Goal: Task Accomplishment & Management: Use online tool/utility

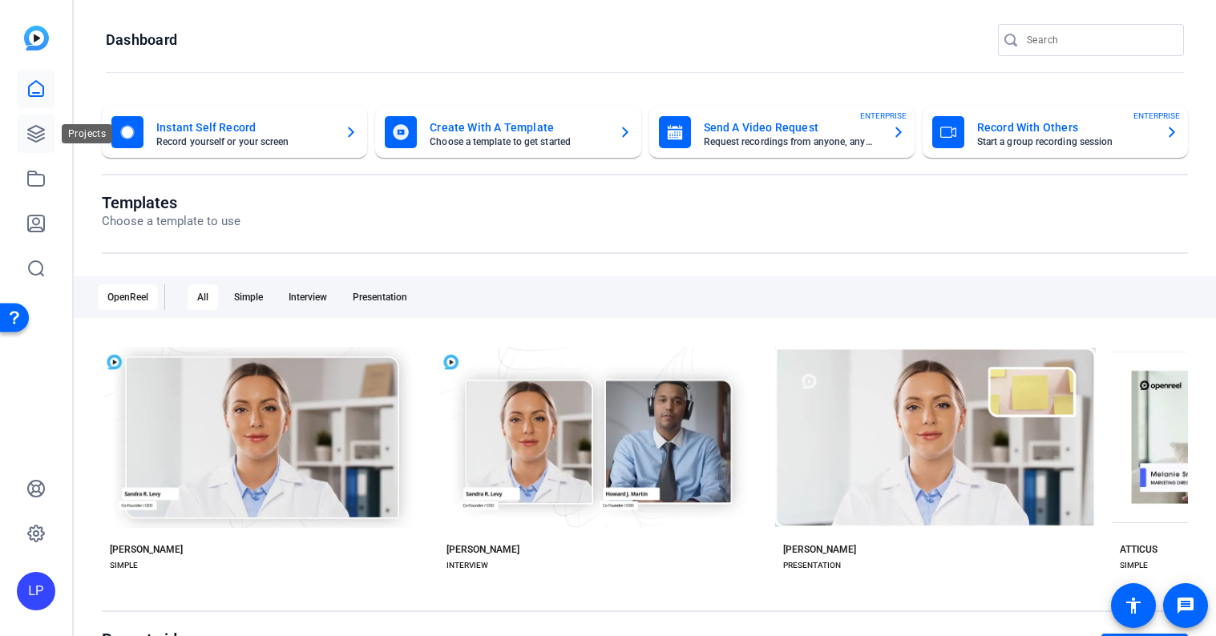
click at [43, 127] on icon at bounding box center [35, 133] width 19 height 19
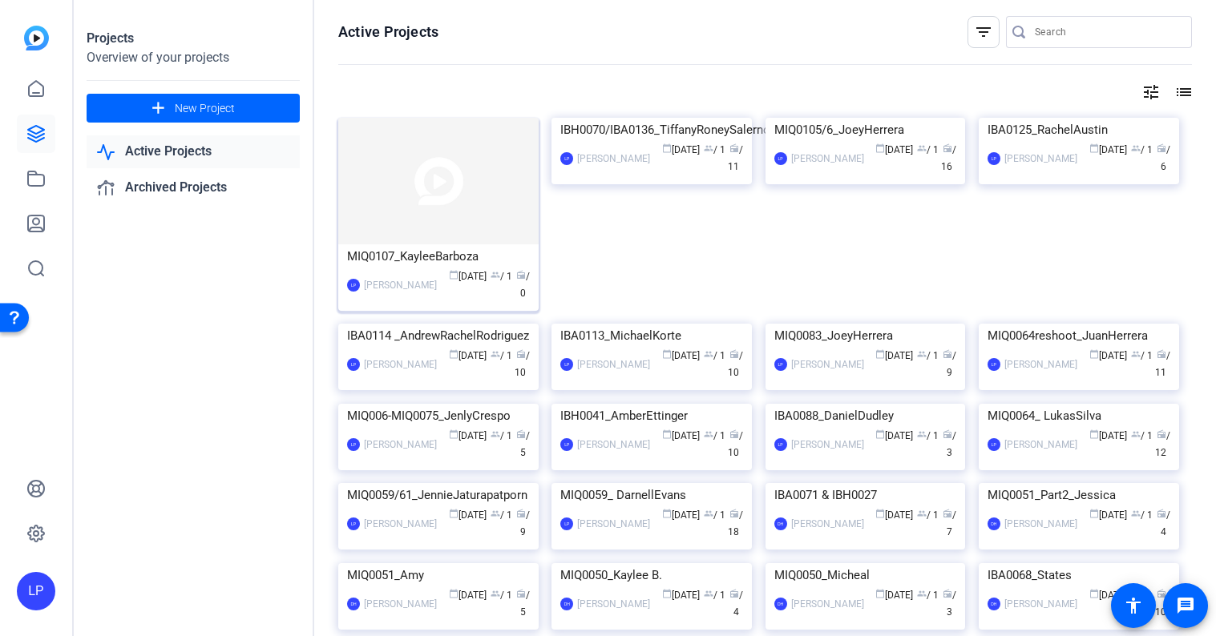
click at [495, 173] on img at bounding box center [438, 181] width 200 height 127
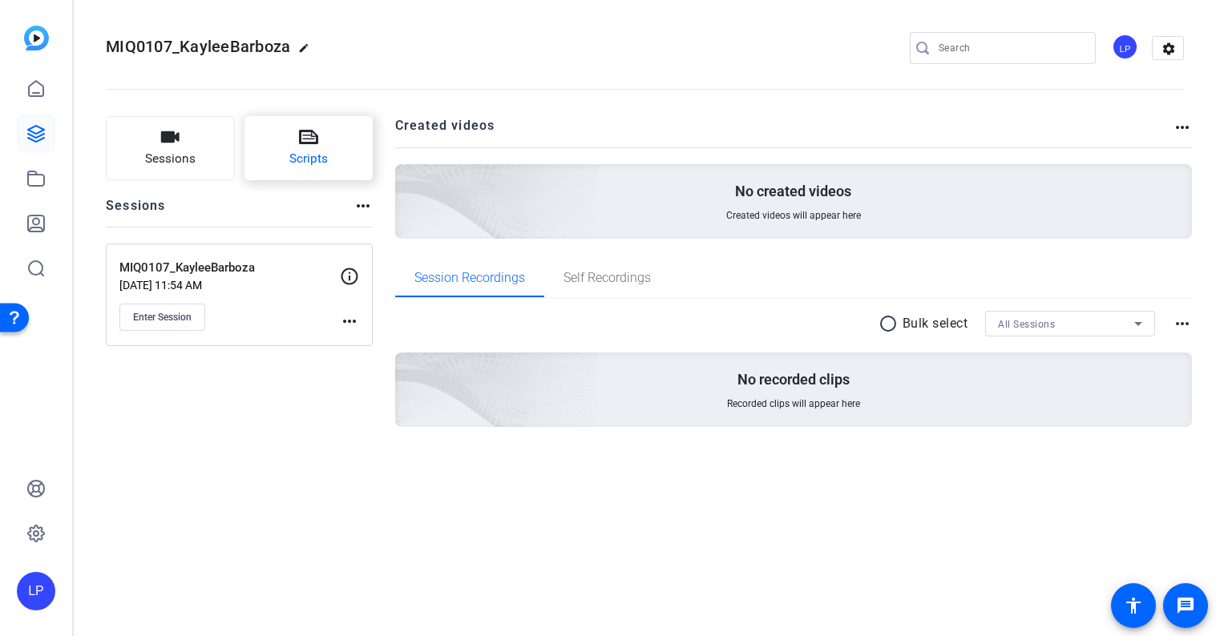
click at [294, 139] on button "Scripts" at bounding box center [308, 148] width 129 height 64
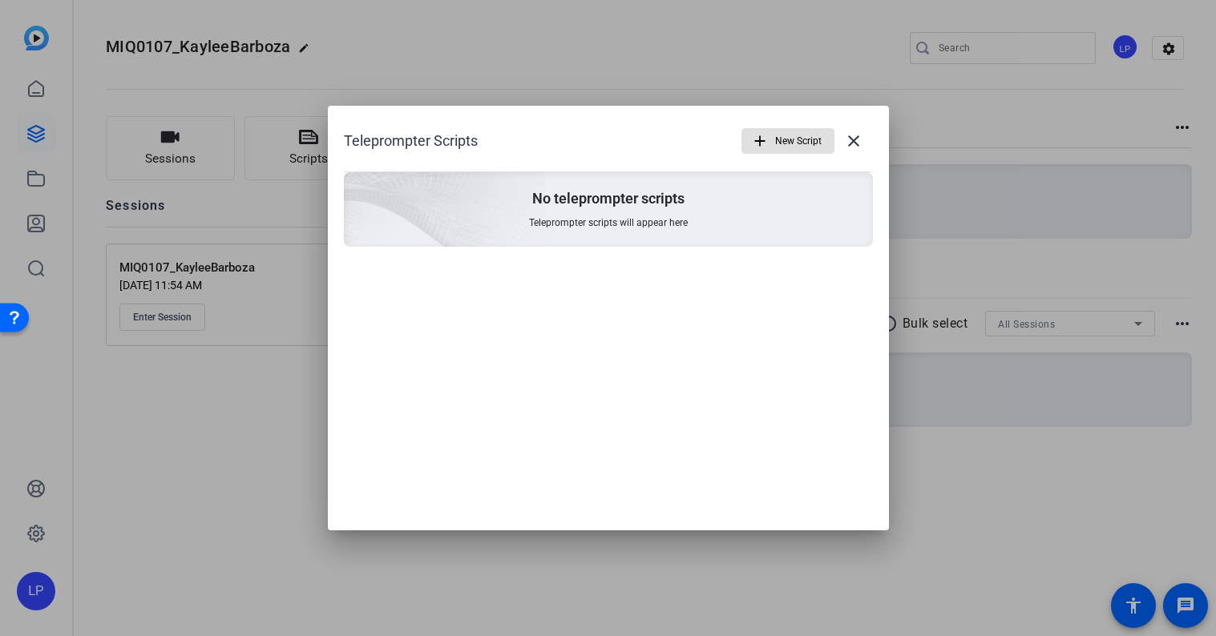
click at [805, 139] on span "New Script" at bounding box center [798, 141] width 46 height 30
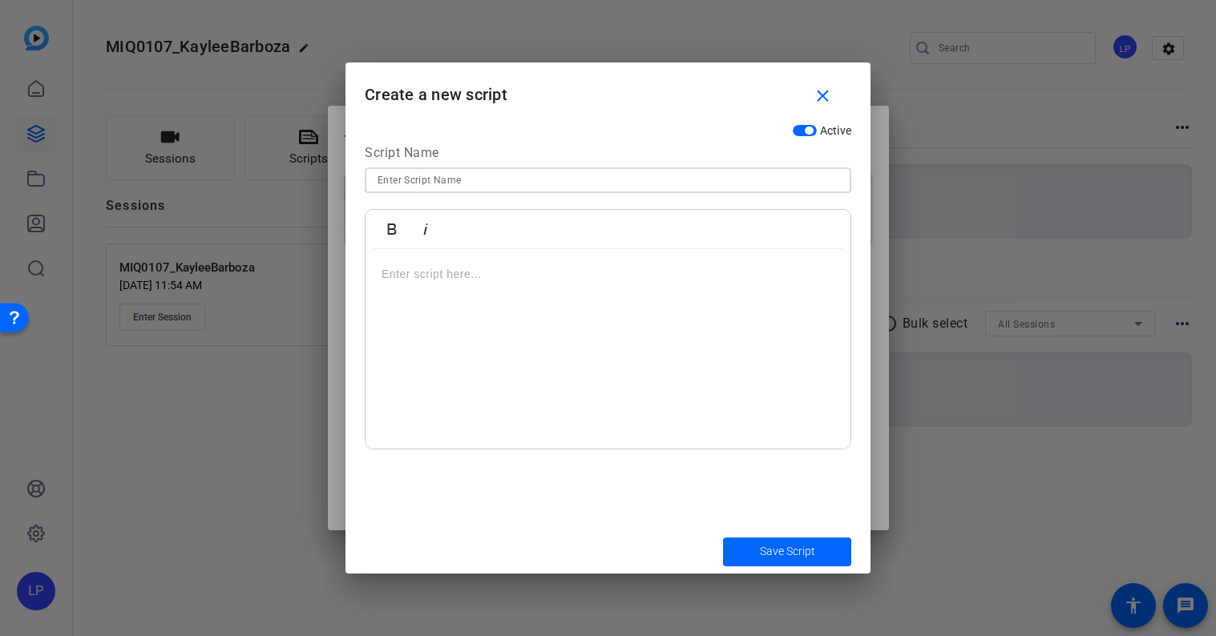
click at [451, 178] on input at bounding box center [607, 180] width 461 height 19
type input "V"
type input "Wife version 1"
click at [525, 282] on p at bounding box center [608, 274] width 453 height 18
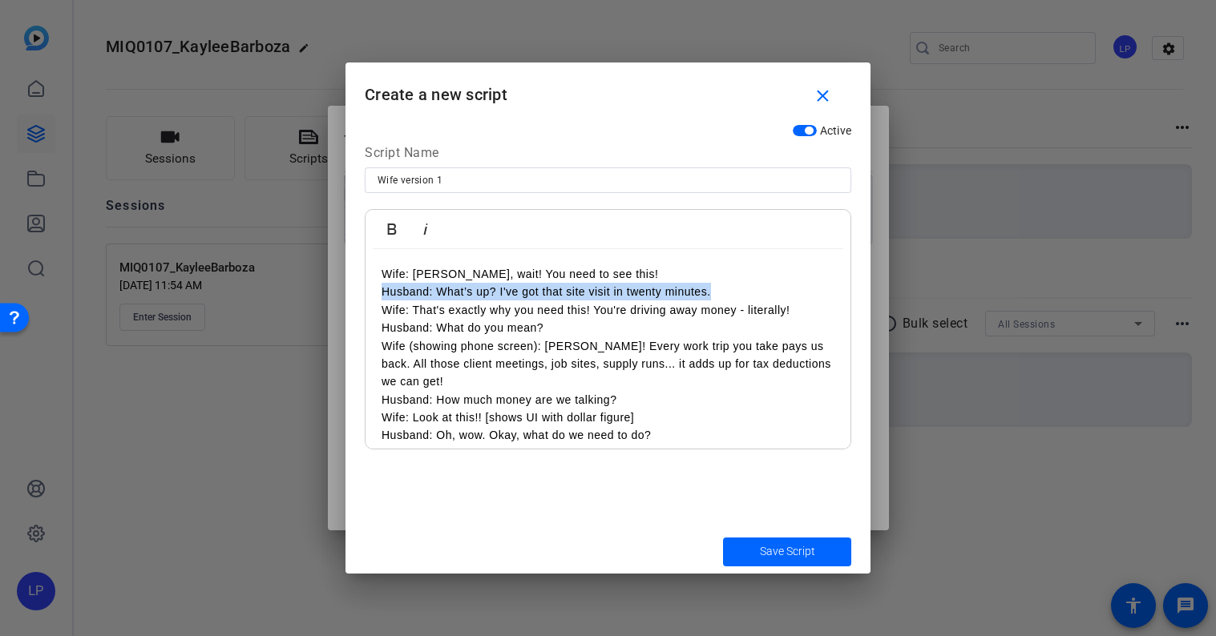
drag, startPoint x: 369, startPoint y: 290, endPoint x: 795, endPoint y: 291, distance: 425.6
click at [795, 291] on div "Wife: Babe, wait! You need to see this! Husband: What’s up? I've got that site …" at bounding box center [607, 390] width 485 height 283
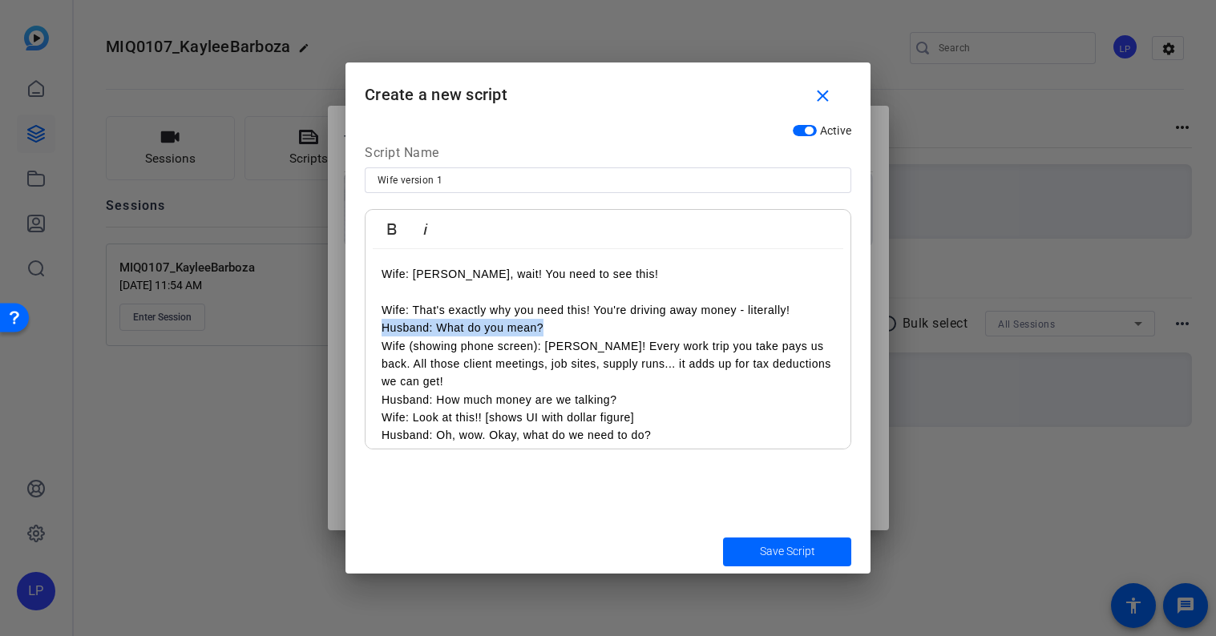
drag, startPoint x: 375, startPoint y: 329, endPoint x: 650, endPoint y: 329, distance: 274.9
click at [650, 329] on div "Wife: Babe, wait! You need to see this! Wife: That's exactly why you need this!…" at bounding box center [607, 390] width 485 height 283
drag, startPoint x: 378, startPoint y: 386, endPoint x: 572, endPoint y: 388, distance: 194.0
click at [572, 388] on div "Wife: Babe, wait! You need to see this! Wife: That's exactly why you need this!…" at bounding box center [607, 390] width 485 height 283
click at [543, 386] on p "Wife (showing phone screen): MileIQ! Every work trip you take pays us back. All…" at bounding box center [608, 364] width 453 height 54
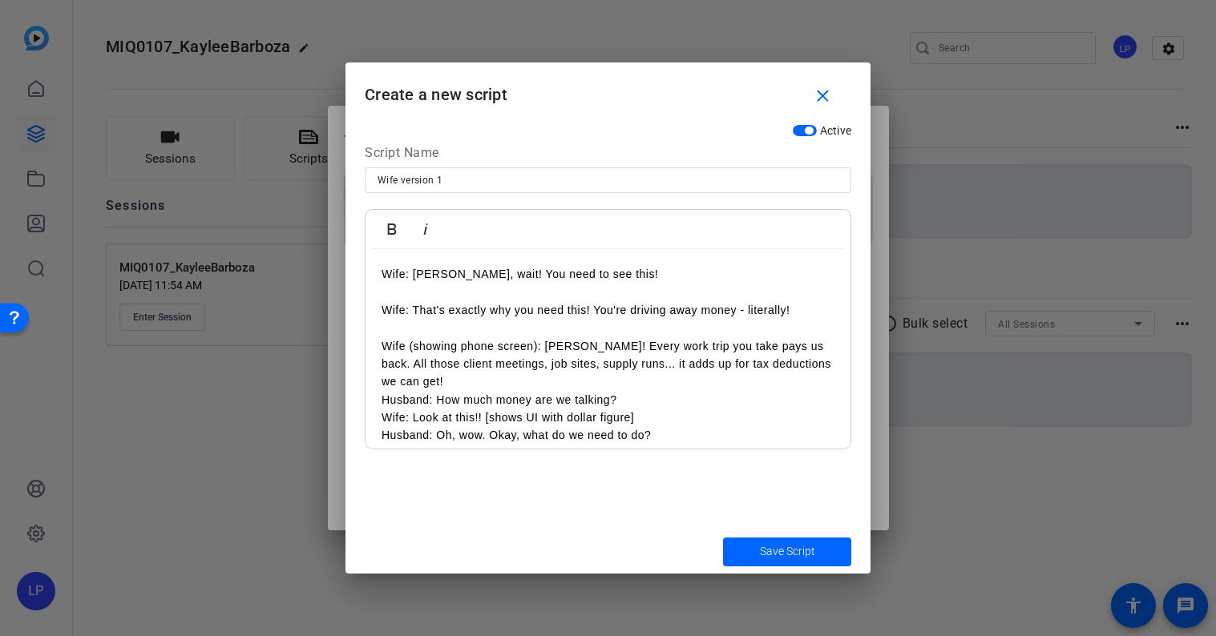
drag, startPoint x: 372, startPoint y: 396, endPoint x: 680, endPoint y: 390, distance: 308.6
click at [680, 390] on div "Wife: Babe, wait! You need to see this! Wife: That's exactly why you need this!…" at bounding box center [607, 390] width 485 height 283
drag, startPoint x: 617, startPoint y: 404, endPoint x: 374, endPoint y: 402, distance: 242.9
click at [374, 402] on div "Wife: Babe, wait! You need to see this! Wife: That's exactly why you need this!…" at bounding box center [607, 390] width 485 height 283
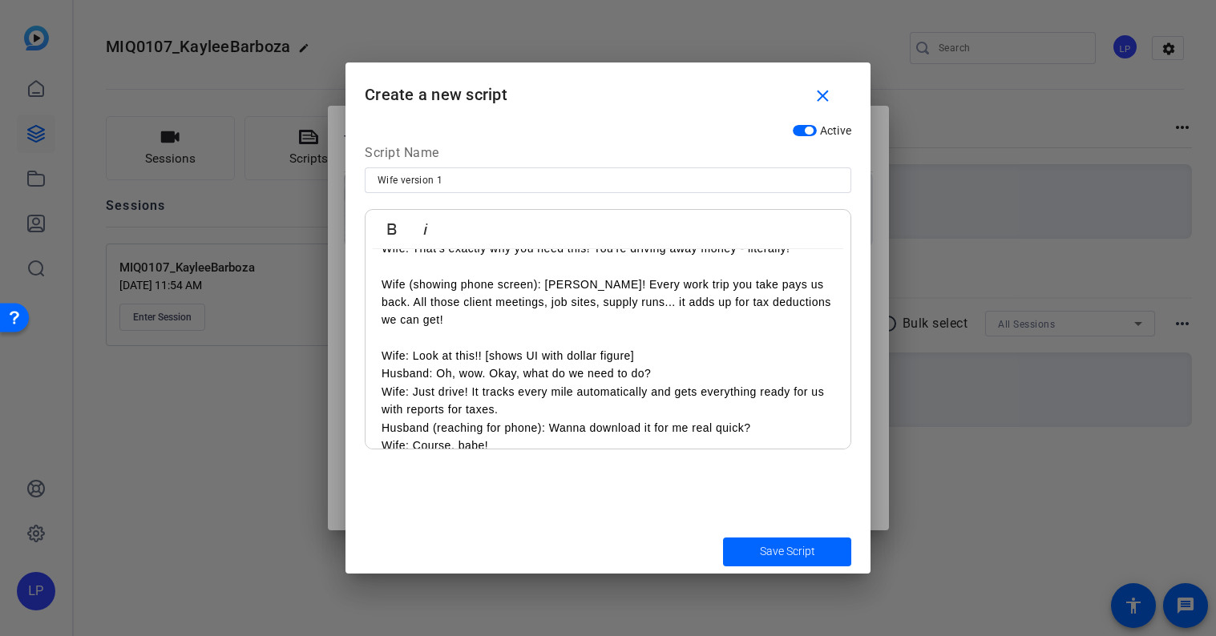
scroll to position [83, 0]
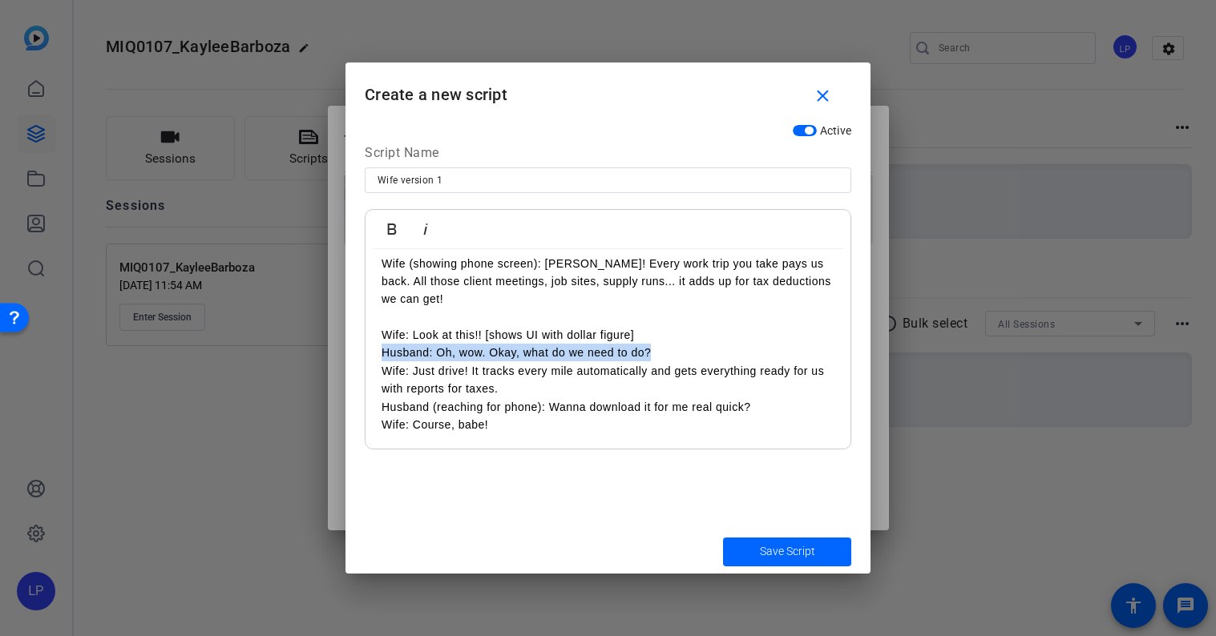
drag, startPoint x: 659, startPoint y: 355, endPoint x: 325, endPoint y: 353, distance: 333.4
click at [325, 353] on div "Teleprompter Scripts add New Script close No teleprompter scripts Teleprompter …" at bounding box center [608, 318] width 1216 height 636
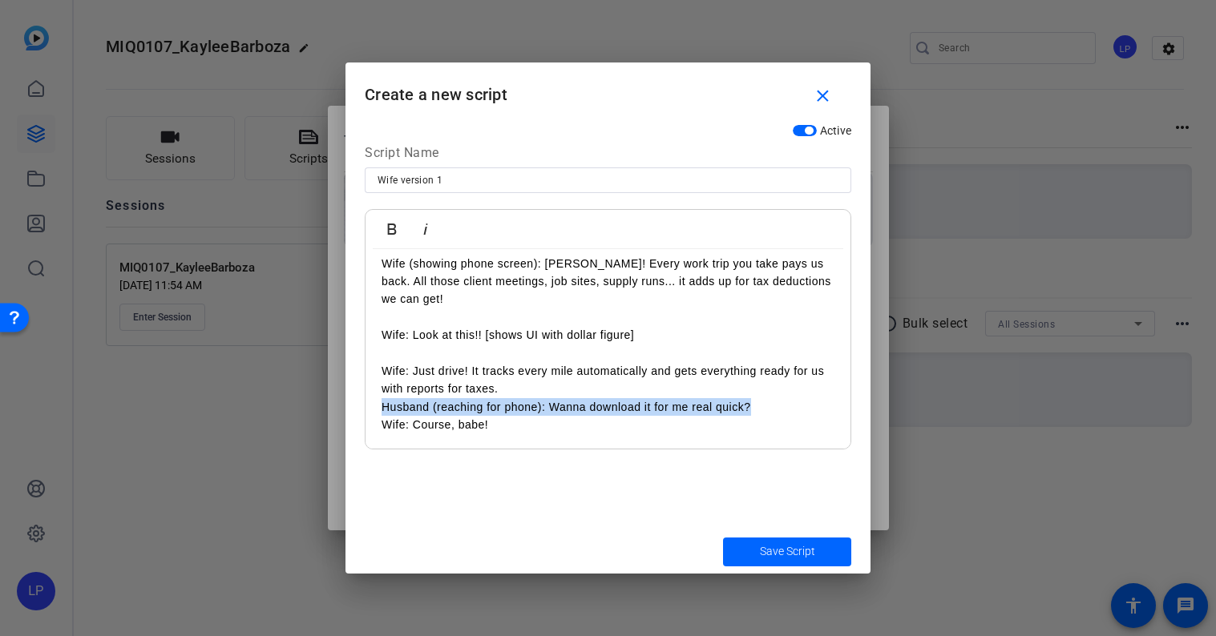
drag, startPoint x: 751, startPoint y: 404, endPoint x: 365, endPoint y: 401, distance: 386.3
click at [365, 401] on div "Wife: Babe, wait! You need to see this! Wife: That's exactly why you need this!…" at bounding box center [607, 308] width 485 height 283
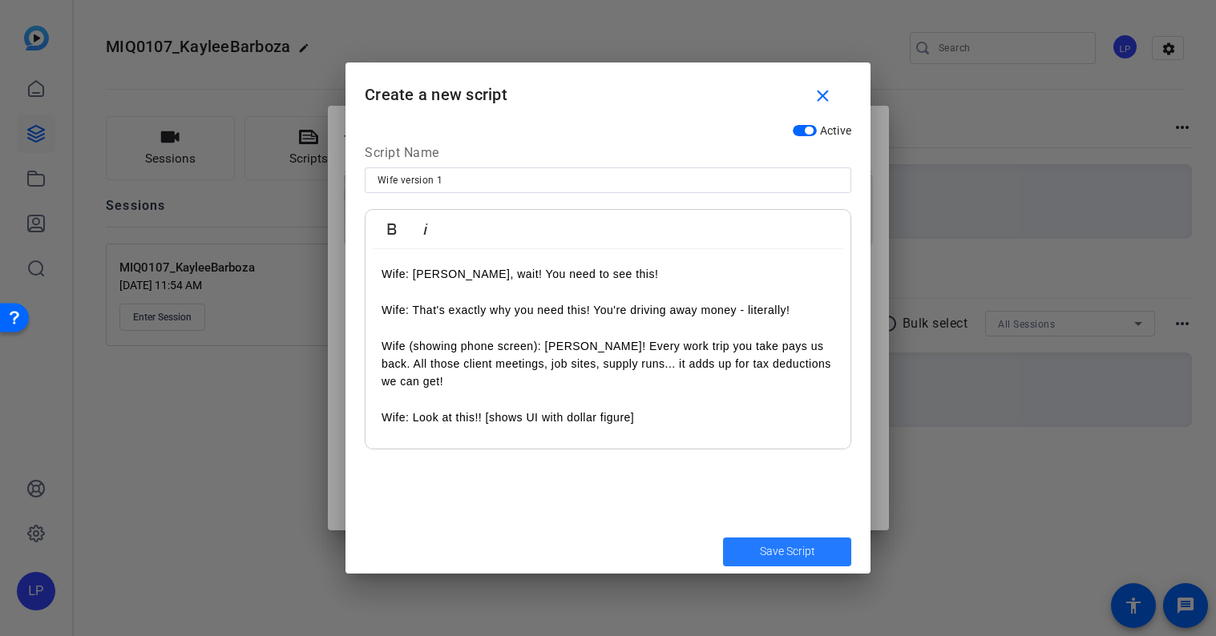
click at [769, 555] on span "Save Script" at bounding box center [787, 551] width 55 height 17
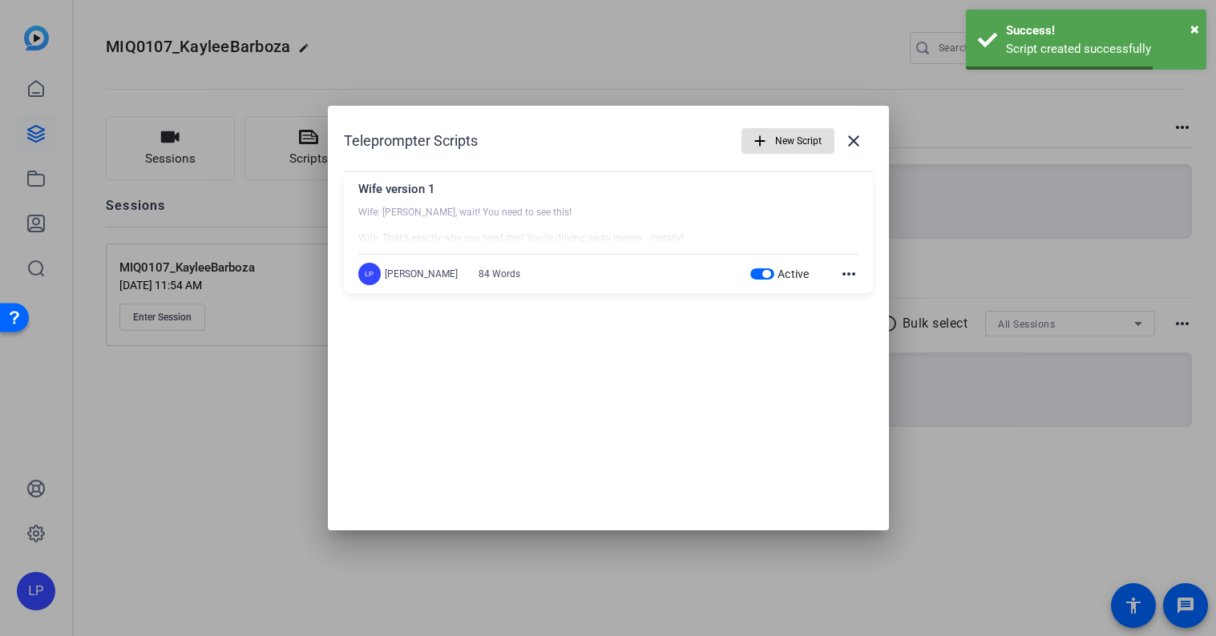
click at [764, 145] on mat-icon "add" at bounding box center [760, 141] width 18 height 18
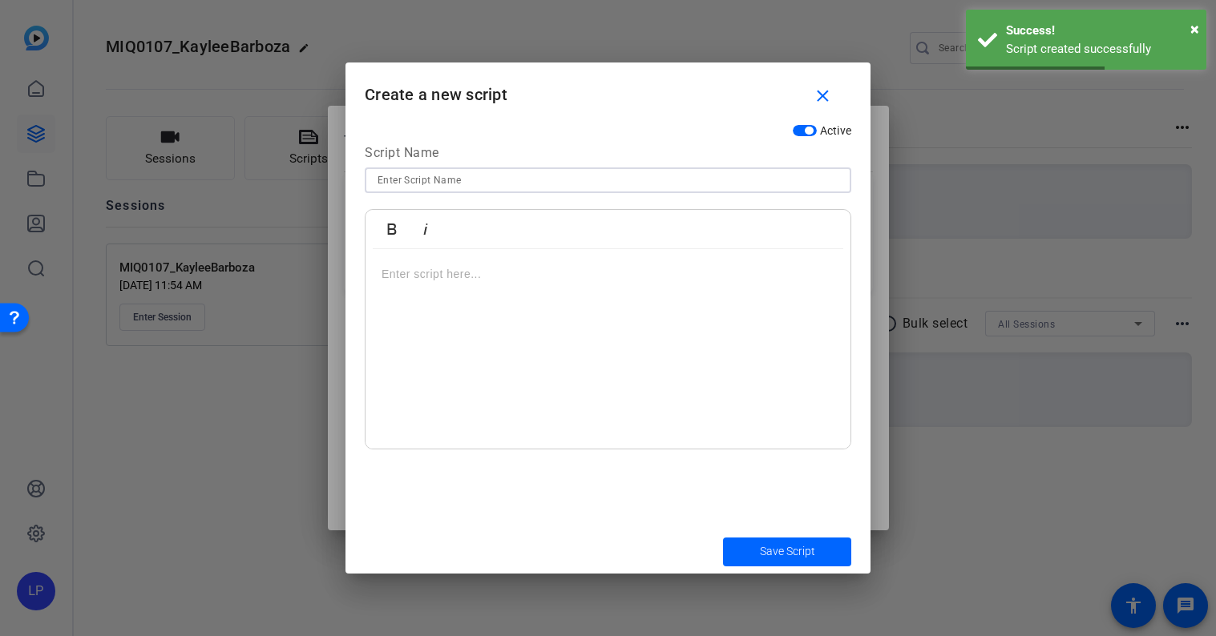
click at [531, 177] on input at bounding box center [607, 180] width 461 height 19
type input "Wife version 2"
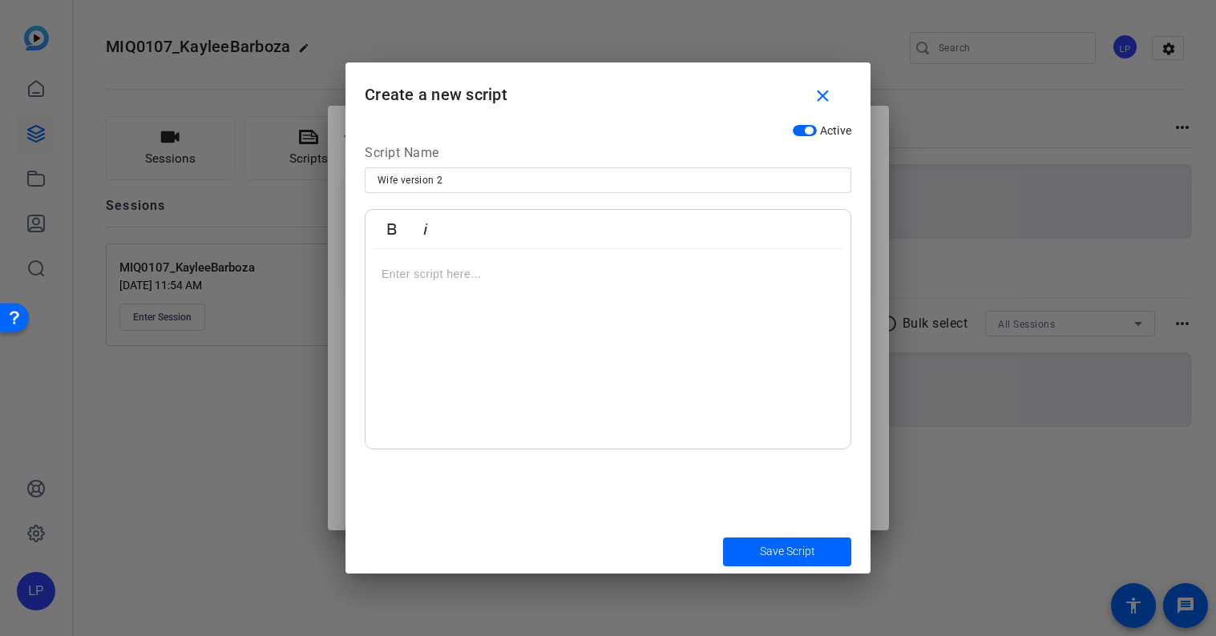
click at [503, 271] on p at bounding box center [608, 274] width 453 height 18
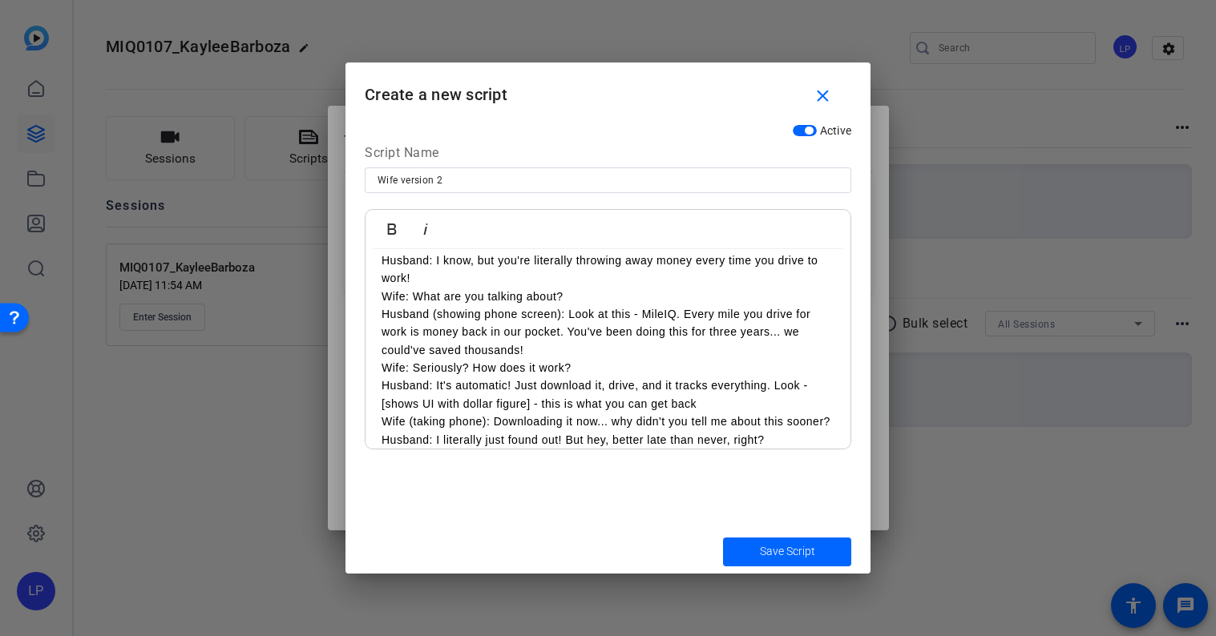
click at [426, 273] on p "Husband: I know, but you're literally throwing away money every time you drive …" at bounding box center [608, 270] width 453 height 36
click at [372, 297] on div "Husband: Wait, wait, wait! Before you leave... Wife: Babe, I'm already late! Hu…" at bounding box center [607, 332] width 485 height 265
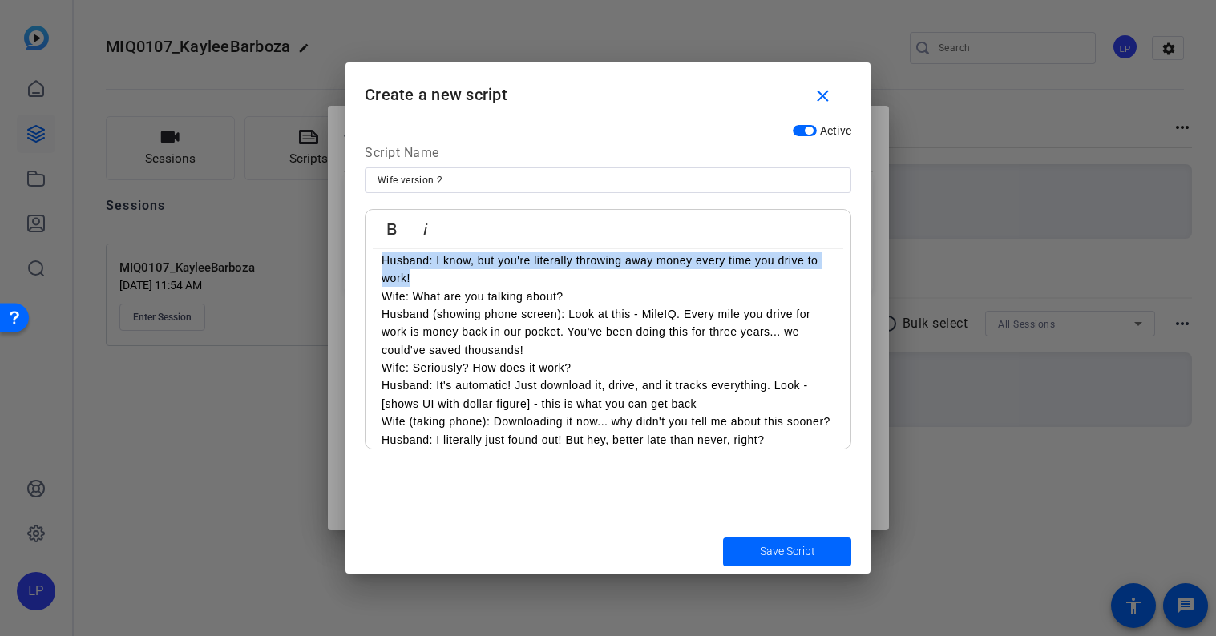
drag, startPoint x: 431, startPoint y: 280, endPoint x: 353, endPoint y: 261, distance: 79.9
click at [353, 261] on div "Active Script Name Wife version 2 Bold Italic Husband: Wait, wait, wait! Before…" at bounding box center [607, 322] width 525 height 414
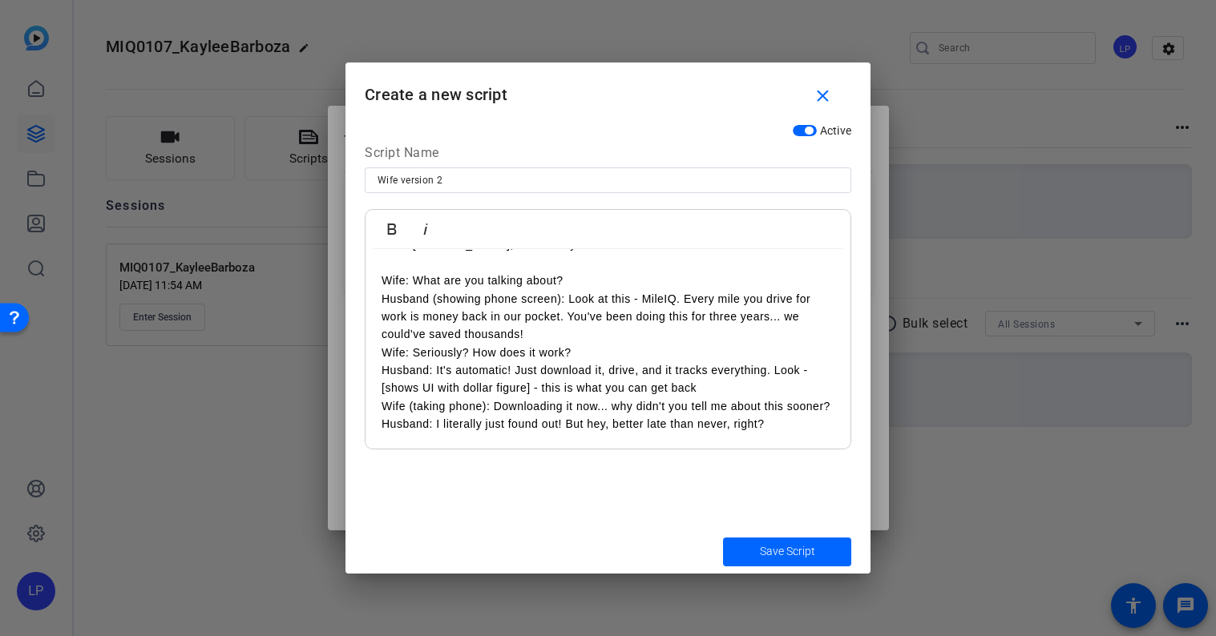
scroll to position [0, 0]
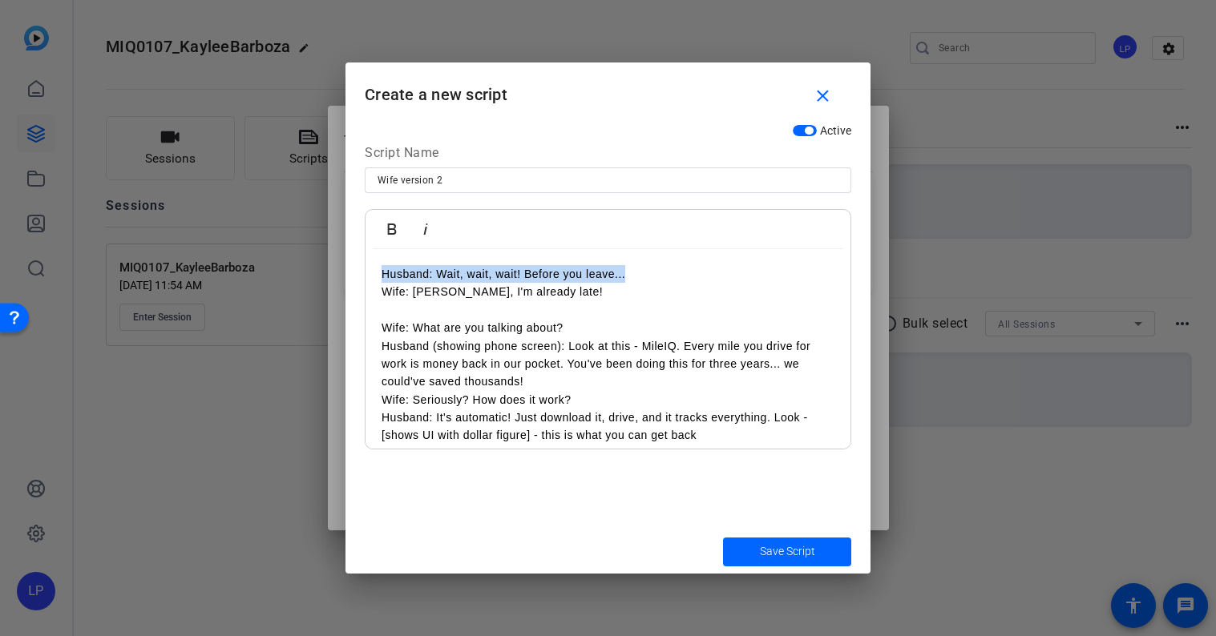
drag, startPoint x: 628, startPoint y: 277, endPoint x: 330, endPoint y: 277, distance: 298.2
click at [330, 277] on div "Teleprompter Scripts add New Script close Wife version 1 Wife: Babe, wait! You …" at bounding box center [608, 318] width 1216 height 636
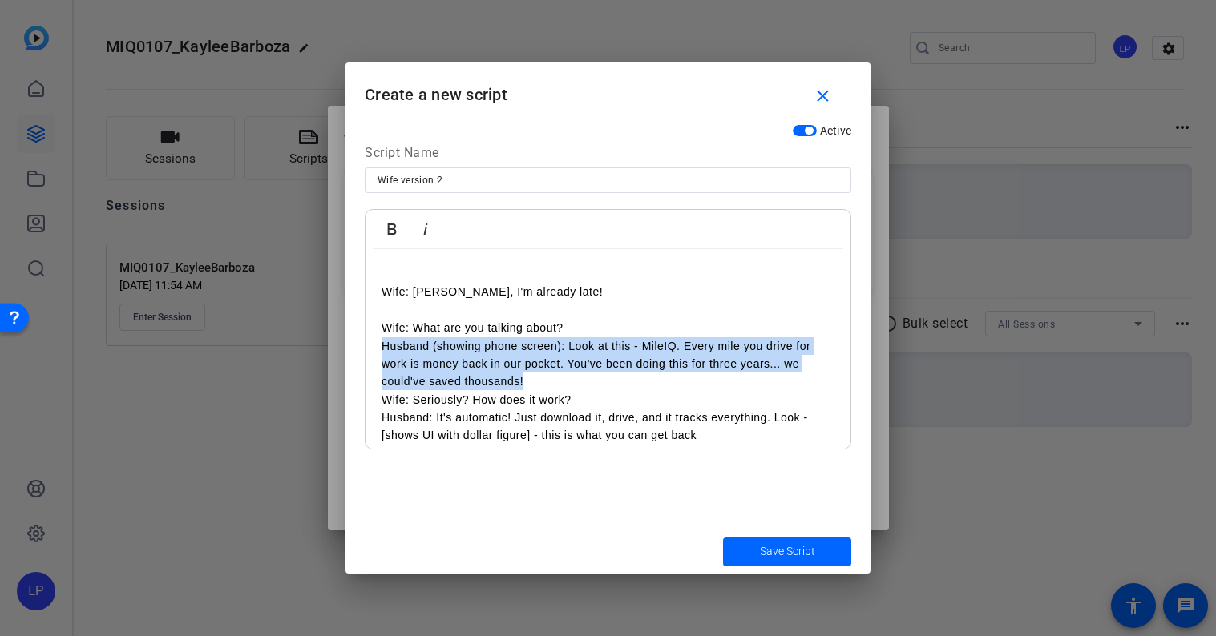
drag, startPoint x: 550, startPoint y: 380, endPoint x: 331, endPoint y: 349, distance: 221.0
click at [331, 349] on div "Teleprompter Scripts add New Script close Wife version 1 Wife: Babe, wait! You …" at bounding box center [608, 318] width 1216 height 636
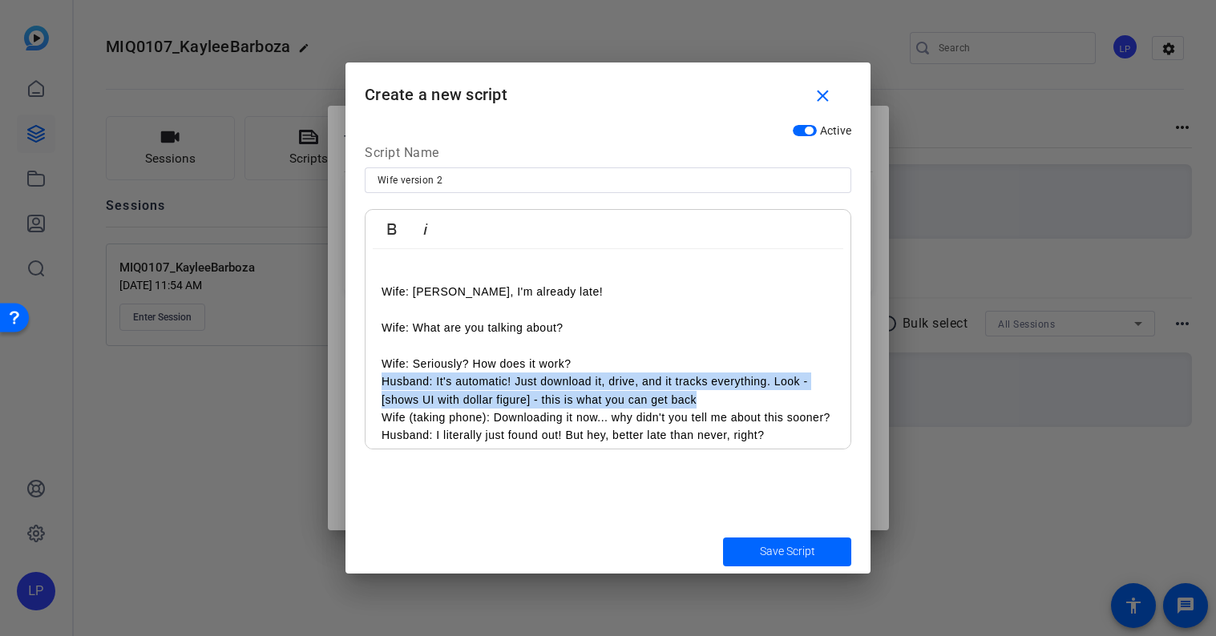
drag, startPoint x: 373, startPoint y: 385, endPoint x: 701, endPoint y: 397, distance: 328.8
click at [701, 397] on div "Wife: Babe, I'm already late! Wife: What are you talking about? Wife: Seriously…" at bounding box center [607, 355] width 485 height 212
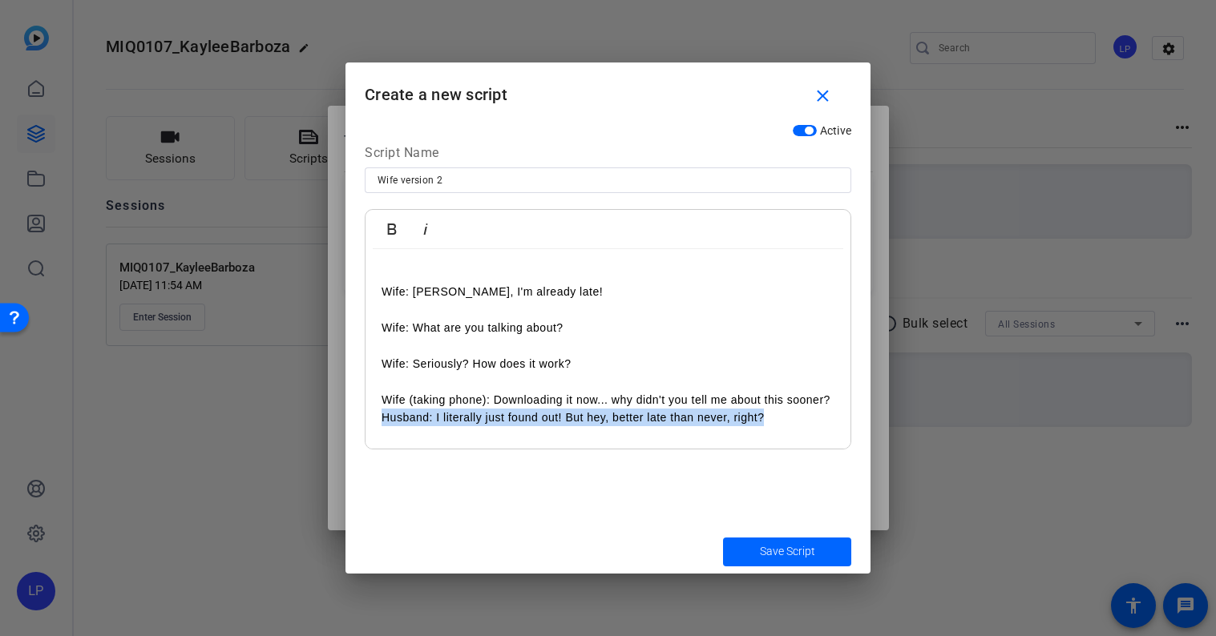
drag, startPoint x: 377, startPoint y: 418, endPoint x: 927, endPoint y: 435, distance: 550.9
click at [927, 435] on div "Teleprompter Scripts add New Script close Wife version 1 Wife: Babe, wait! You …" at bounding box center [608, 318] width 1216 height 636
click at [766, 548] on span "Save Script" at bounding box center [787, 551] width 55 height 17
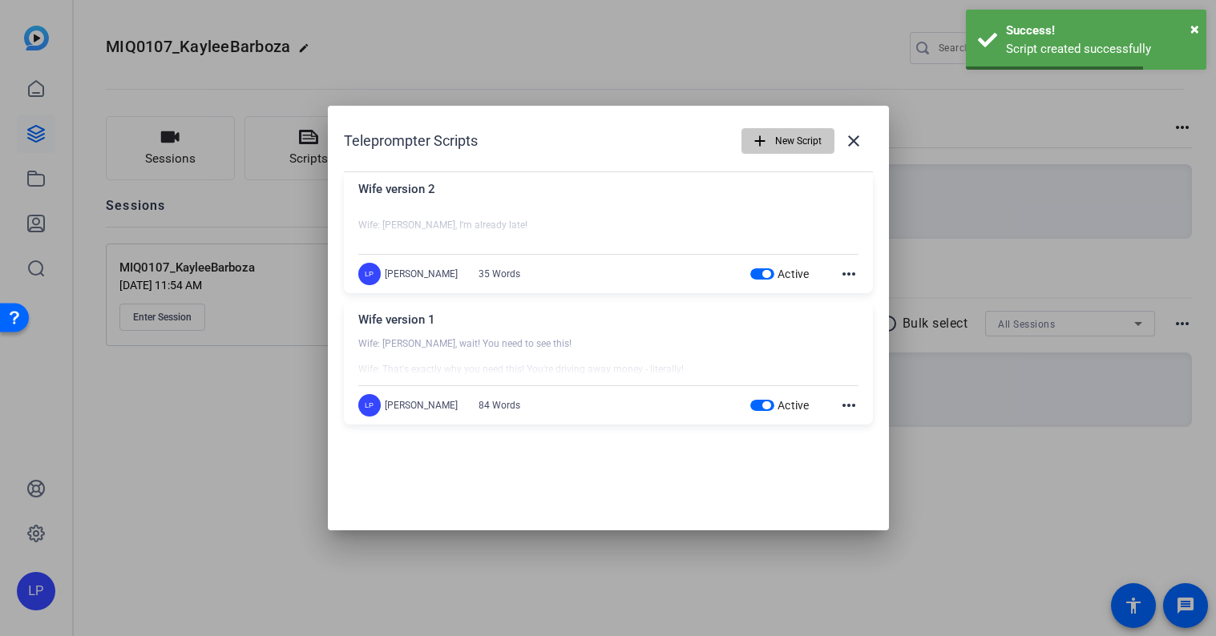
click at [772, 144] on span "button" at bounding box center [787, 141] width 91 height 38
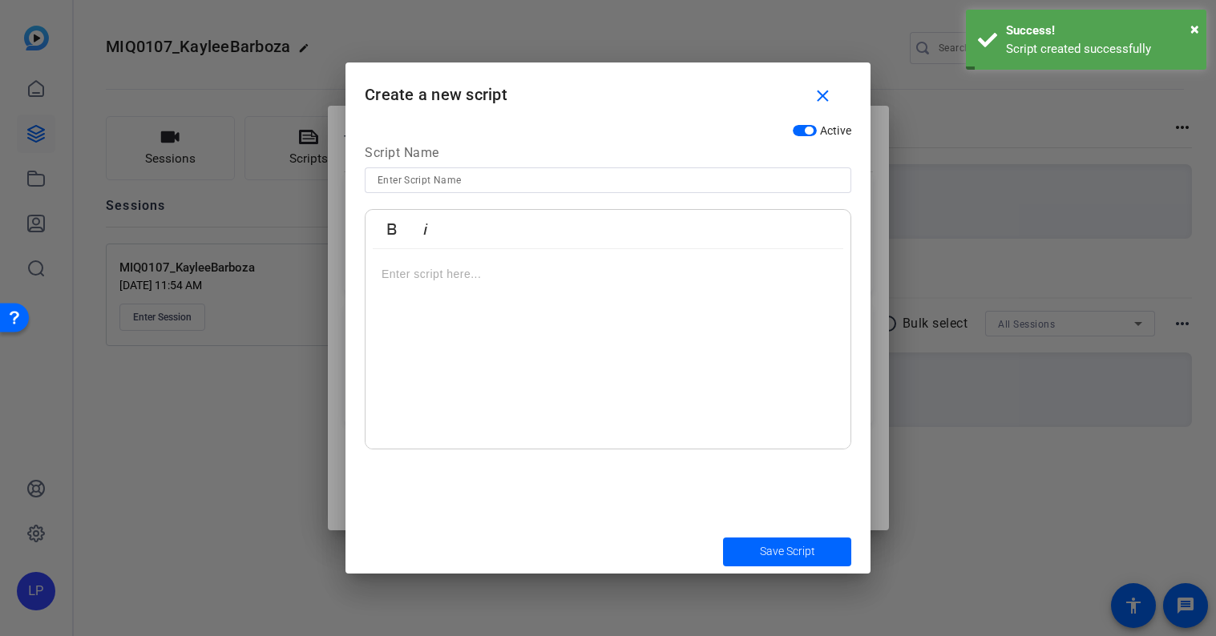
click at [715, 188] on input at bounding box center [607, 180] width 461 height 19
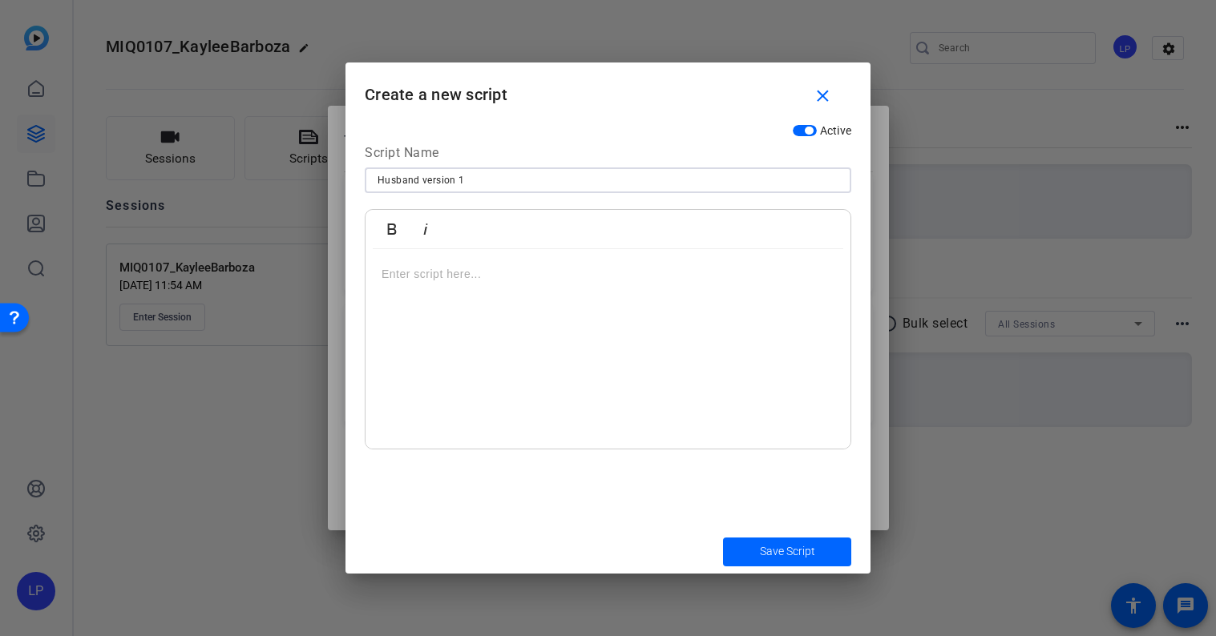
paste input "Wife: Babe, wait! You need to see this! Husband: What’s up? I've got that site …"
type input "Husband version 1"
click at [528, 278] on p at bounding box center [608, 274] width 453 height 18
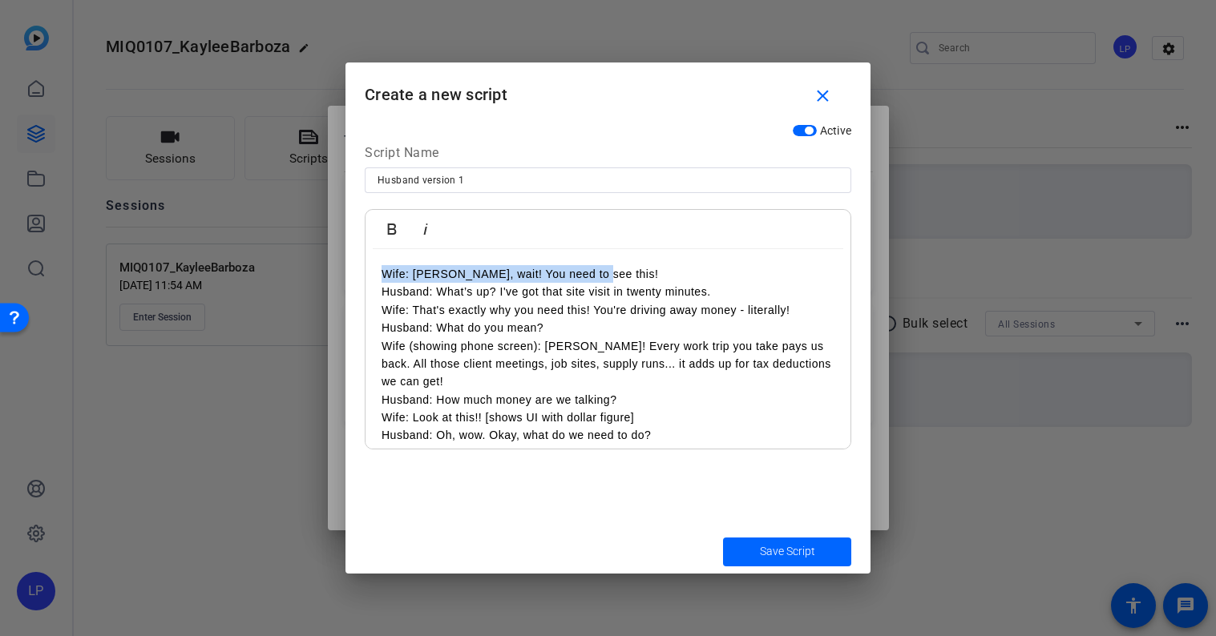
drag, startPoint x: 377, startPoint y: 273, endPoint x: 749, endPoint y: 281, distance: 371.2
click at [749, 281] on div "Wife: Babe, wait! You need to see this! Husband: What’s up? I've got that site …" at bounding box center [607, 390] width 485 height 283
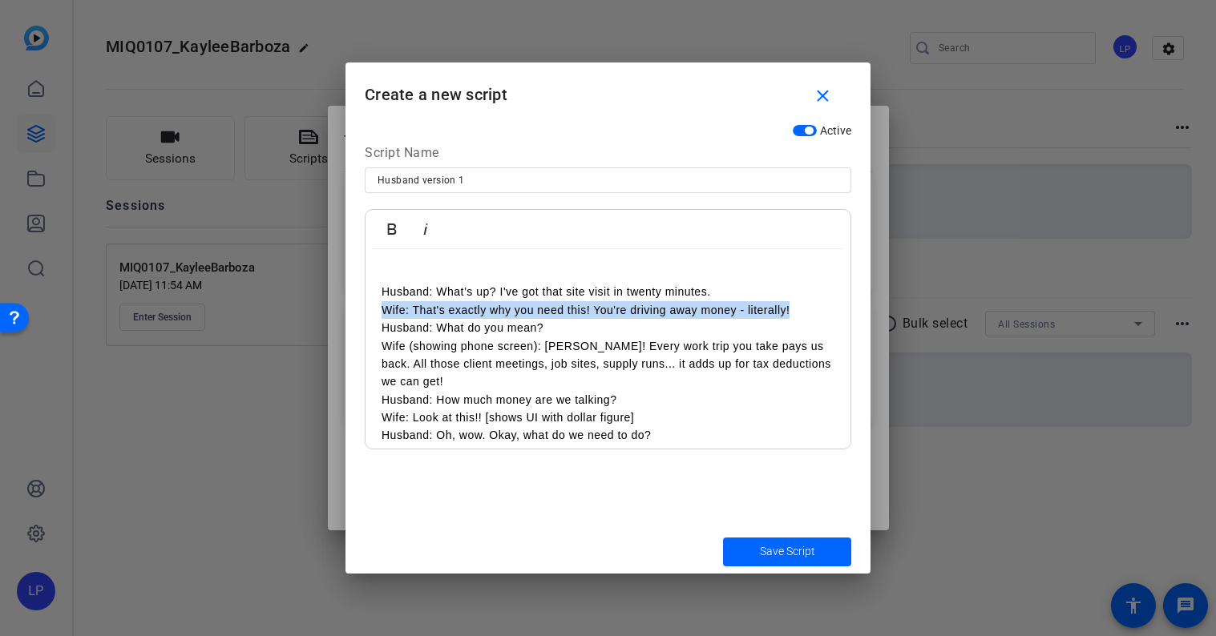
drag, startPoint x: 379, startPoint y: 312, endPoint x: 820, endPoint y: 309, distance: 440.8
click at [820, 309] on div "Husband: What’s up? I've got that site visit in twenty minutes. Wife: That's ex…" at bounding box center [607, 390] width 485 height 283
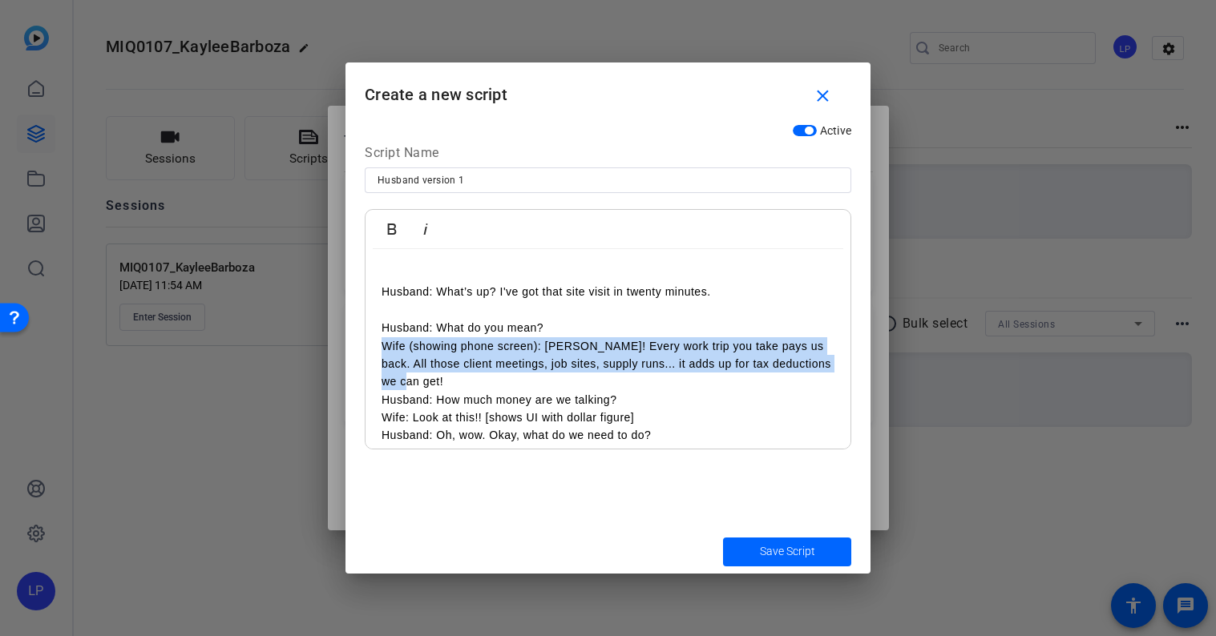
drag, startPoint x: 375, startPoint y: 345, endPoint x: 466, endPoint y: 373, distance: 94.8
click at [466, 374] on div "Husband: What’s up? I've got that site visit in twenty minutes. Husband: What d…" at bounding box center [607, 390] width 485 height 283
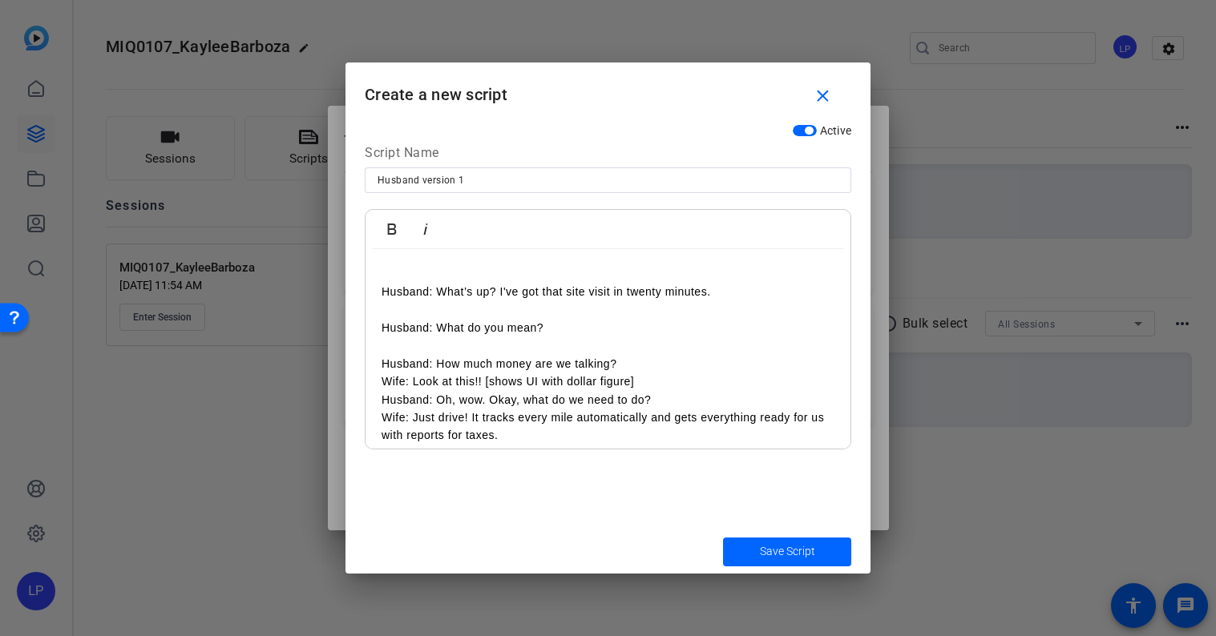
drag, startPoint x: 385, startPoint y: 386, endPoint x: 679, endPoint y: 373, distance: 294.5
click at [679, 373] on div "Husband: What’s up? I've got that site visit in twenty minutes. Husband: What d…" at bounding box center [607, 373] width 485 height 248
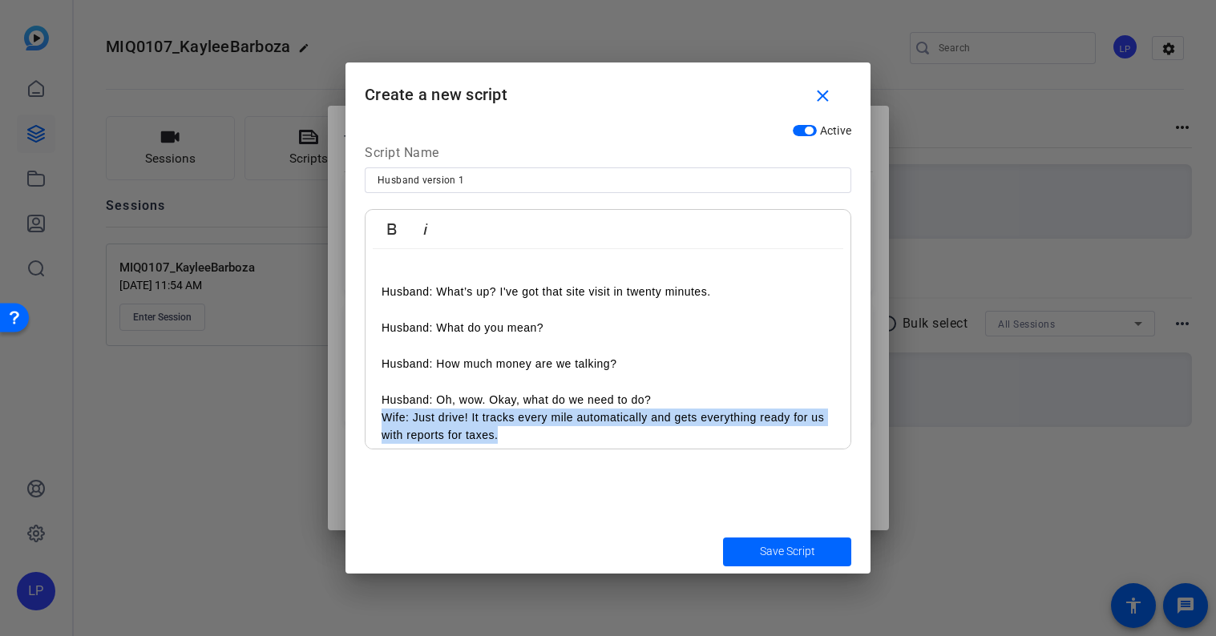
drag, startPoint x: 381, startPoint y: 419, endPoint x: 718, endPoint y: 431, distance: 337.6
click at [718, 431] on div "Husband: What’s up? I've got that site visit in twenty minutes. Husband: What d…" at bounding box center [607, 373] width 485 height 248
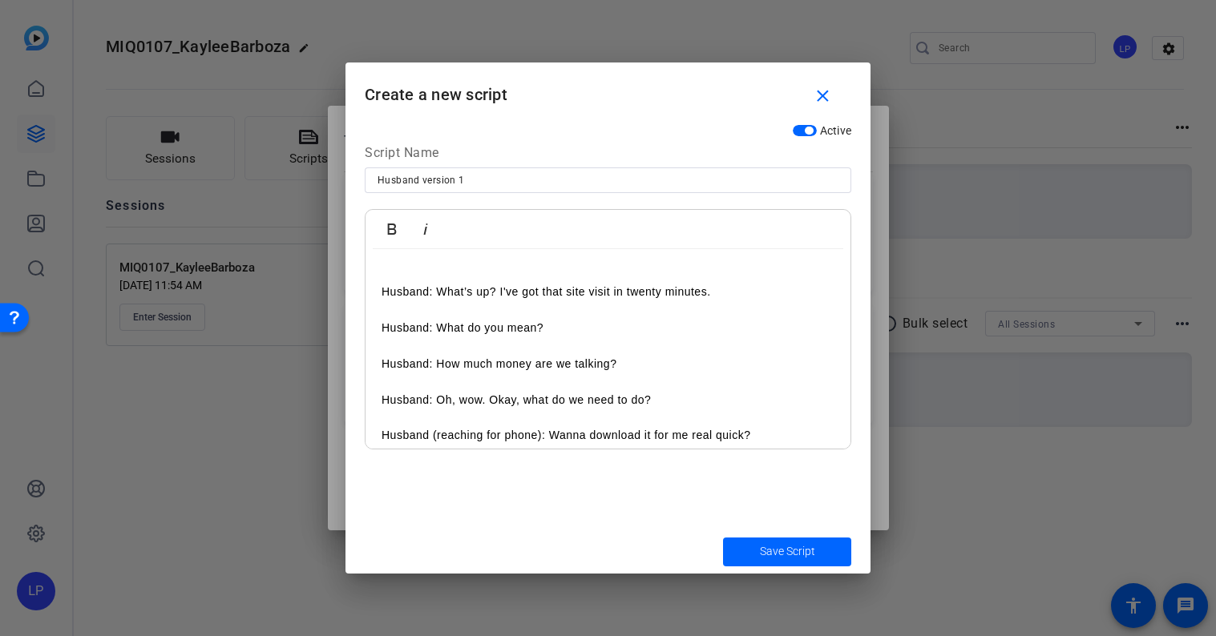
scroll to position [29, 0]
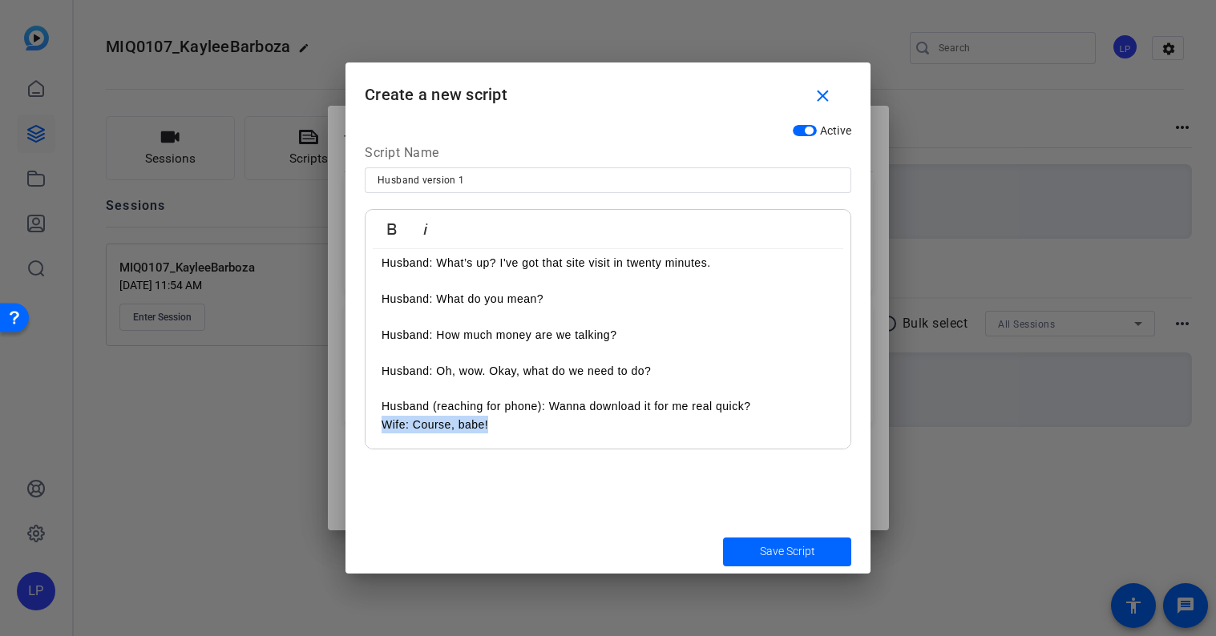
drag, startPoint x: 381, startPoint y: 423, endPoint x: 592, endPoint y: 434, distance: 211.8
click at [592, 434] on div "Husband: What’s up? I've got that site visit in twenty minutes. Husband: What d…" at bounding box center [607, 334] width 485 height 229
click at [768, 545] on span "Save Script" at bounding box center [787, 551] width 55 height 17
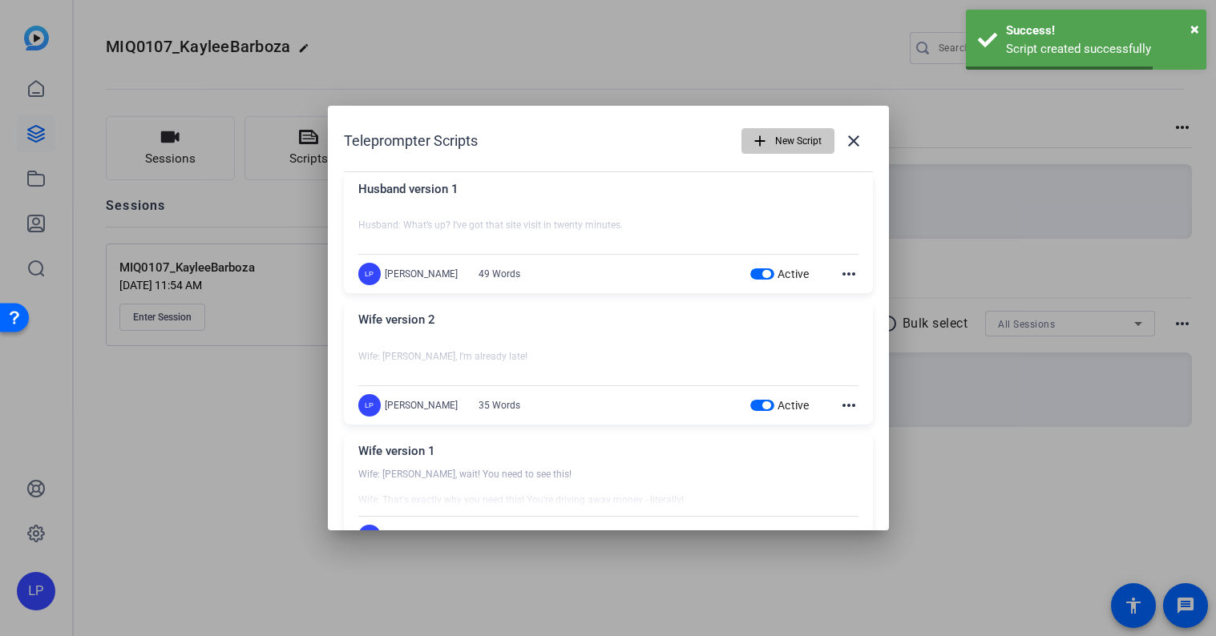
click at [777, 149] on span "New Script" at bounding box center [798, 141] width 46 height 30
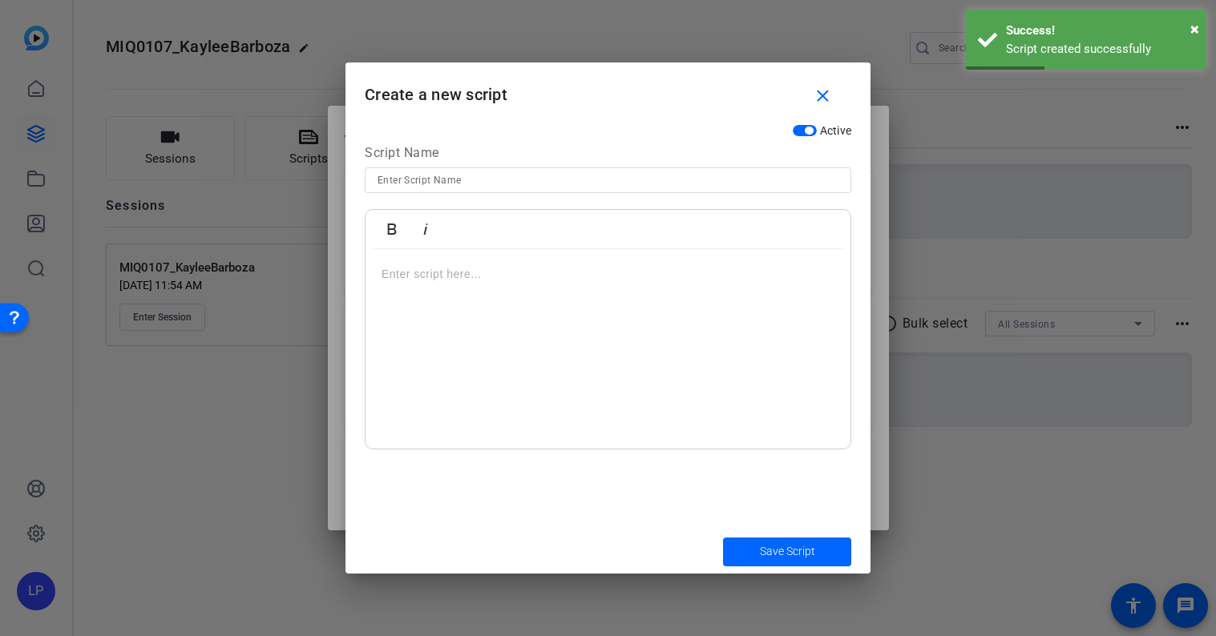
click at [737, 180] on input at bounding box center [607, 180] width 461 height 19
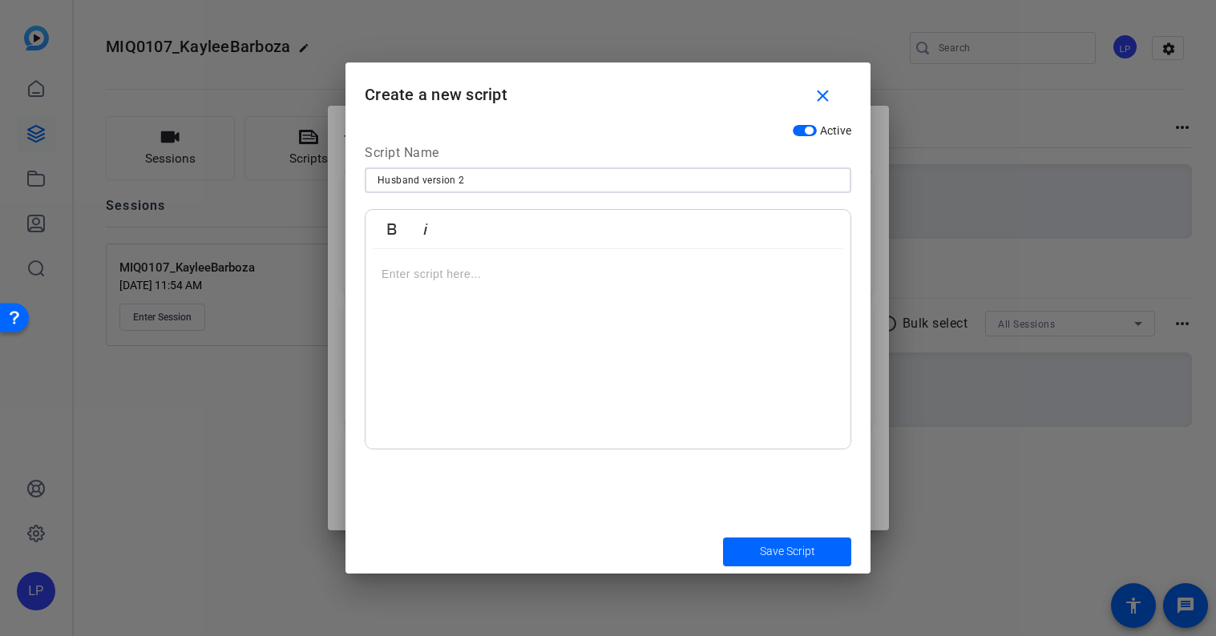
type input "Husband version 2"
click at [520, 285] on div at bounding box center [607, 349] width 485 height 200
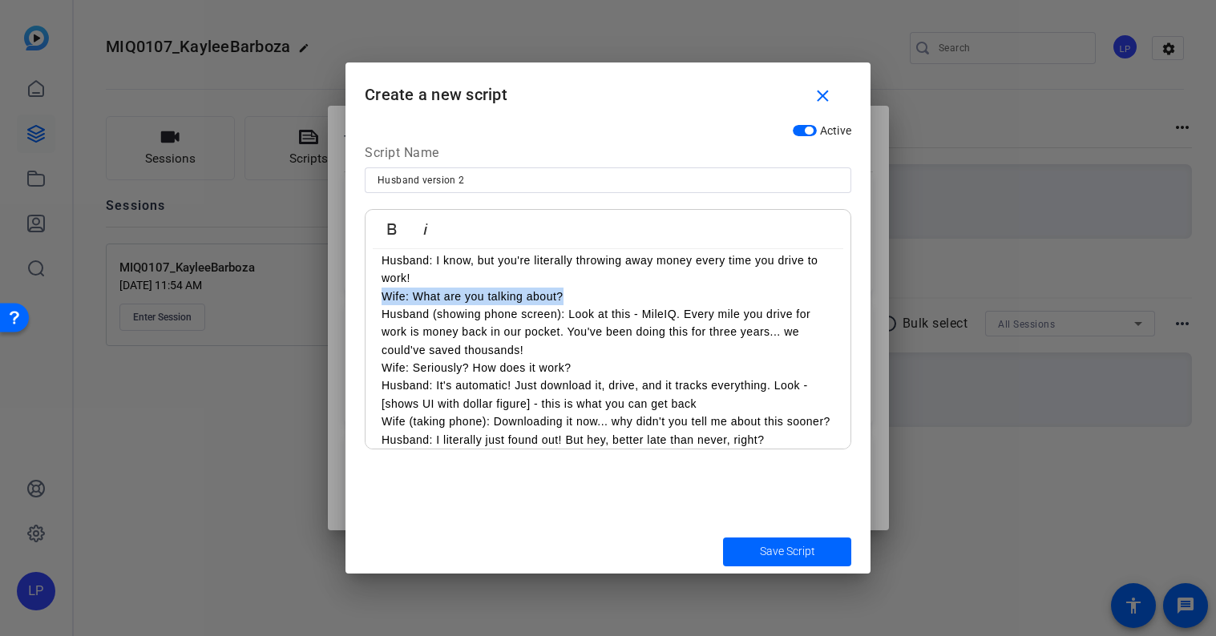
drag, startPoint x: 377, startPoint y: 299, endPoint x: 648, endPoint y: 299, distance: 270.9
click at [648, 299] on div "Husband: Wait, wait, wait! Before you leave... Wife: Babe, I'm already late! Hu…" at bounding box center [607, 332] width 485 height 265
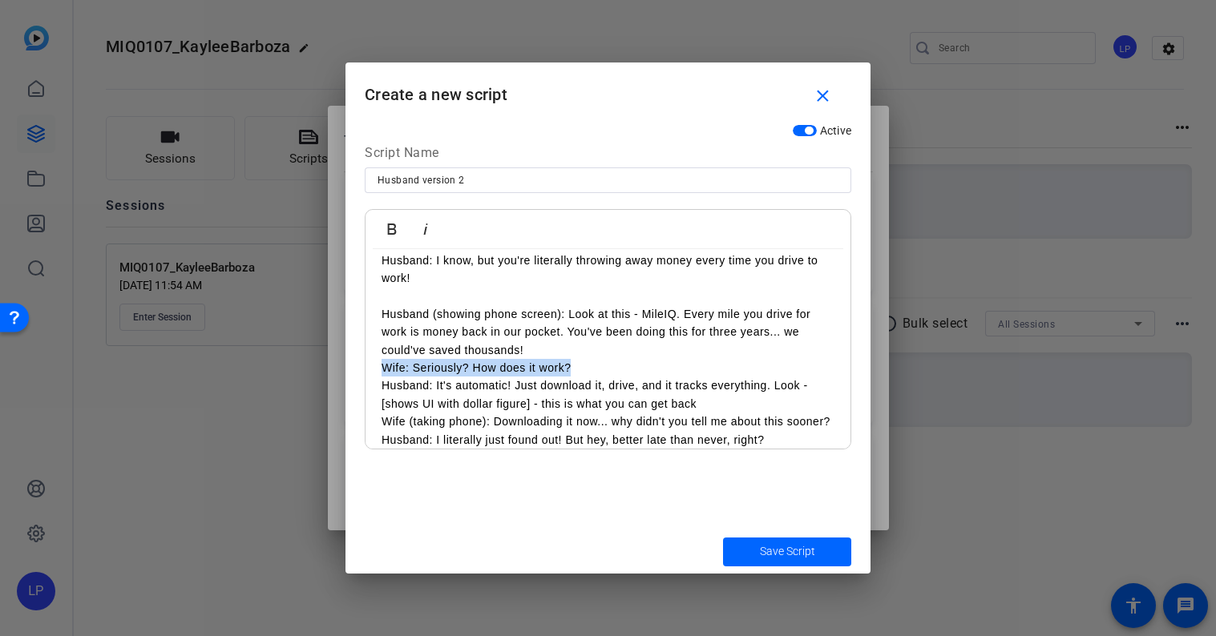
drag, startPoint x: 373, startPoint y: 362, endPoint x: 648, endPoint y: 362, distance: 274.1
click at [648, 362] on div "Husband: Wait, wait, wait! Before you leave... Wife: Babe, I'm already late! Hu…" at bounding box center [607, 332] width 485 height 265
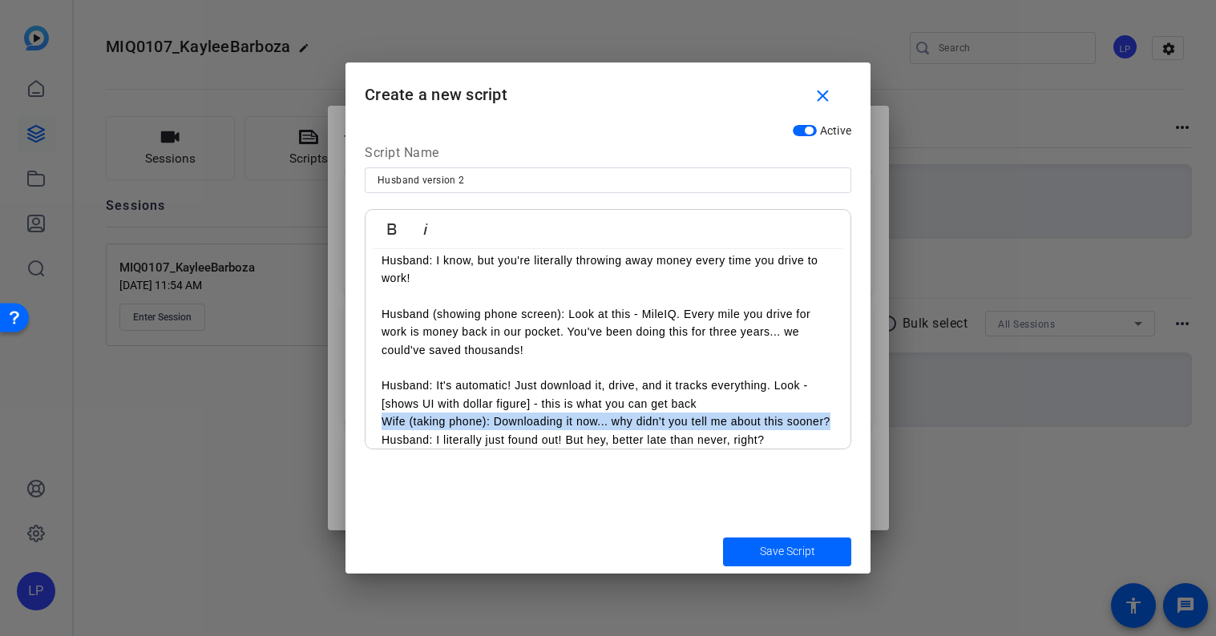
drag, startPoint x: 377, startPoint y: 421, endPoint x: 847, endPoint y: 427, distance: 470.5
click at [847, 427] on div "Husband: Wait, wait, wait! Before you leave... Wife: Babe, I'm already late! Hu…" at bounding box center [607, 332] width 485 height 265
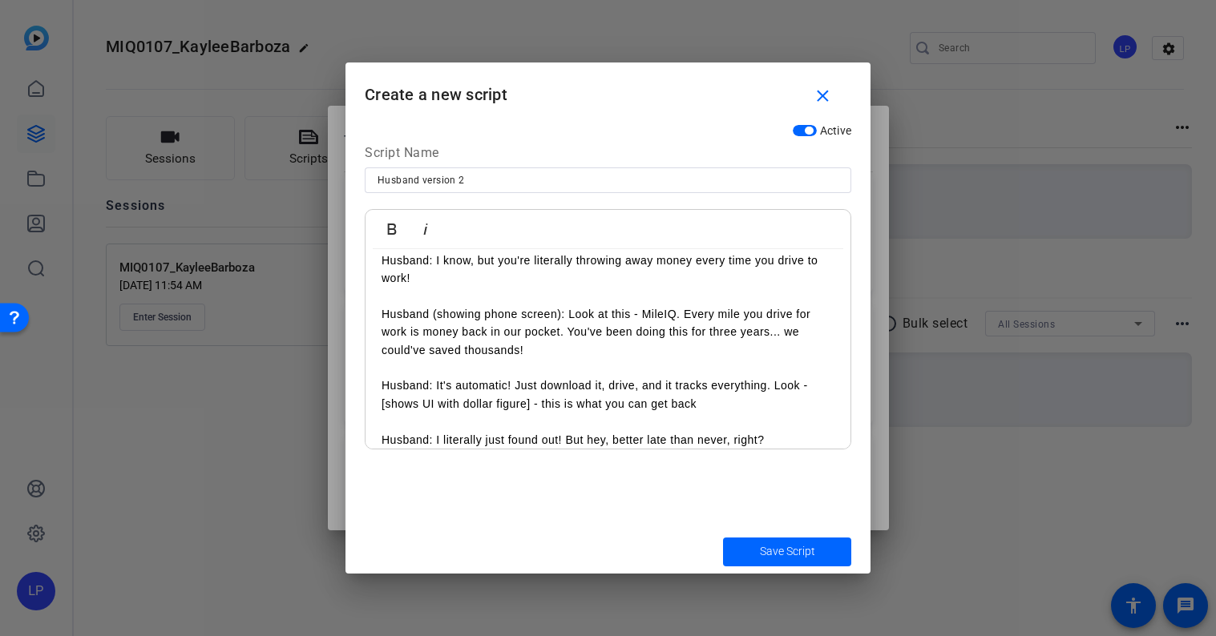
scroll to position [65, 0]
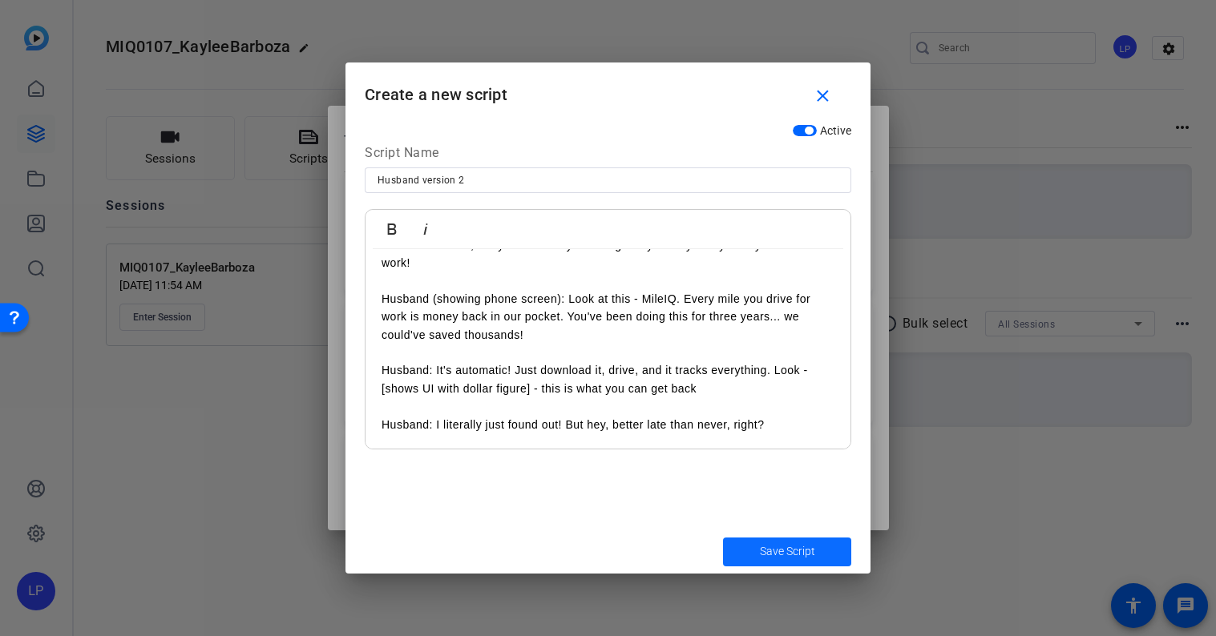
click at [757, 544] on span "submit" at bounding box center [787, 552] width 128 height 38
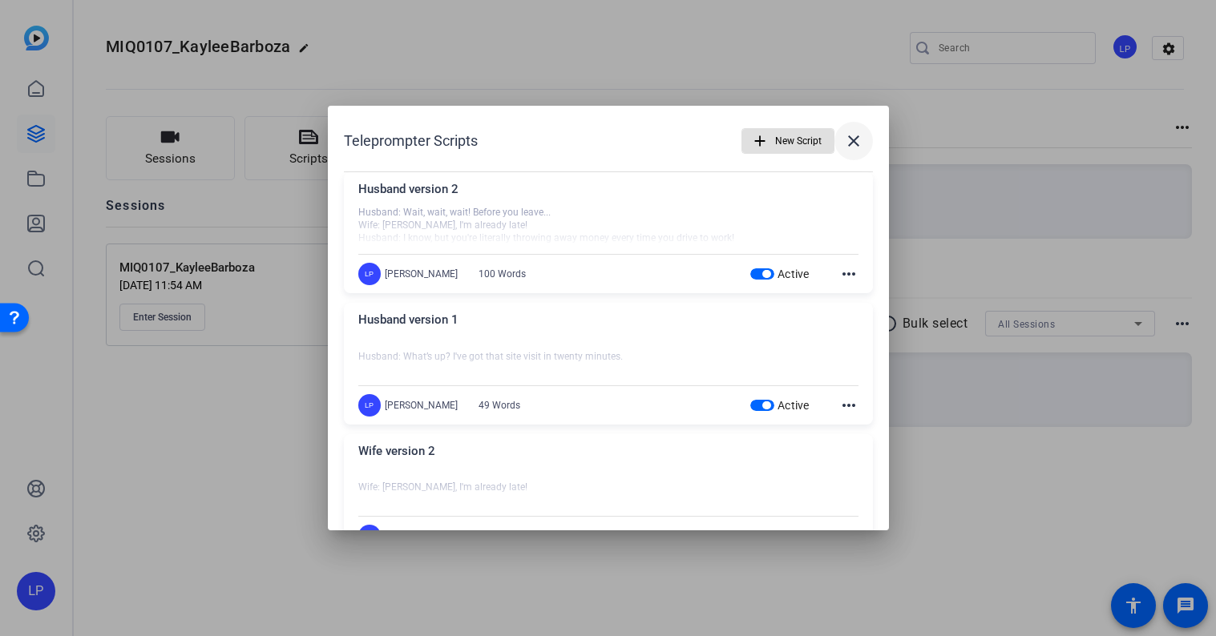
click at [860, 136] on mat-icon "close" at bounding box center [853, 140] width 19 height 19
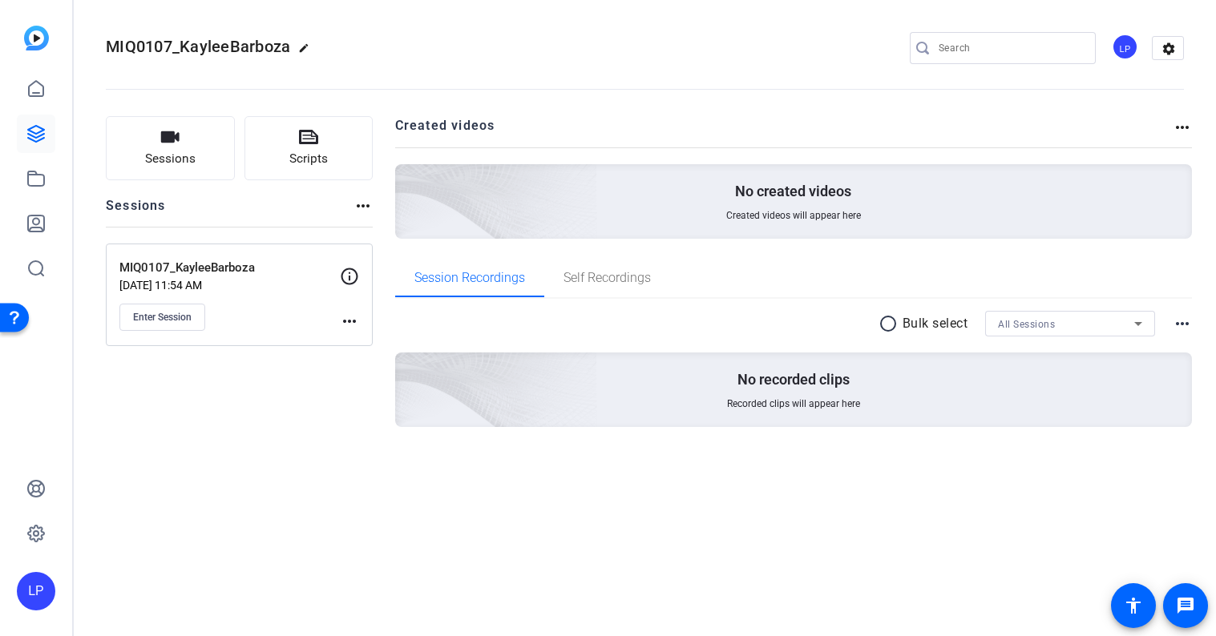
click at [330, 445] on div "Sessions Scripts Sessions more_horiz MIQ0107_KayleeBarboza Sep 26, 2025 @ 11:54…" at bounding box center [239, 297] width 267 height 362
click at [281, 420] on div "Sessions Scripts Sessions more_horiz MIQ0107_KayleeBarboza Sep 26, 2025 @ 11:54…" at bounding box center [239, 297] width 267 height 362
click at [190, 316] on span "Enter Session" at bounding box center [162, 317] width 59 height 13
click at [192, 308] on button "Enter Session" at bounding box center [162, 317] width 86 height 27
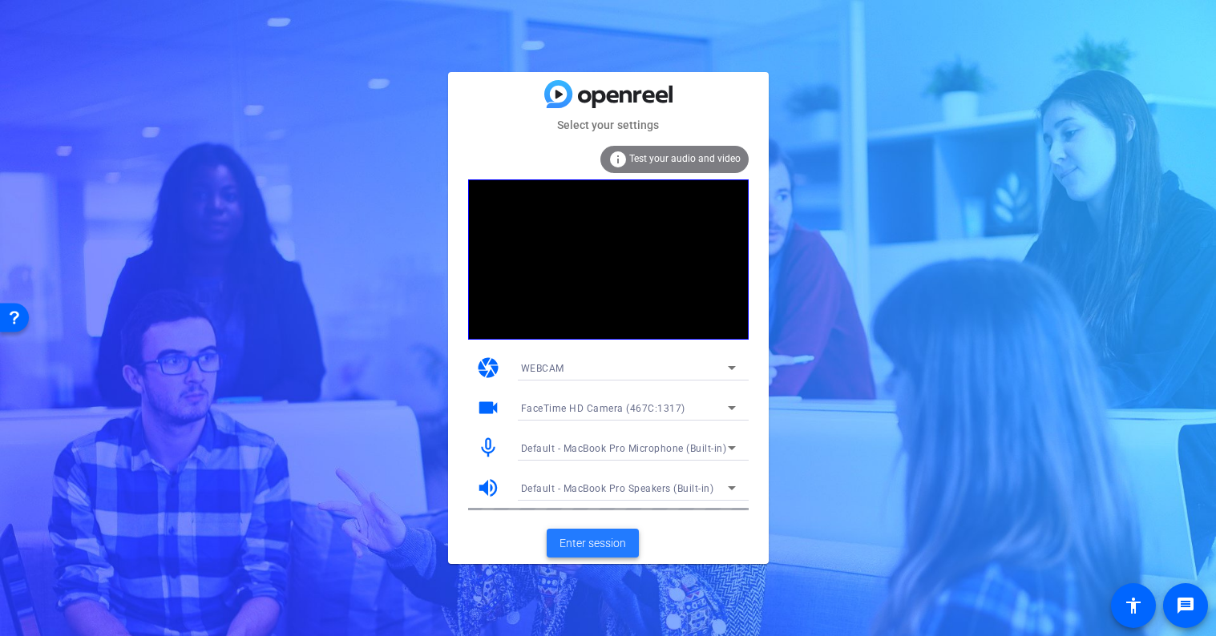
click at [603, 539] on span "Enter session" at bounding box center [592, 543] width 67 height 17
click at [590, 542] on span "Enter session" at bounding box center [592, 543] width 67 height 17
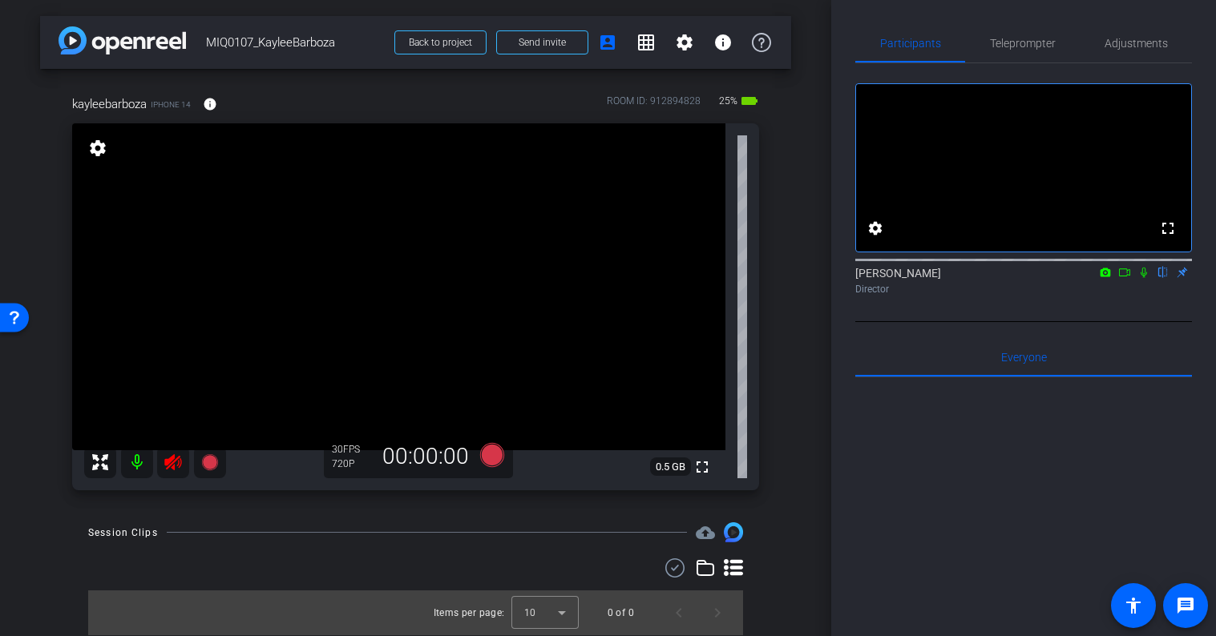
click at [176, 454] on icon at bounding box center [173, 462] width 19 height 19
click at [1127, 43] on span "Adjustments" at bounding box center [1135, 43] width 63 height 11
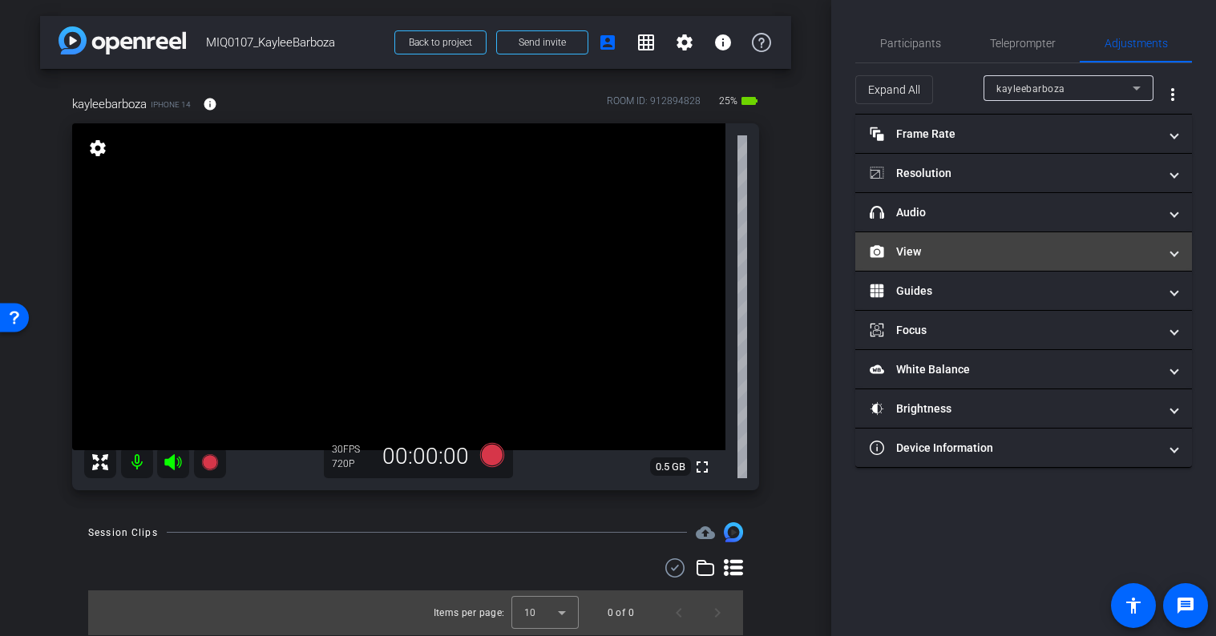
click at [938, 258] on mat-panel-title "View" at bounding box center [1014, 252] width 289 height 17
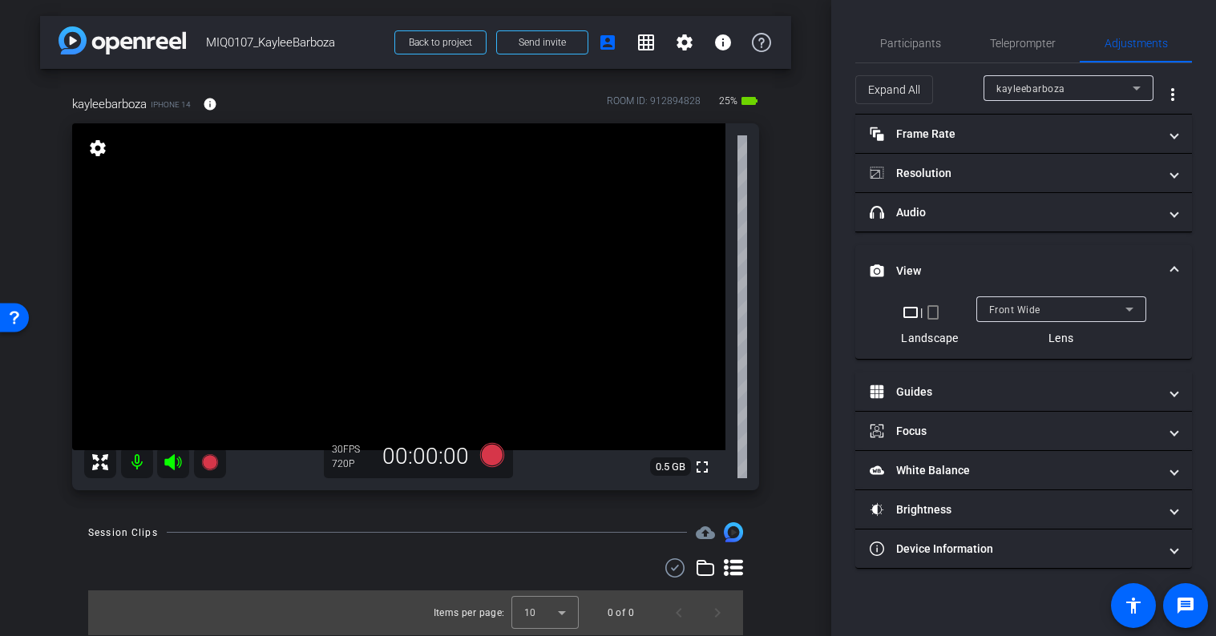
click at [928, 309] on mat-icon "crop_portrait" at bounding box center [932, 312] width 19 height 19
click at [934, 313] on mat-icon "crop_portrait" at bounding box center [932, 312] width 19 height 19
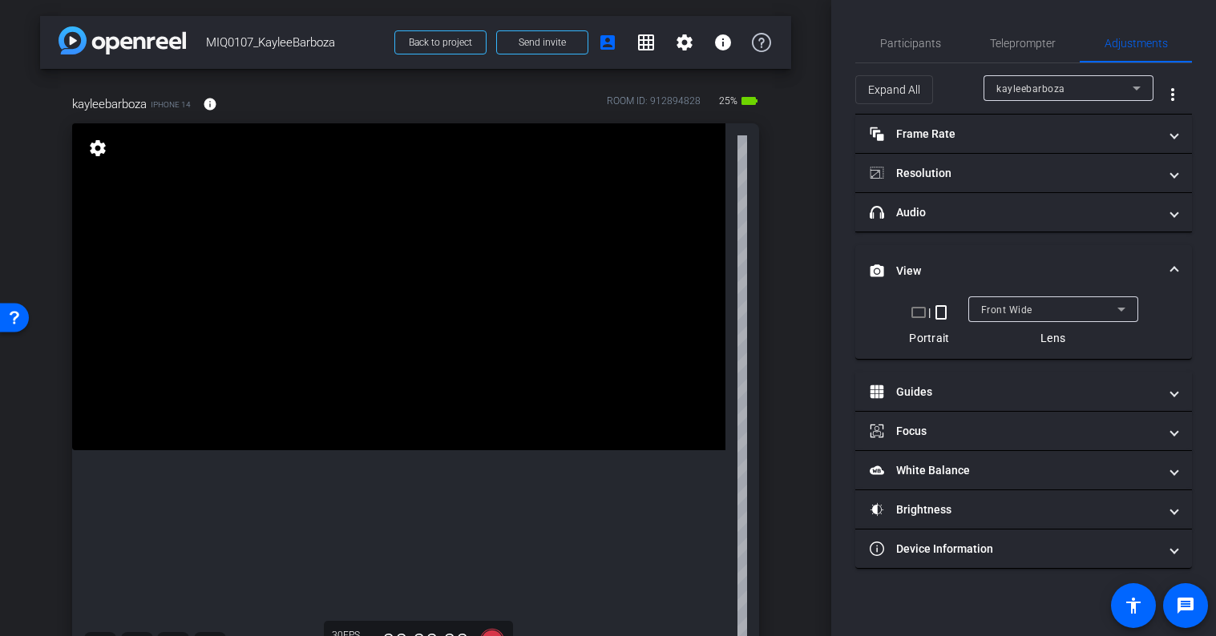
click at [1175, 264] on span at bounding box center [1174, 271] width 6 height 17
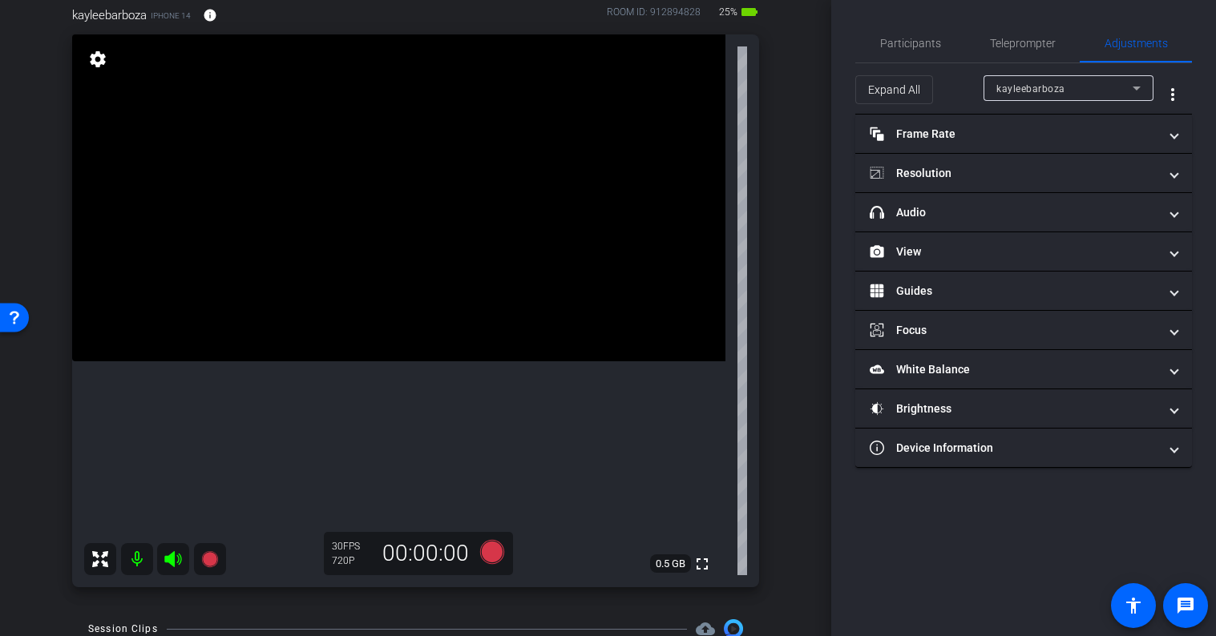
scroll to position [91, 0]
click at [1015, 46] on span "Teleprompter" at bounding box center [1023, 43] width 66 height 11
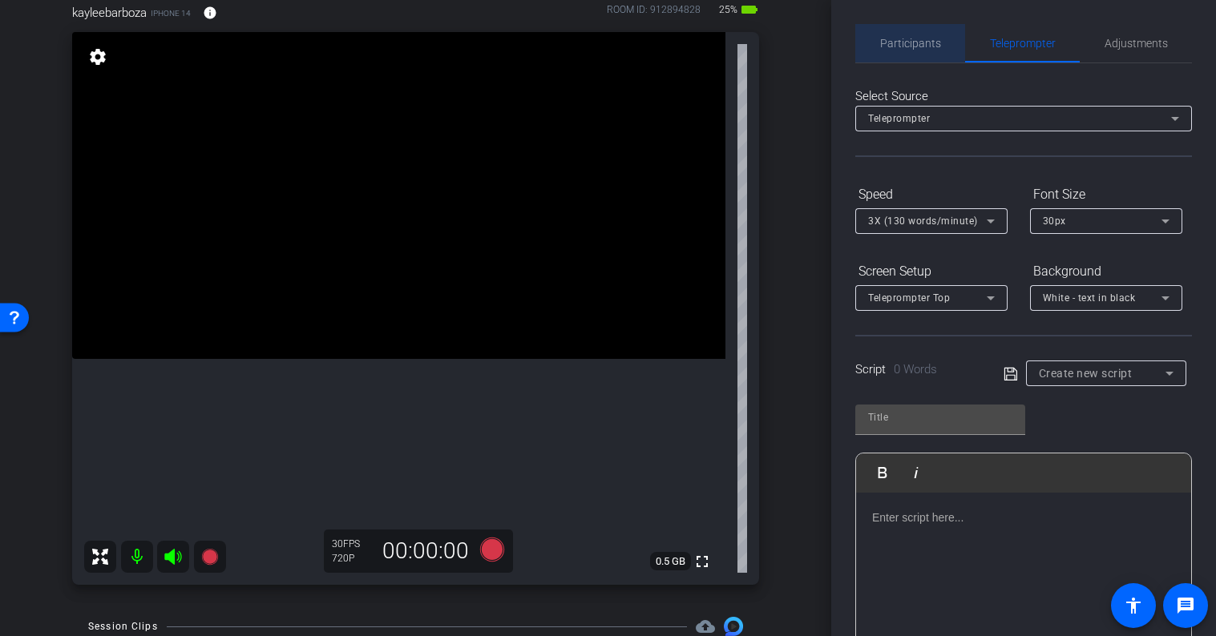
click at [921, 49] on span "Participants" at bounding box center [910, 43] width 61 height 11
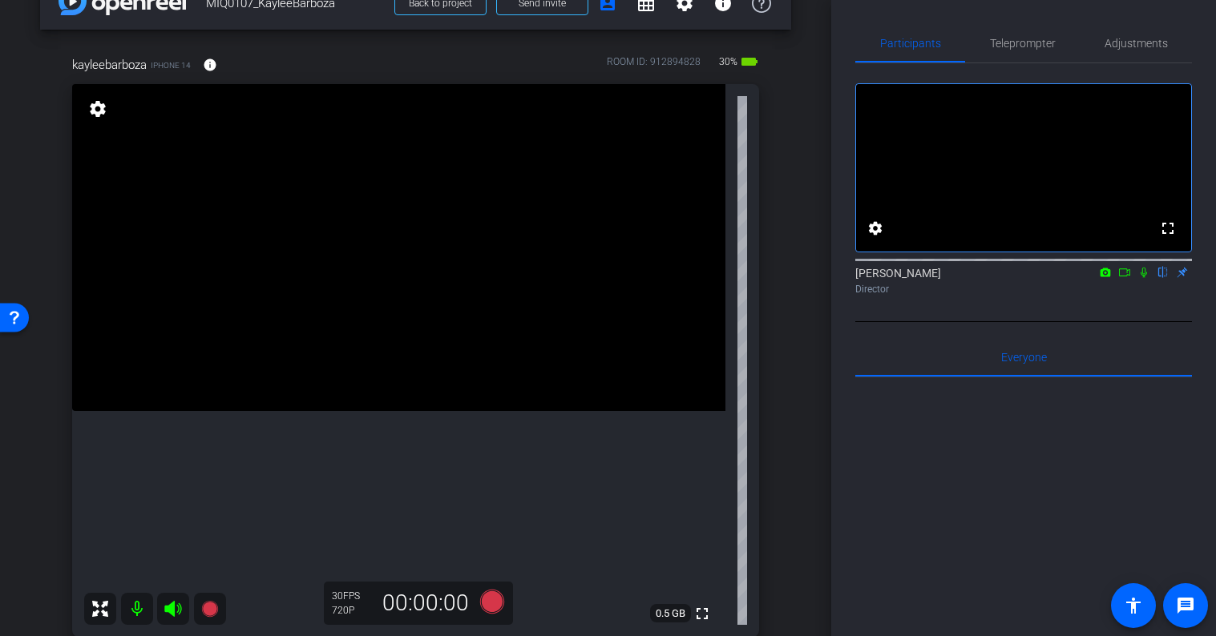
scroll to position [50, 0]
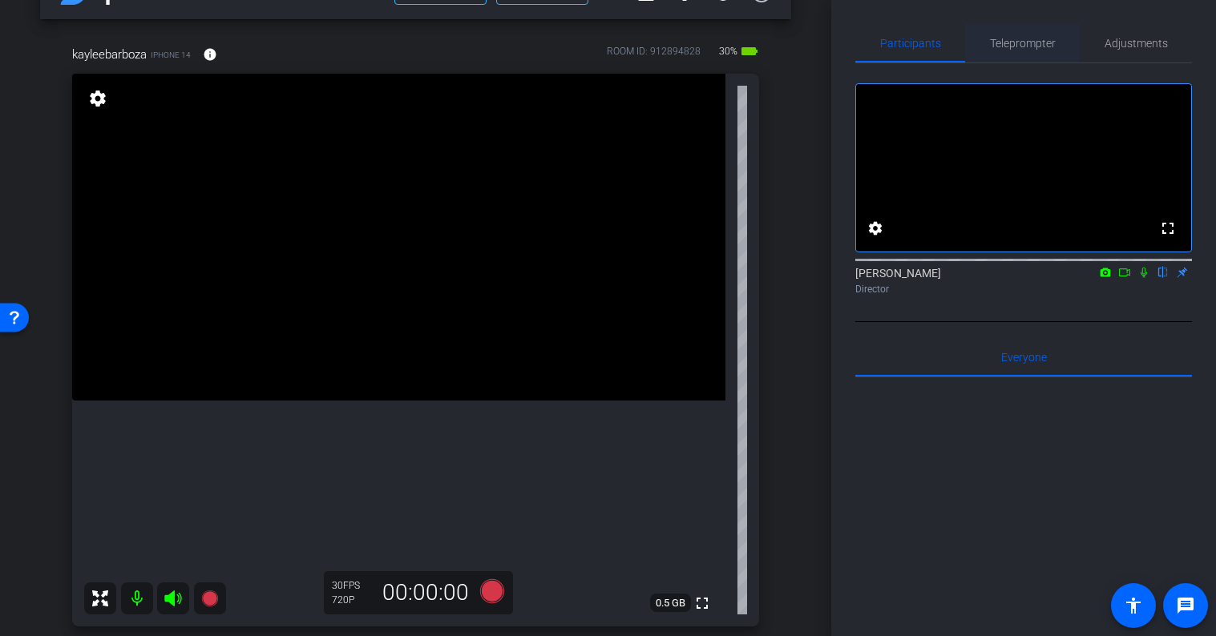
click at [1039, 46] on span "Teleprompter" at bounding box center [1023, 43] width 66 height 11
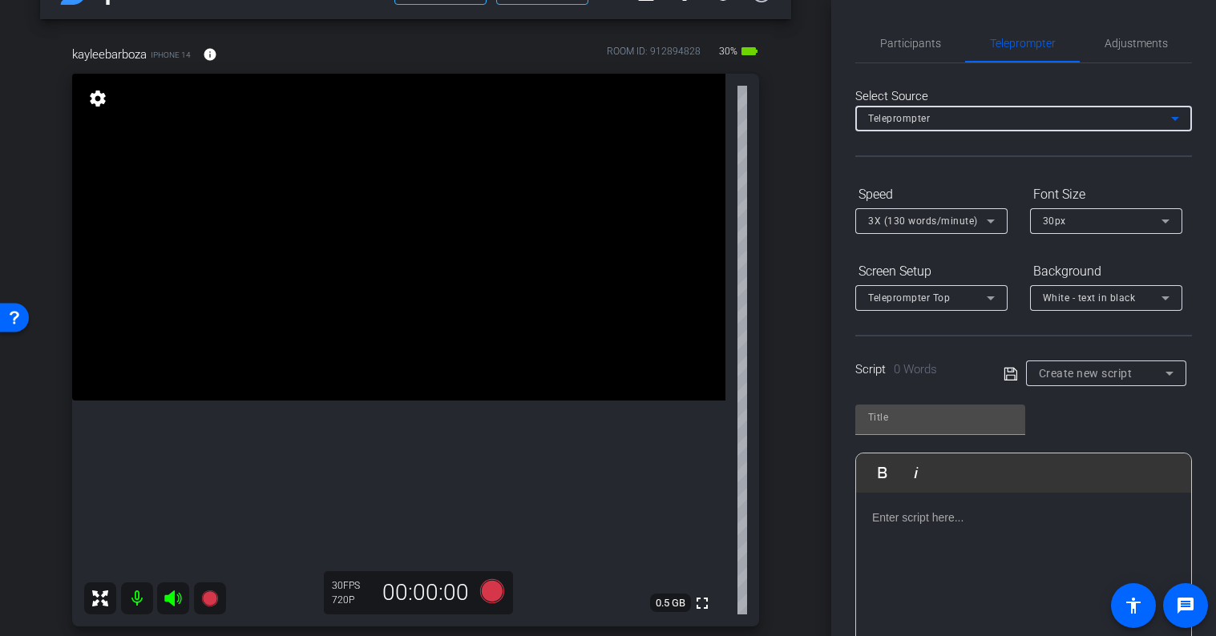
click at [998, 118] on div "Teleprompter" at bounding box center [1019, 118] width 303 height 20
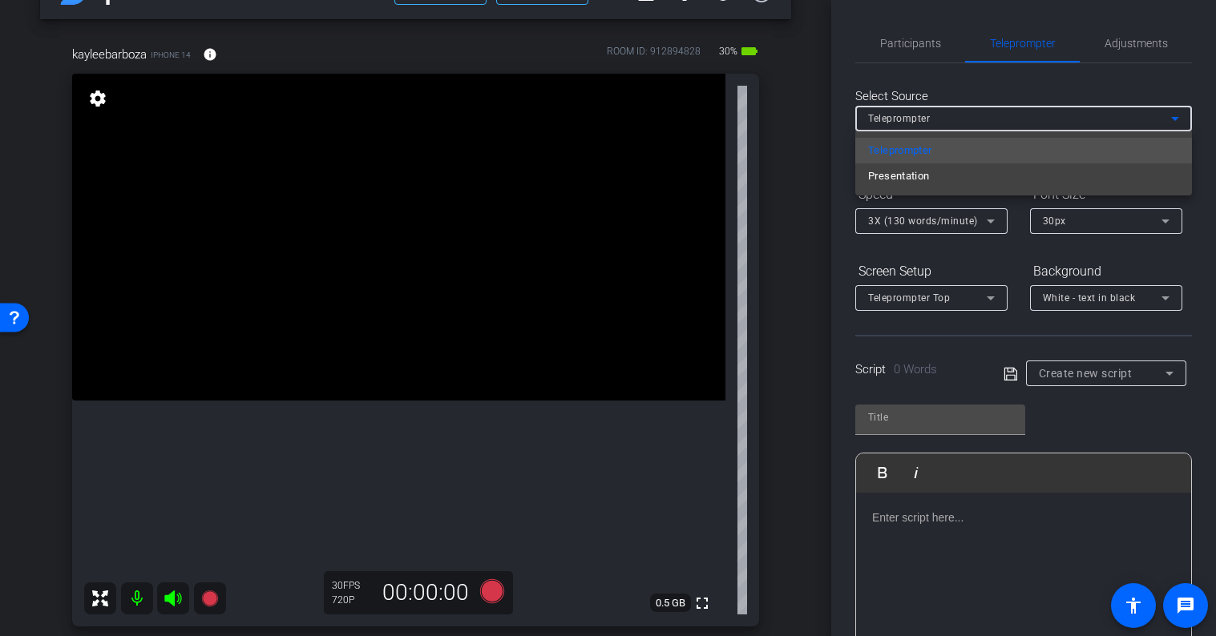
click at [1014, 90] on div at bounding box center [608, 318] width 1216 height 636
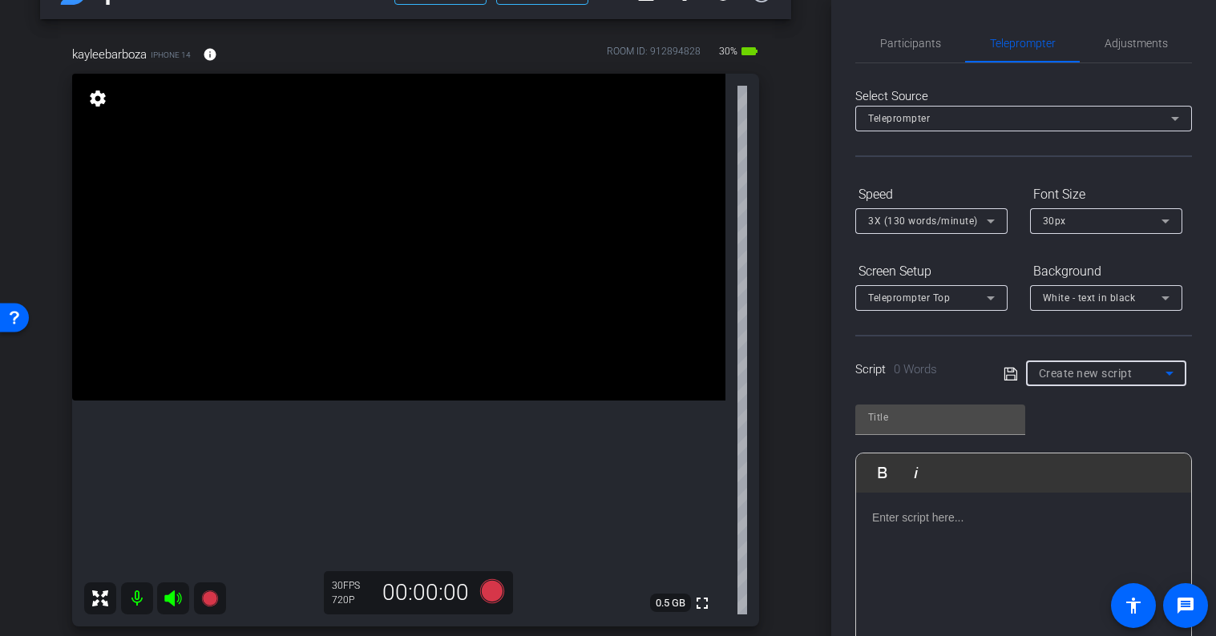
click at [1105, 380] on div "Create new script" at bounding box center [1102, 373] width 127 height 19
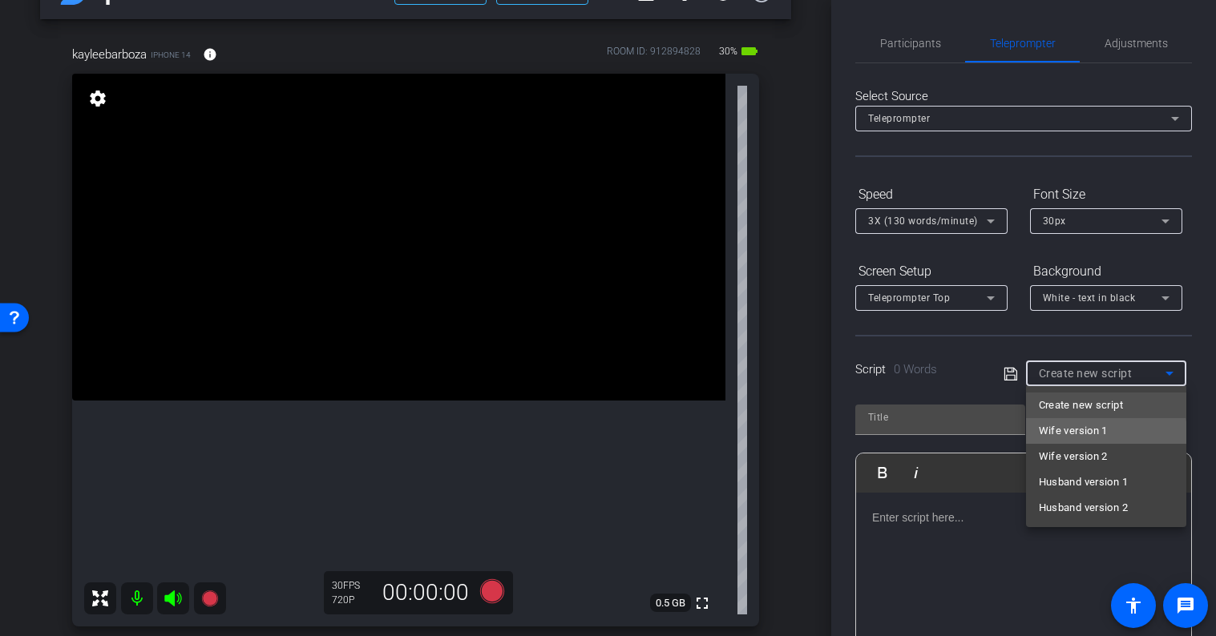
click at [1097, 434] on span "Wife version 1" at bounding box center [1073, 431] width 69 height 19
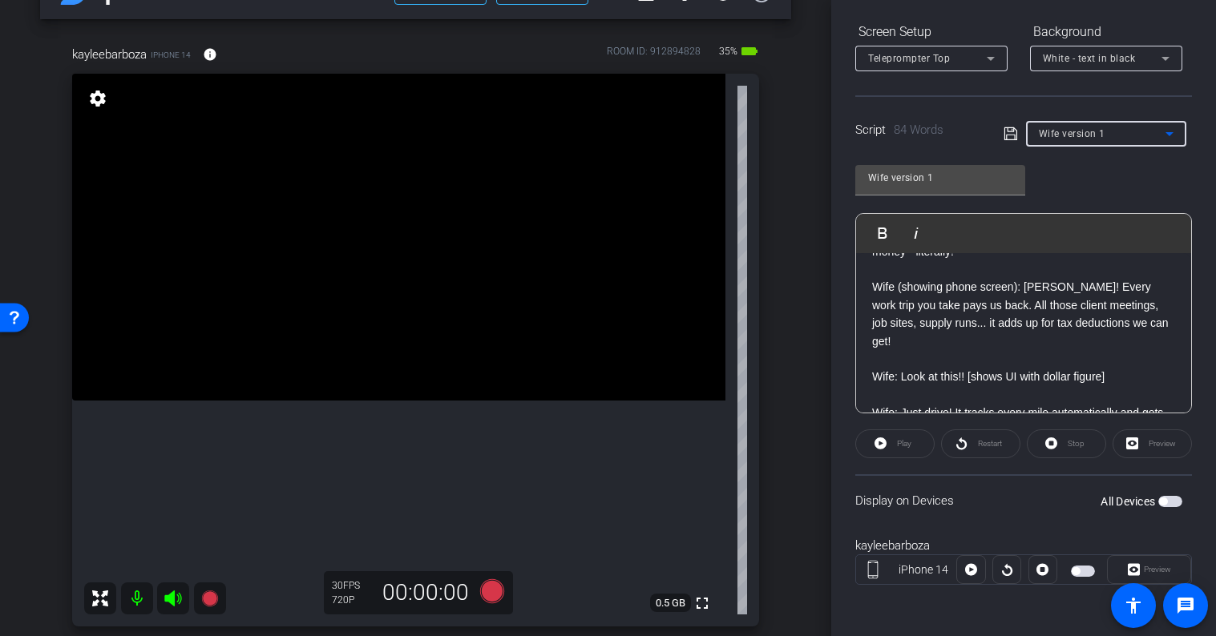
scroll to position [0, 0]
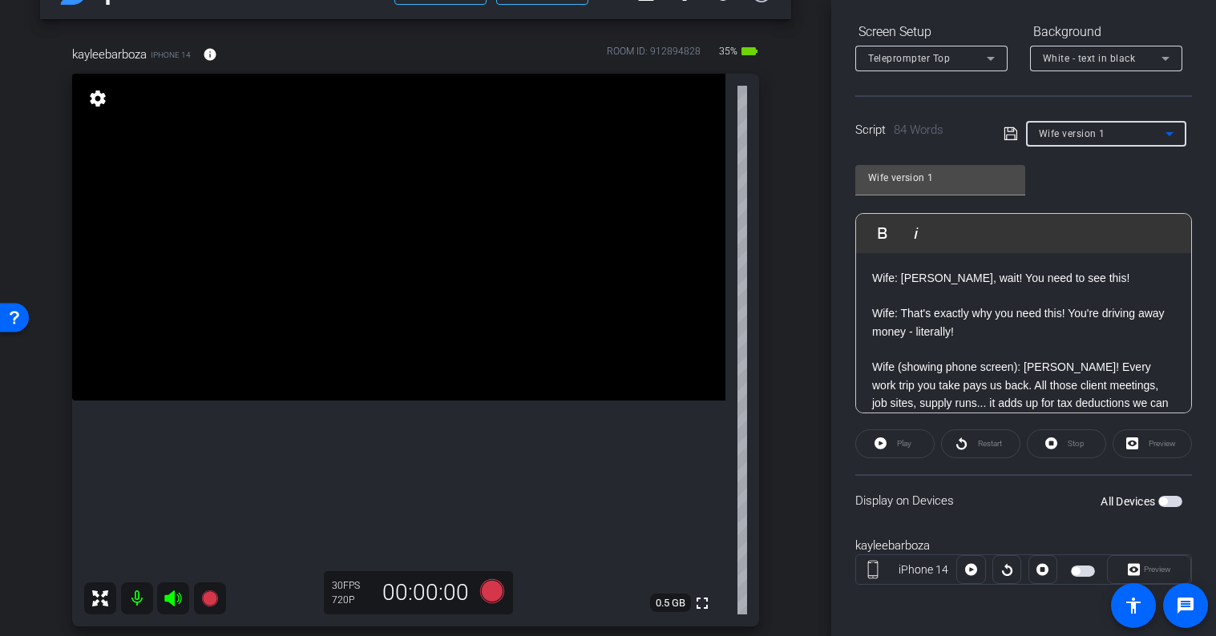
click at [1084, 571] on span "button" at bounding box center [1083, 571] width 24 height 11
click at [967, 571] on icon at bounding box center [971, 570] width 12 height 12
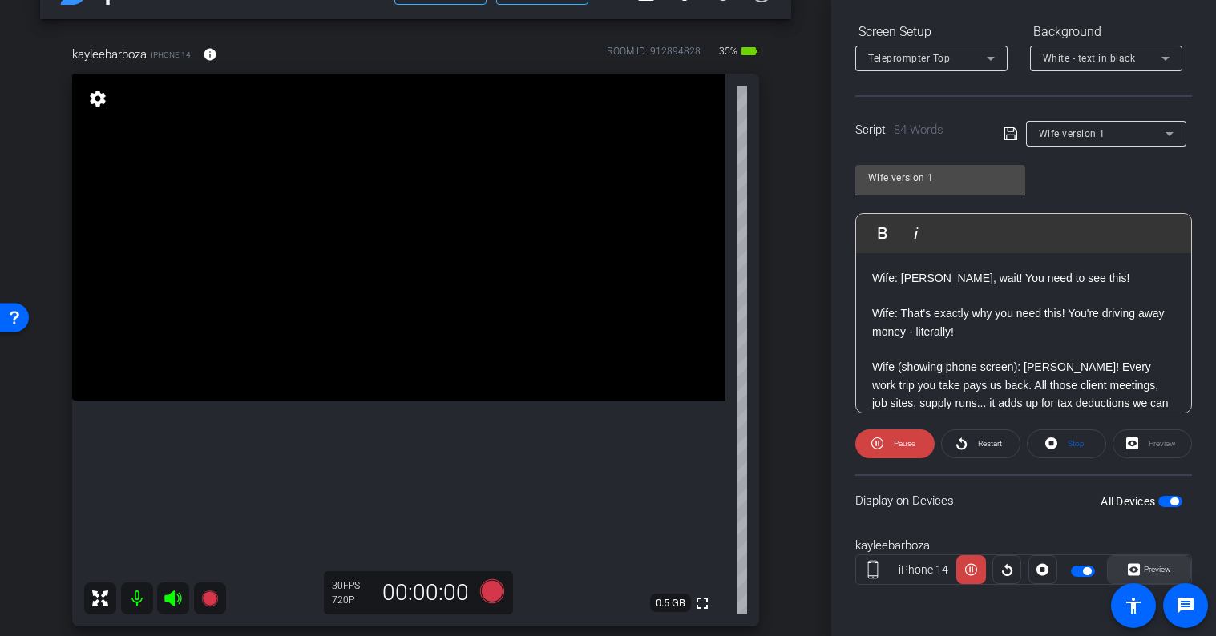
click at [1154, 571] on span "Preview" at bounding box center [1157, 569] width 27 height 9
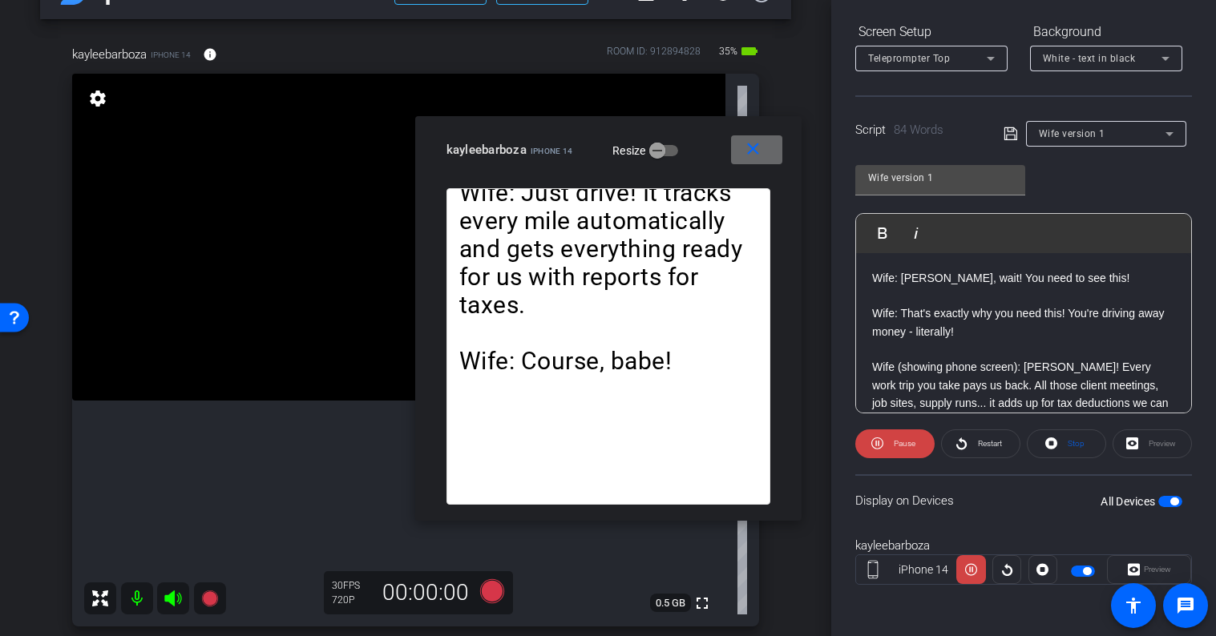
click at [756, 150] on mat-icon "close" at bounding box center [753, 149] width 20 height 20
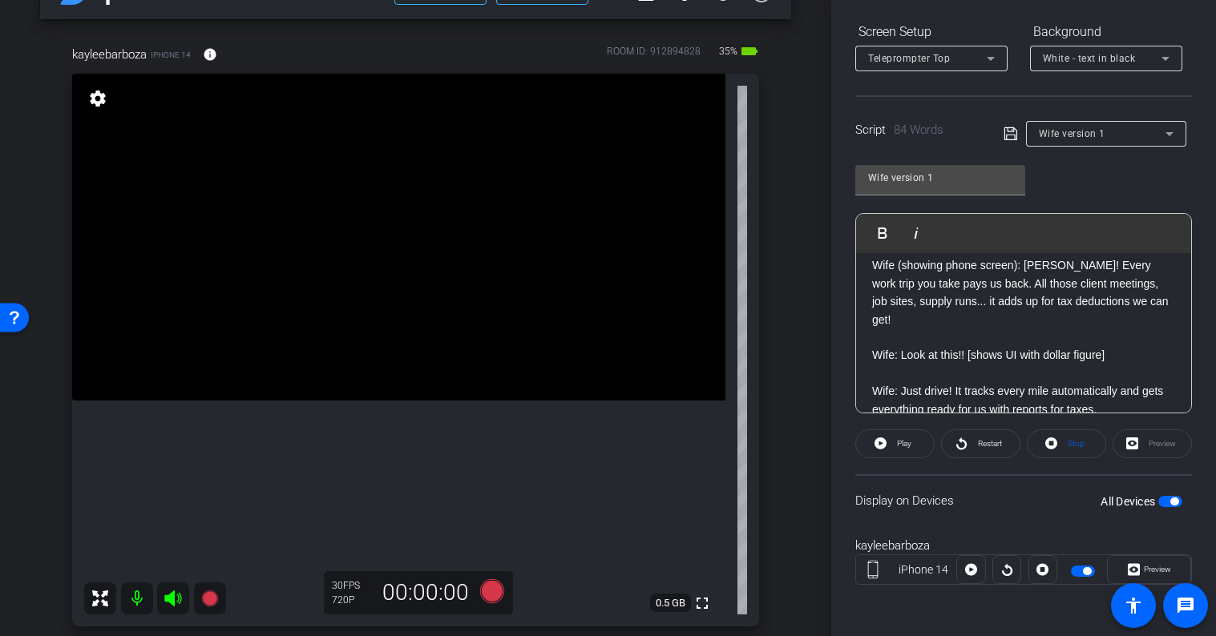
scroll to position [117, 0]
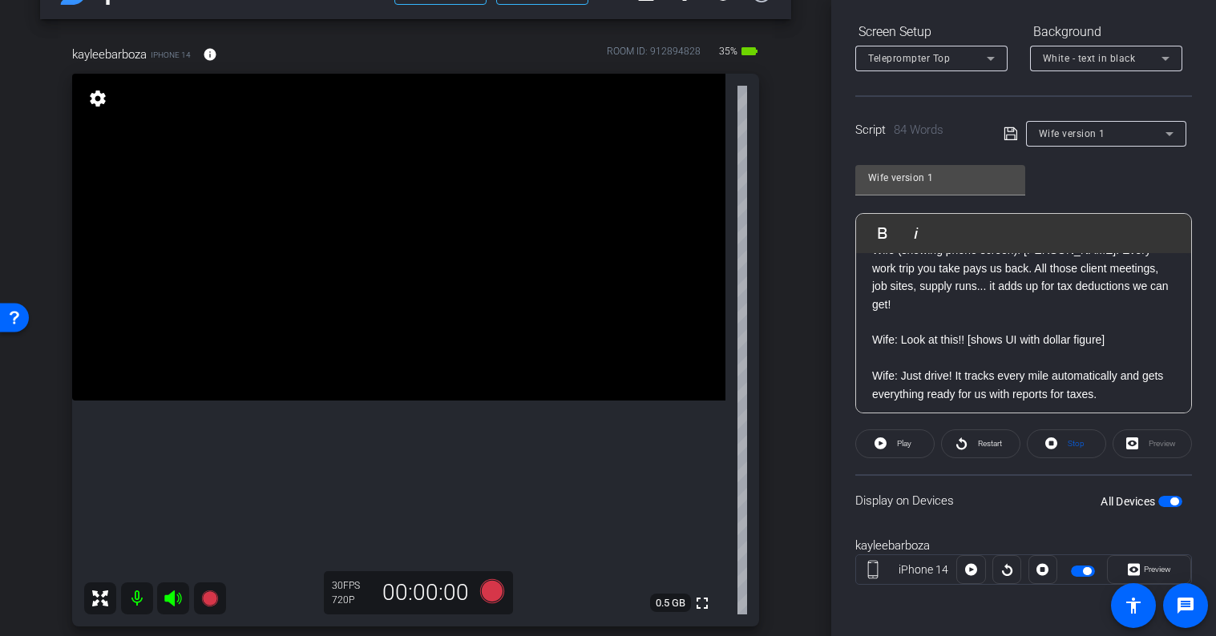
click at [1015, 331] on p "Wife: Look at this!! [shows UI with dollar figure]" at bounding box center [1023, 340] width 303 height 18
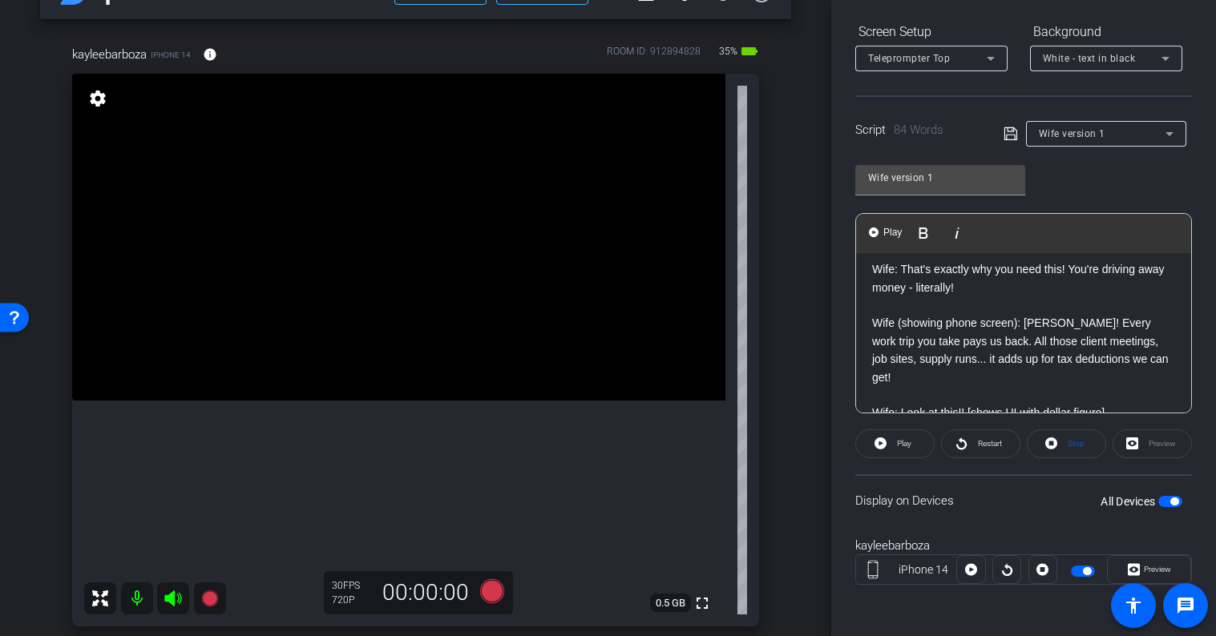
scroll to position [0, 0]
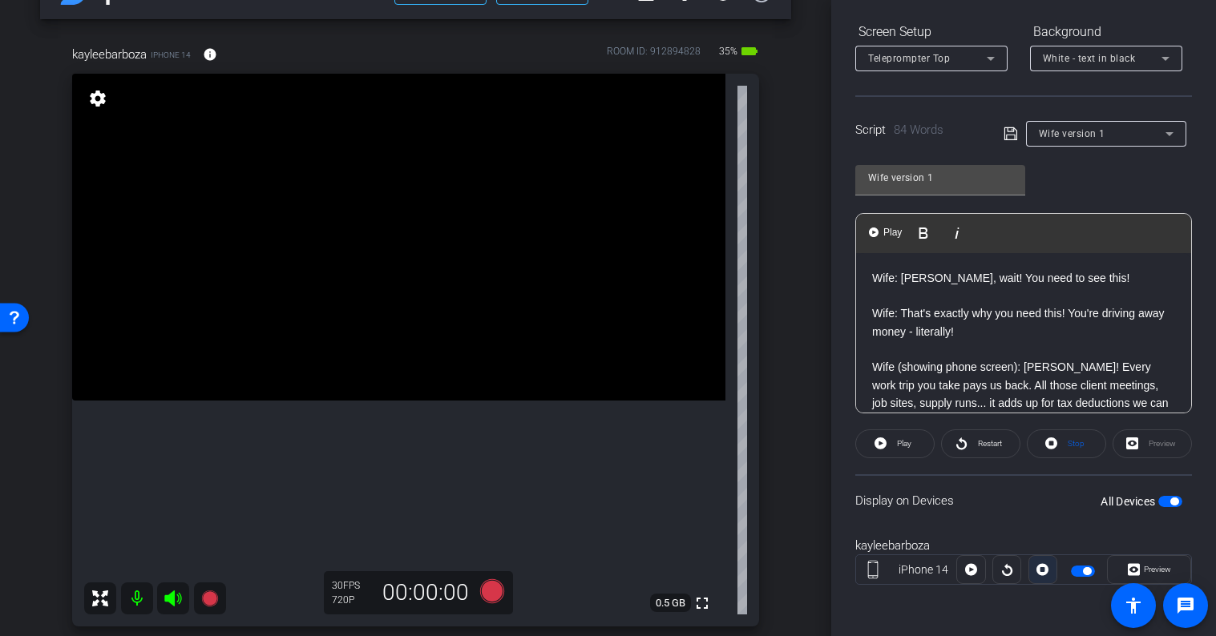
click at [1043, 569] on icon at bounding box center [1042, 570] width 12 height 24
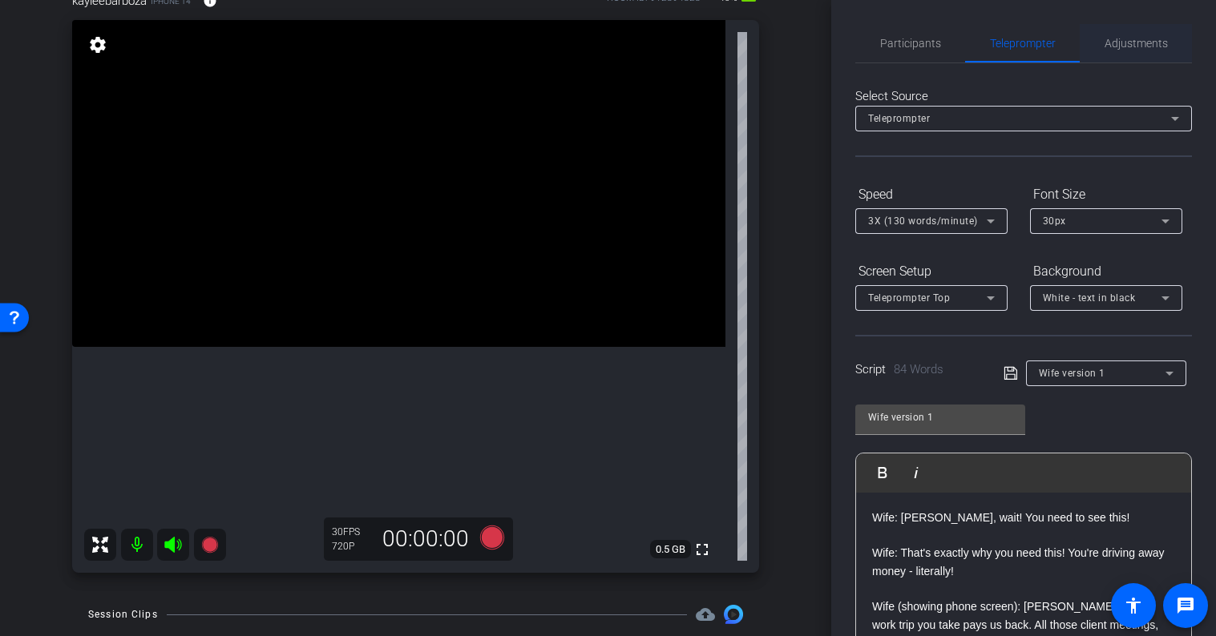
click at [1157, 45] on span "Adjustments" at bounding box center [1135, 43] width 63 height 11
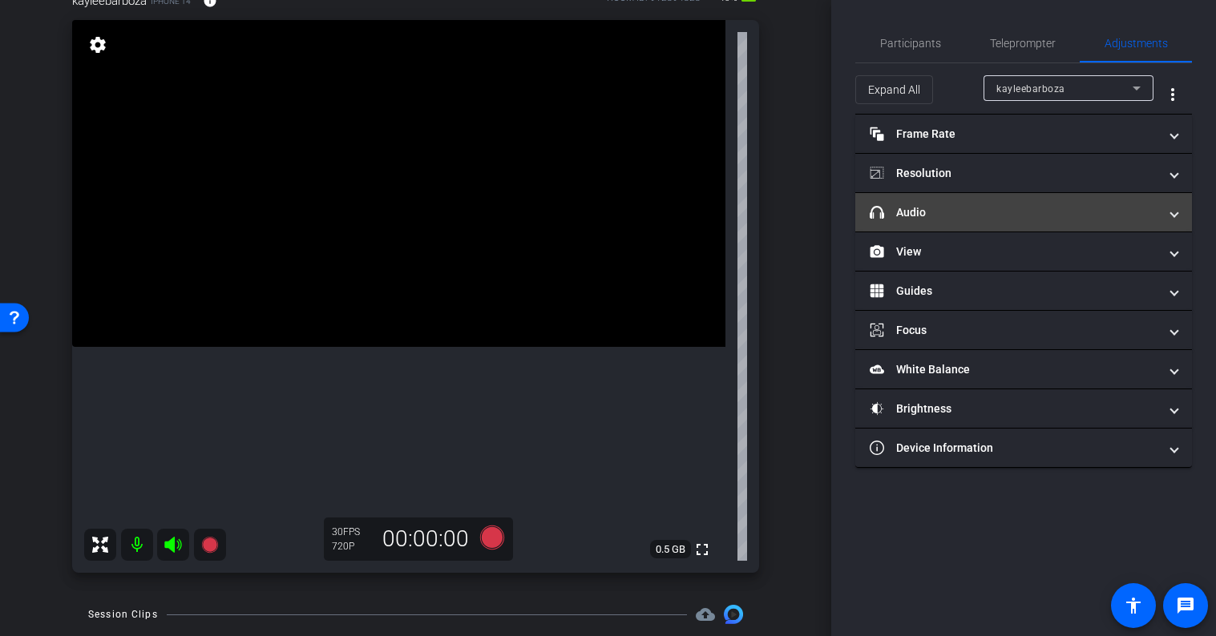
click at [1024, 214] on mat-panel-title "headphone icon Audio" at bounding box center [1014, 212] width 289 height 17
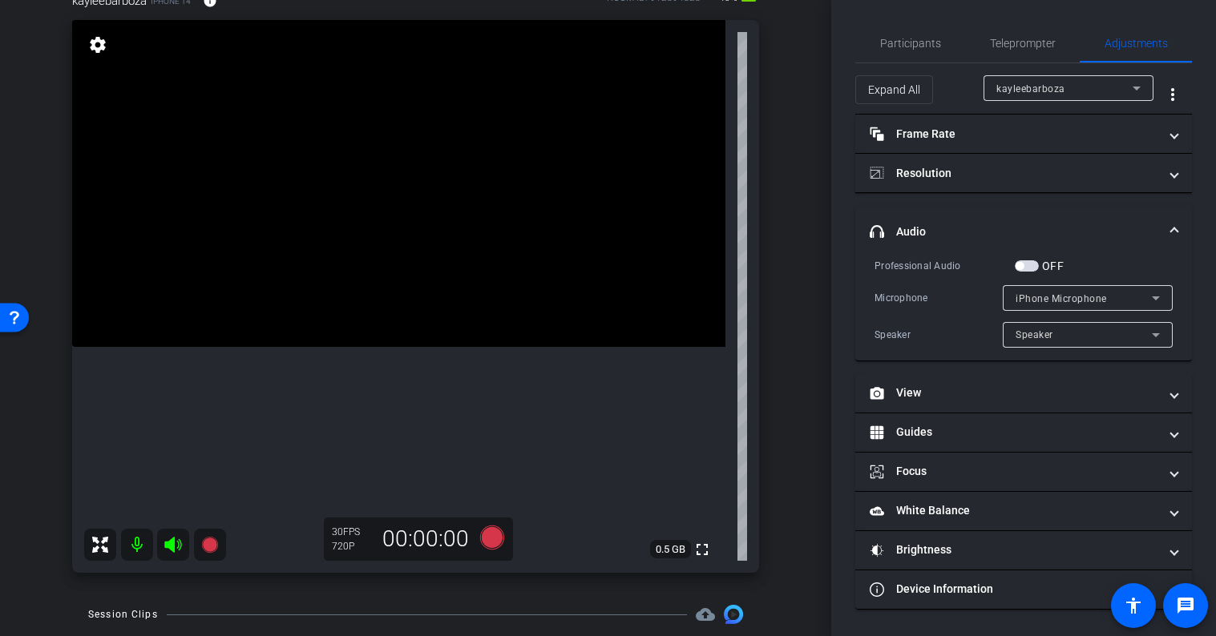
click at [1030, 265] on span "button" at bounding box center [1027, 265] width 24 height 11
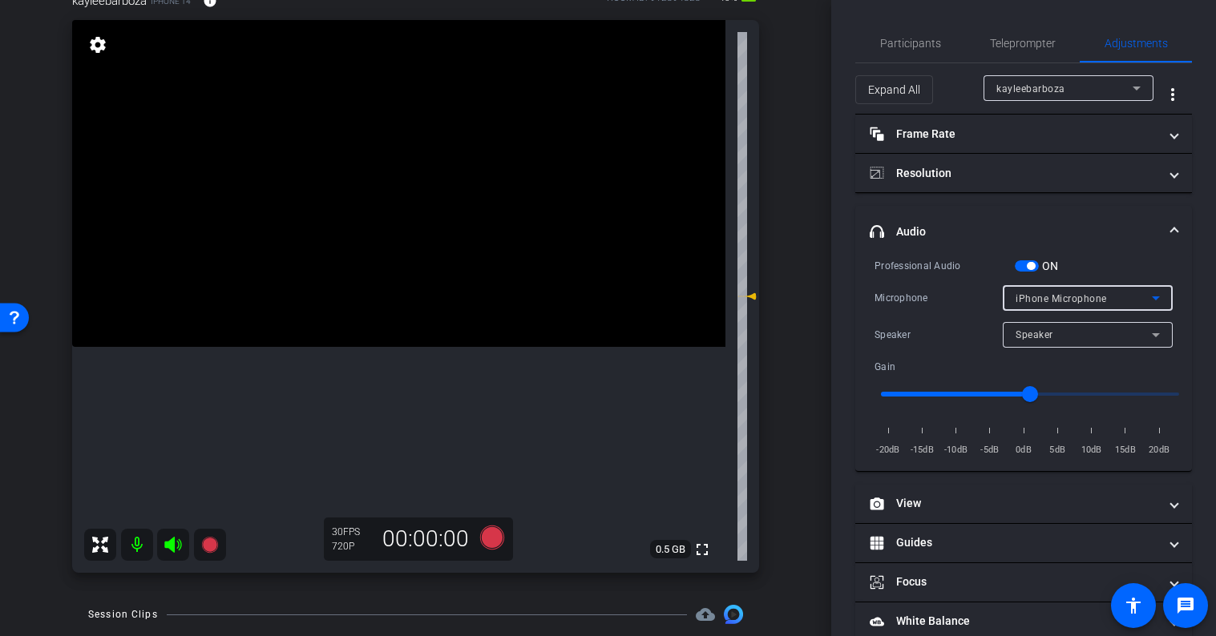
click at [1064, 298] on span "iPhone Microphone" at bounding box center [1060, 298] width 91 height 11
click at [1035, 268] on div at bounding box center [608, 318] width 1216 height 636
click at [1029, 268] on span "button" at bounding box center [1031, 266] width 8 height 8
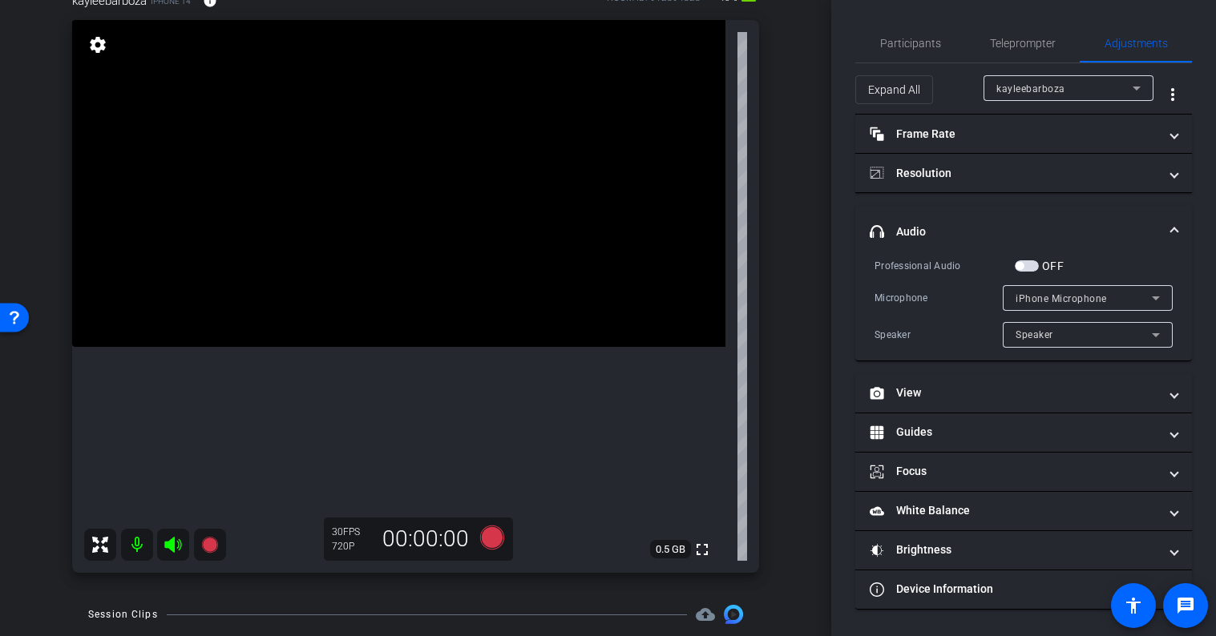
click at [1030, 268] on span "button" at bounding box center [1027, 265] width 24 height 11
click at [1023, 230] on mat-panel-title "headphone icon Audio" at bounding box center [1014, 232] width 289 height 17
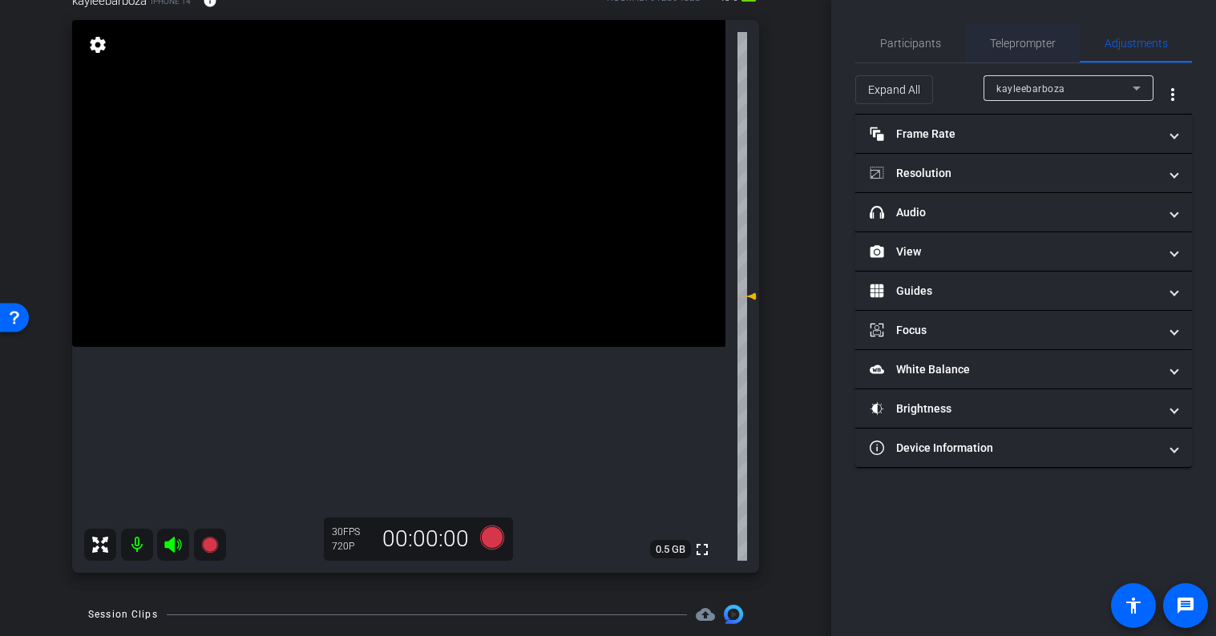
click at [1019, 42] on span "Teleprompter" at bounding box center [1023, 43] width 66 height 11
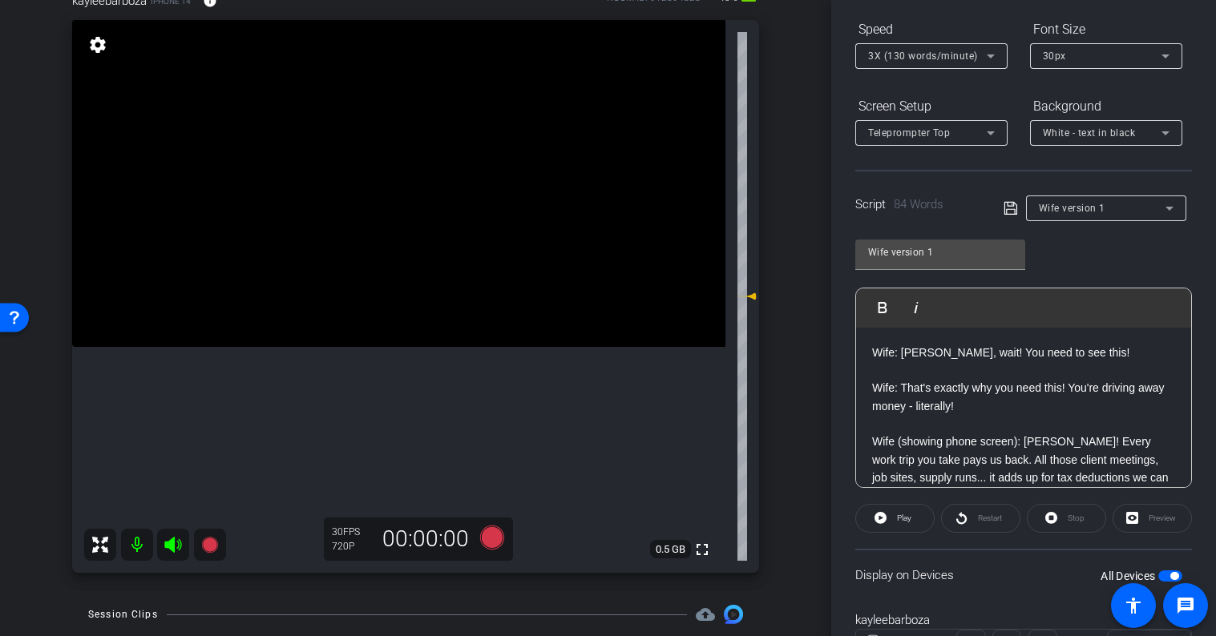
scroll to position [240, 0]
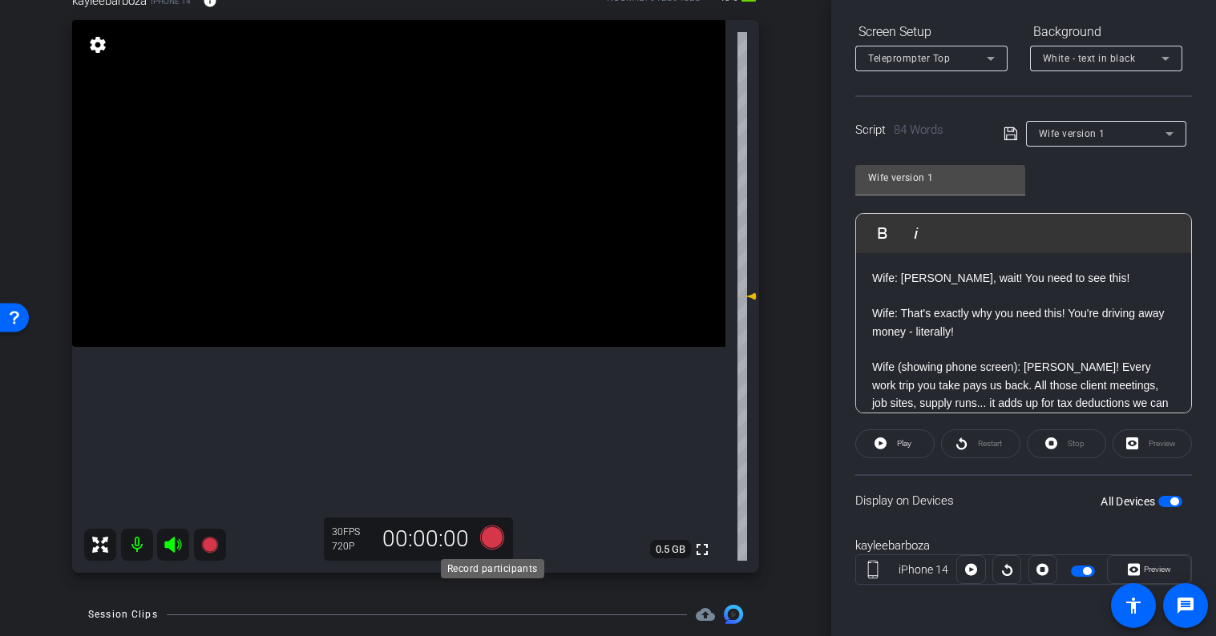
click at [496, 540] on icon at bounding box center [491, 538] width 24 height 24
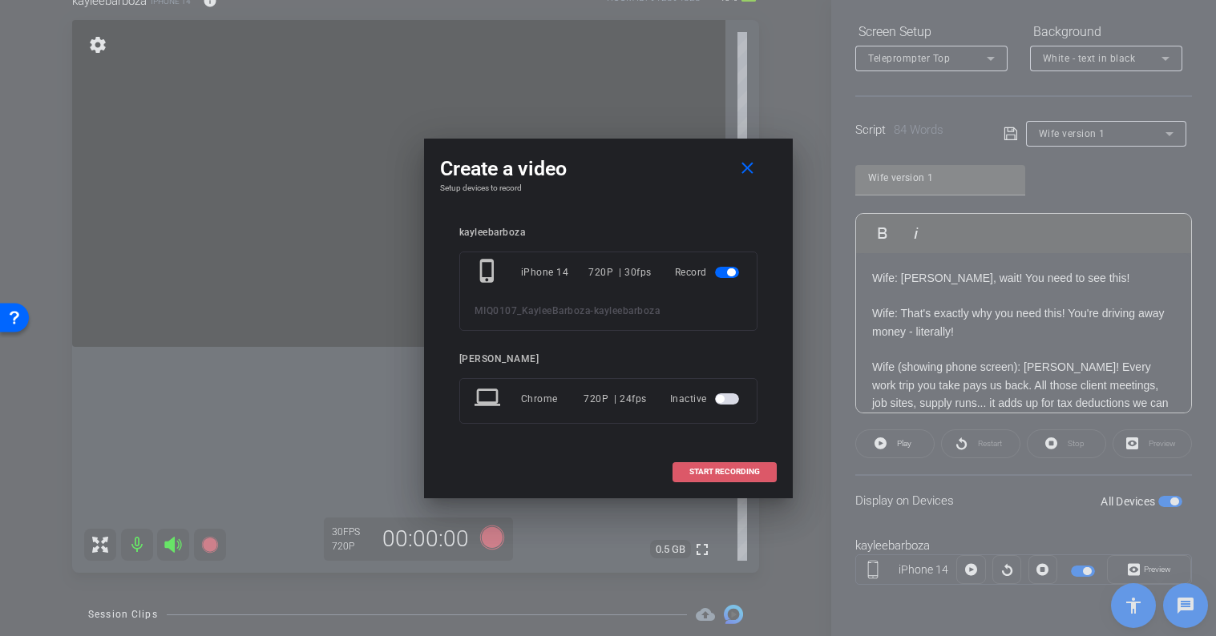
click at [735, 472] on span "START RECORDING" at bounding box center [724, 472] width 71 height 8
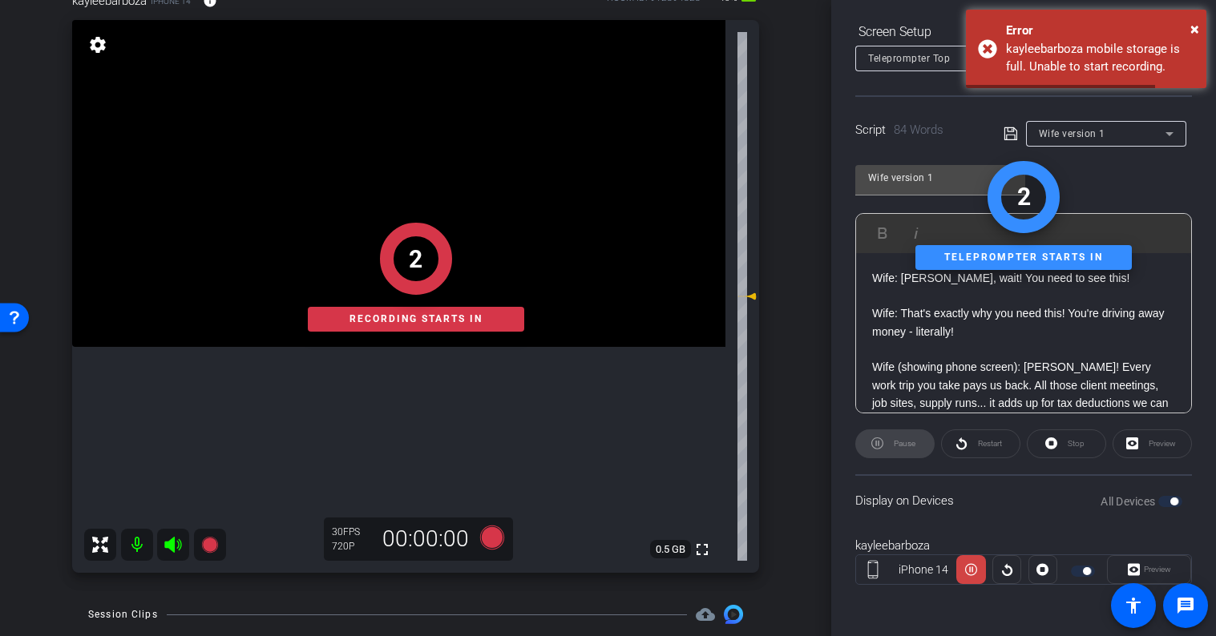
click at [1151, 572] on div "Preview" at bounding box center [1149, 569] width 84 height 29
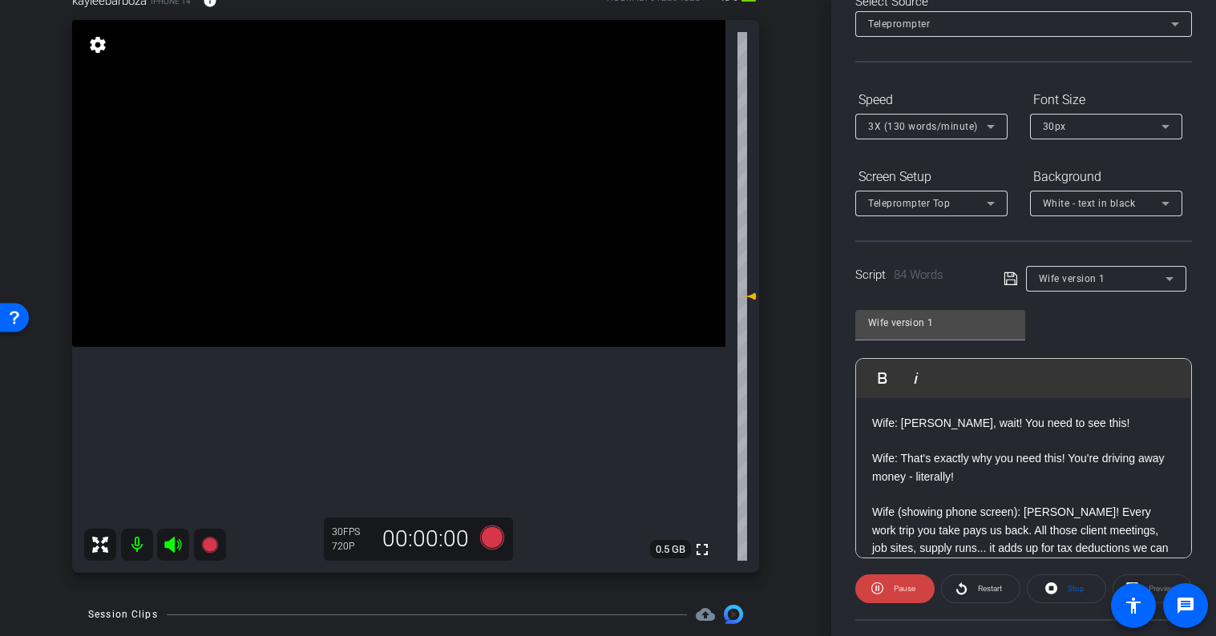
scroll to position [0, 0]
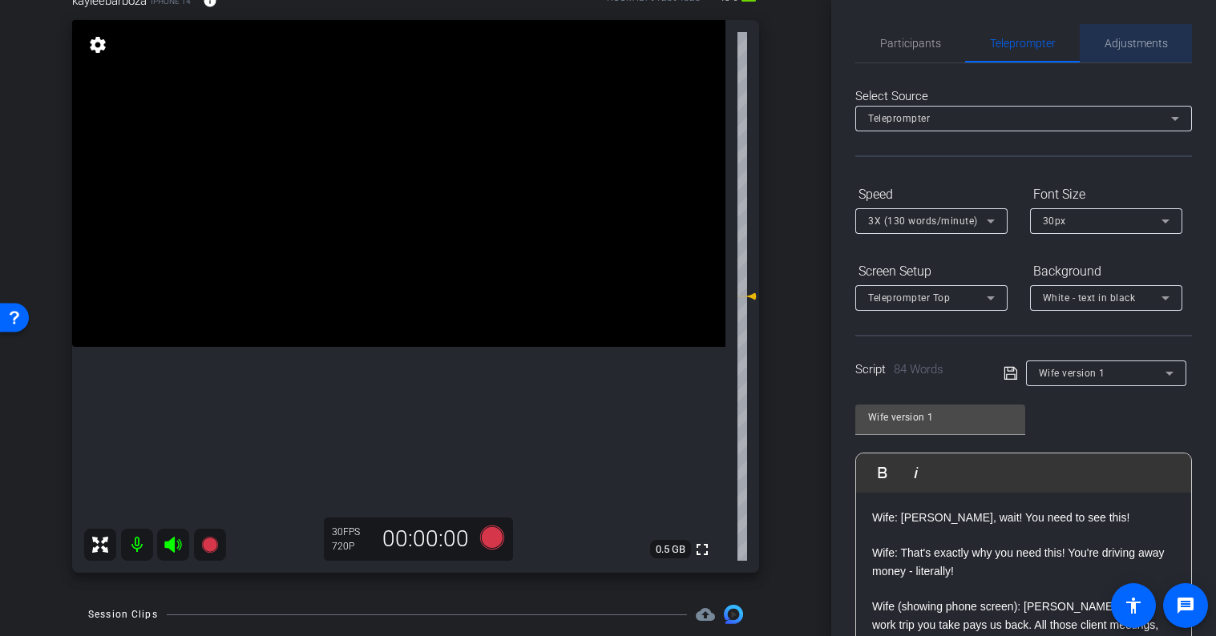
click at [1132, 33] on span "Adjustments" at bounding box center [1135, 43] width 63 height 38
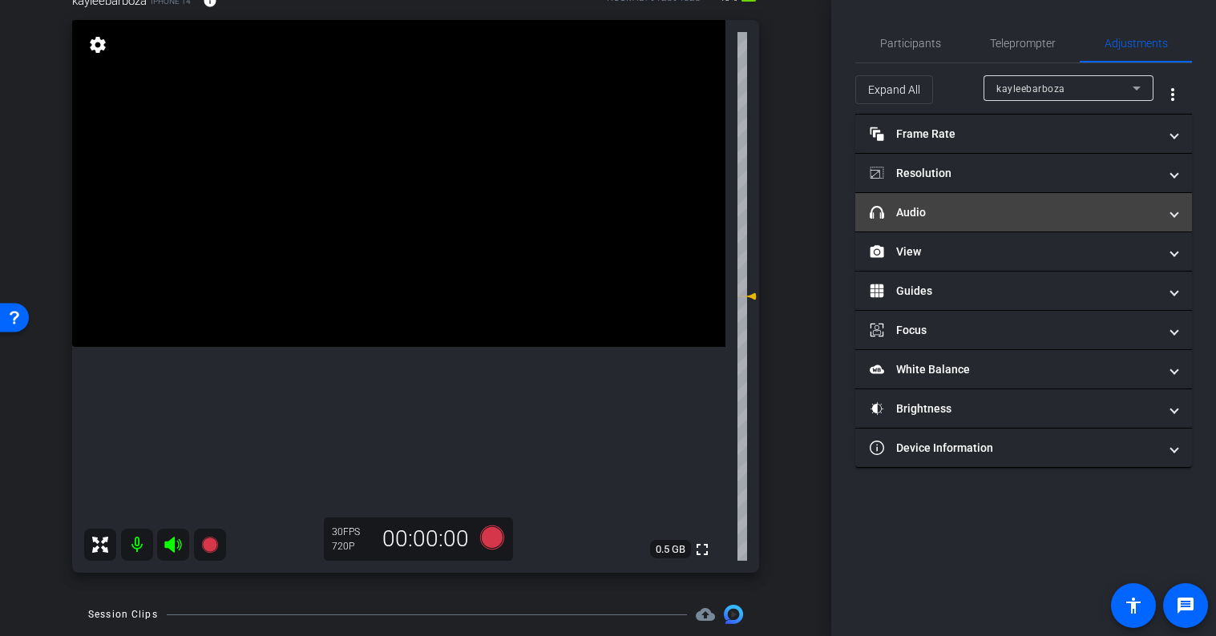
click at [959, 218] on mat-panel-title "headphone icon Audio" at bounding box center [1014, 212] width 289 height 17
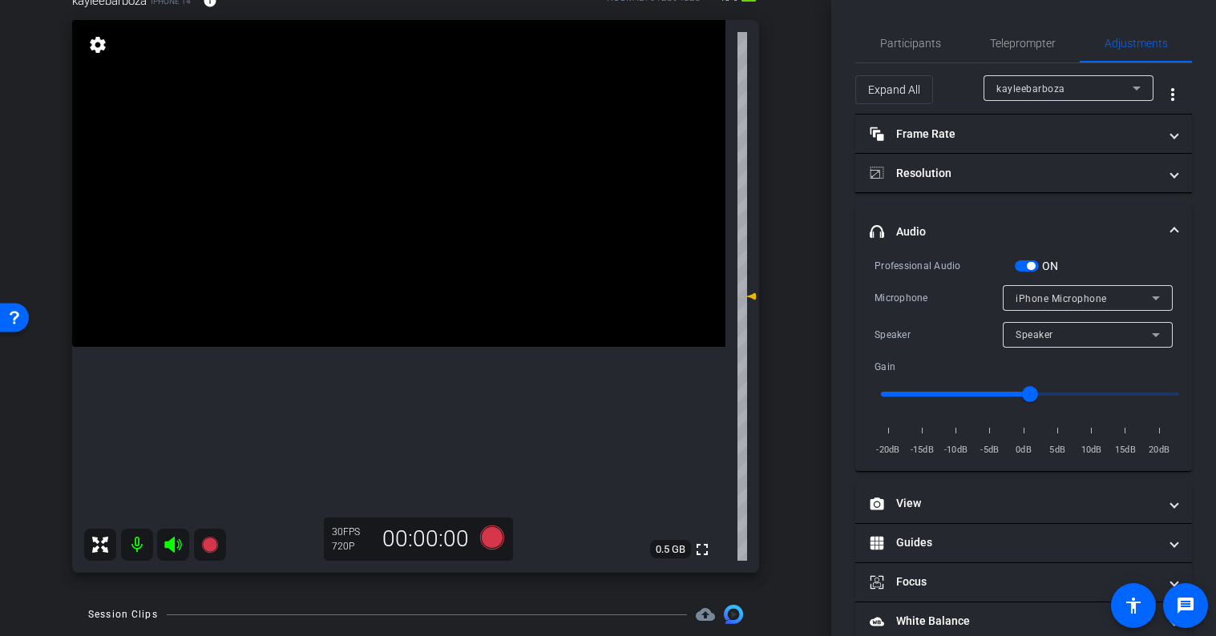
click at [1028, 268] on span "button" at bounding box center [1031, 266] width 8 height 8
click at [1023, 225] on mat-panel-title "headphone icon Audio" at bounding box center [1014, 232] width 289 height 17
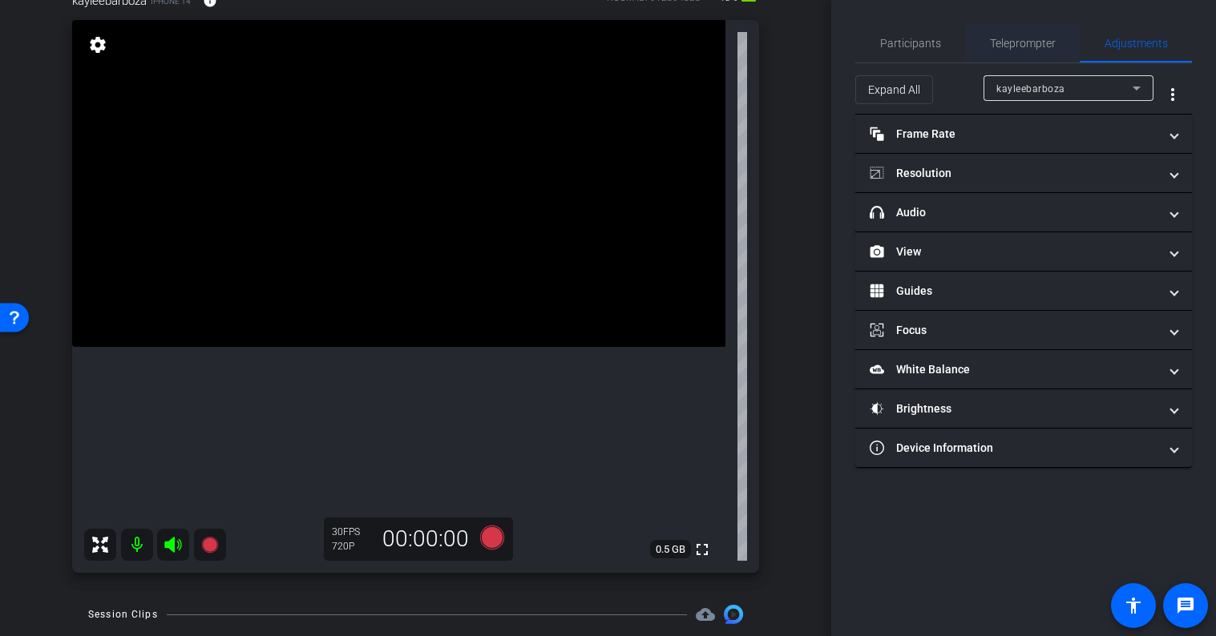
click at [1010, 43] on span "Teleprompter" at bounding box center [1023, 43] width 66 height 11
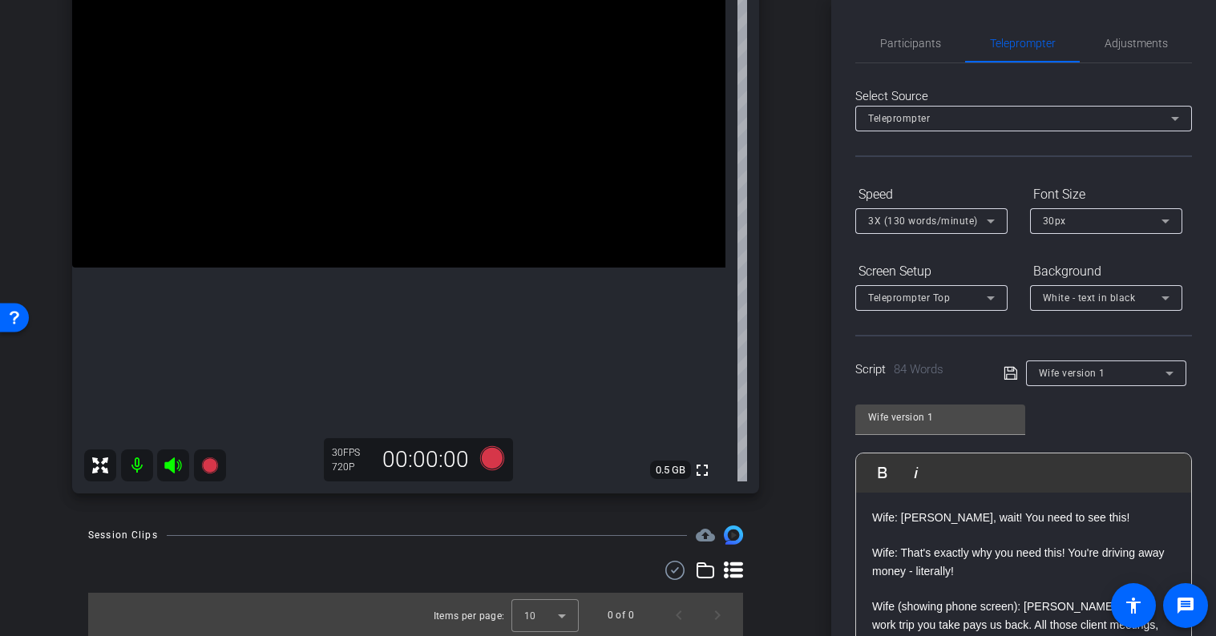
scroll to position [184, 0]
click at [495, 454] on icon at bounding box center [491, 457] width 24 height 24
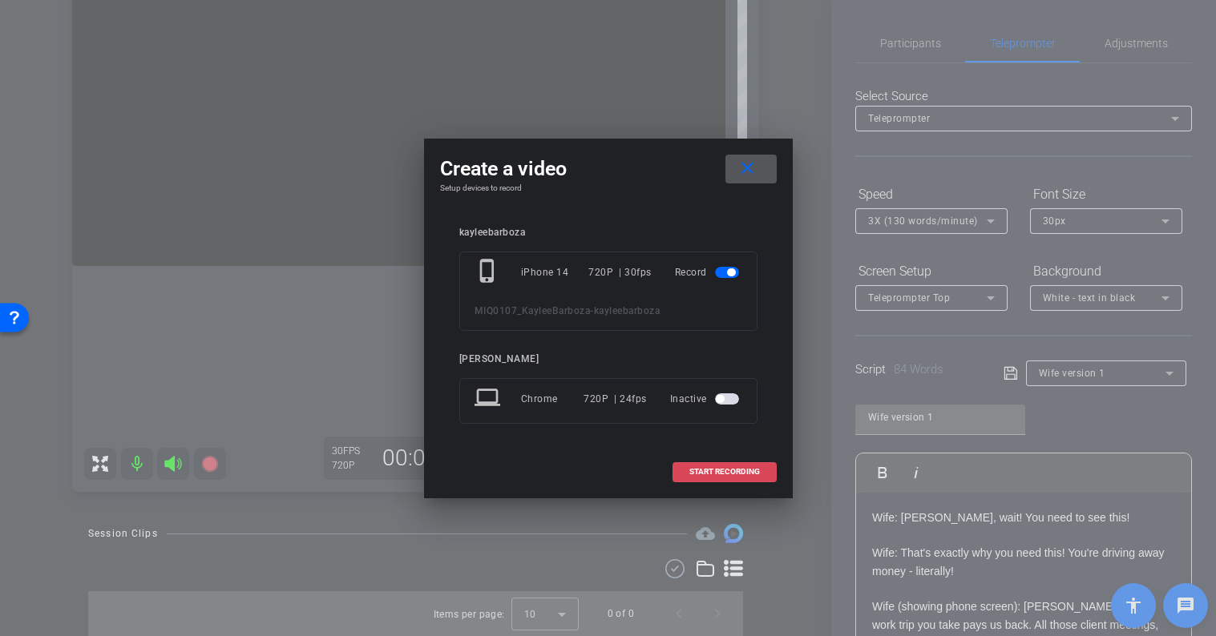
click at [732, 474] on span "START RECORDING" at bounding box center [724, 472] width 71 height 8
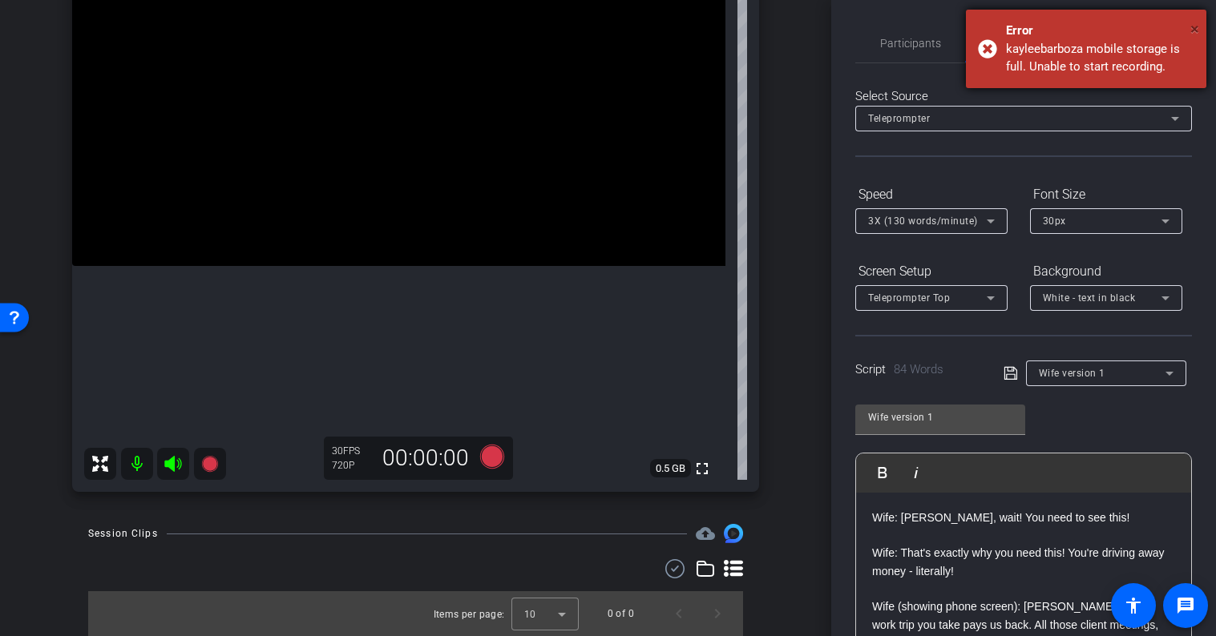
click at [1198, 27] on span "×" at bounding box center [1194, 28] width 9 height 19
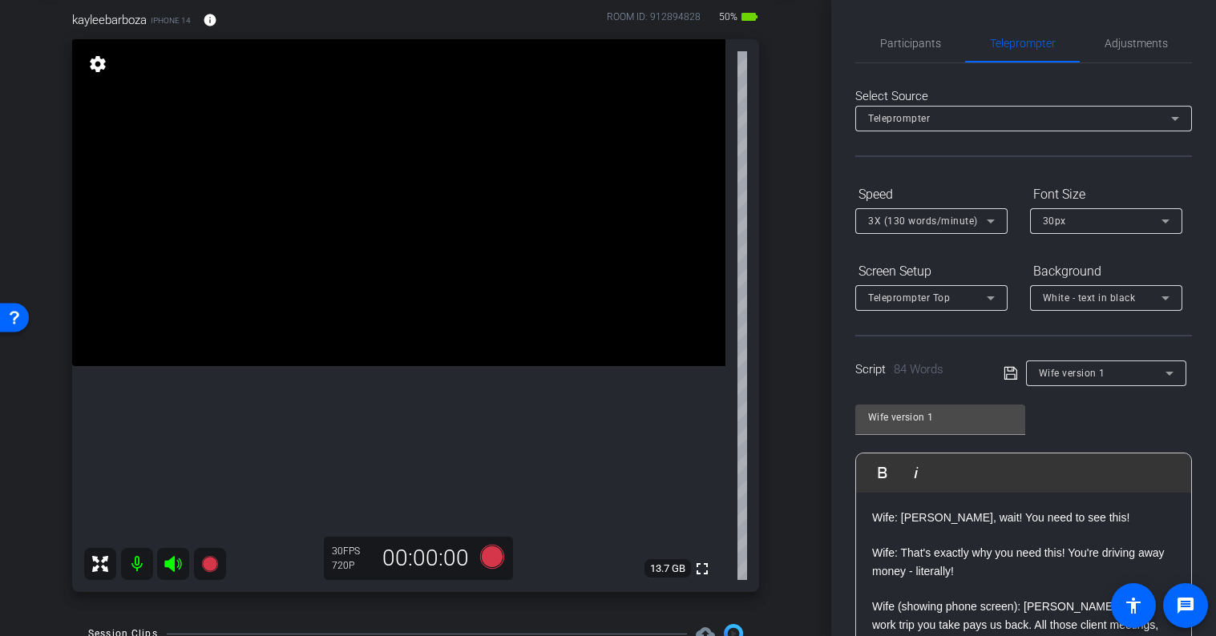
scroll to position [102, 0]
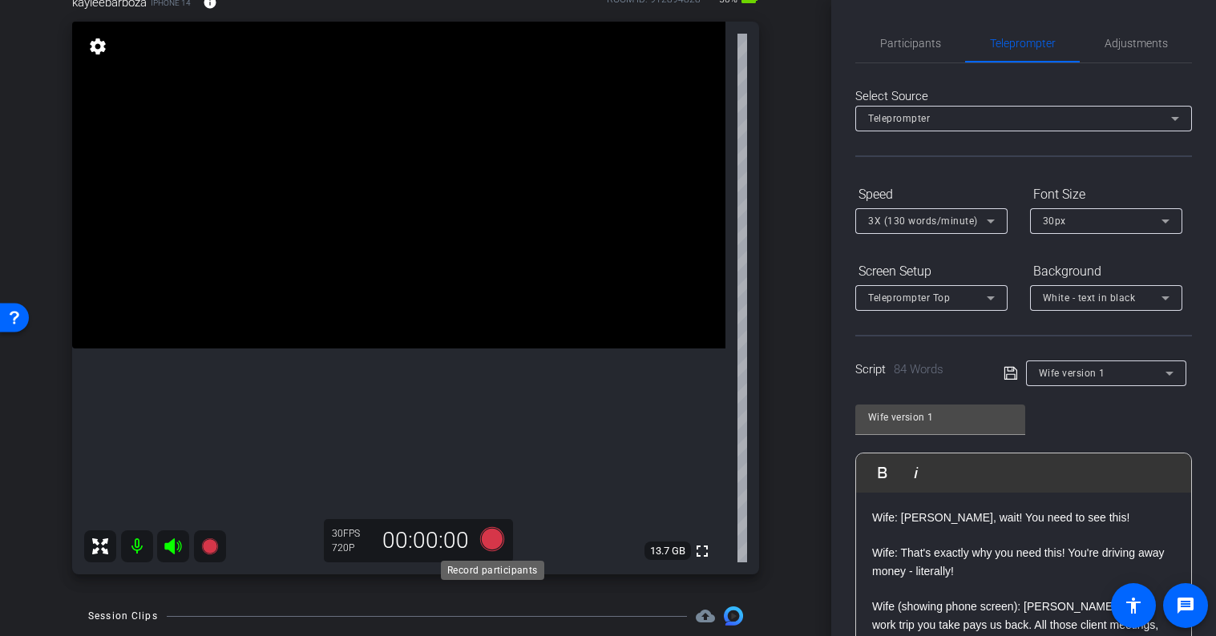
click at [496, 543] on icon at bounding box center [491, 539] width 24 height 24
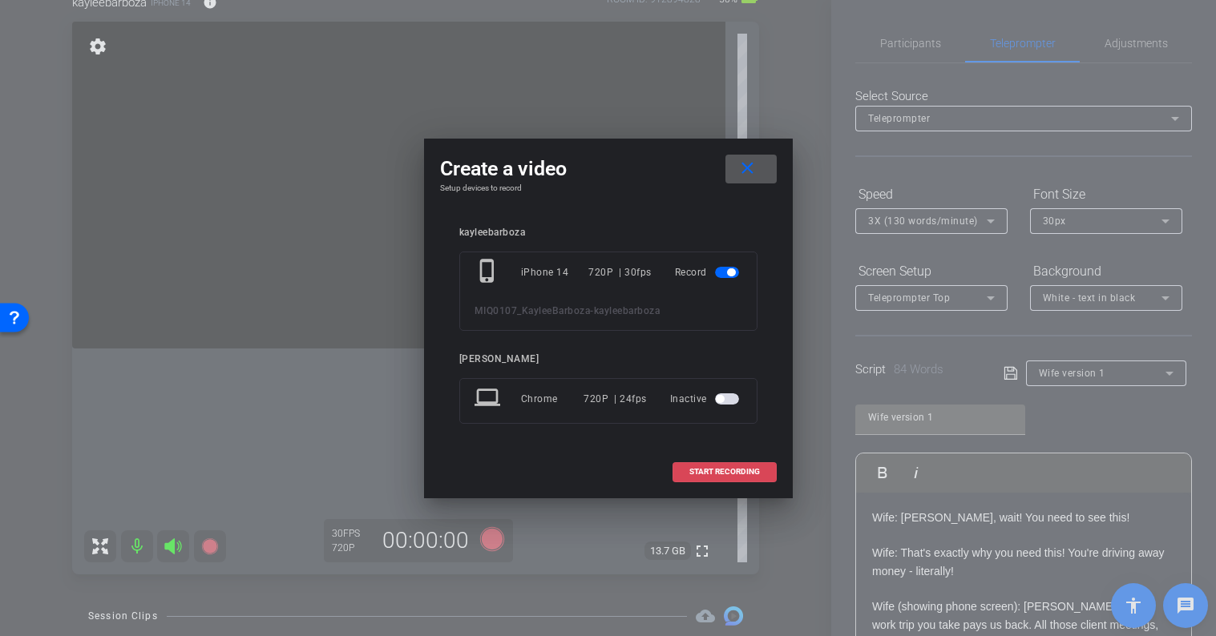
click at [721, 471] on span "START RECORDING" at bounding box center [724, 472] width 71 height 8
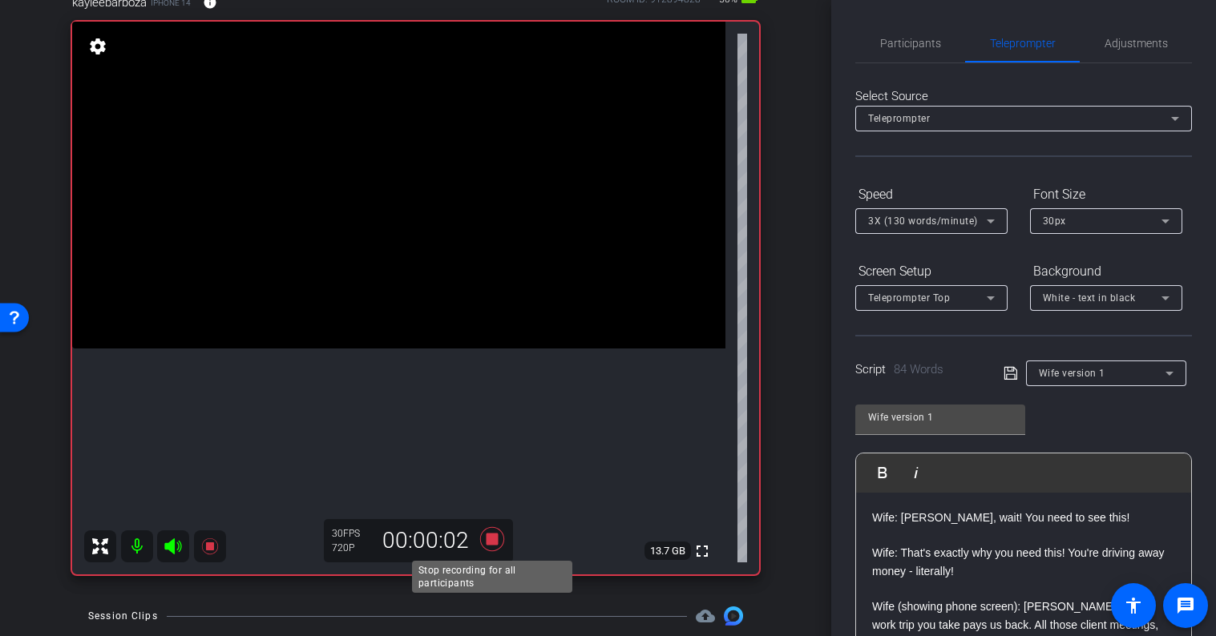
click at [492, 534] on icon at bounding box center [491, 539] width 24 height 24
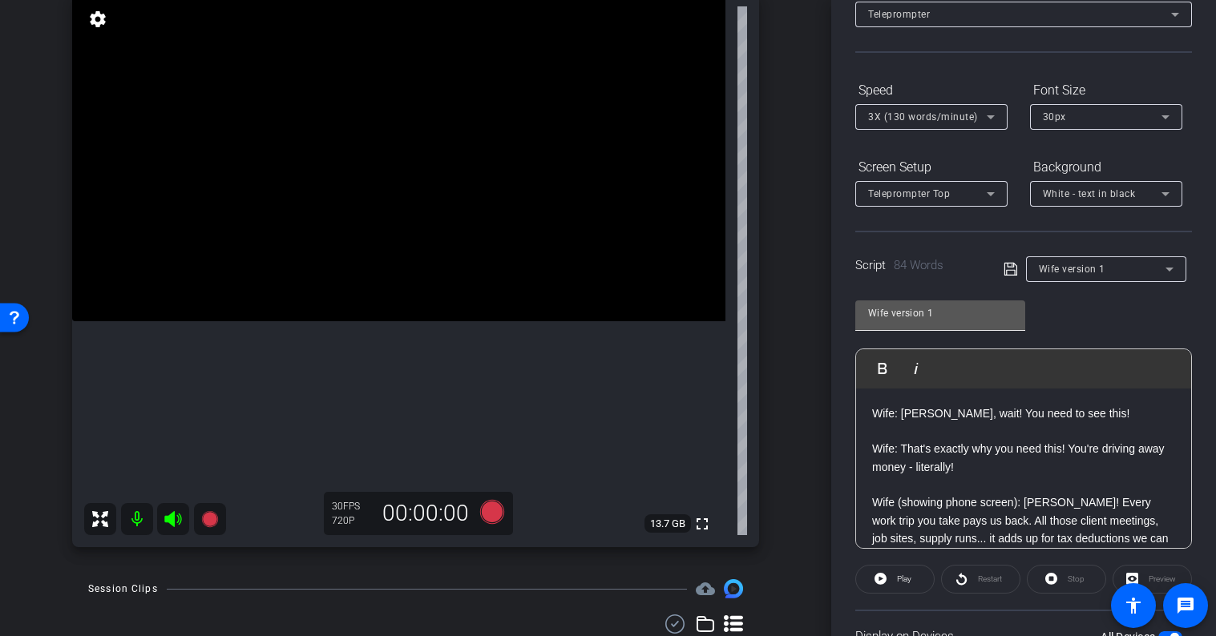
scroll to position [240, 0]
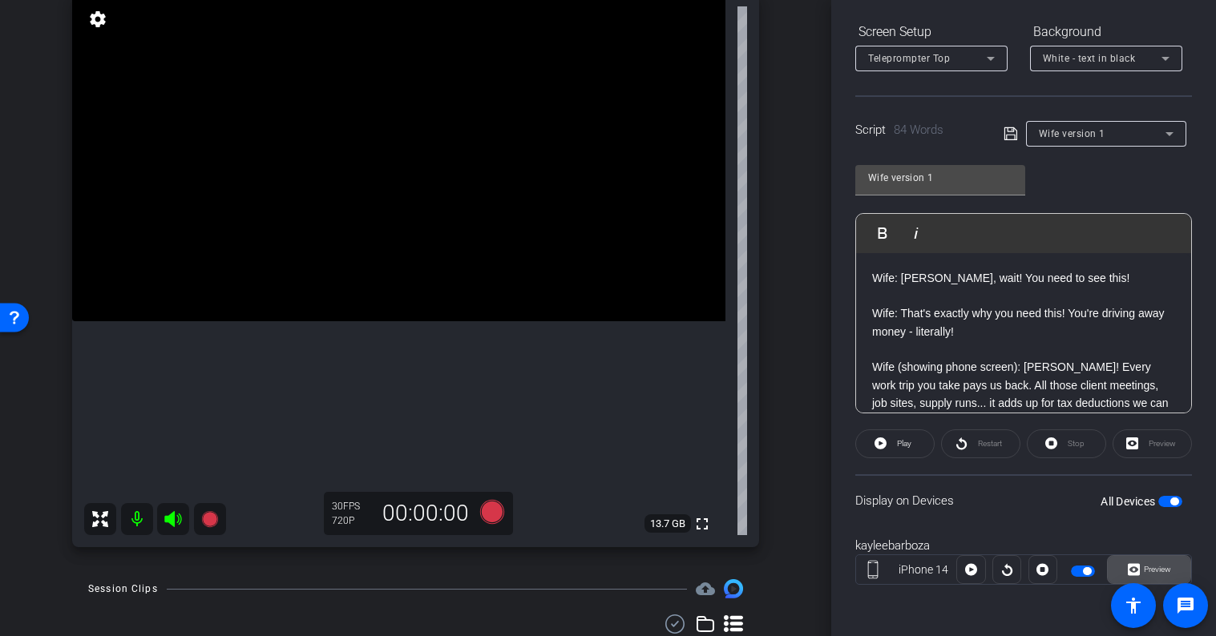
click at [1141, 559] on span "Preview" at bounding box center [1155, 570] width 31 height 22
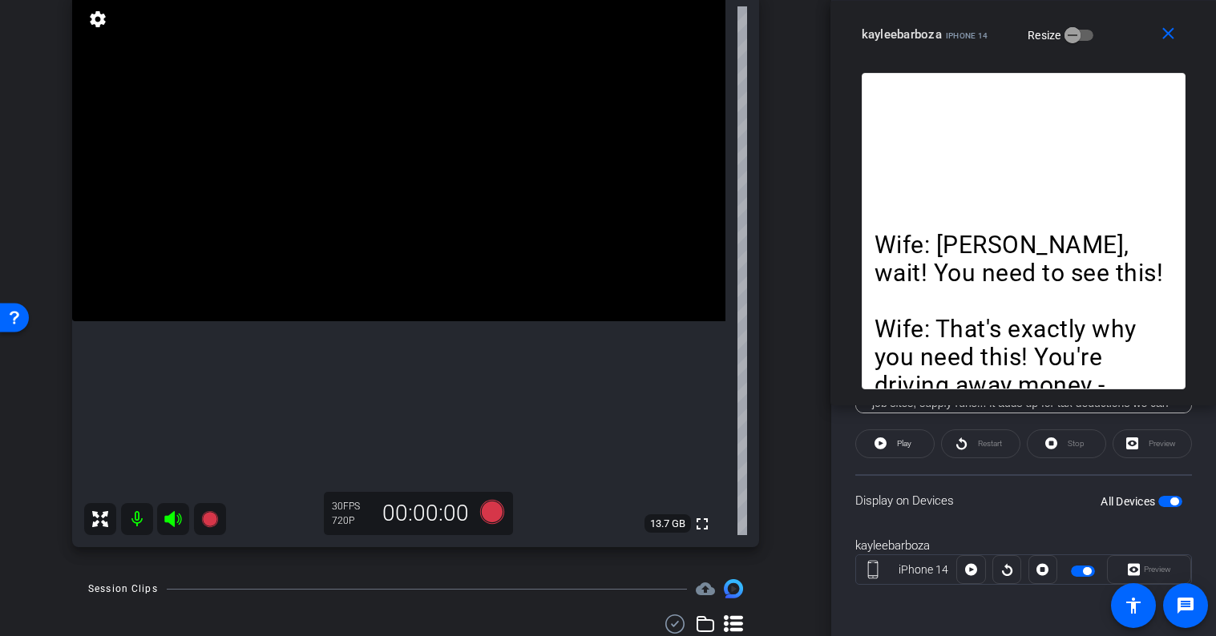
drag, startPoint x: 669, startPoint y: 125, endPoint x: 1093, endPoint y: -79, distance: 470.3
click at [1093, 0] on html "Accessibility Screen-Reader Guide, Feedback, and Issue Reporting | New window m…" at bounding box center [608, 318] width 1216 height 636
click at [1118, 31] on div "kayleebarboza iPhone 14 Resize" at bounding box center [1030, 34] width 336 height 29
click at [1165, 27] on mat-icon "close" at bounding box center [1168, 34] width 20 height 20
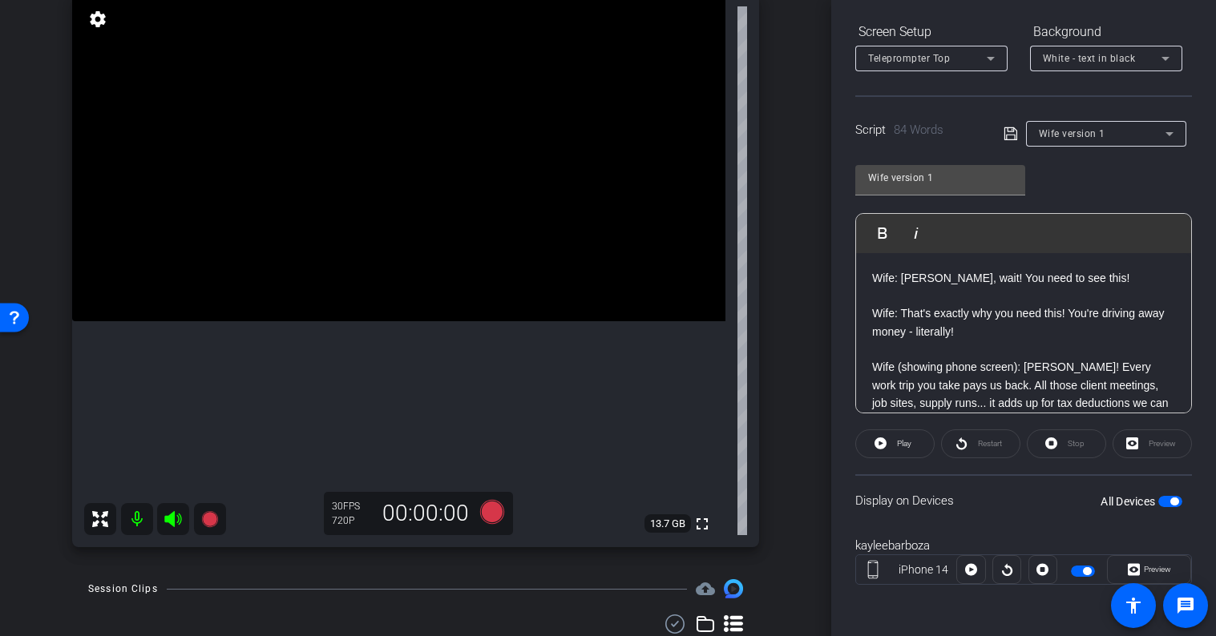
scroll to position [0, 0]
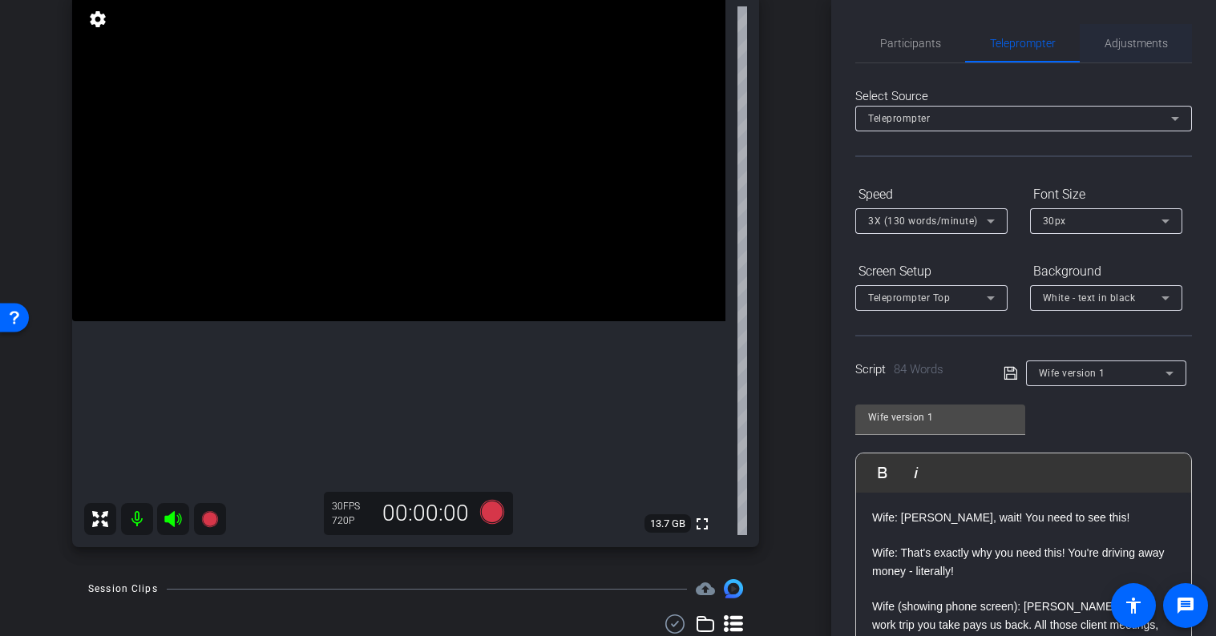
click at [1130, 47] on span "Adjustments" at bounding box center [1135, 43] width 63 height 11
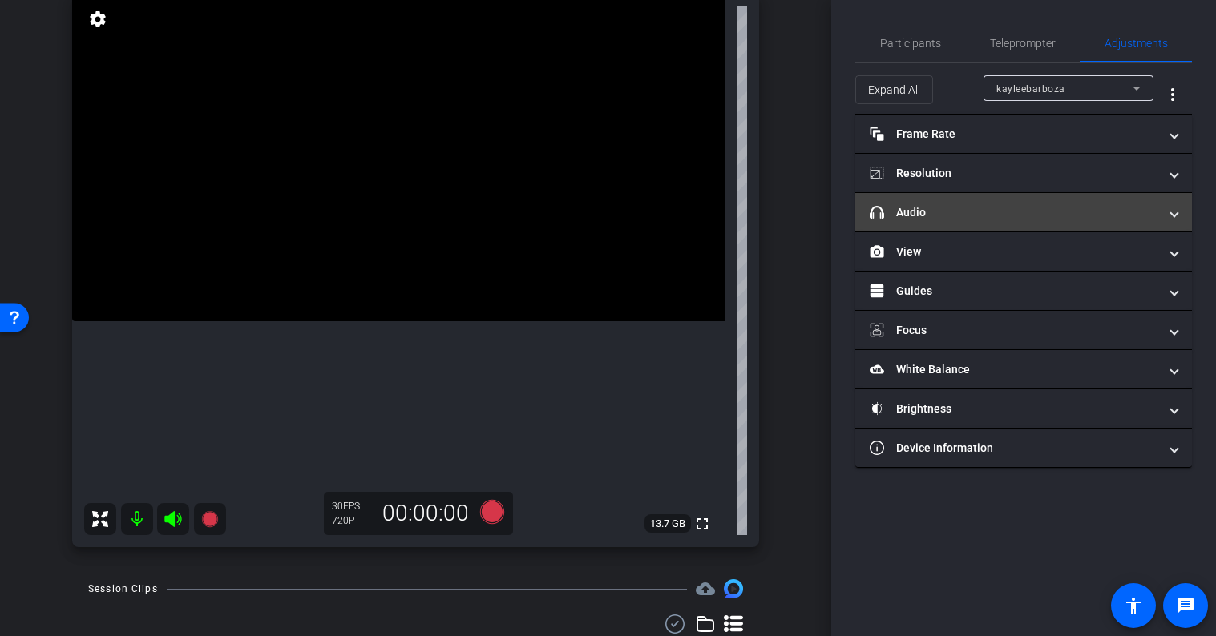
click at [951, 219] on mat-panel-title "headphone icon Audio" at bounding box center [1014, 212] width 289 height 17
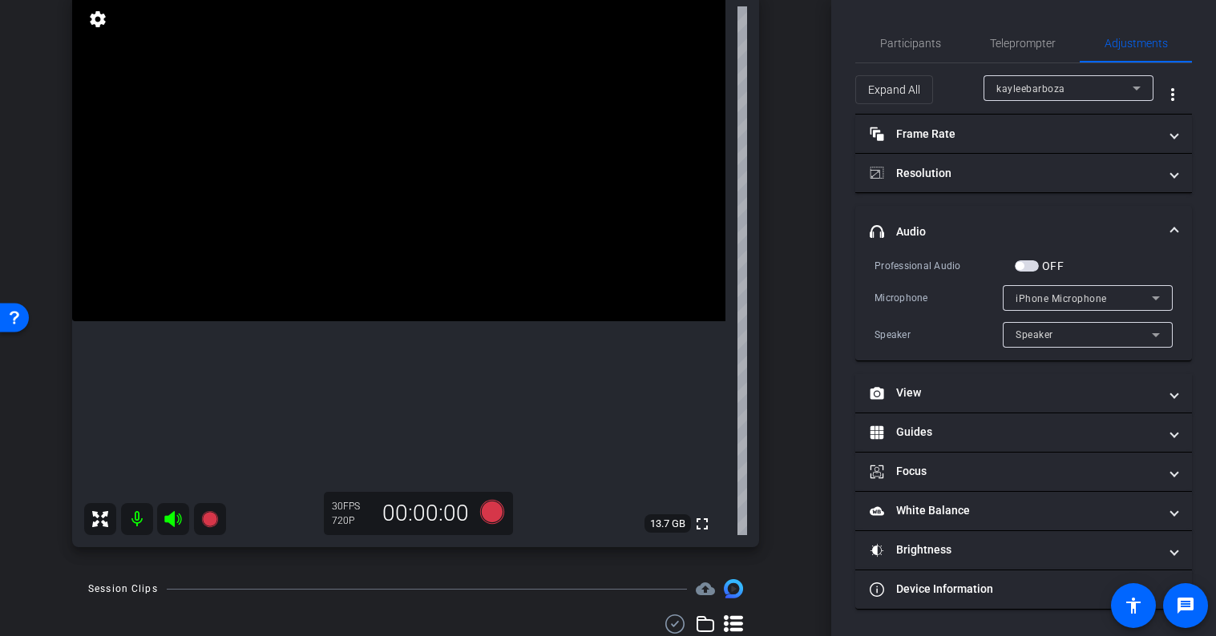
click at [1031, 263] on span "button" at bounding box center [1027, 265] width 24 height 11
click at [1037, 220] on mat-expansion-panel-header "headphone icon Audio" at bounding box center [1023, 231] width 337 height 51
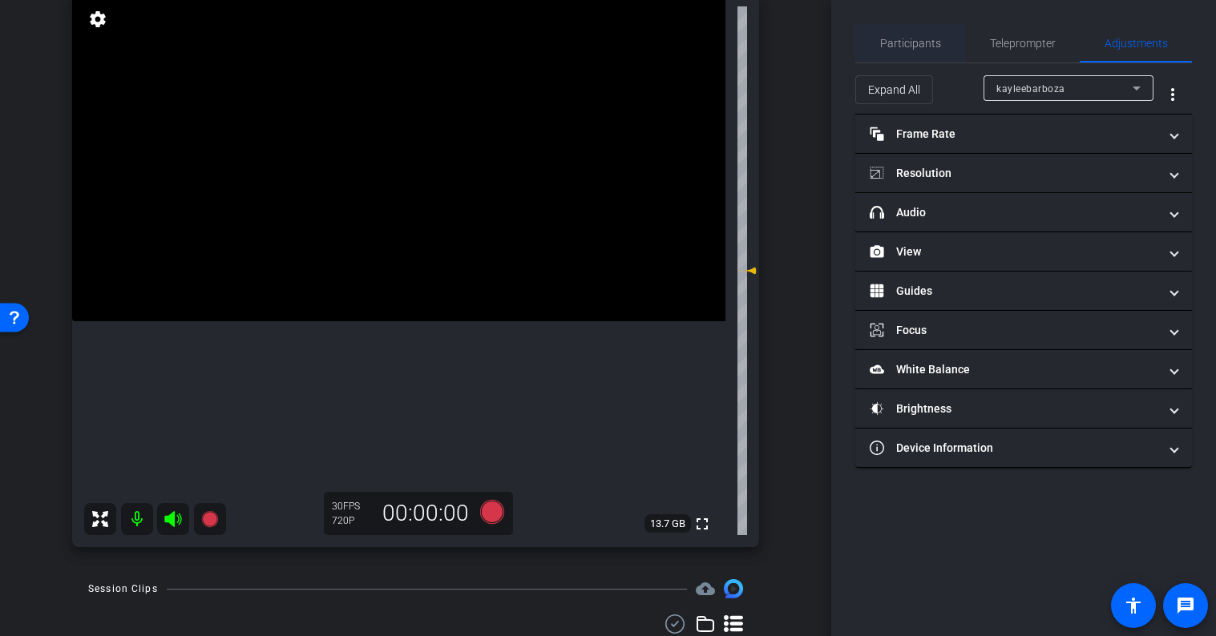
click at [939, 47] on span "Participants" at bounding box center [910, 43] width 61 height 11
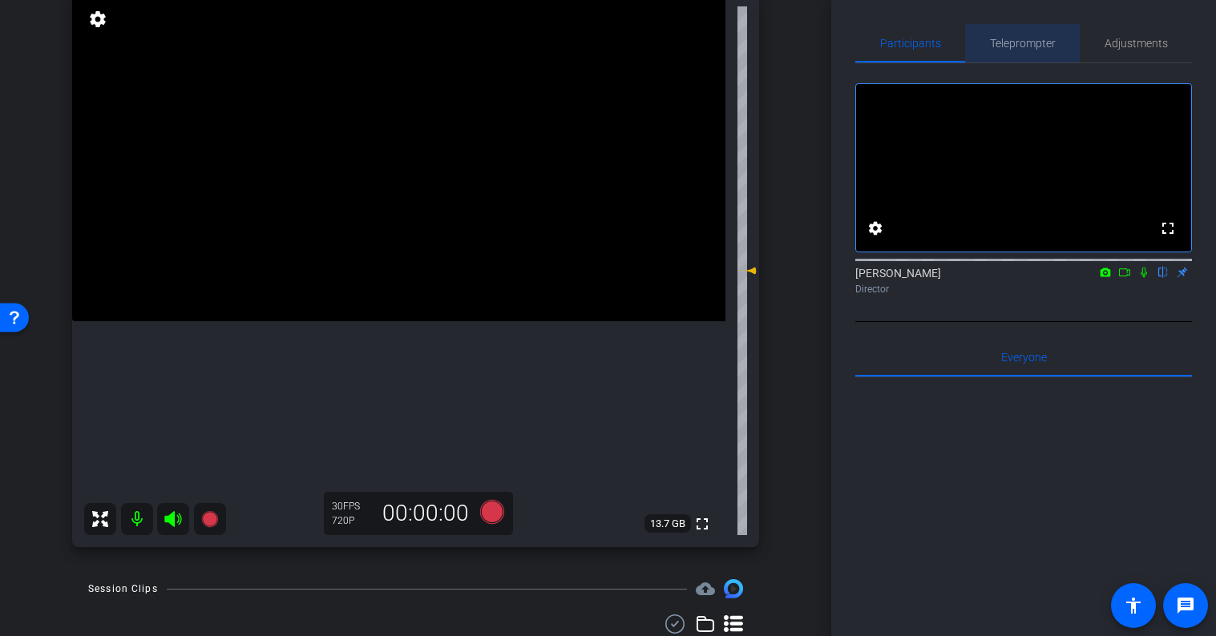
click at [1011, 50] on span "Teleprompter" at bounding box center [1023, 43] width 66 height 38
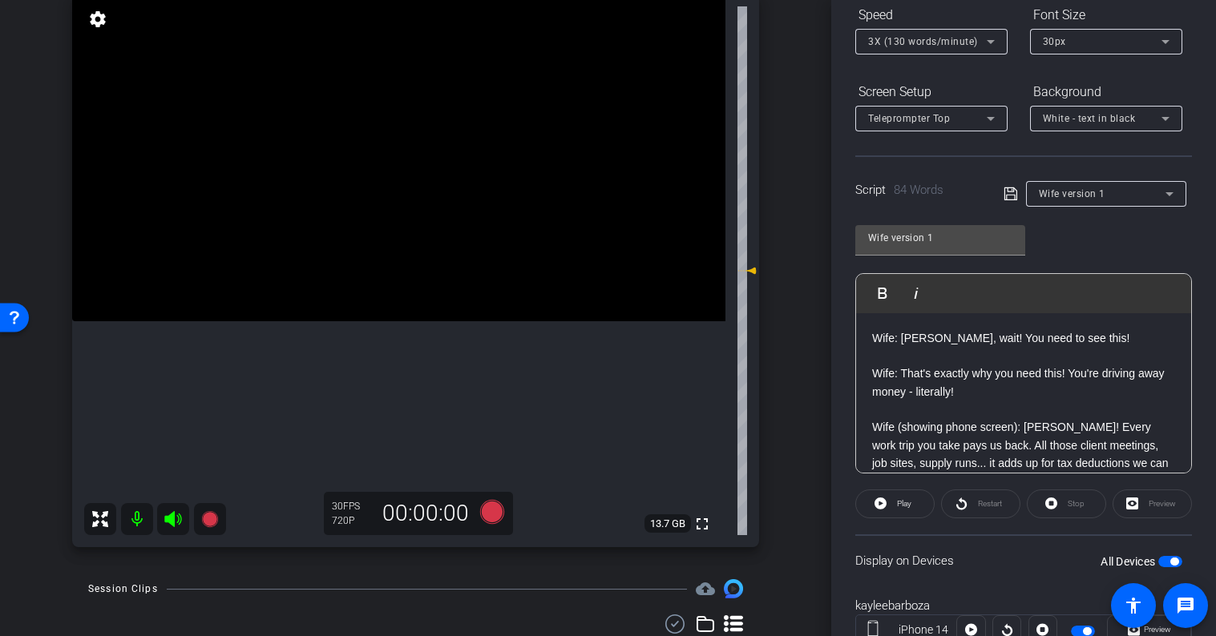
scroll to position [240, 0]
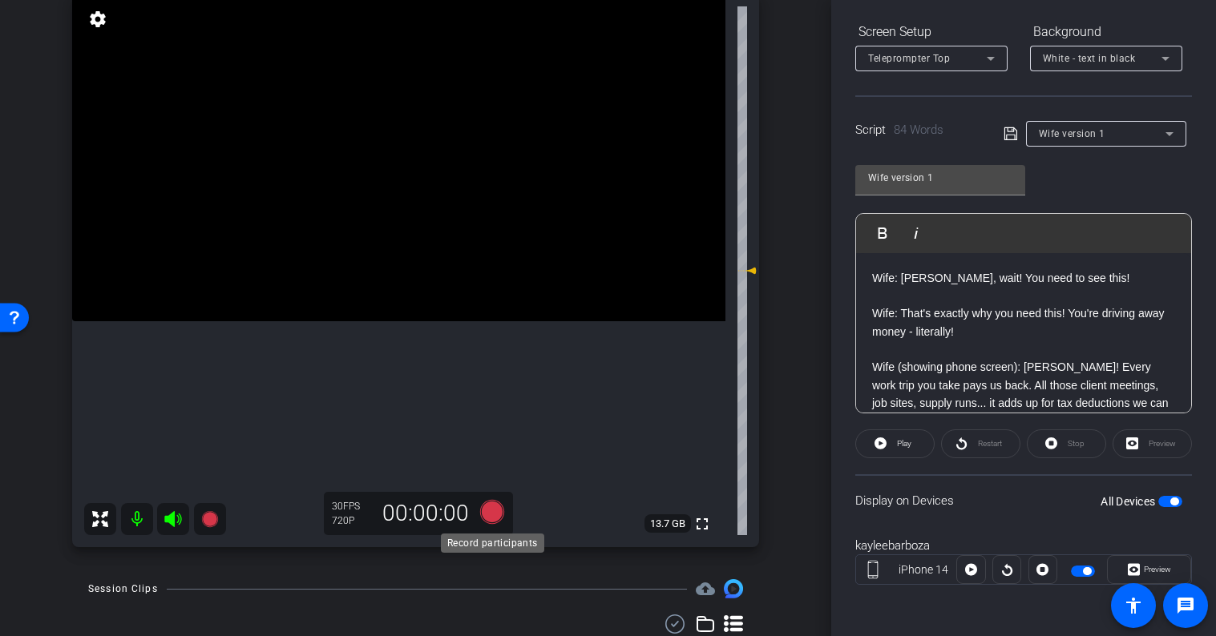
click at [494, 517] on icon at bounding box center [491, 512] width 24 height 24
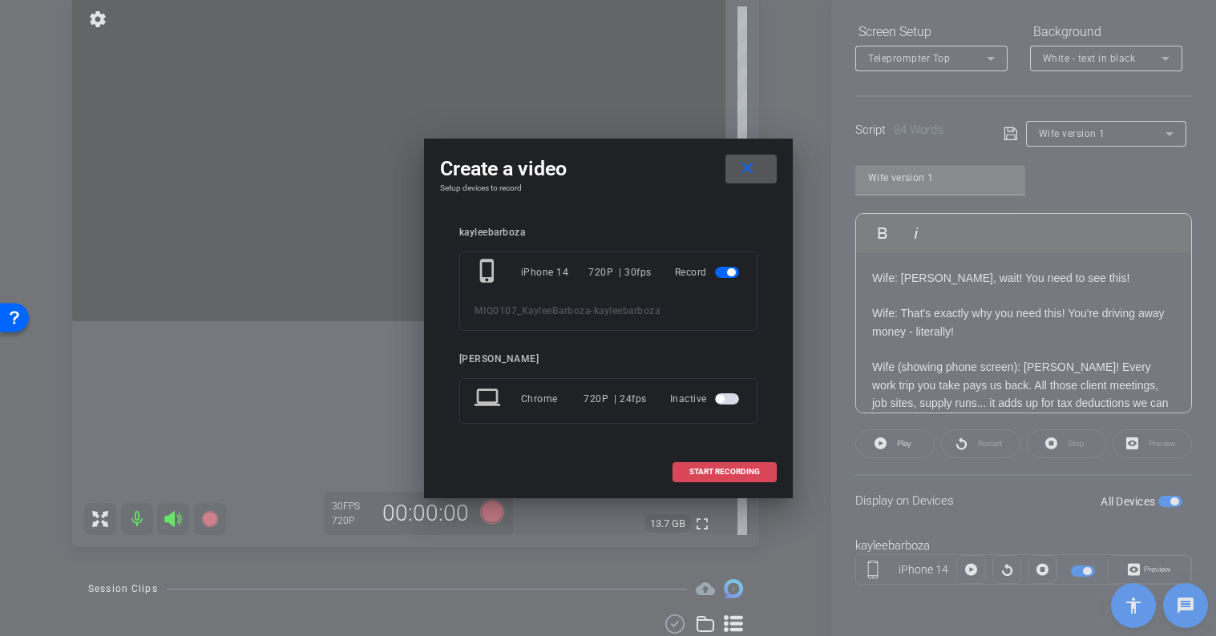
click at [721, 474] on span "START RECORDING" at bounding box center [724, 472] width 71 height 8
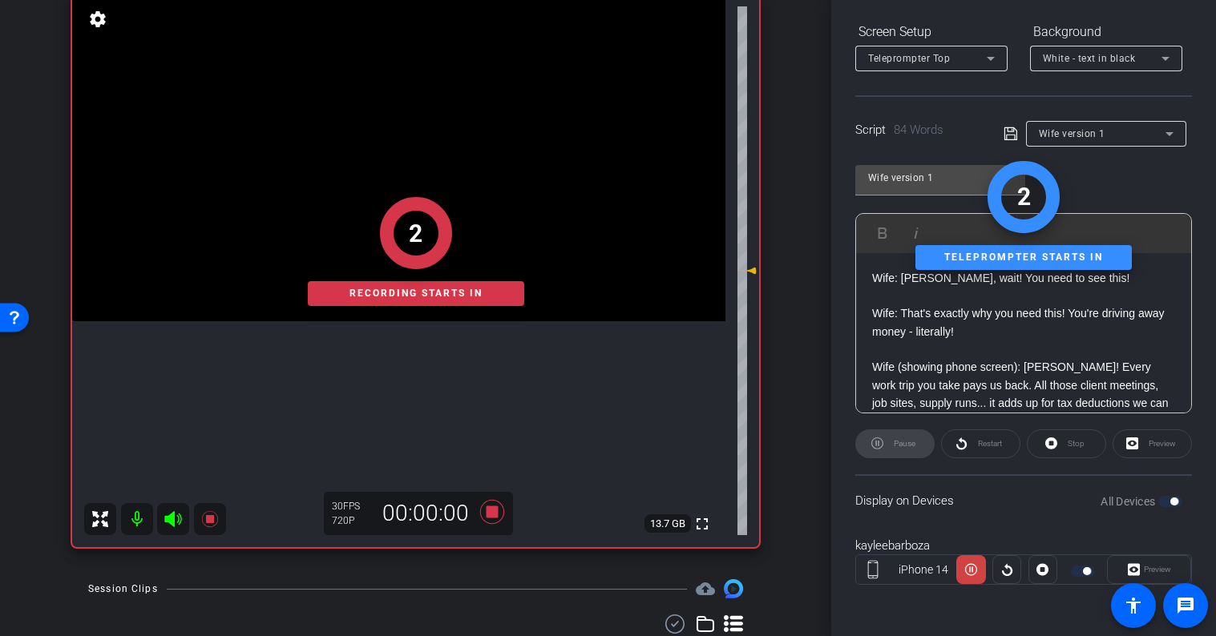
click at [1141, 558] on div "Preview" at bounding box center [1149, 569] width 84 height 29
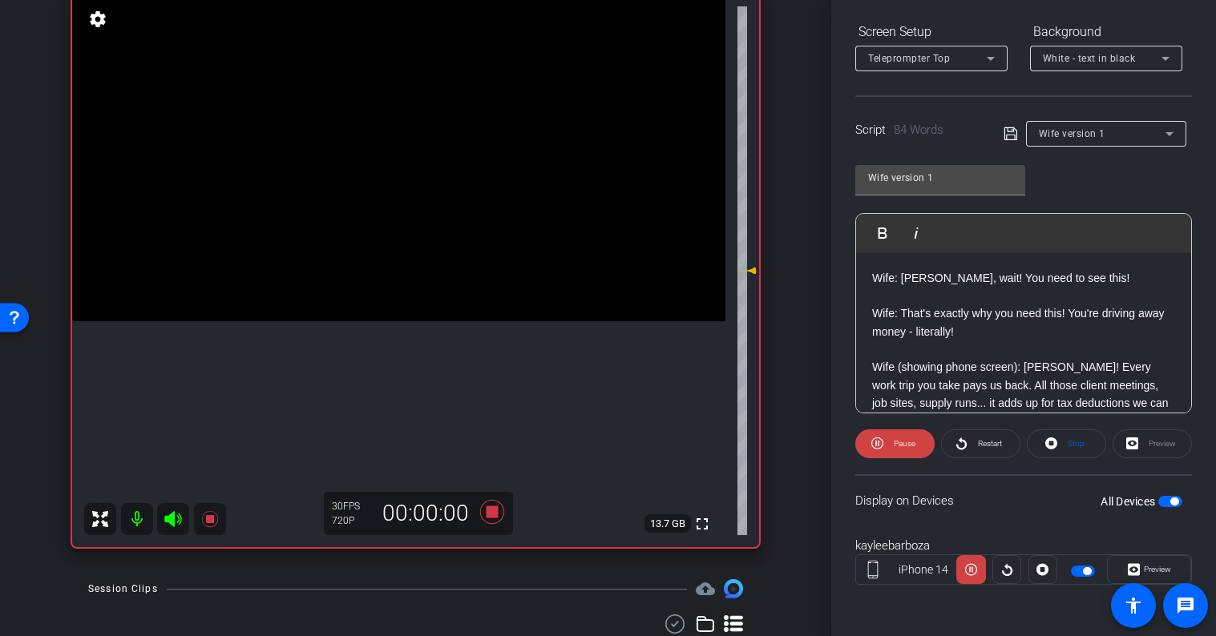
click at [1146, 571] on span "Preview" at bounding box center [1157, 569] width 27 height 9
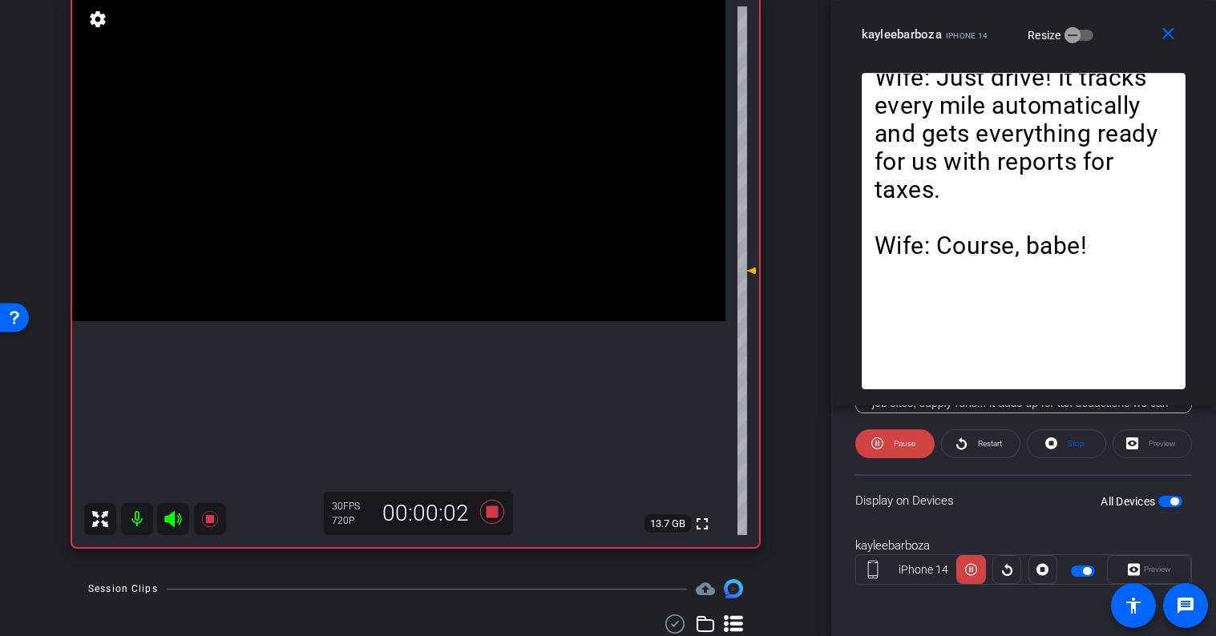
drag, startPoint x: 642, startPoint y: 128, endPoint x: 1234, endPoint y: -4, distance: 606.9
click at [1215, 0] on html "Accessibility Screen-Reader Guide, Feedback, and Issue Reporting | New window m…" at bounding box center [608, 318] width 1216 height 636
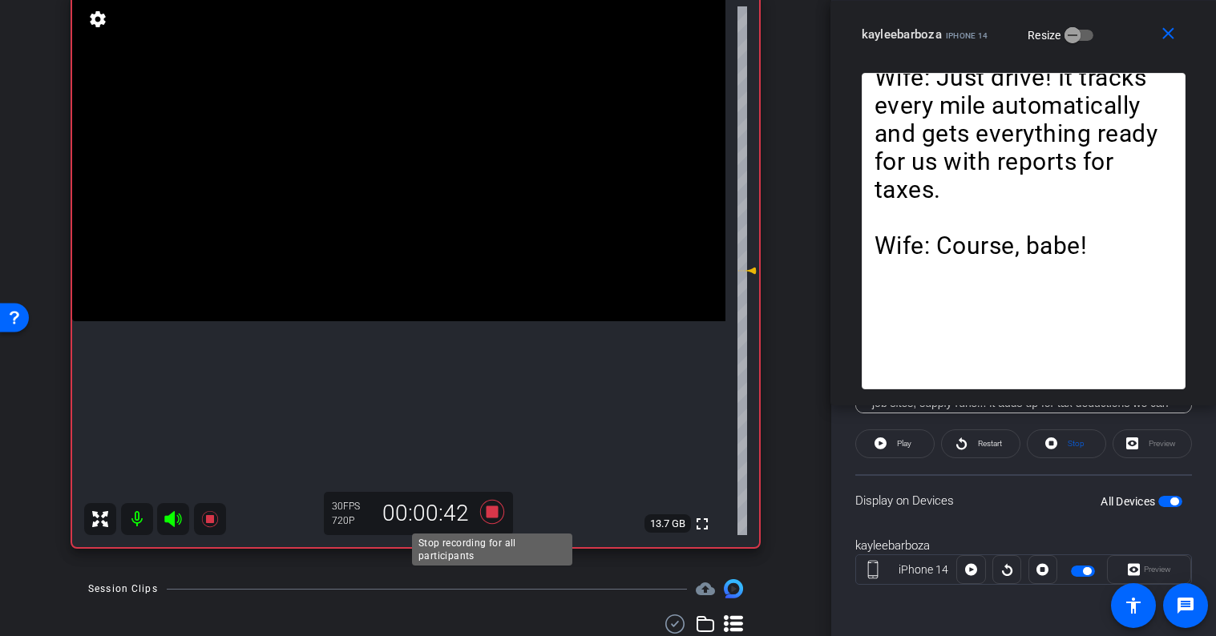
click at [493, 510] on icon at bounding box center [491, 512] width 24 height 24
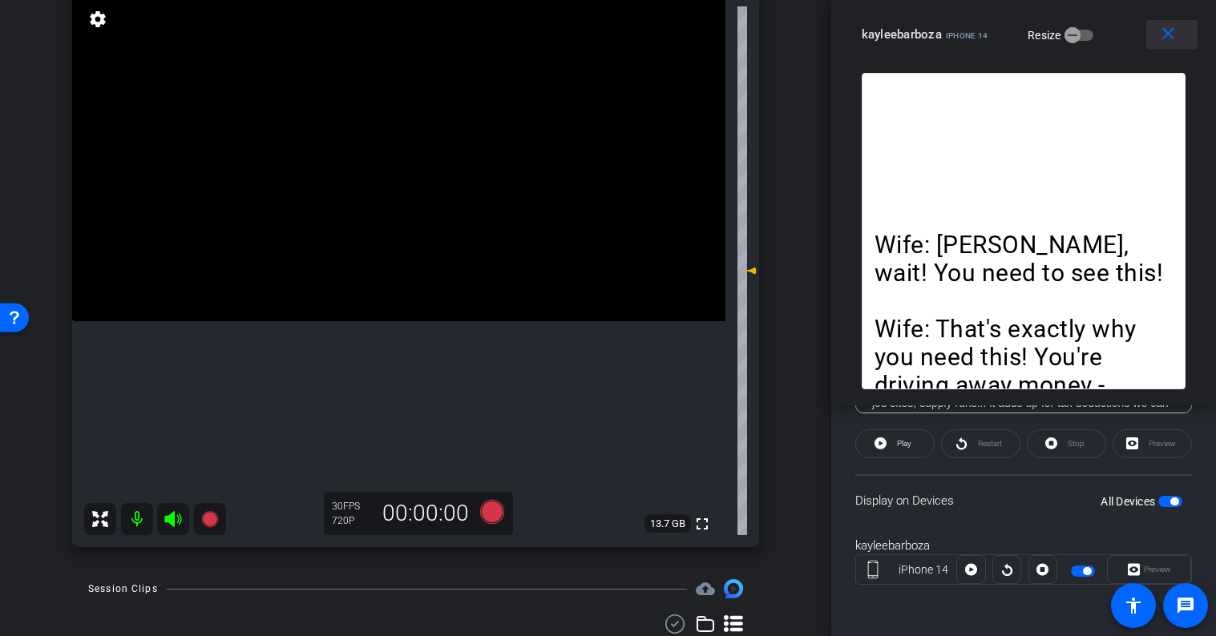
click at [1170, 38] on mat-icon "close" at bounding box center [1168, 34] width 20 height 20
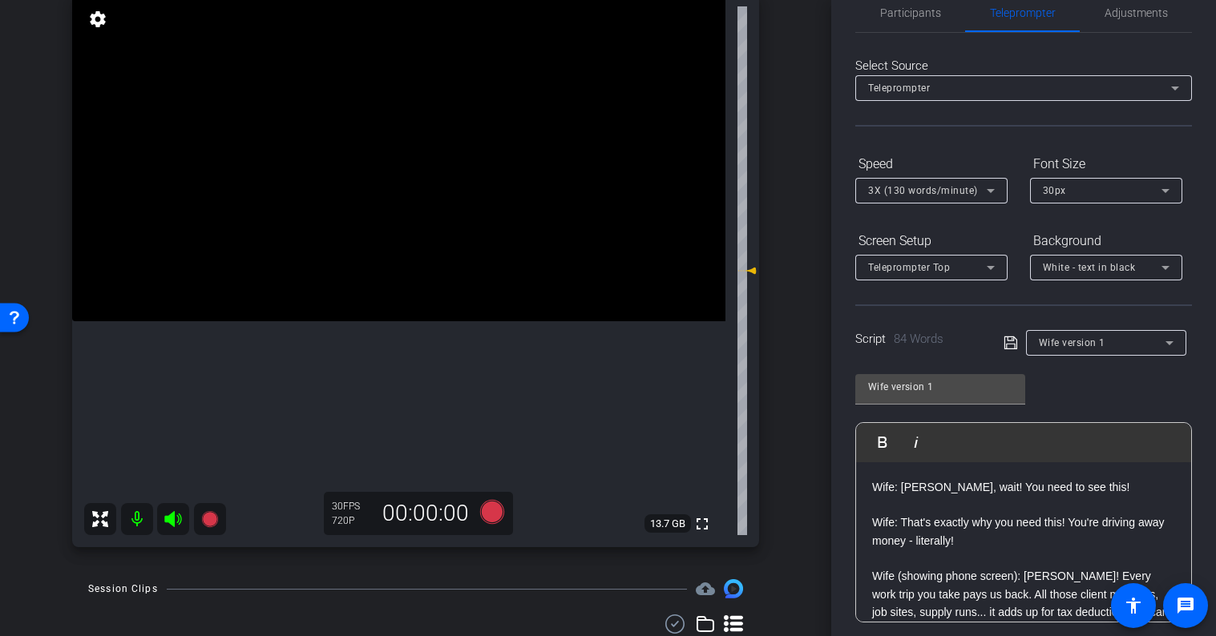
scroll to position [0, 0]
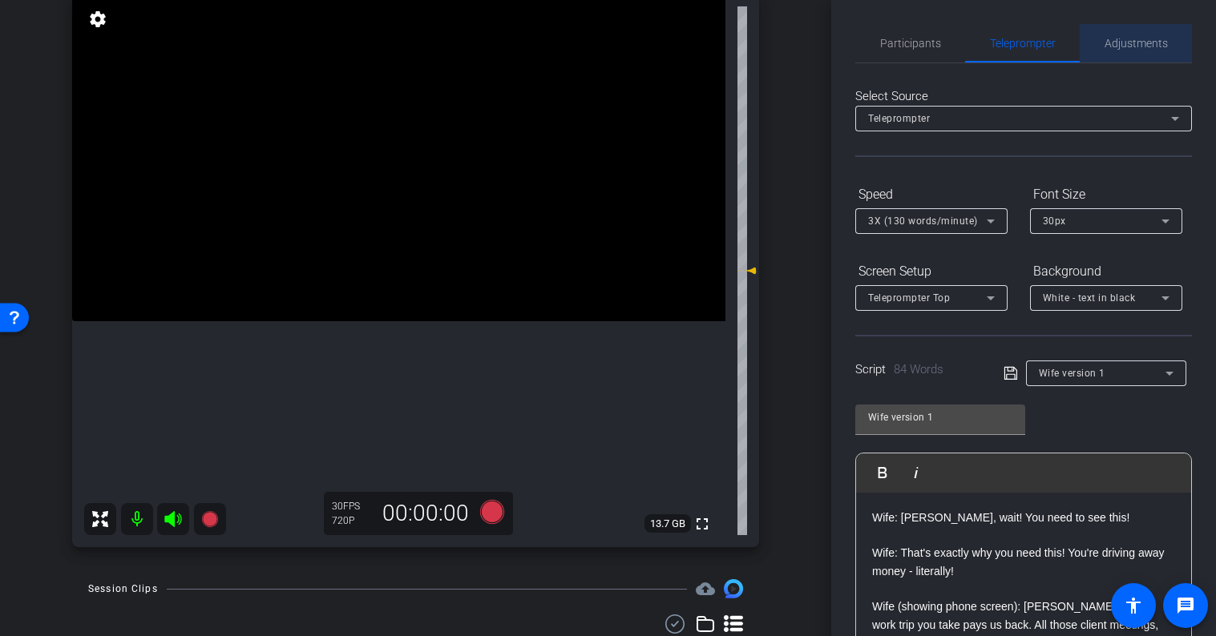
click at [1128, 49] on span "Adjustments" at bounding box center [1135, 43] width 63 height 11
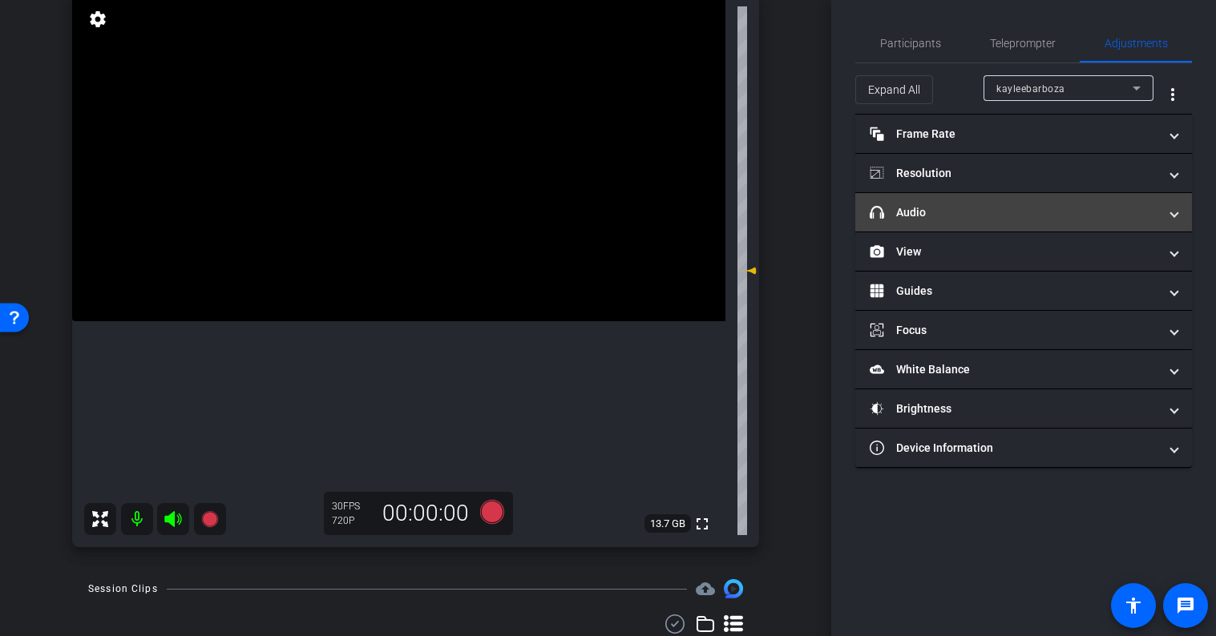
click at [981, 219] on mat-panel-title "headphone icon Audio" at bounding box center [1014, 212] width 289 height 17
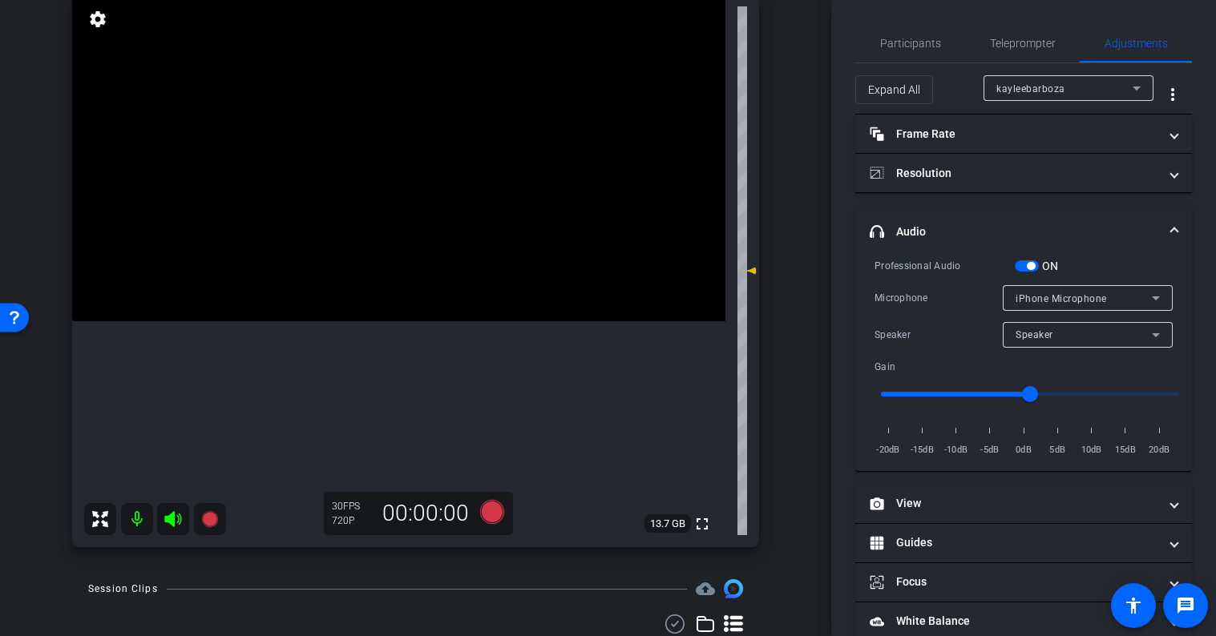
click at [1020, 267] on span "button" at bounding box center [1027, 265] width 24 height 11
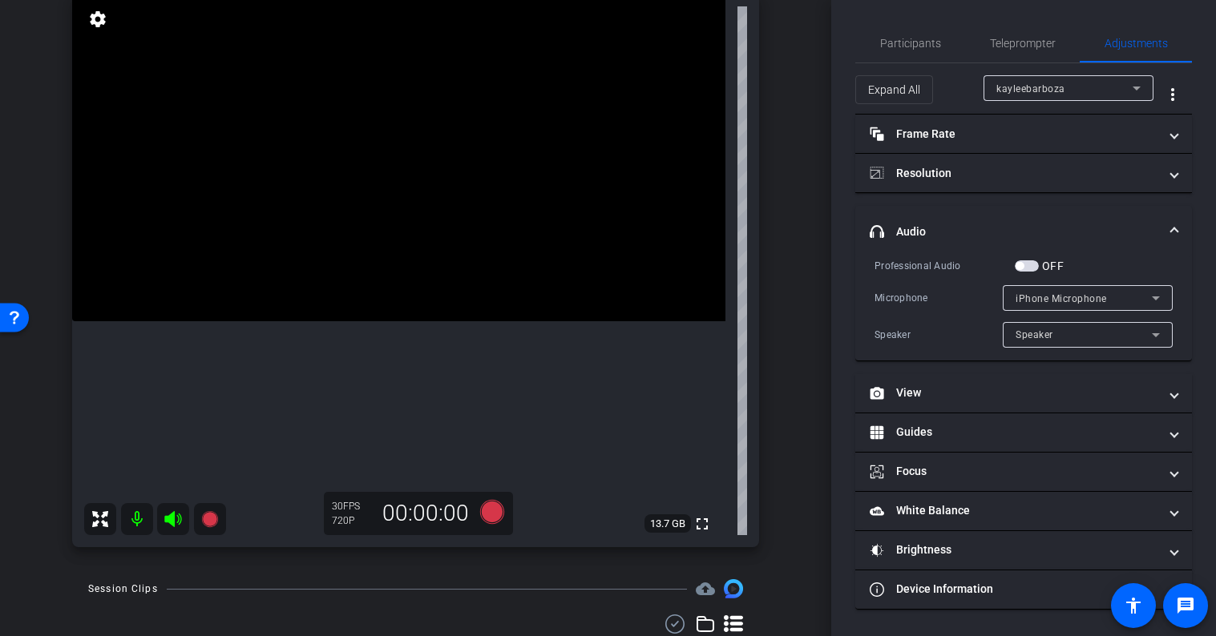
click at [1032, 217] on mat-expansion-panel-header "headphone icon Audio" at bounding box center [1023, 231] width 337 height 51
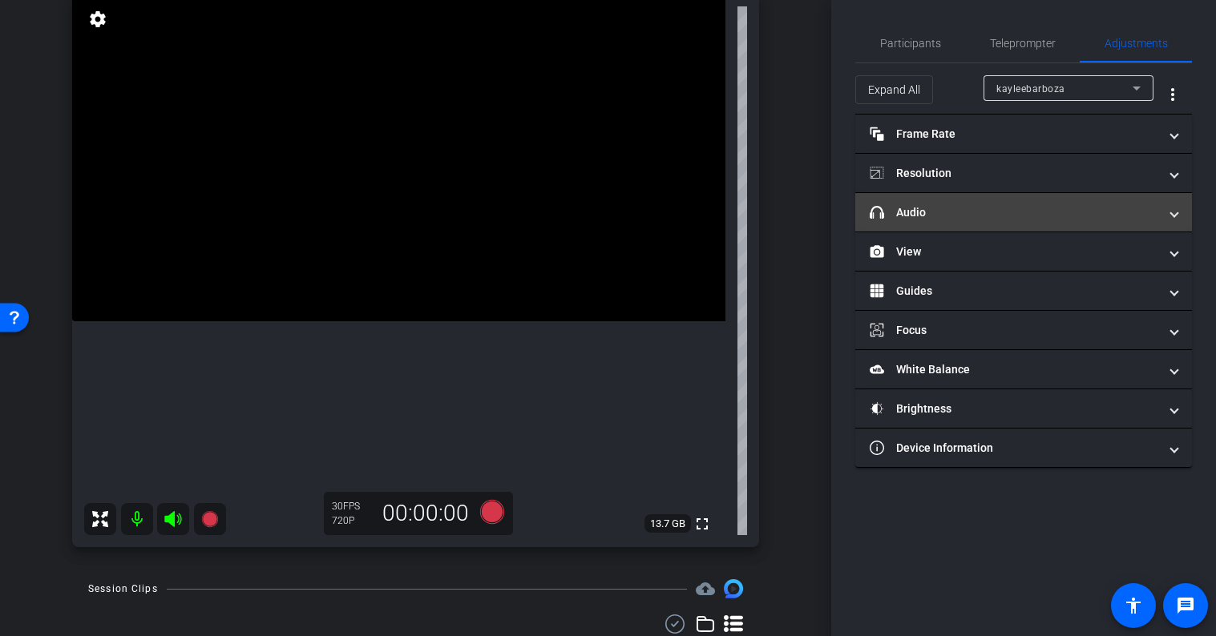
click at [1032, 217] on mat-panel-title "headphone icon Audio" at bounding box center [1014, 212] width 289 height 17
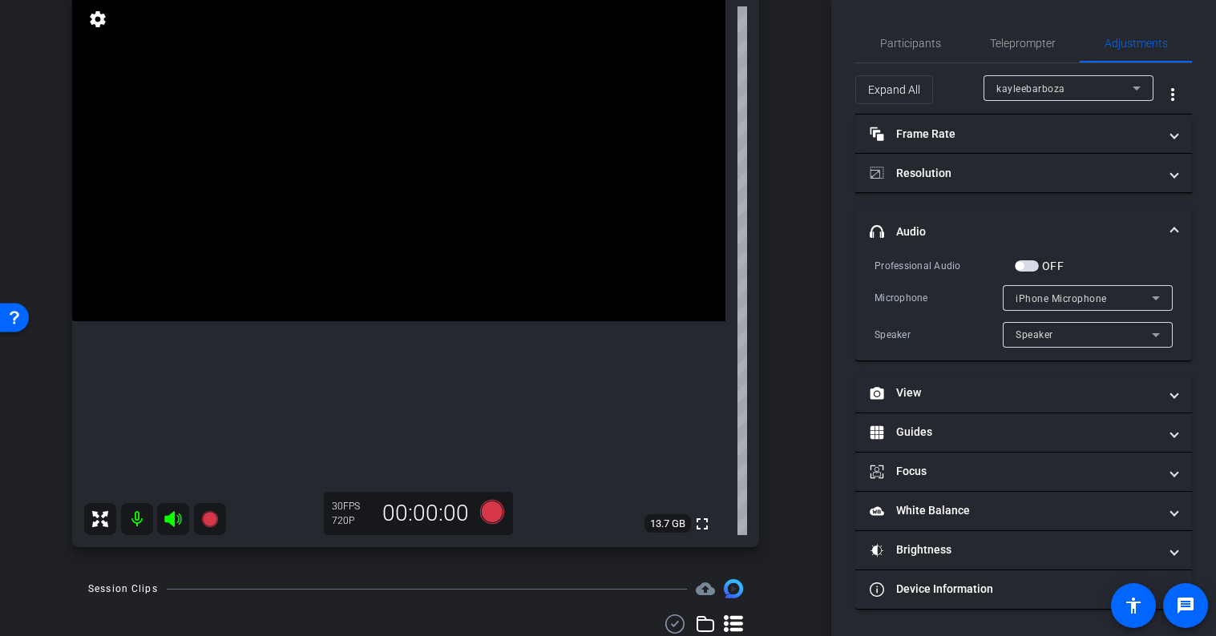
click at [1030, 268] on span "button" at bounding box center [1027, 265] width 24 height 11
click at [1030, 268] on span "button" at bounding box center [1031, 266] width 8 height 8
click at [1030, 268] on span "button" at bounding box center [1027, 265] width 24 height 11
click at [1030, 268] on span "button" at bounding box center [1031, 266] width 8 height 8
click at [1036, 224] on mat-panel-title "headphone icon Audio" at bounding box center [1014, 232] width 289 height 17
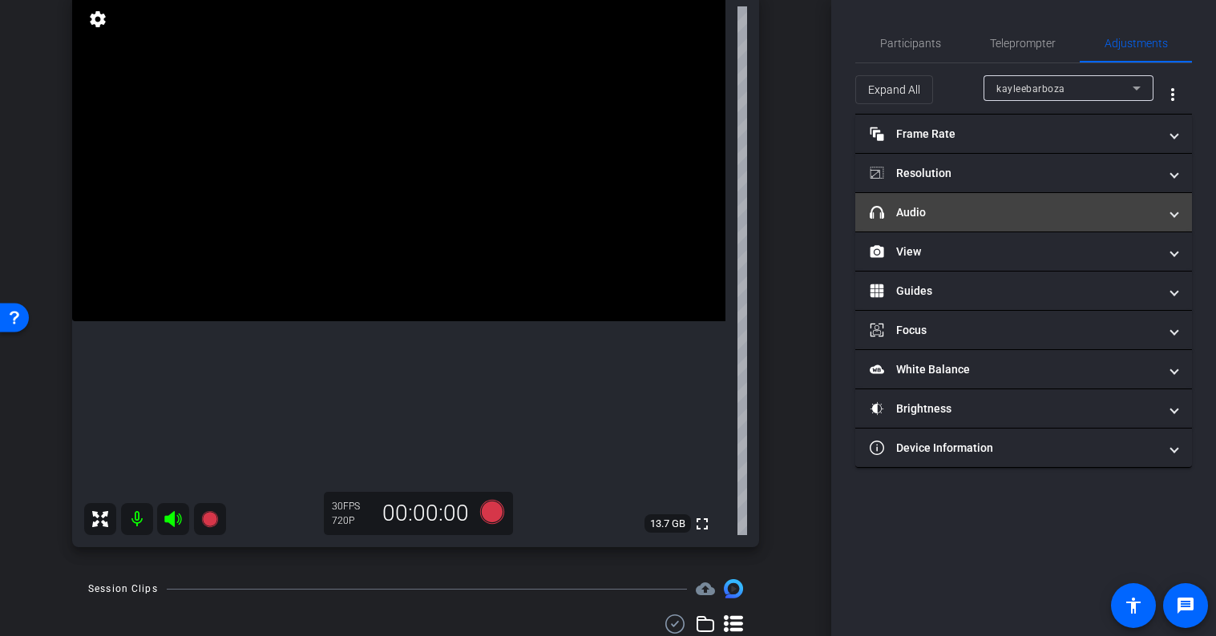
click at [995, 214] on mat-panel-title "headphone icon Audio" at bounding box center [1014, 212] width 289 height 17
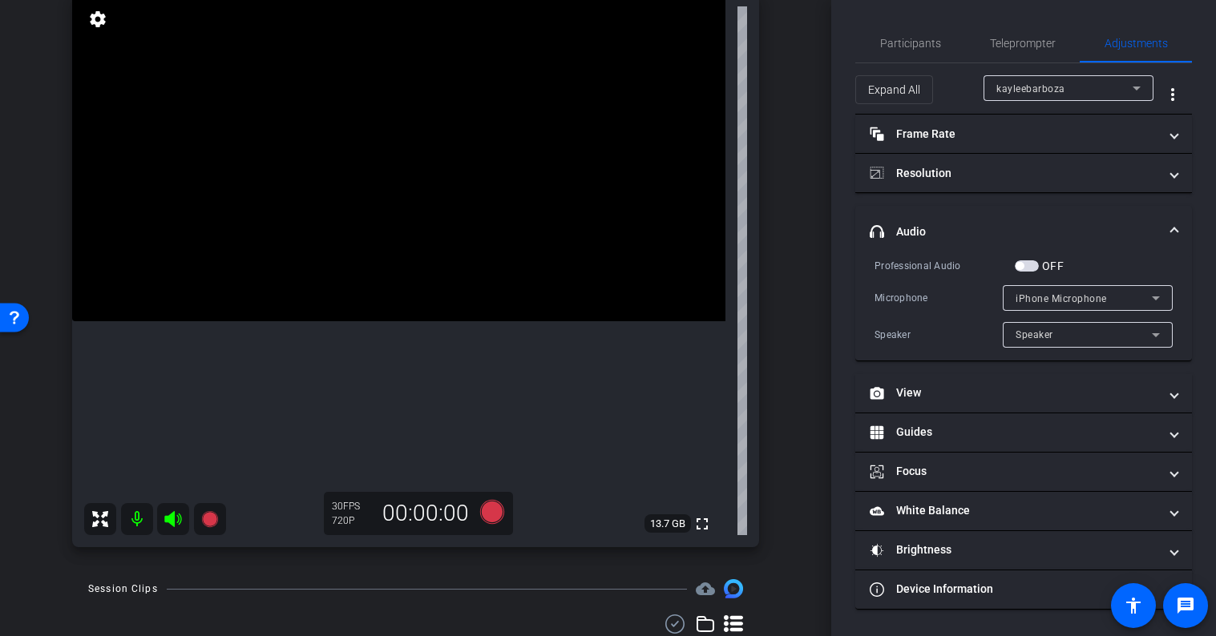
click at [992, 224] on mat-panel-title "headphone icon Audio" at bounding box center [1014, 232] width 289 height 17
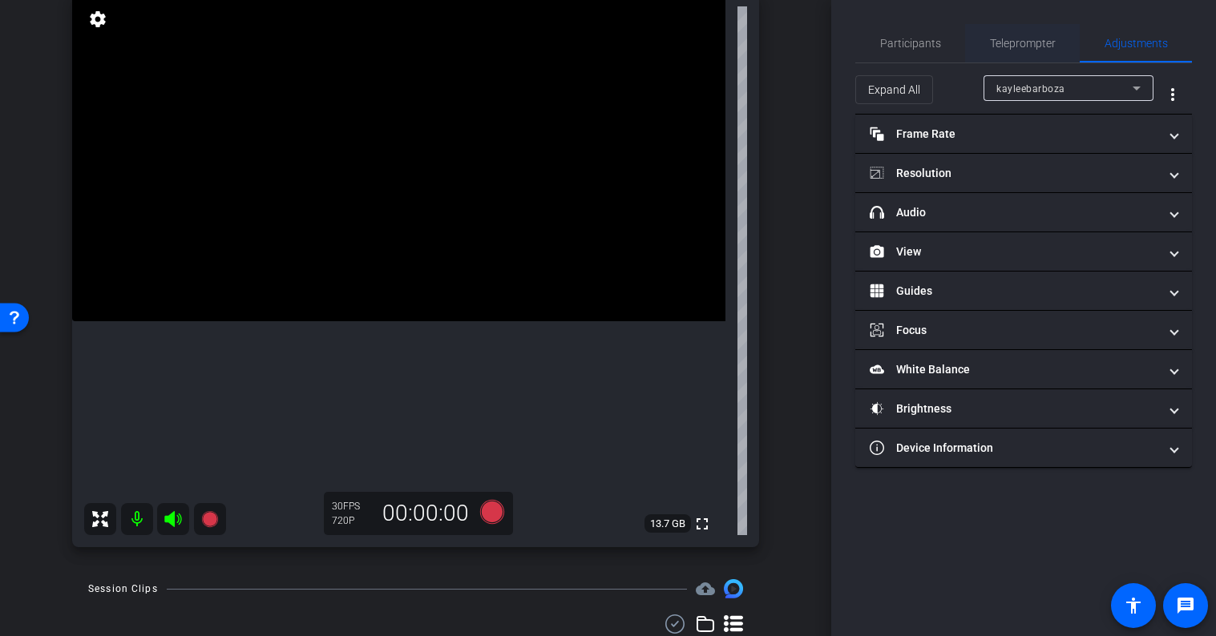
click at [1020, 40] on span "Teleprompter" at bounding box center [1023, 43] width 66 height 11
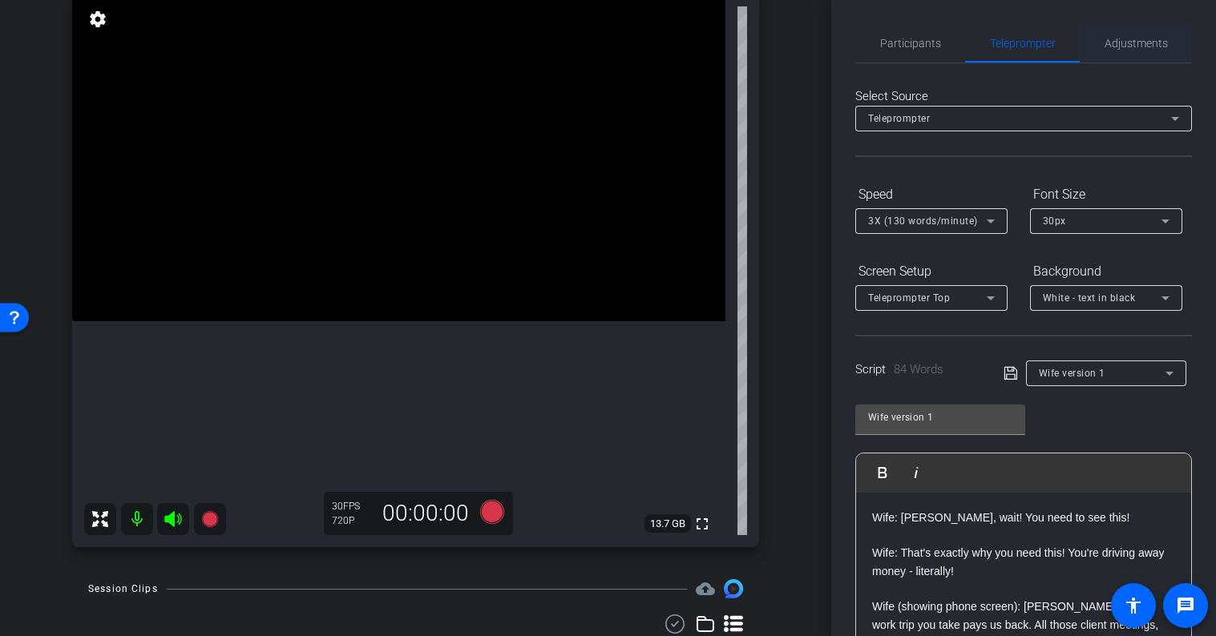
click at [1118, 46] on span "Adjustments" at bounding box center [1135, 43] width 63 height 11
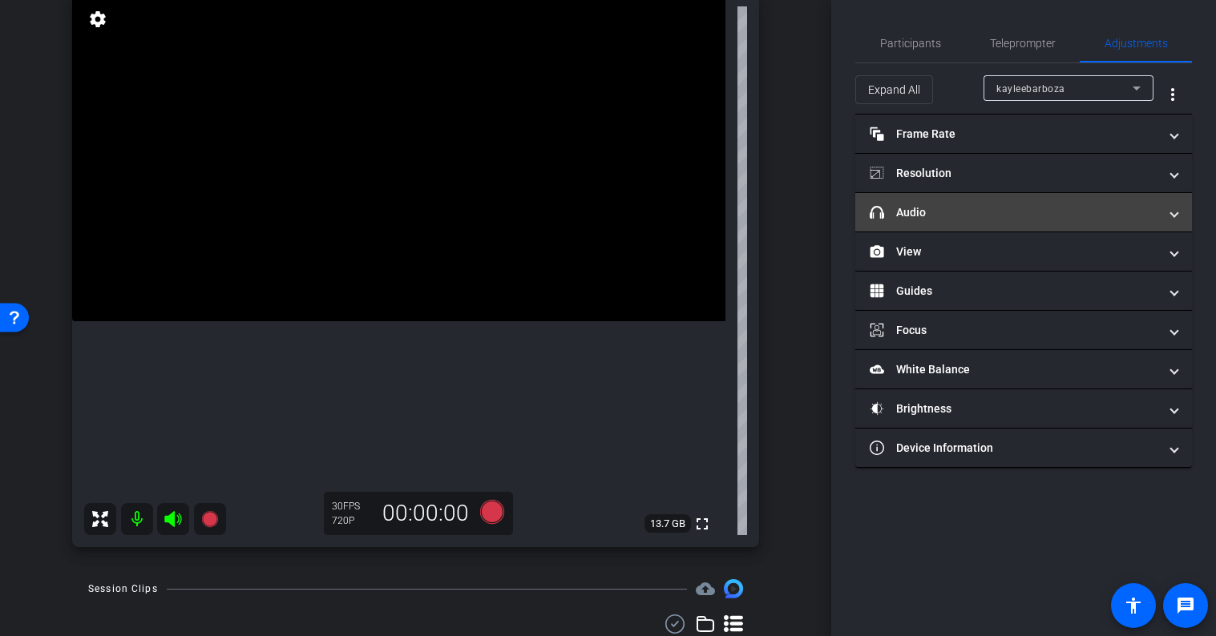
click at [955, 220] on mat-panel-title "headphone icon Audio" at bounding box center [1014, 212] width 289 height 17
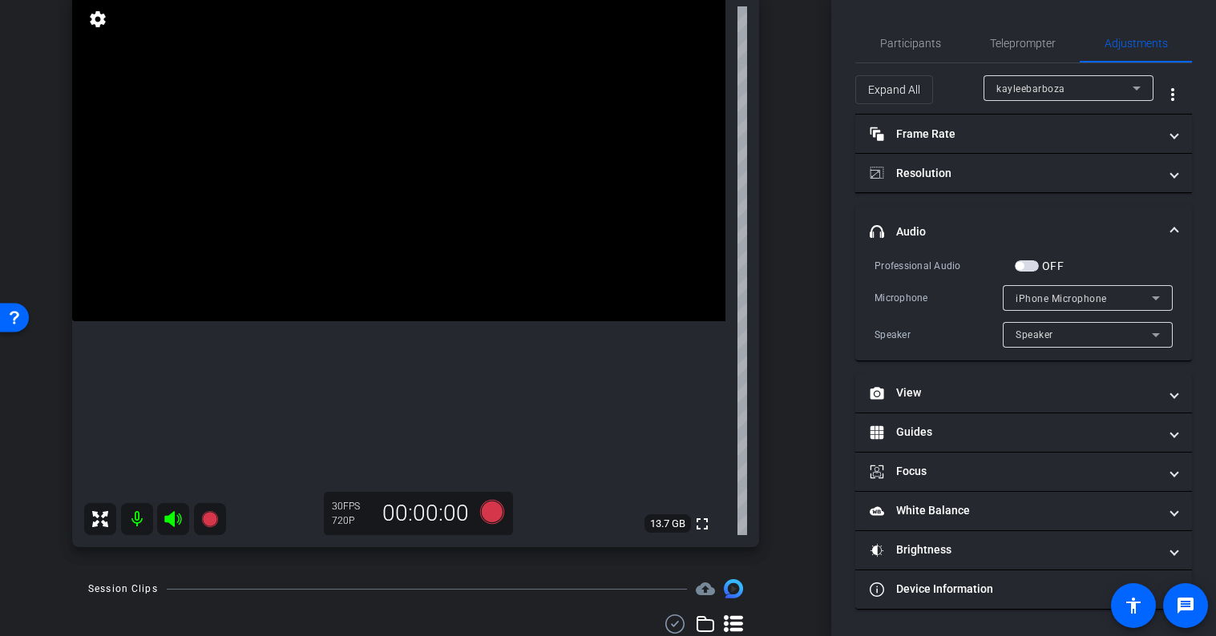
click at [1032, 266] on span "button" at bounding box center [1027, 265] width 24 height 11
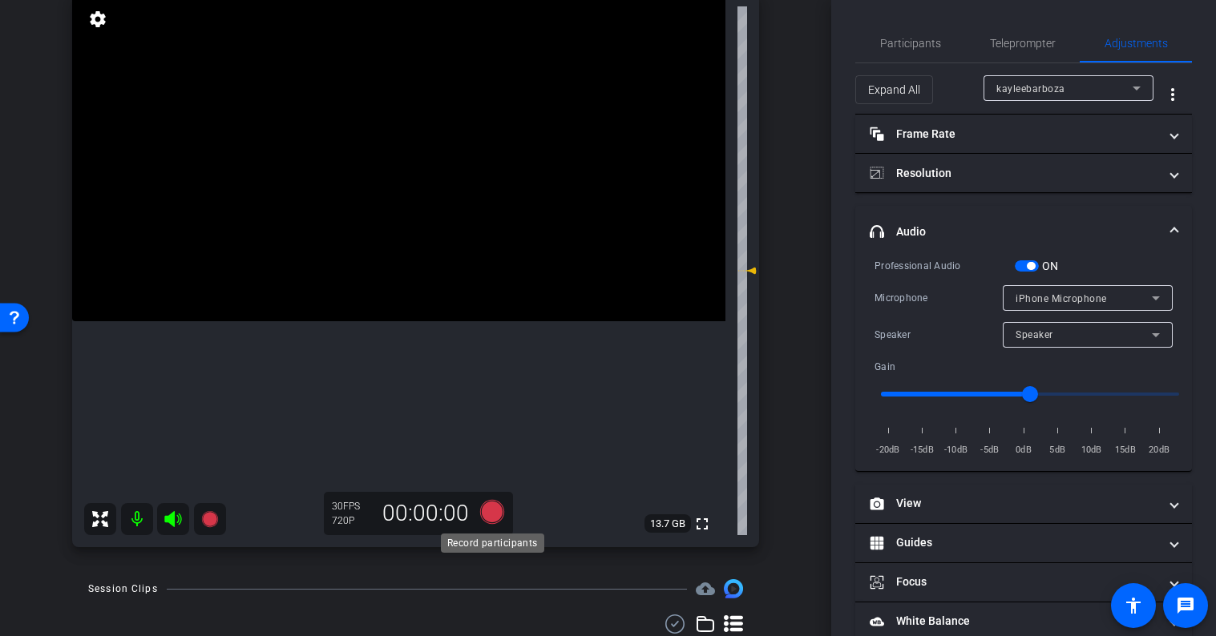
click at [489, 508] on icon at bounding box center [491, 512] width 24 height 24
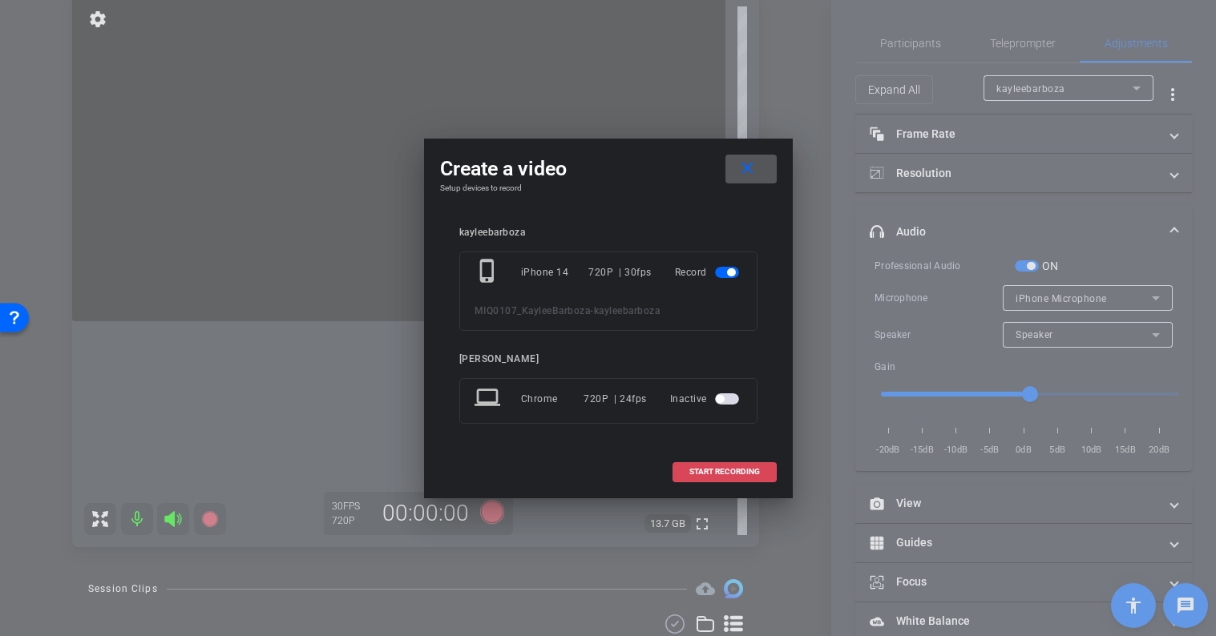
click at [720, 469] on span "START RECORDING" at bounding box center [724, 472] width 71 height 8
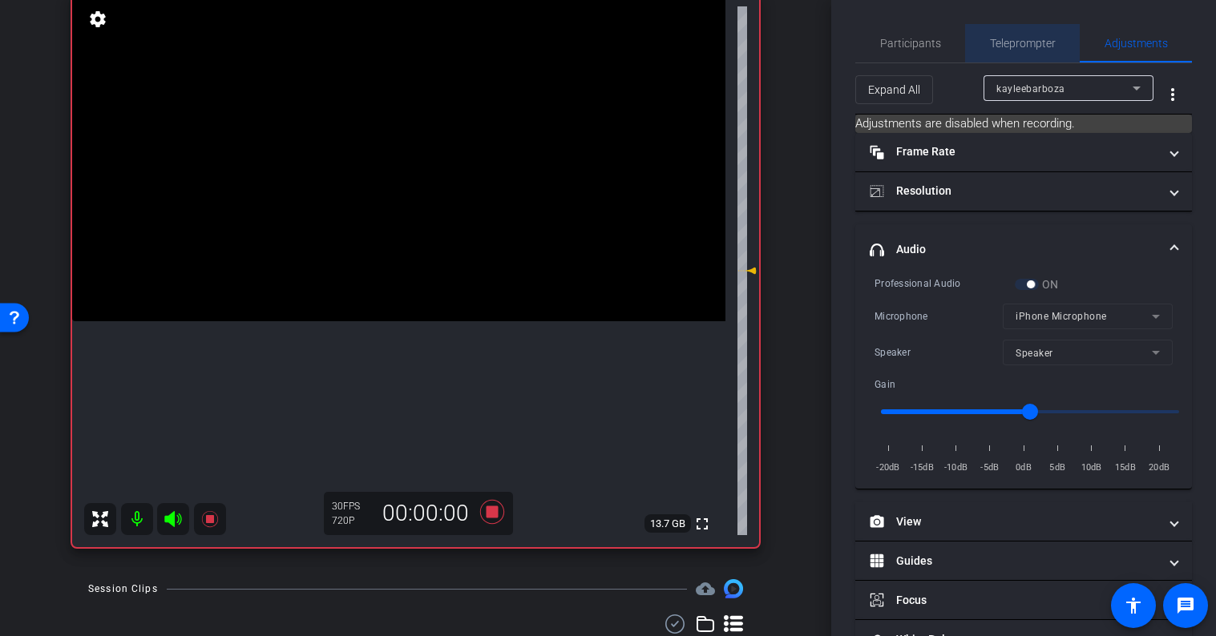
click at [1022, 42] on span "Teleprompter" at bounding box center [1023, 43] width 66 height 11
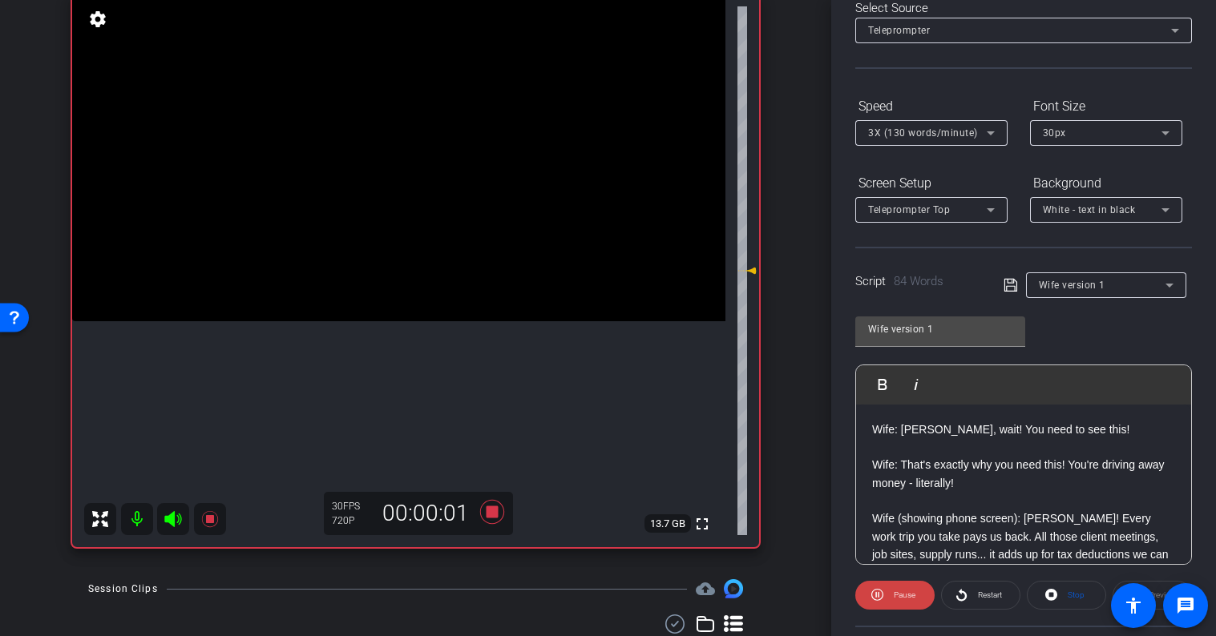
scroll to position [240, 0]
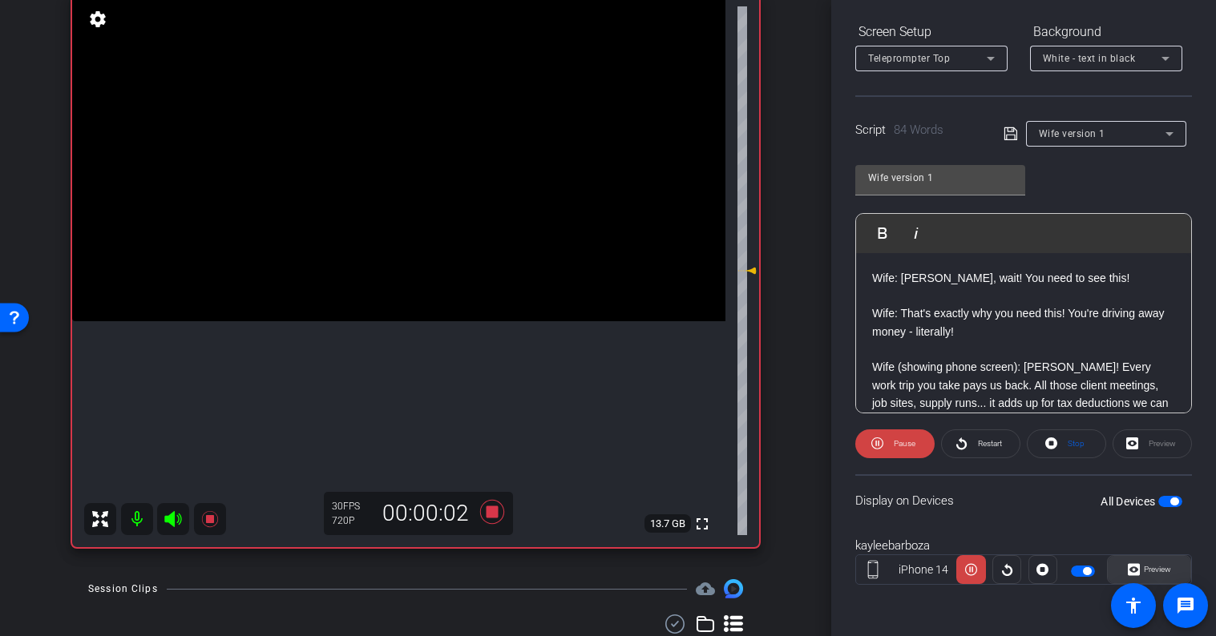
click at [1158, 571] on span "Preview" at bounding box center [1157, 569] width 27 height 9
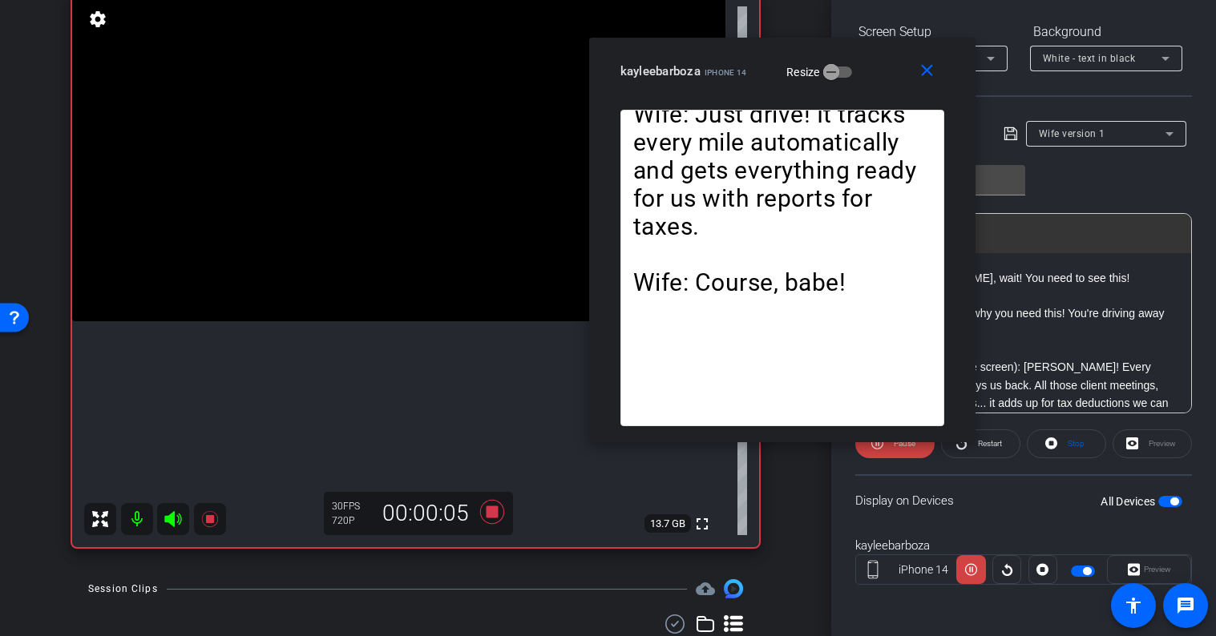
drag, startPoint x: 703, startPoint y: 127, endPoint x: 874, endPoint y: 50, distance: 187.3
click at [874, 50] on div "close kayleebarboza iPhone 14 Resize" at bounding box center [782, 74] width 386 height 72
click at [921, 77] on mat-icon "close" at bounding box center [927, 71] width 20 height 20
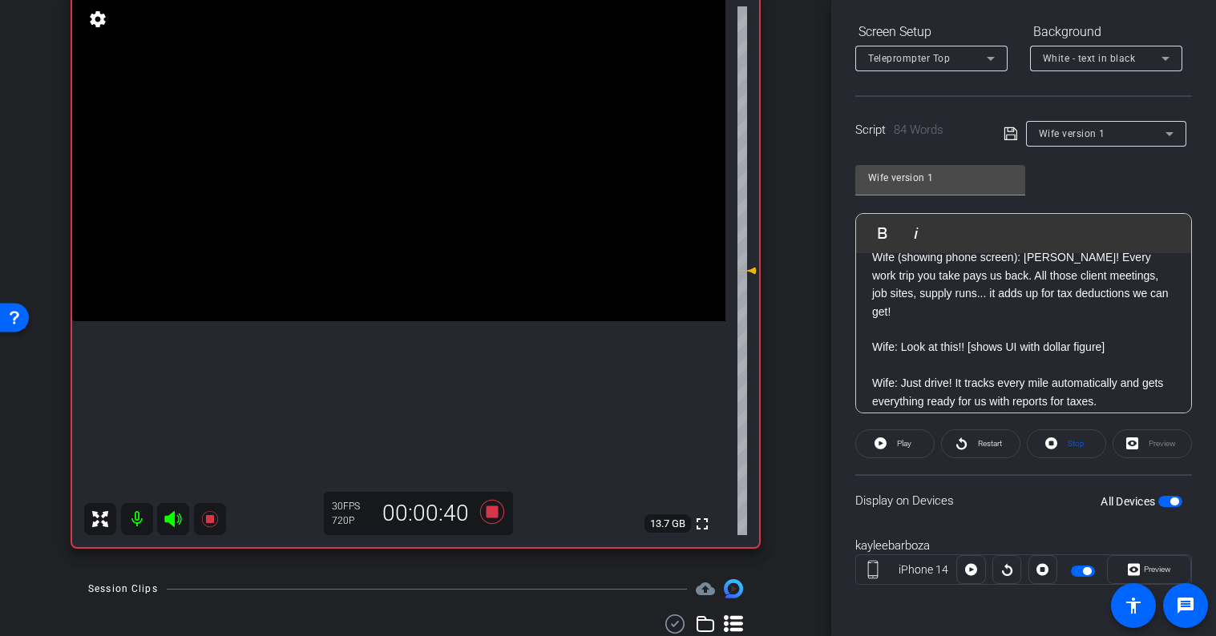
scroll to position [141, 0]
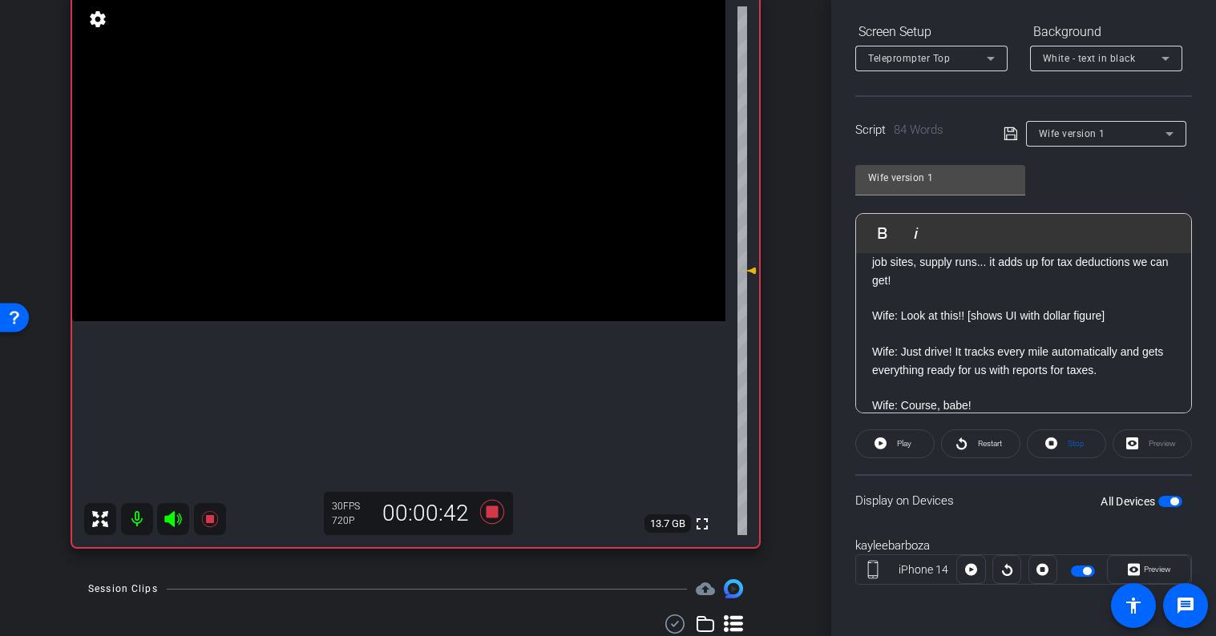
click at [988, 397] on p "Wife: Course, babe!" at bounding box center [1023, 406] width 303 height 18
click at [495, 516] on icon at bounding box center [491, 512] width 24 height 24
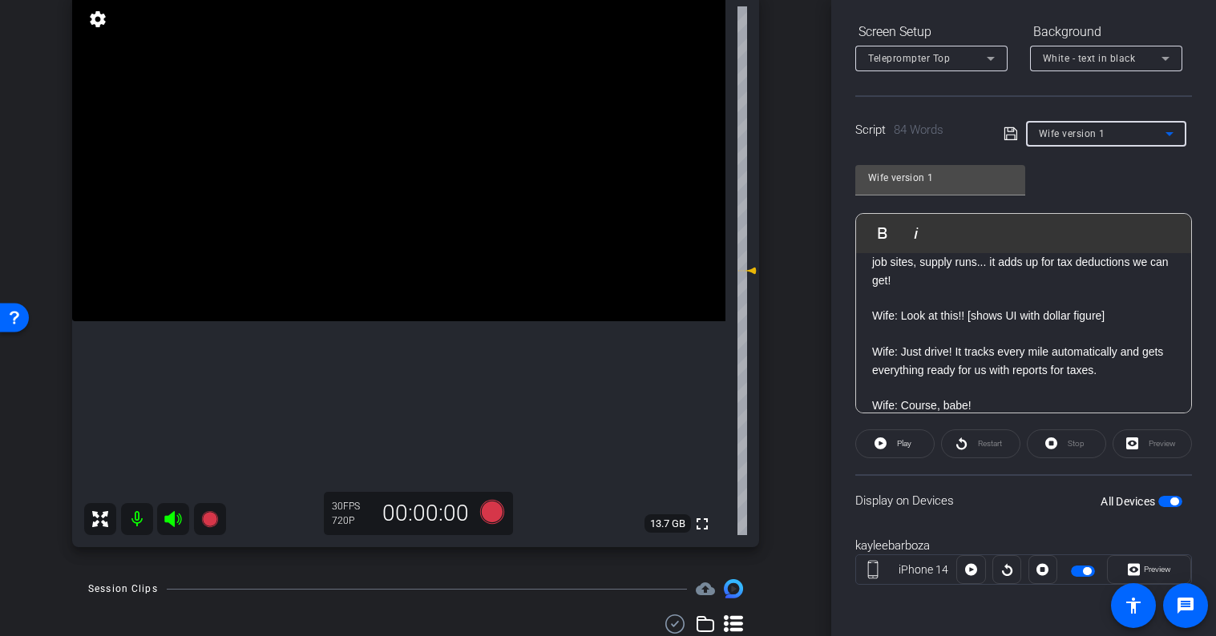
click at [1079, 135] on span "Wife version 1" at bounding box center [1072, 133] width 67 height 11
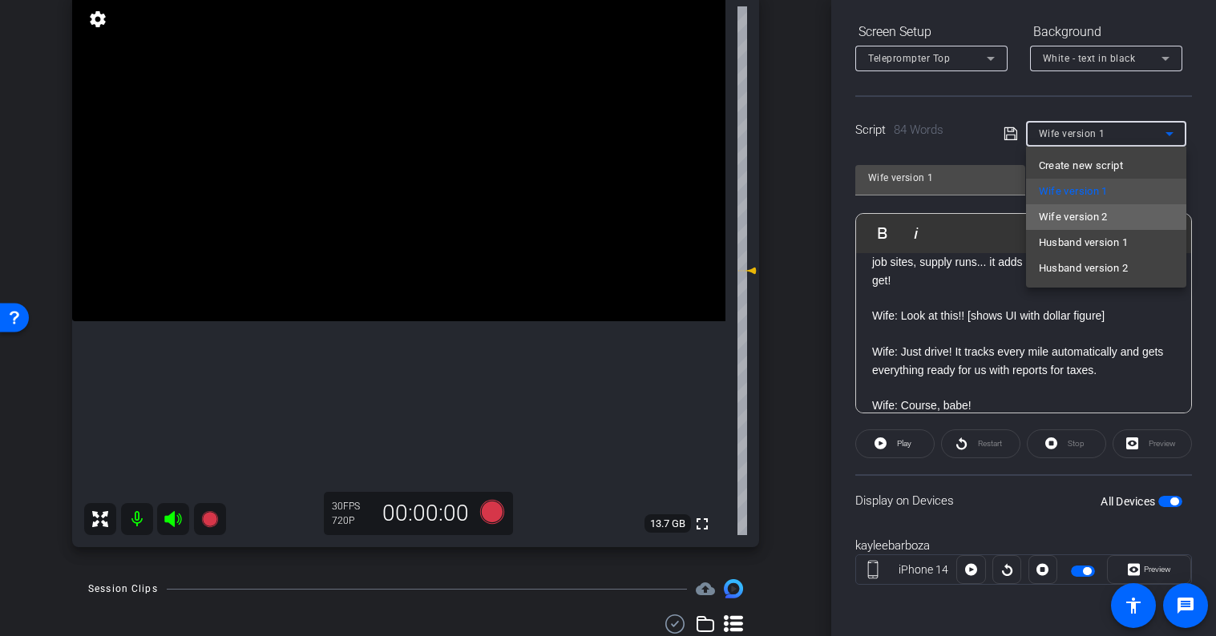
click at [1090, 211] on span "Wife version 2" at bounding box center [1073, 217] width 69 height 19
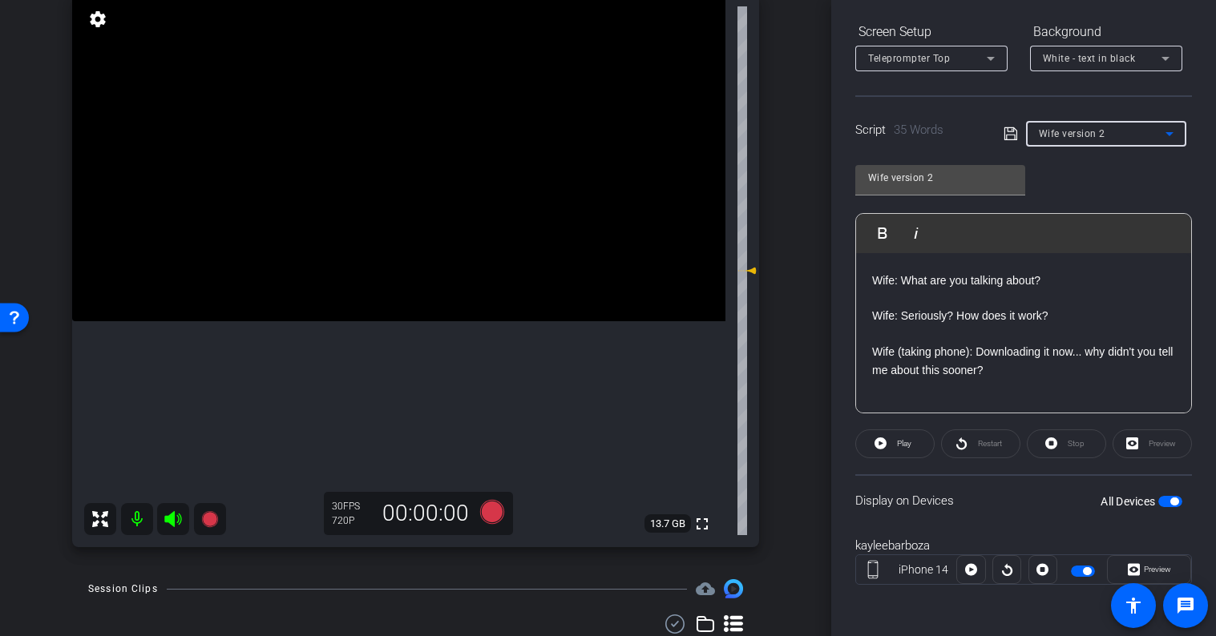
scroll to position [51, 0]
click at [1145, 573] on span "Preview" at bounding box center [1157, 569] width 27 height 9
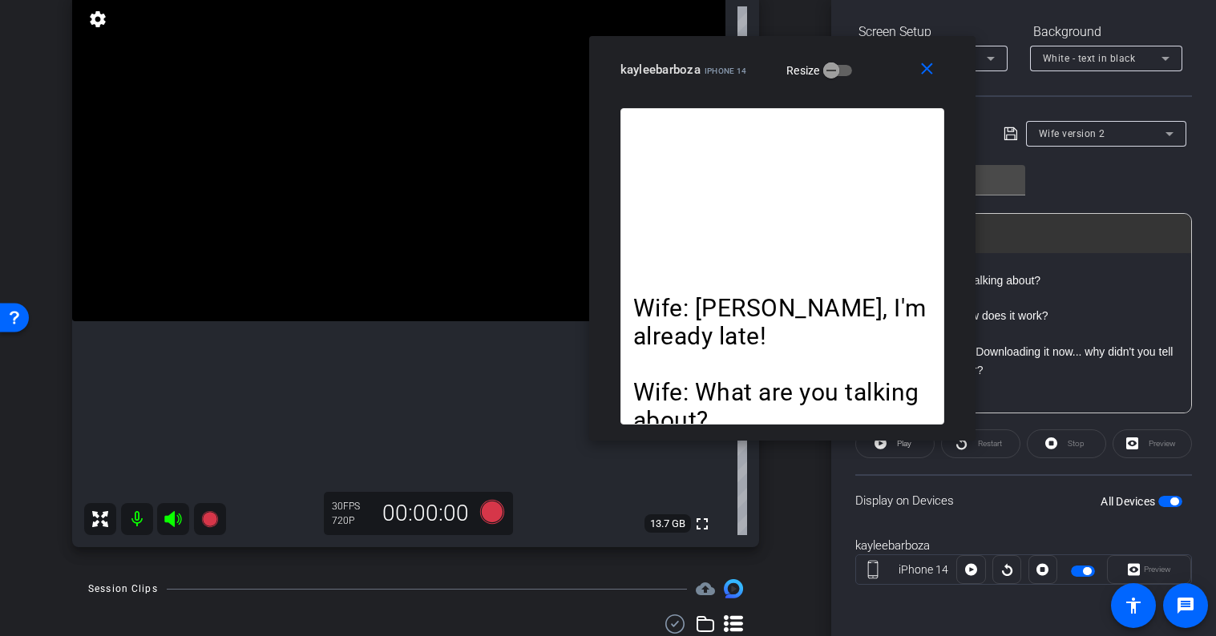
drag, startPoint x: 712, startPoint y: 135, endPoint x: 886, endPoint y: 54, distance: 192.2
click at [886, 55] on div "kayleebarboza iPhone 14 Resize" at bounding box center [788, 69] width 336 height 29
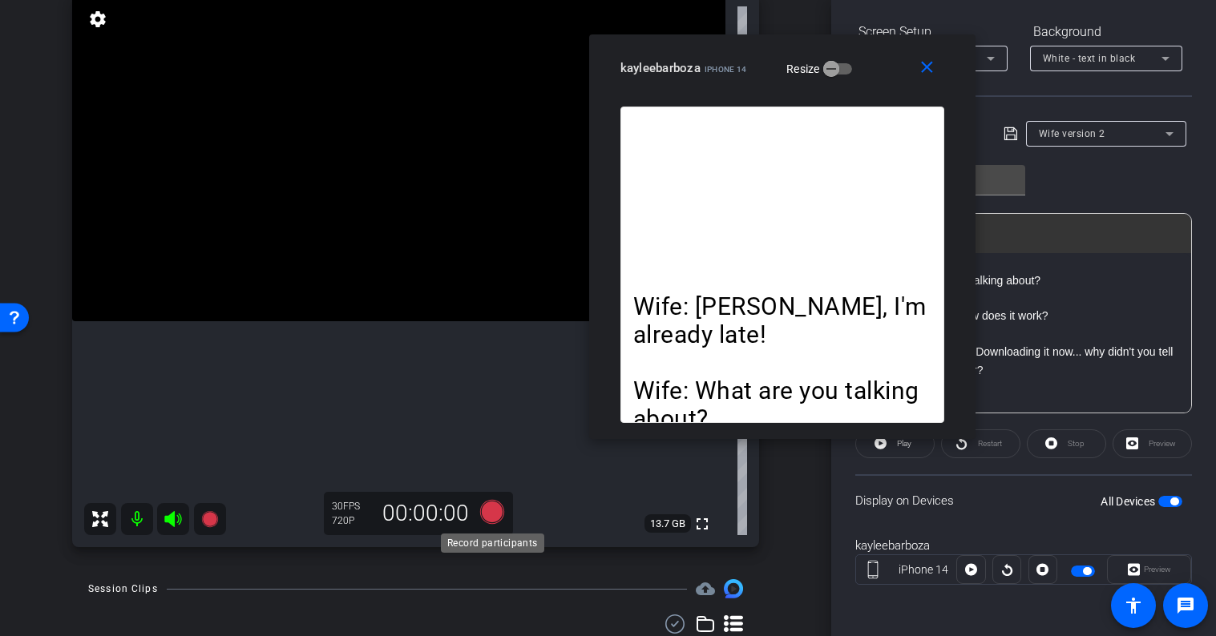
click at [496, 524] on icon at bounding box center [492, 512] width 38 height 29
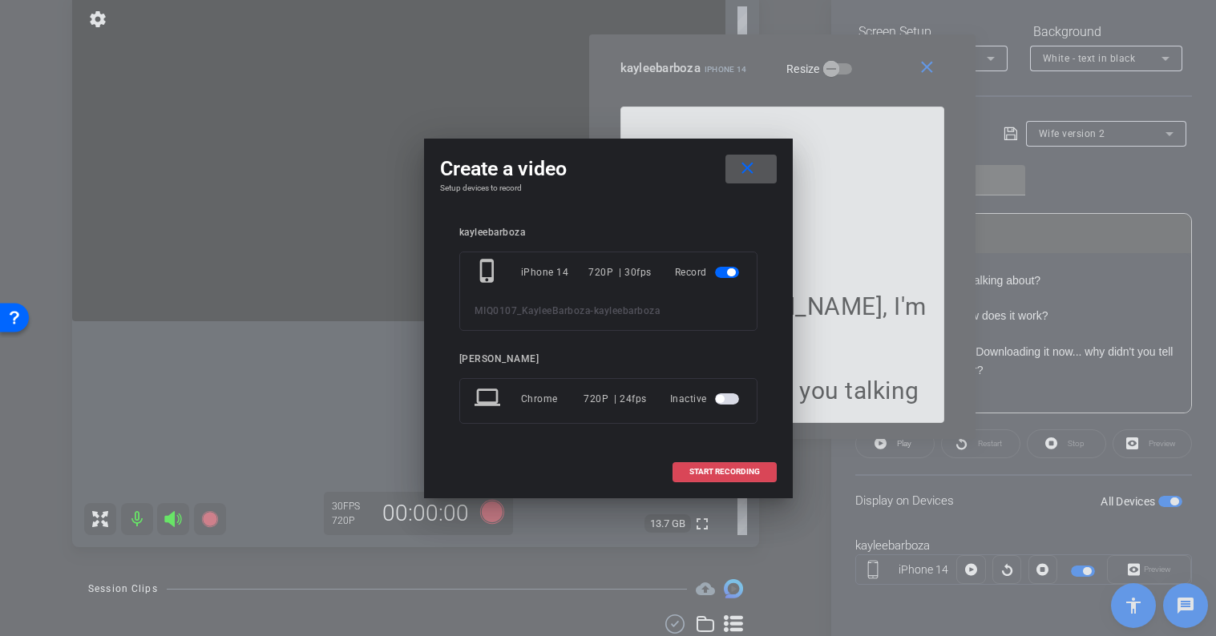
click at [720, 474] on span "START RECORDING" at bounding box center [724, 472] width 71 height 8
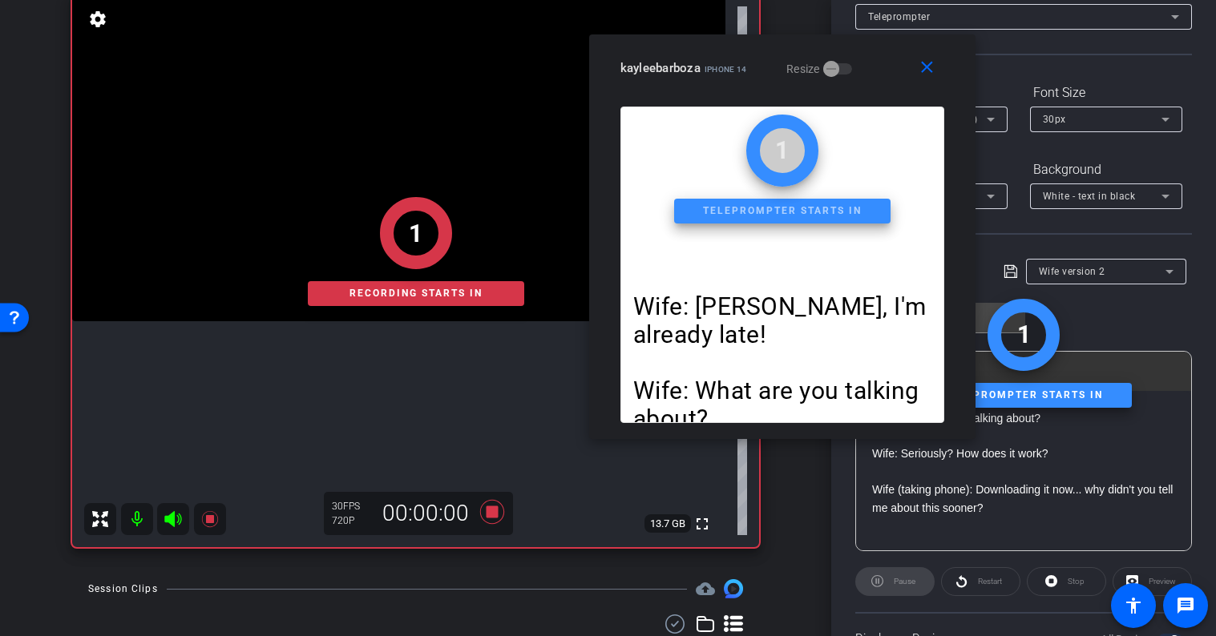
scroll to position [0, 0]
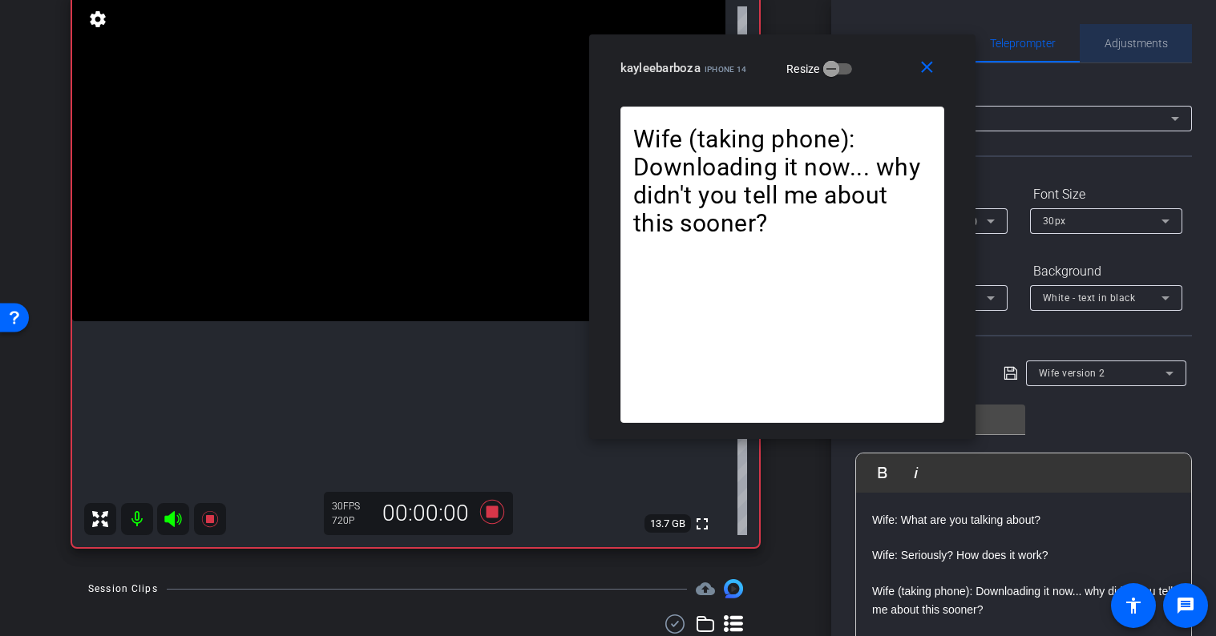
click at [1128, 44] on span "Adjustments" at bounding box center [1135, 43] width 63 height 11
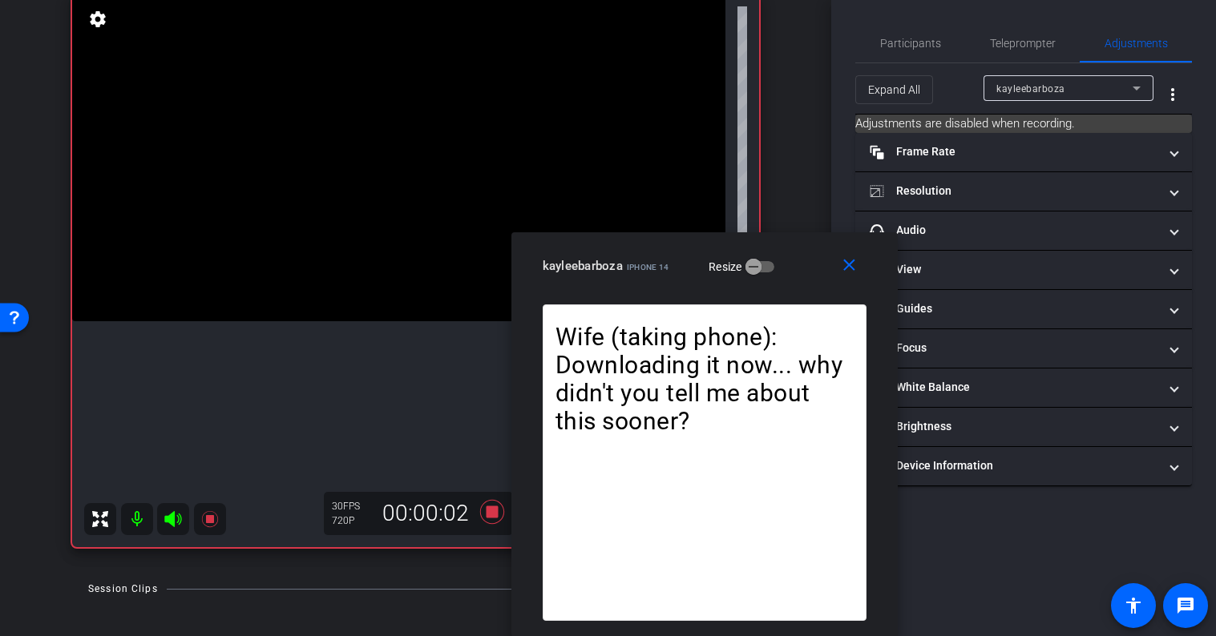
drag, startPoint x: 873, startPoint y: 56, endPoint x: 795, endPoint y: 325, distance: 279.5
click at [795, 325] on div "close kayleebarboza iPhone 14 Resize Wife: Babe, I'm already late! Wife: What a…" at bounding box center [704, 434] width 386 height 405
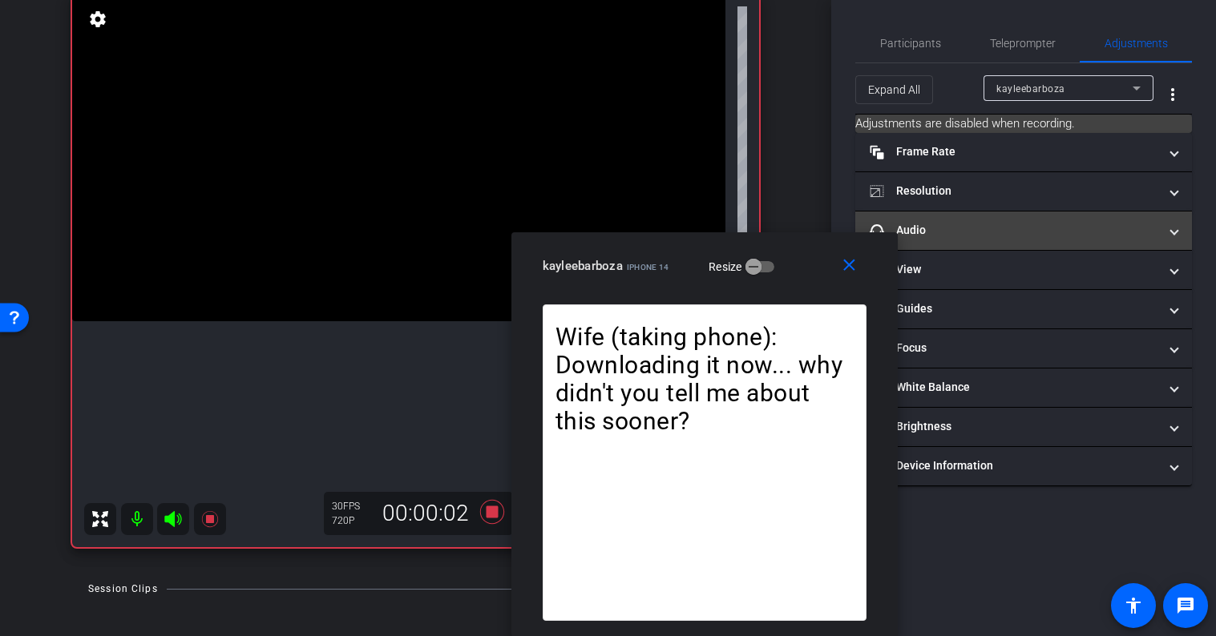
click at [1010, 232] on mat-panel-title "headphone icon Audio" at bounding box center [1014, 230] width 289 height 17
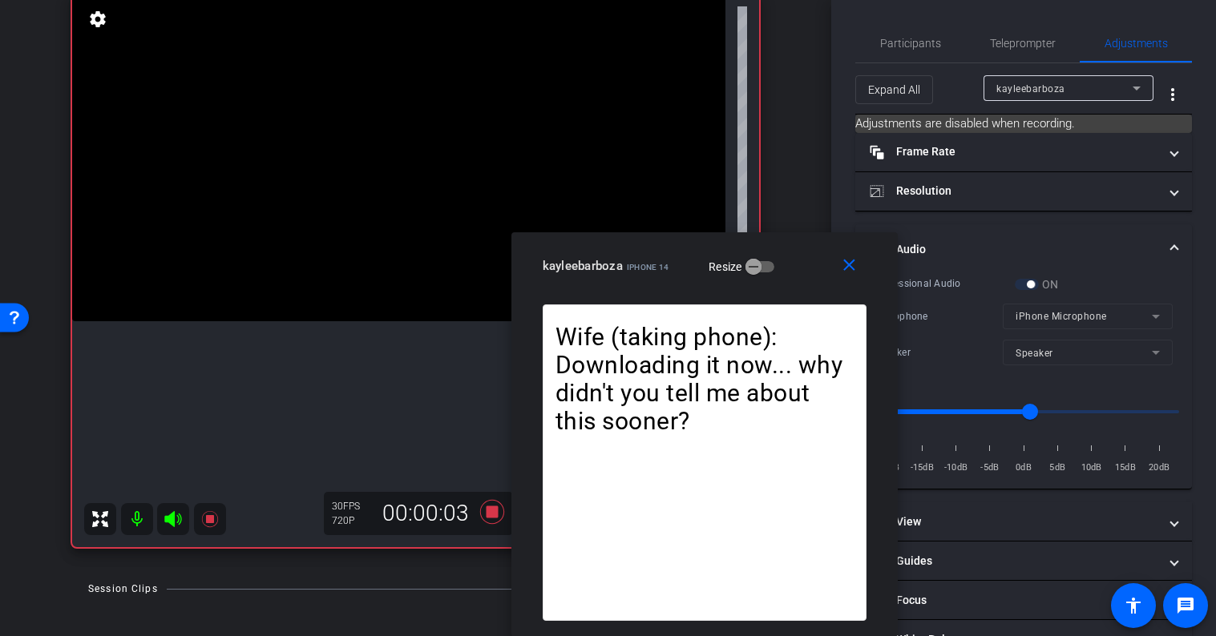
click at [1010, 232] on mat-expansion-panel-header "headphone icon Audio" at bounding box center [1023, 249] width 337 height 51
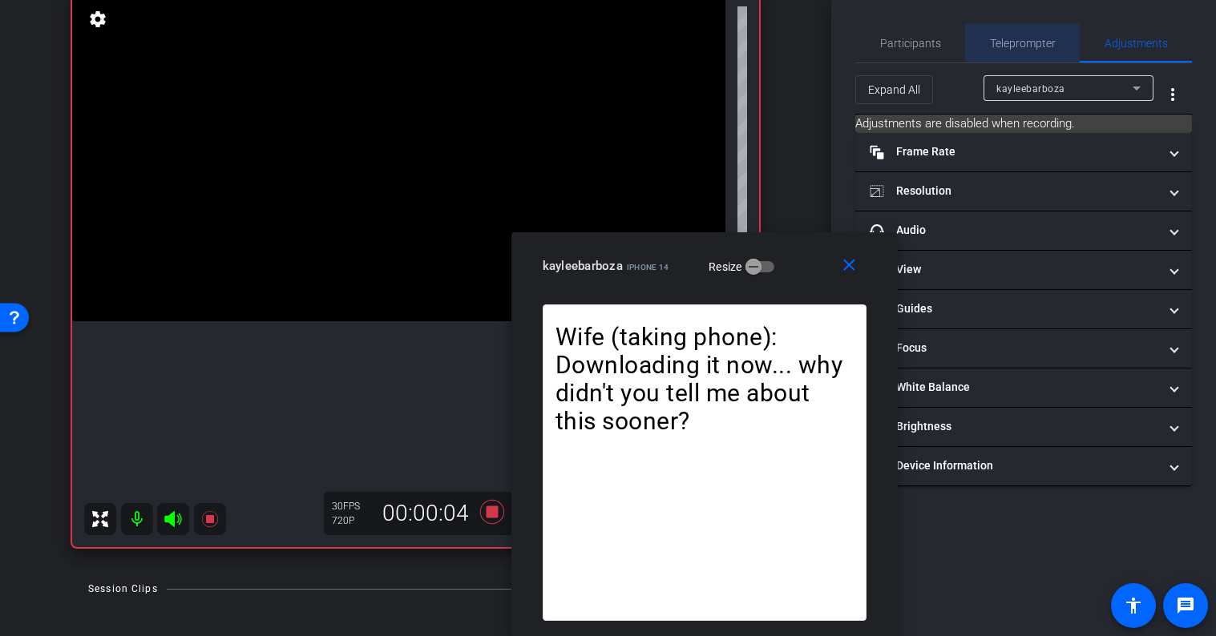
click at [1030, 46] on span "Teleprompter" at bounding box center [1023, 43] width 66 height 11
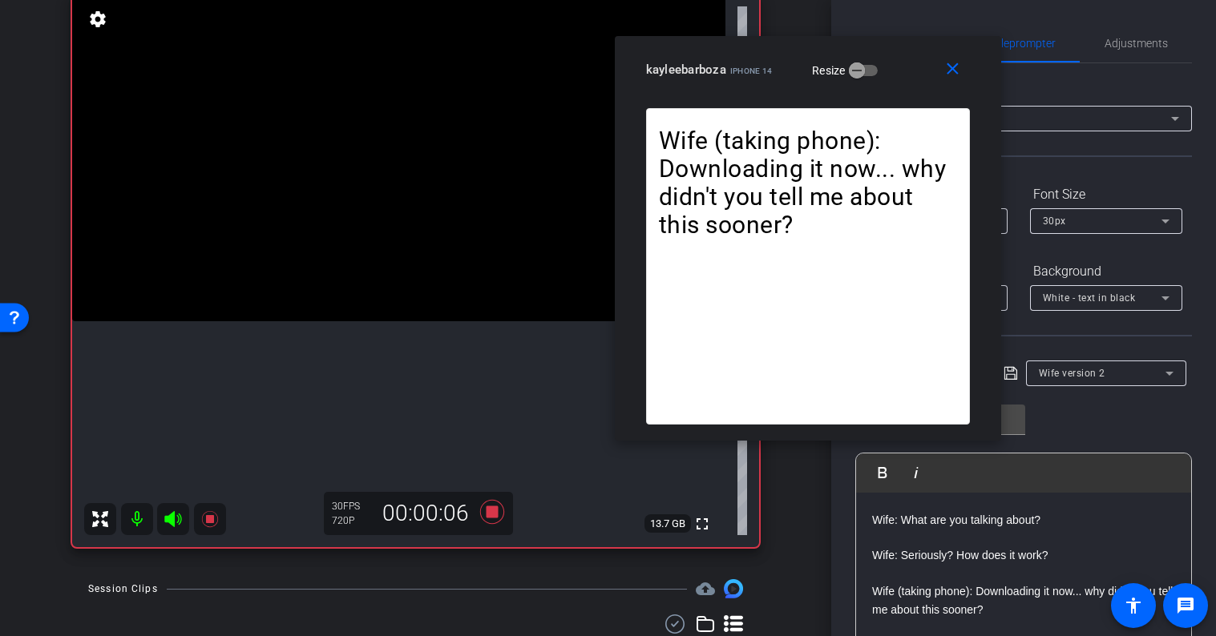
drag, startPoint x: 810, startPoint y: 272, endPoint x: 914, endPoint y: 75, distance: 221.9
click at [914, 75] on div "kayleebarboza iPhone 14 Resize" at bounding box center [814, 69] width 336 height 29
click at [498, 515] on icon at bounding box center [492, 512] width 38 height 29
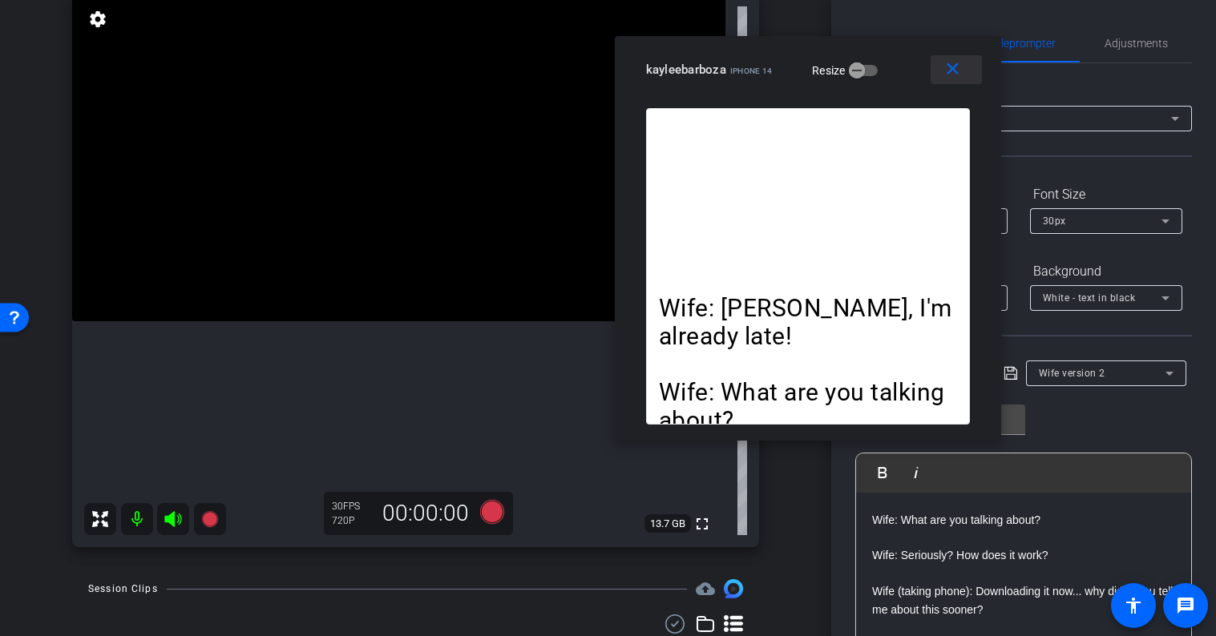
click at [965, 75] on span at bounding box center [956, 69] width 51 height 38
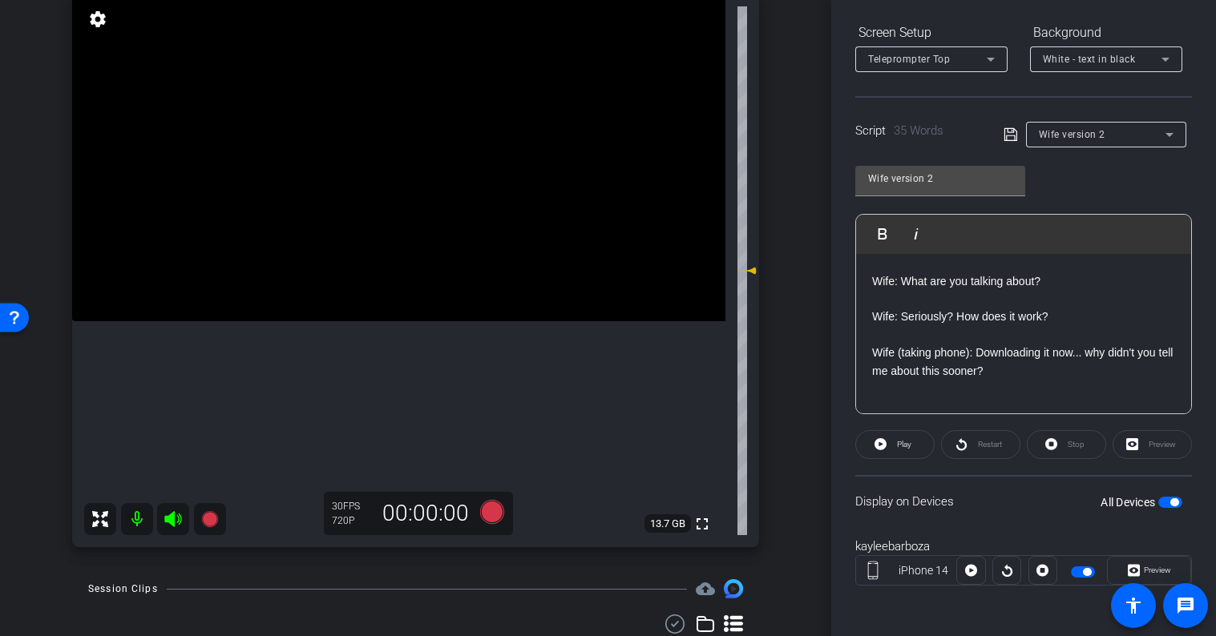
scroll to position [240, 0]
click at [493, 518] on icon at bounding box center [491, 512] width 24 height 24
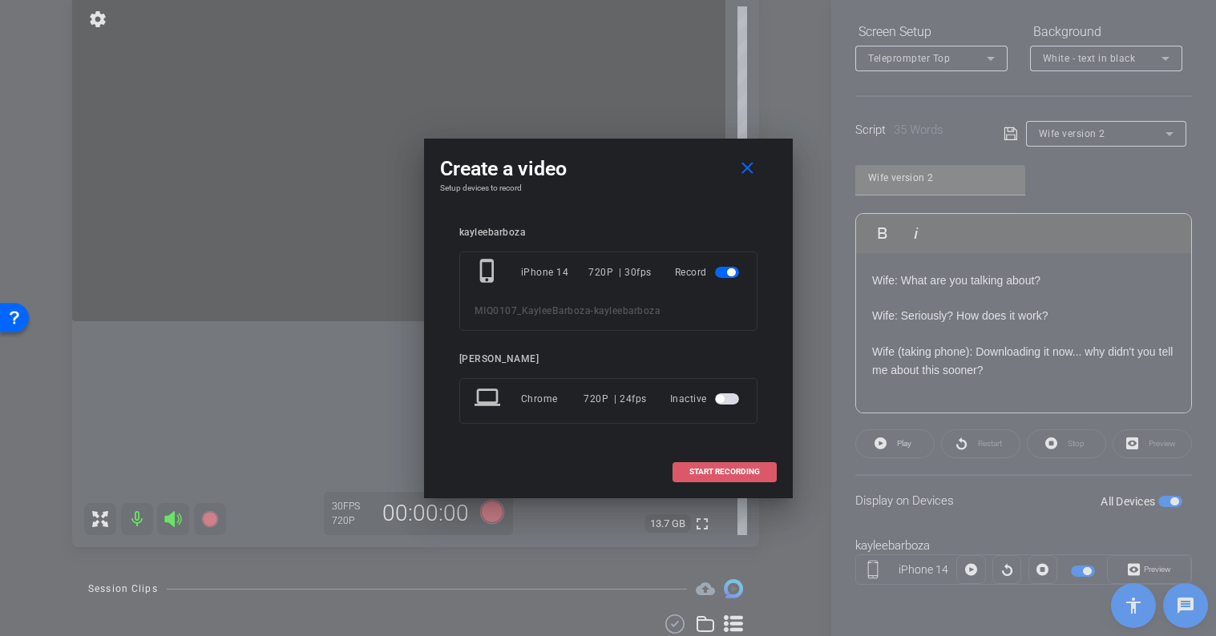
click at [740, 466] on span at bounding box center [724, 472] width 103 height 38
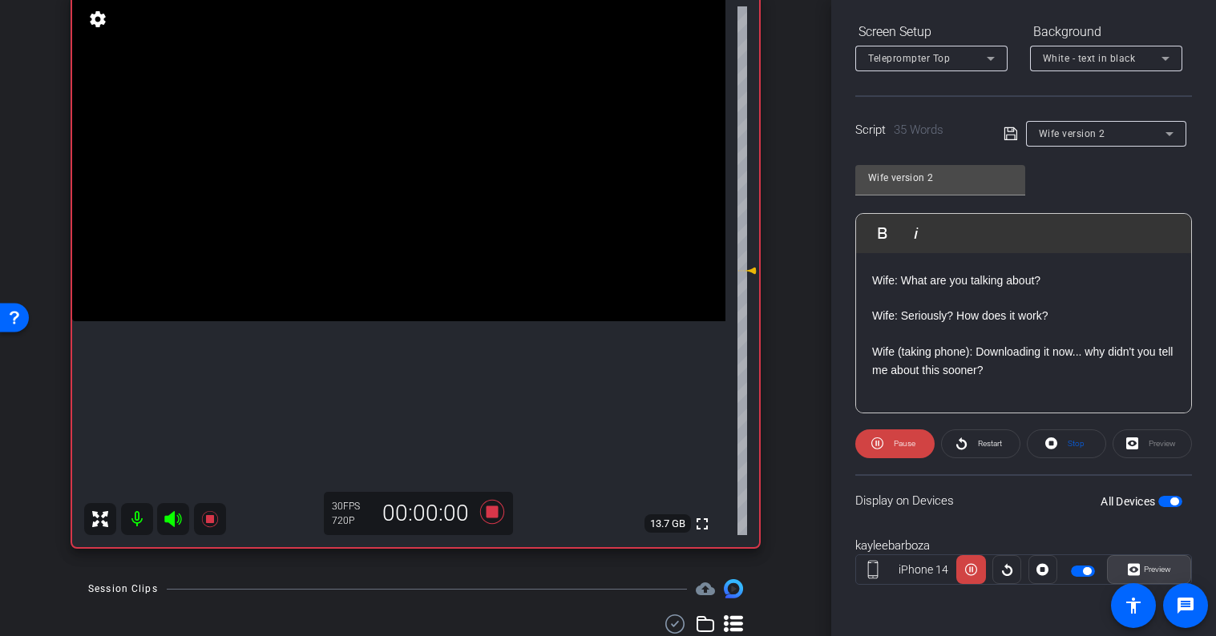
click at [1152, 571] on span "Preview" at bounding box center [1157, 569] width 27 height 9
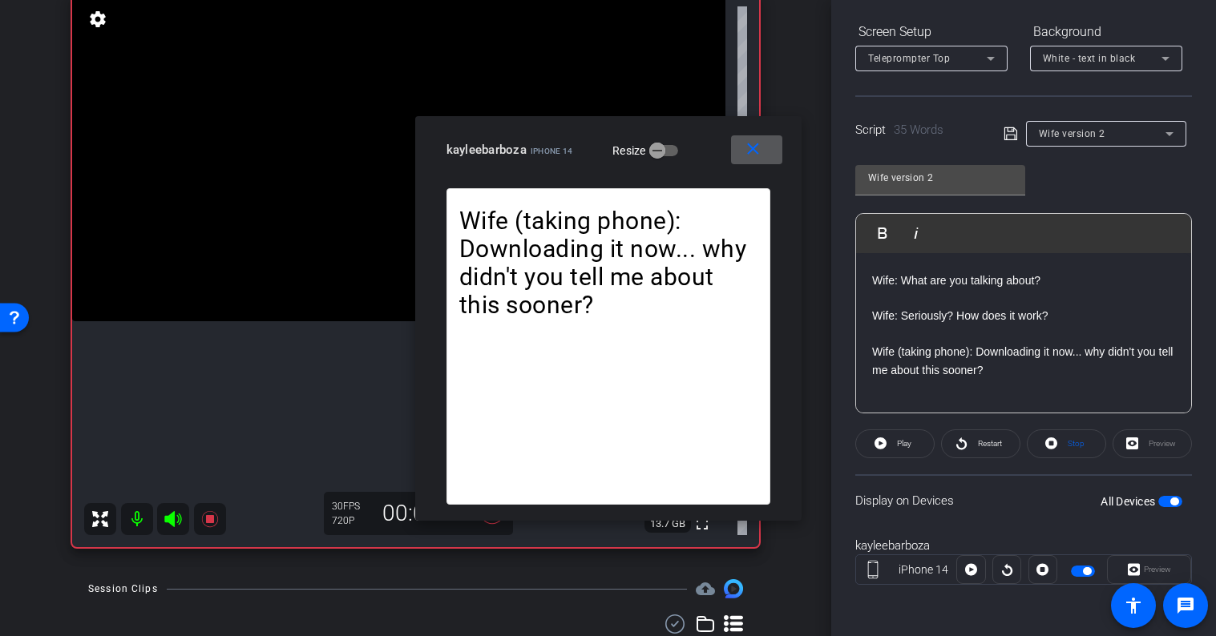
click at [753, 151] on mat-icon "close" at bounding box center [753, 149] width 20 height 20
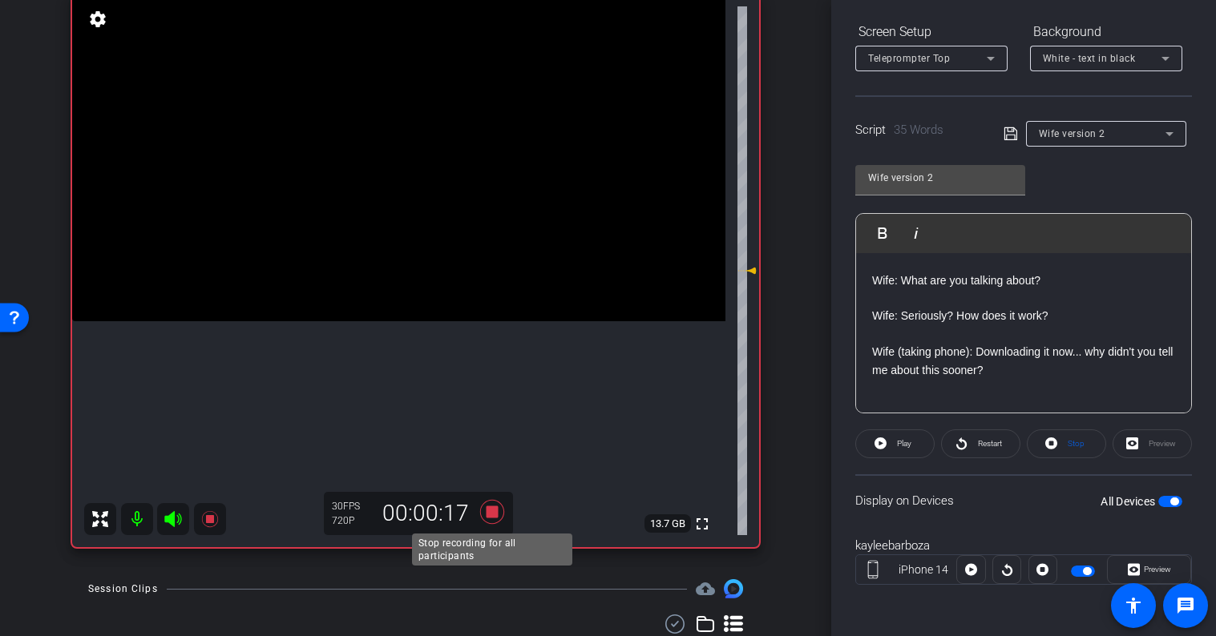
click at [490, 517] on icon at bounding box center [491, 512] width 24 height 24
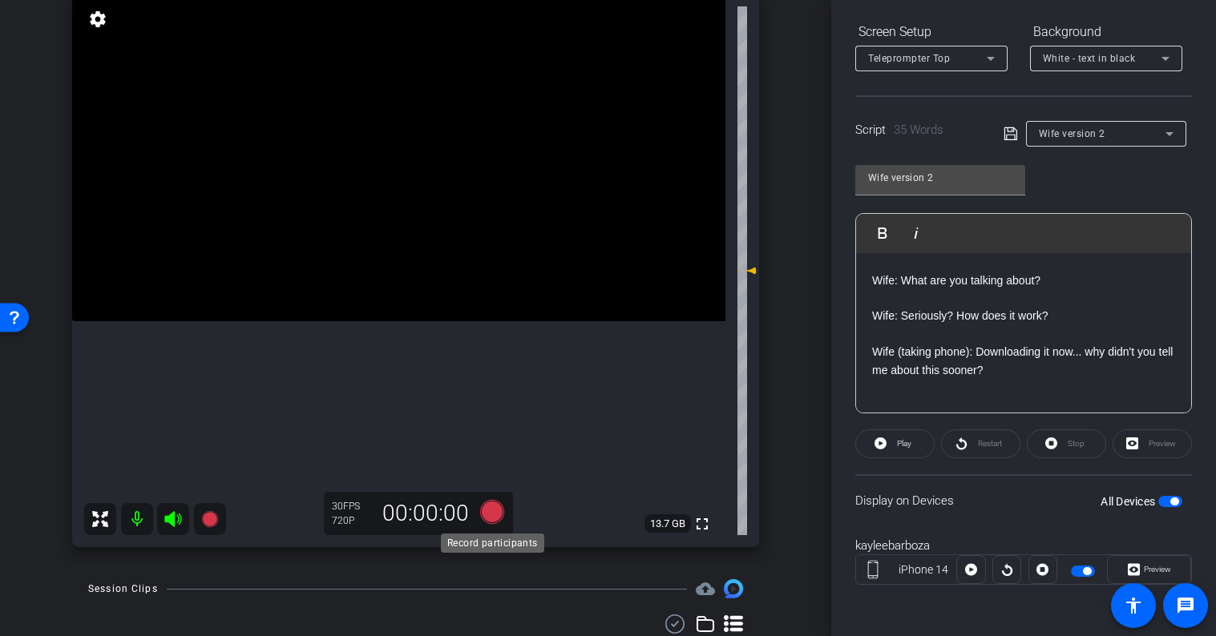
click at [495, 508] on icon at bounding box center [491, 512] width 24 height 24
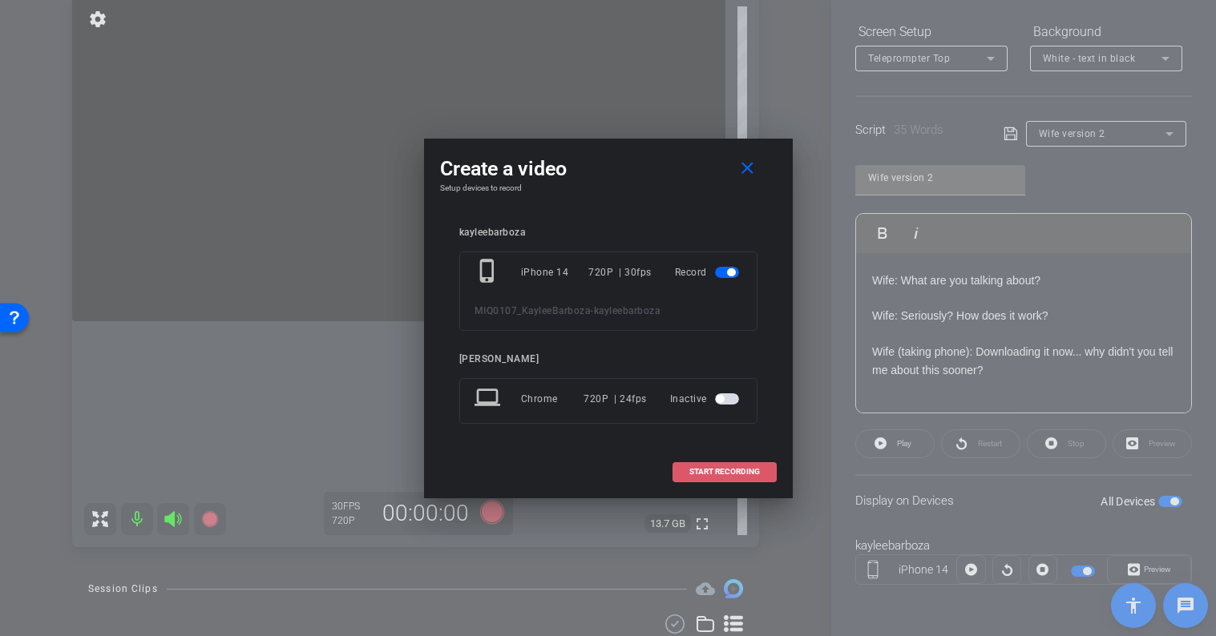
click at [713, 474] on span "START RECORDING" at bounding box center [724, 472] width 71 height 8
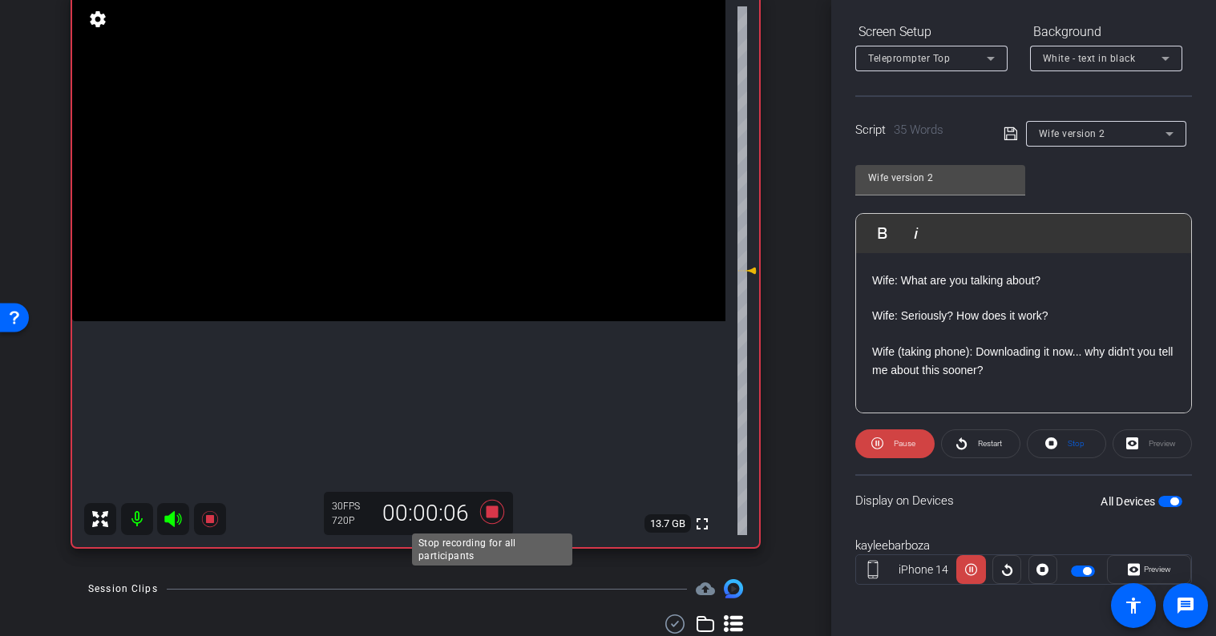
click at [493, 513] on icon at bounding box center [491, 512] width 24 height 24
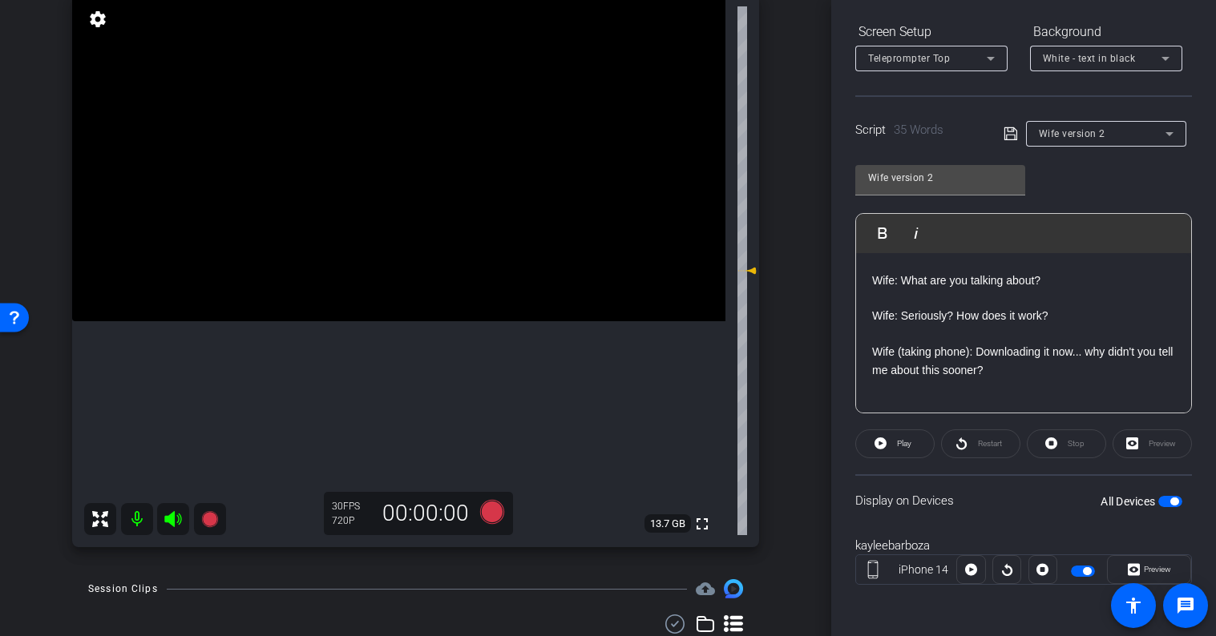
click at [1021, 377] on p "Wife (taking phone): Downloading it now... why didn't you tell me about this so…" at bounding box center [1023, 361] width 303 height 36
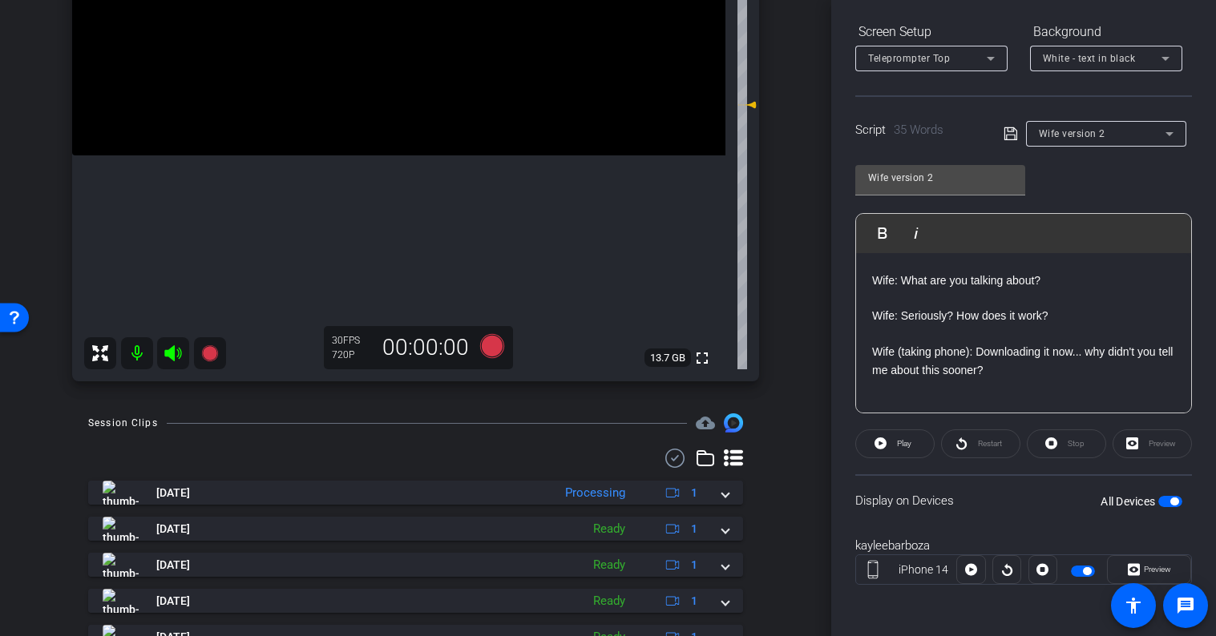
scroll to position [401, 0]
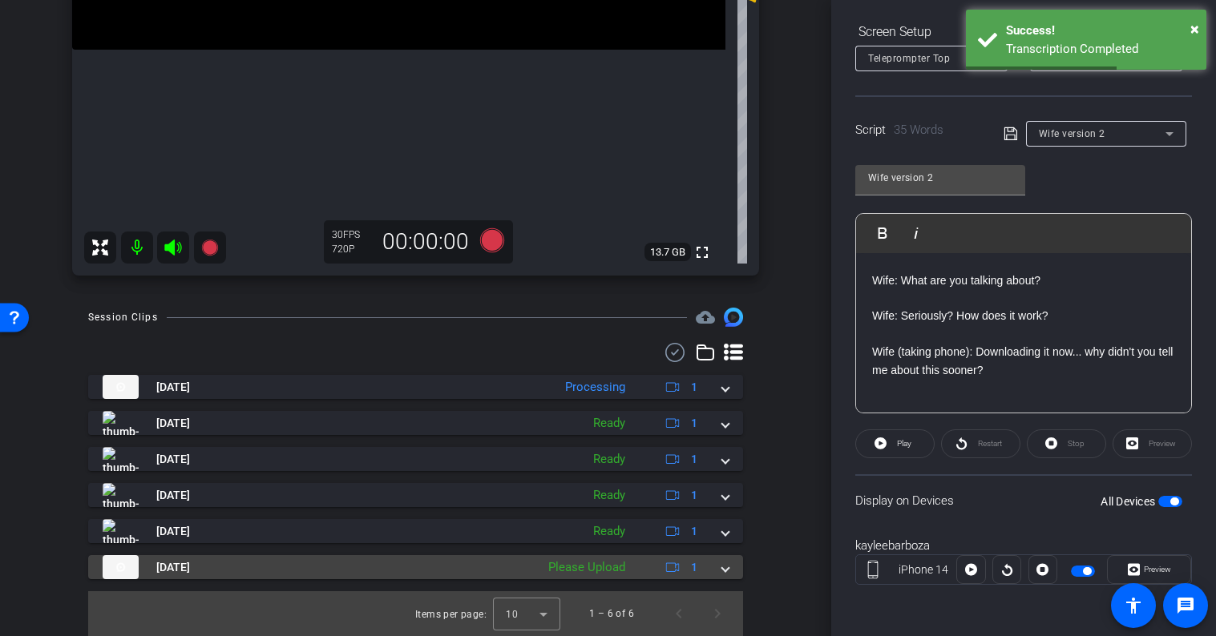
click at [724, 568] on span at bounding box center [725, 567] width 6 height 17
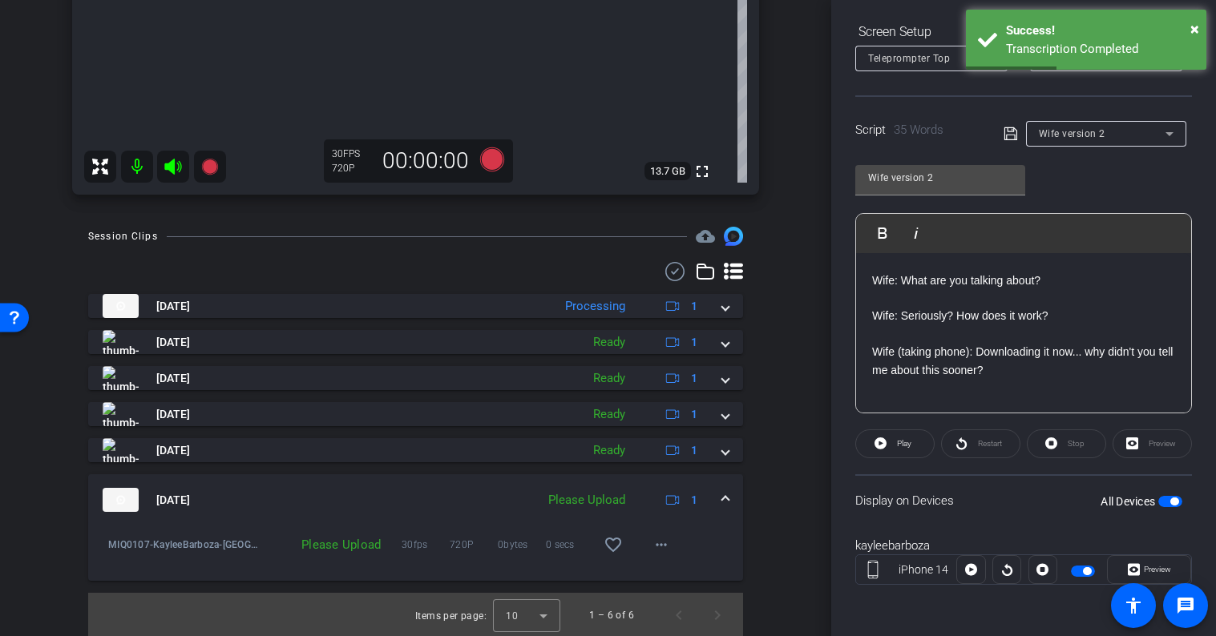
scroll to position [483, 0]
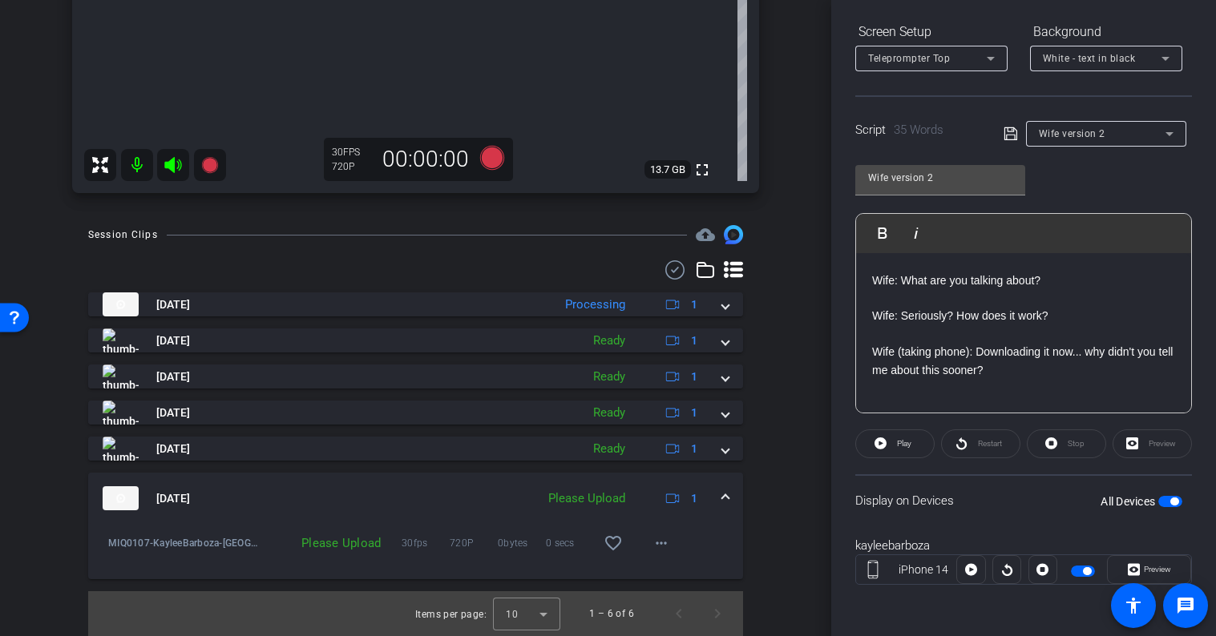
click at [591, 495] on div "Please Upload" at bounding box center [586, 499] width 93 height 18
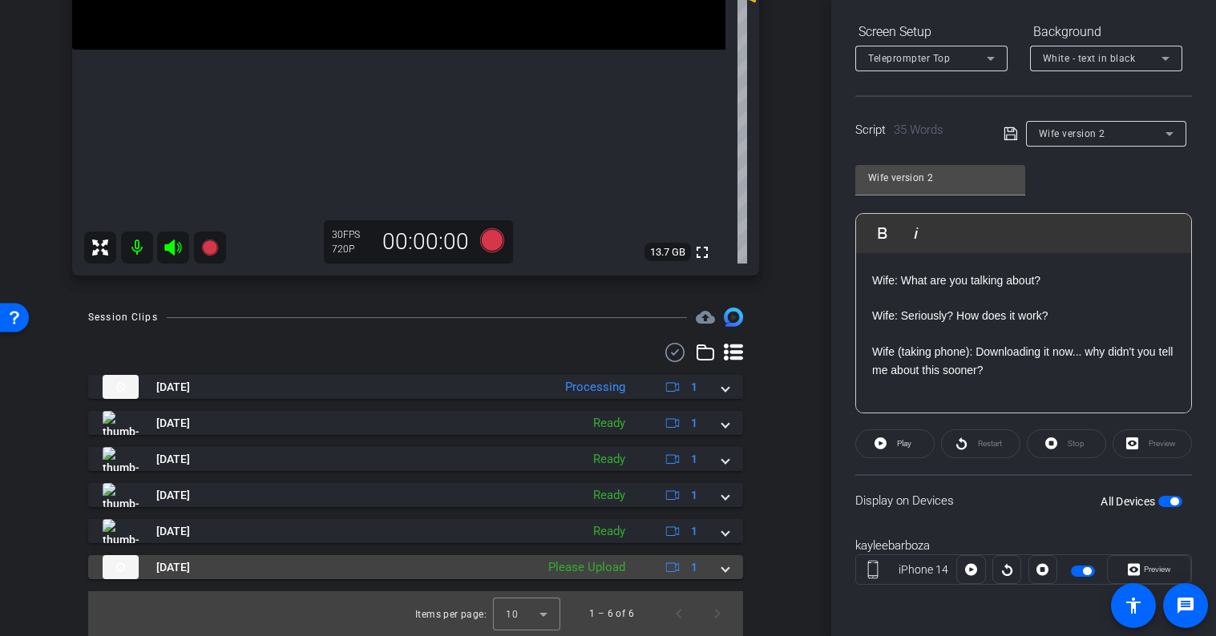
scroll to position [401, 0]
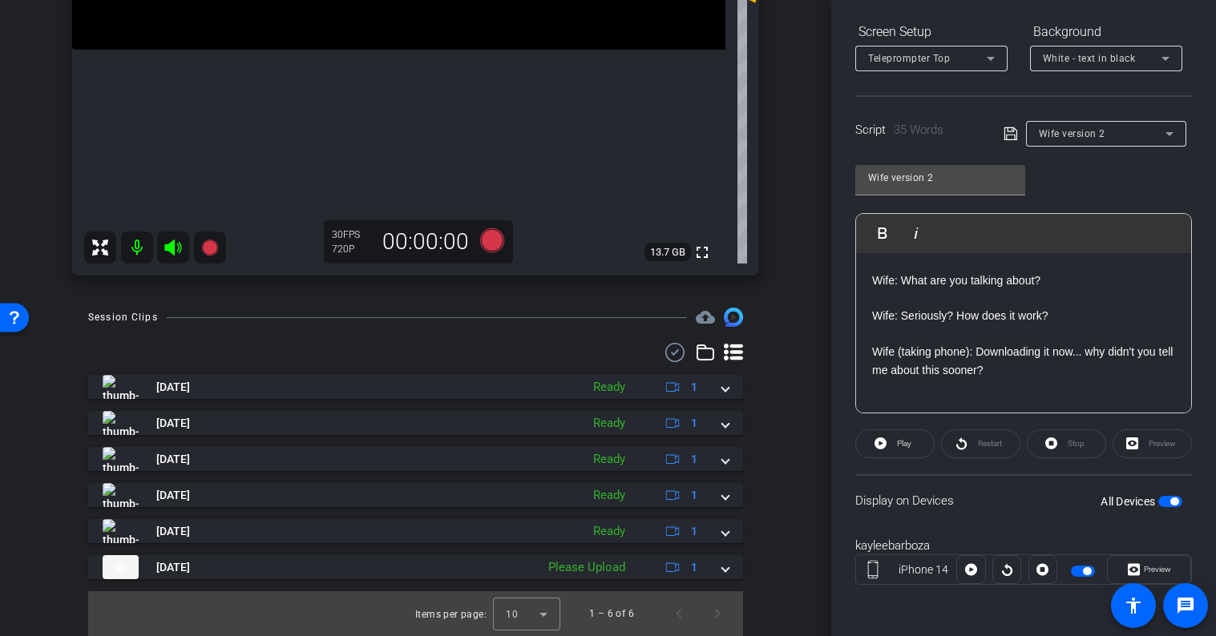
click at [1080, 135] on span "Wife version 2" at bounding box center [1072, 133] width 67 height 11
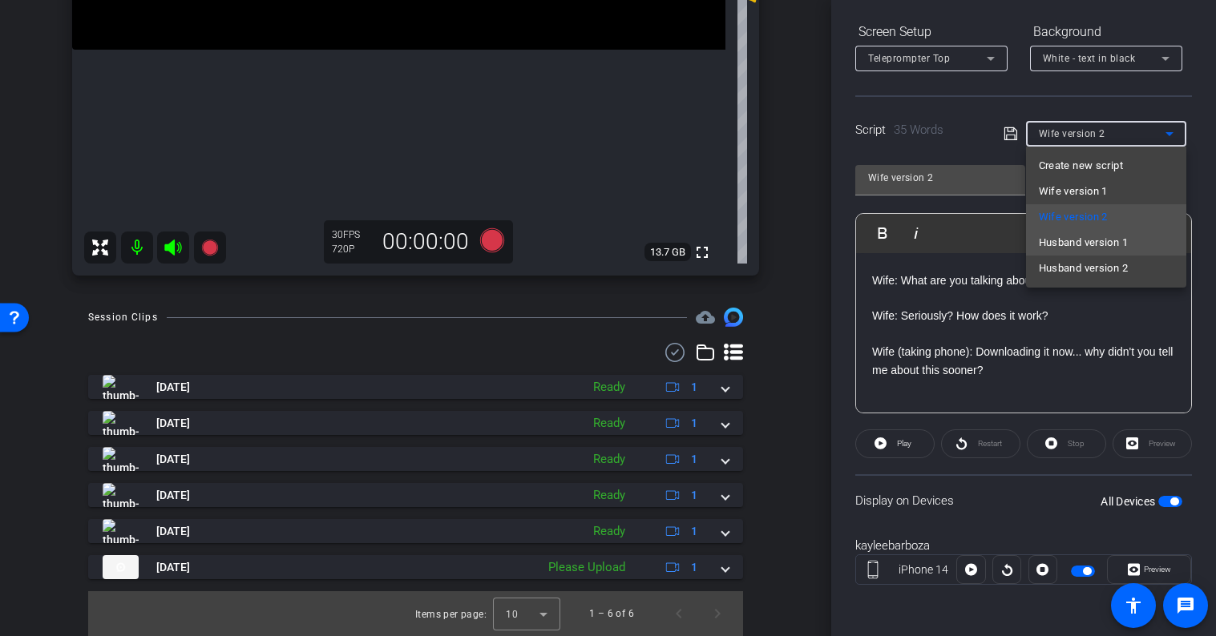
click at [1085, 240] on span "Husband version 1" at bounding box center [1083, 242] width 89 height 19
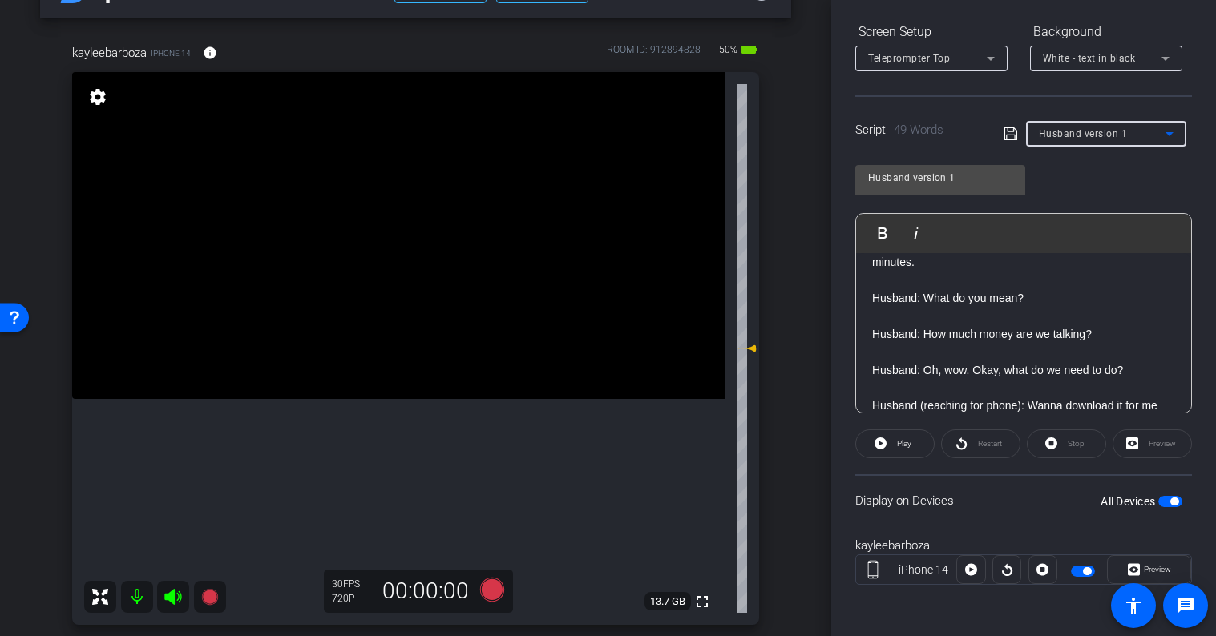
scroll to position [67, 0]
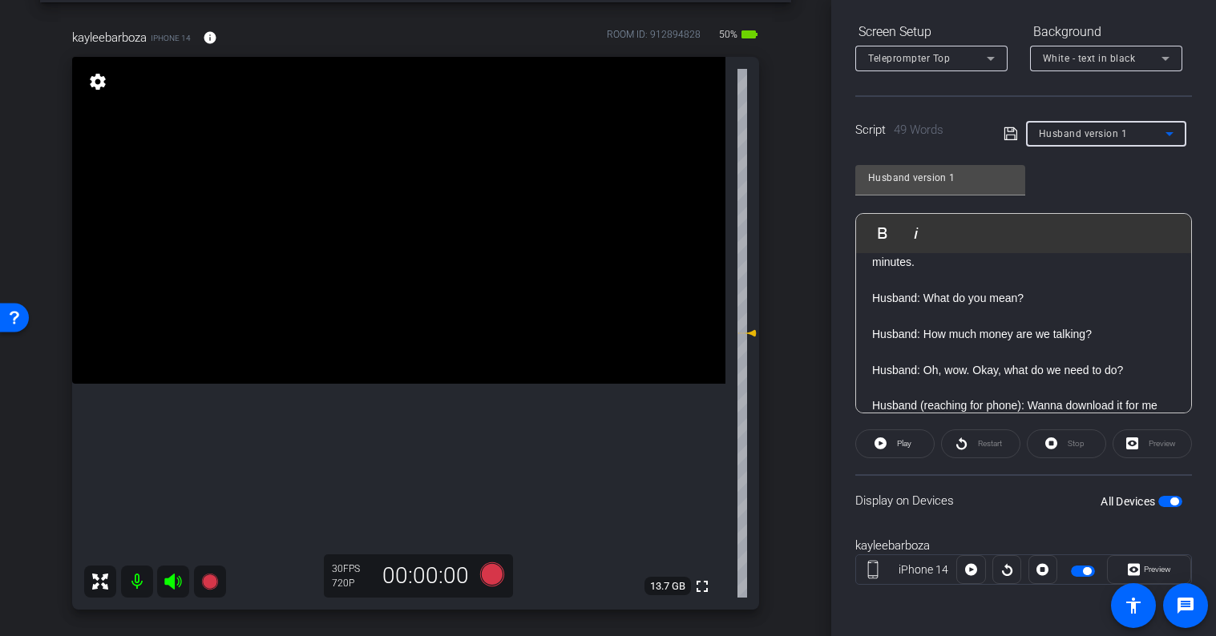
click at [809, 389] on div "arrow_back MIQ0107_KayleeBarboza Back to project Send invite account_box grid_o…" at bounding box center [415, 251] width 831 height 636
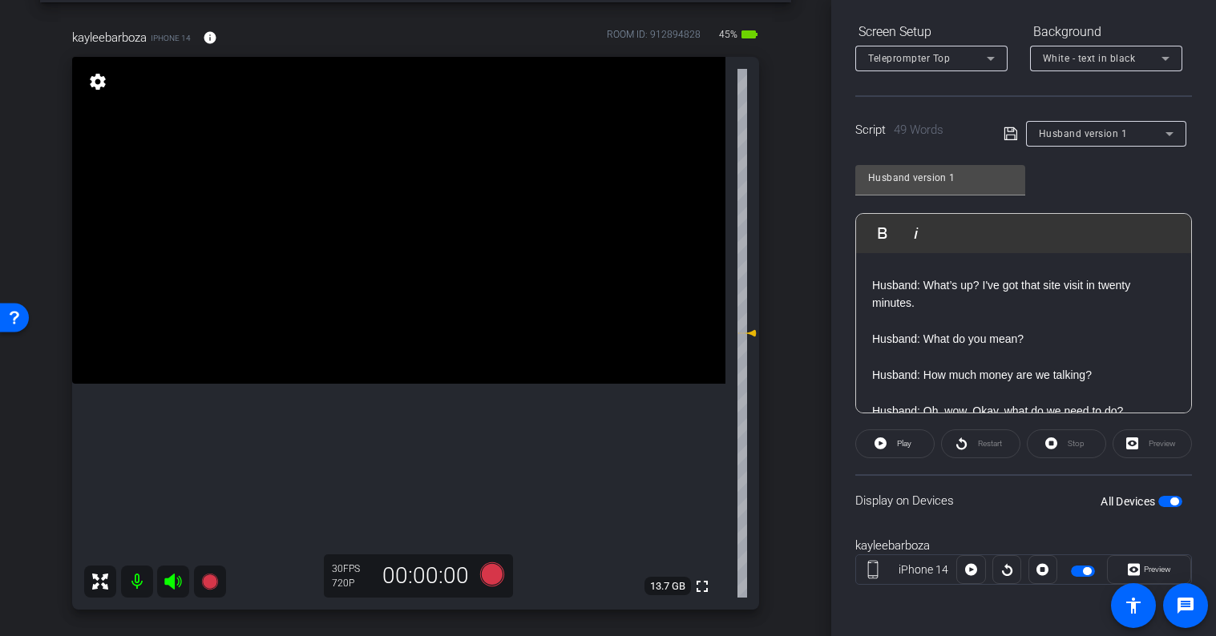
scroll to position [0, 0]
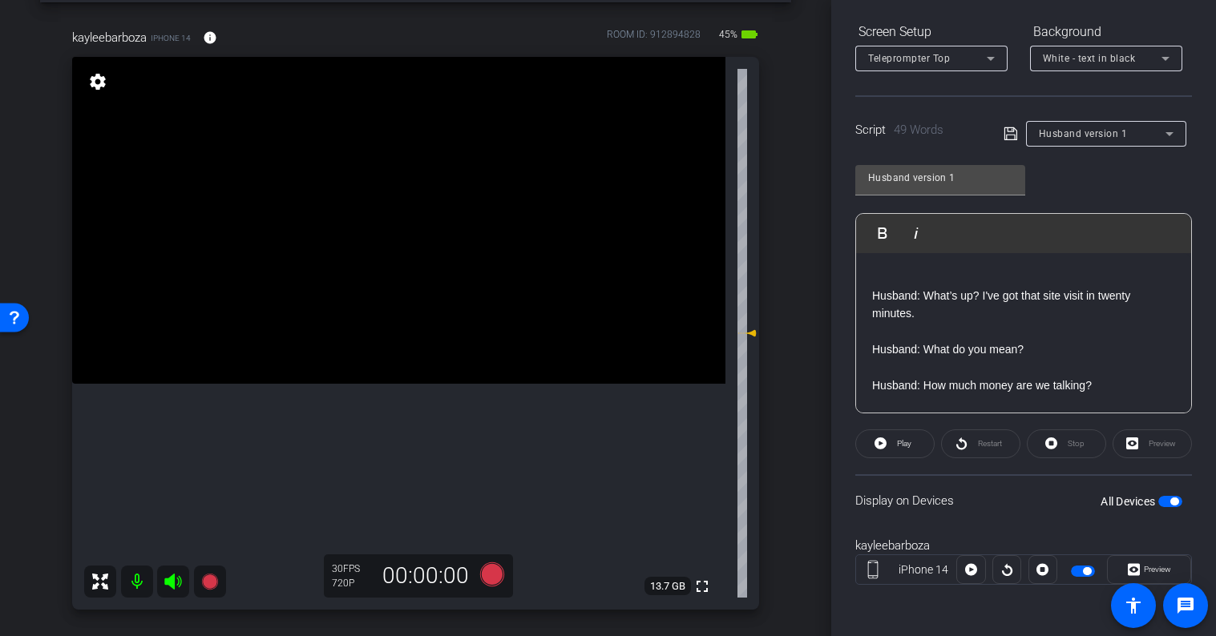
click at [1049, 518] on div "Display on Devices All Devices" at bounding box center [1023, 500] width 337 height 52
click at [1155, 563] on span "Preview" at bounding box center [1155, 570] width 31 height 22
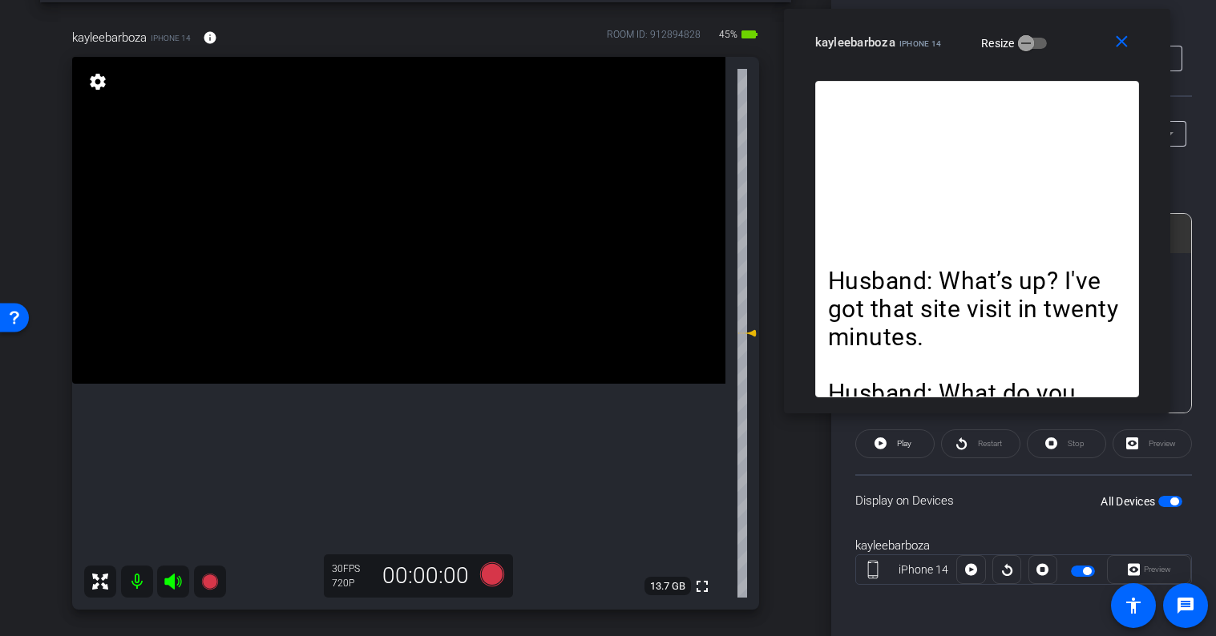
drag, startPoint x: 669, startPoint y: 123, endPoint x: 1038, endPoint y: 14, distance: 384.5
click at [1038, 15] on div "close kayleebarboza iPhone 14 Resize" at bounding box center [977, 45] width 386 height 72
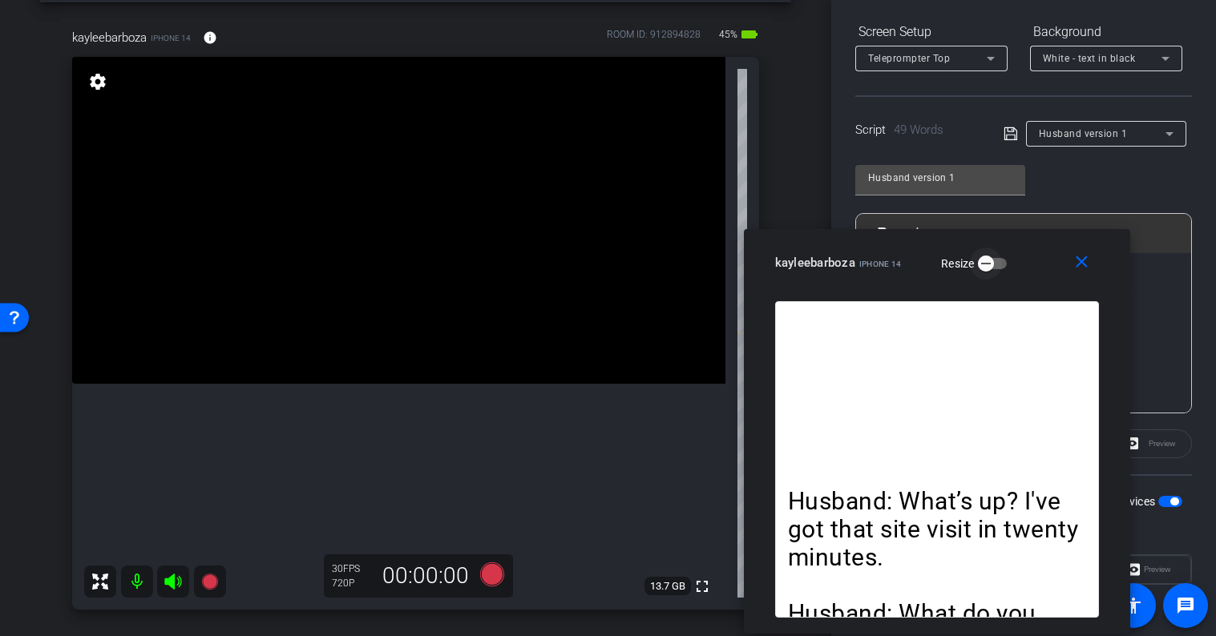
drag, startPoint x: 1038, startPoint y: 14, endPoint x: 991, endPoint y: 278, distance: 267.8
click at [991, 278] on div "close kayleebarboza iPhone 14 Resize" at bounding box center [937, 265] width 386 height 72
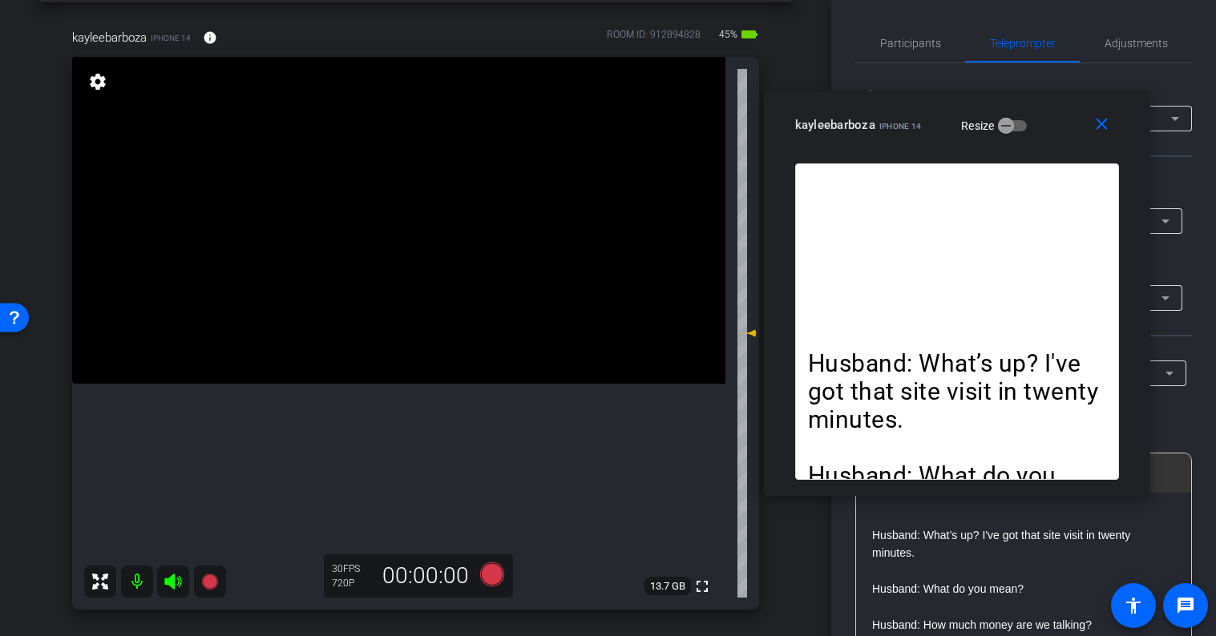
drag, startPoint x: 1029, startPoint y: 250, endPoint x: 1056, endPoint y: 109, distance: 143.5
click at [1056, 109] on div "close kayleebarboza iPhone 14 Resize" at bounding box center [957, 127] width 386 height 72
click at [494, 572] on icon at bounding box center [491, 575] width 24 height 24
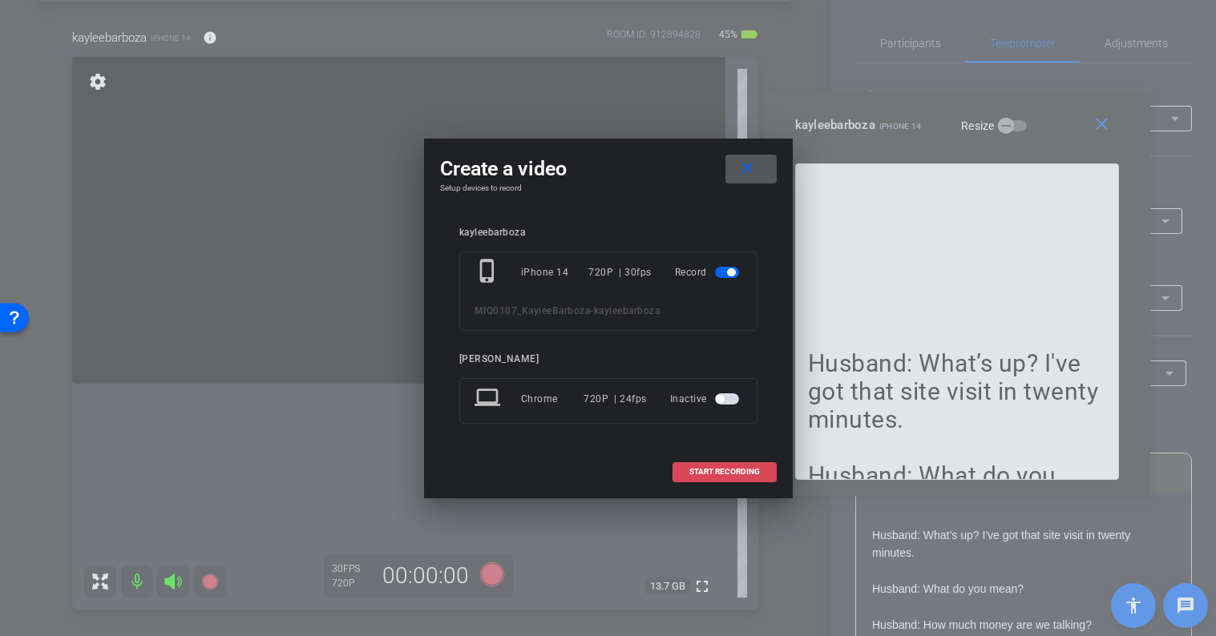
click at [715, 474] on span "START RECORDING" at bounding box center [724, 472] width 71 height 8
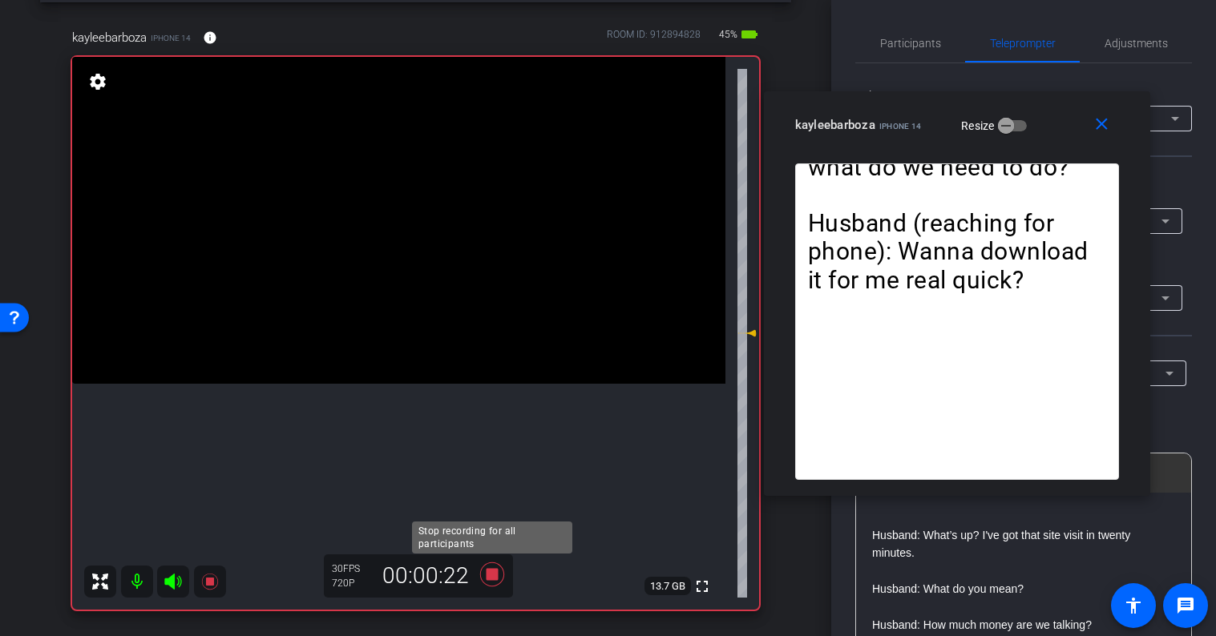
click at [495, 573] on icon at bounding box center [491, 575] width 24 height 24
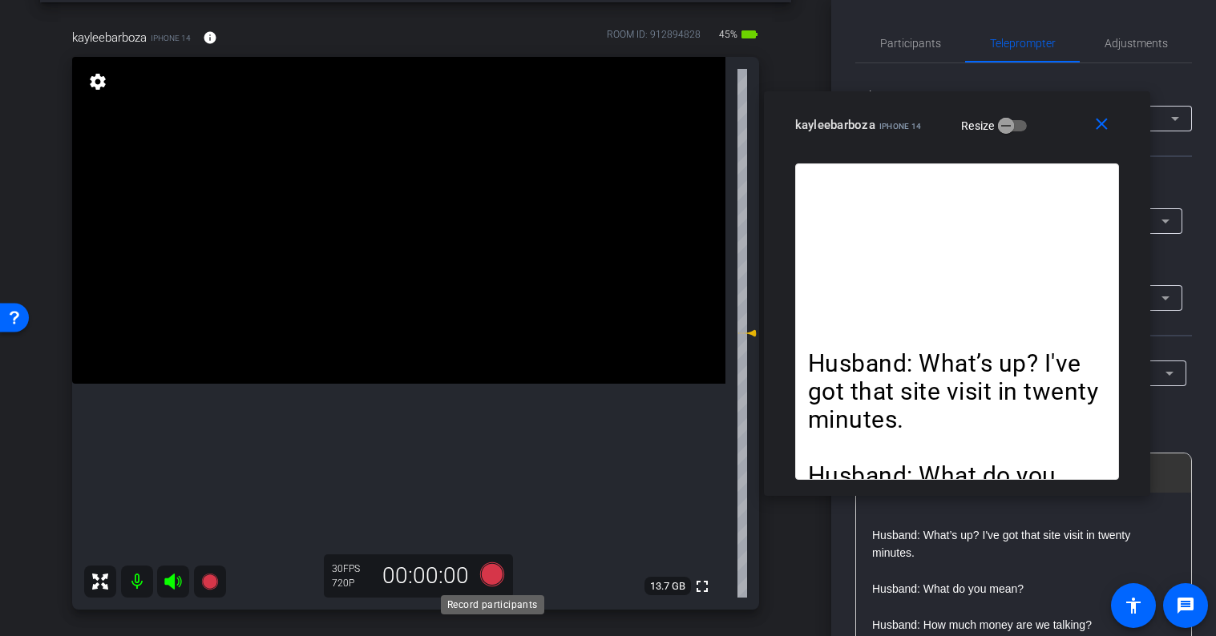
click at [495, 580] on icon at bounding box center [491, 575] width 24 height 24
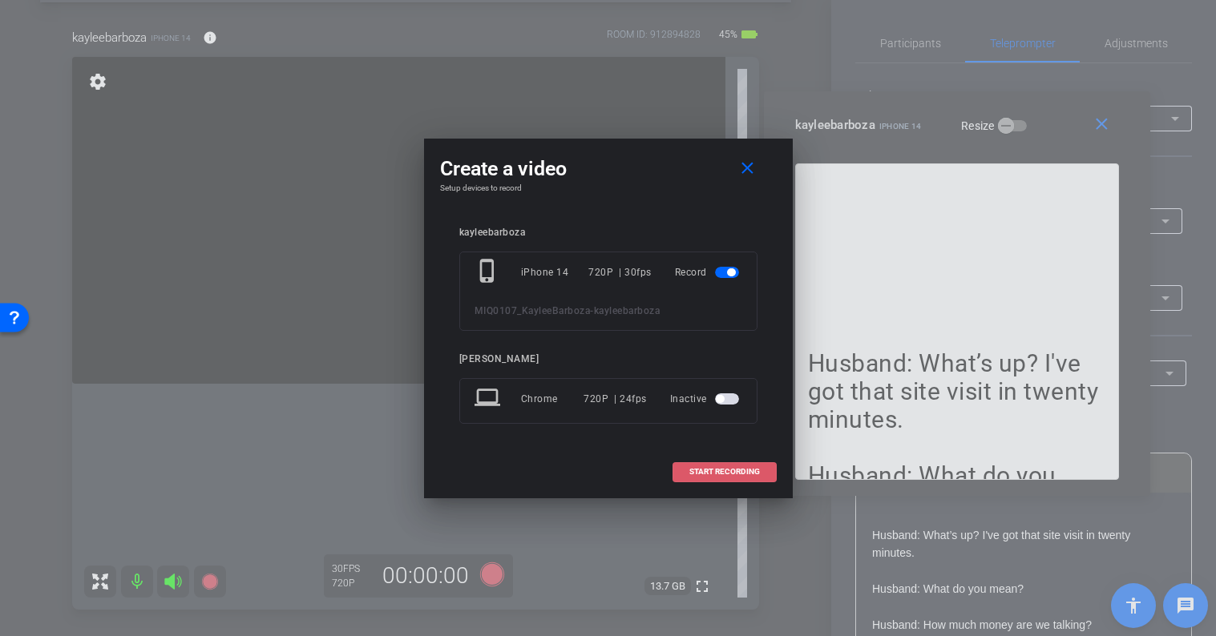
click at [741, 463] on span at bounding box center [724, 472] width 103 height 38
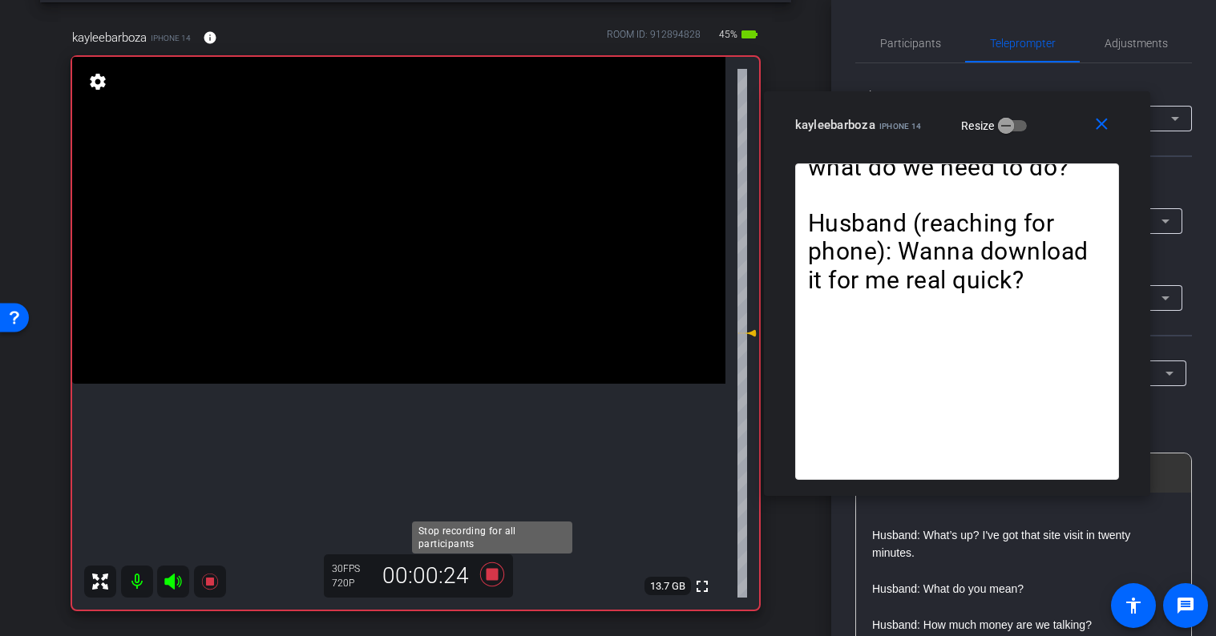
click at [491, 571] on icon at bounding box center [491, 575] width 24 height 24
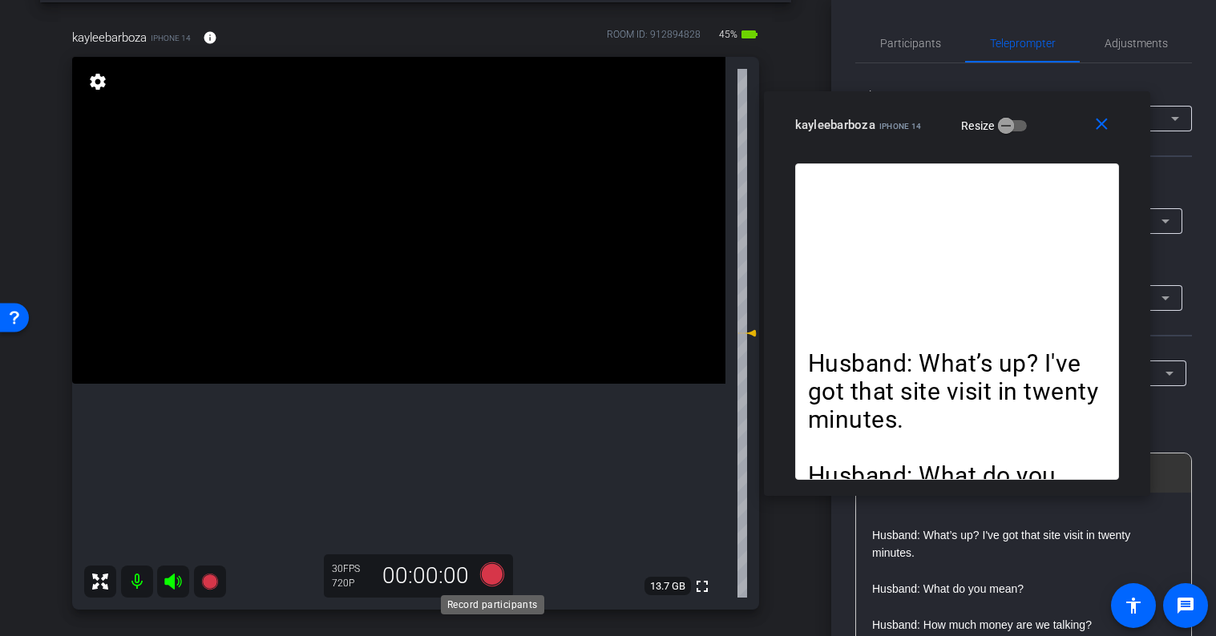
click at [499, 574] on icon at bounding box center [491, 575] width 24 height 24
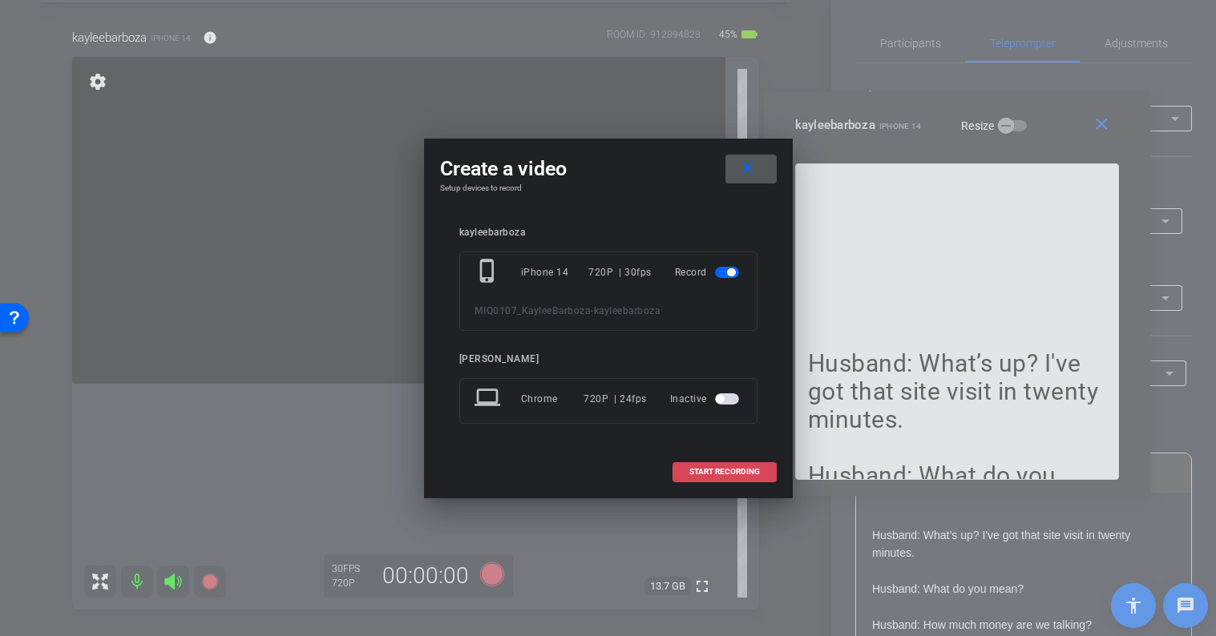
click at [711, 473] on span "START RECORDING" at bounding box center [724, 472] width 71 height 8
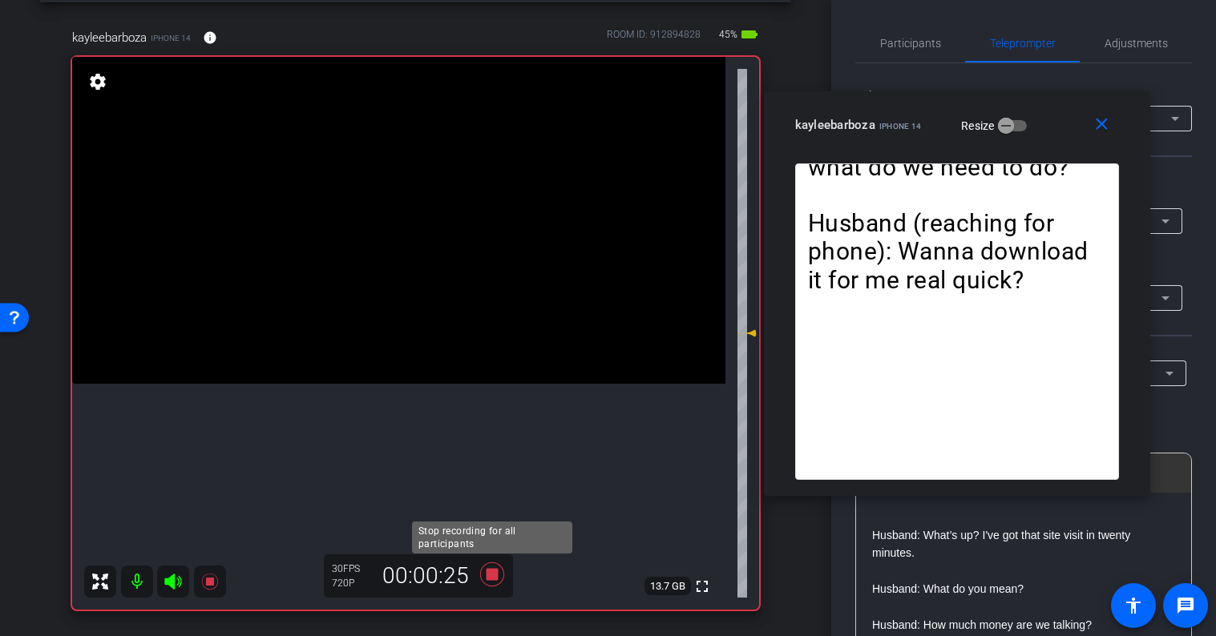
click at [493, 578] on icon at bounding box center [491, 575] width 24 height 24
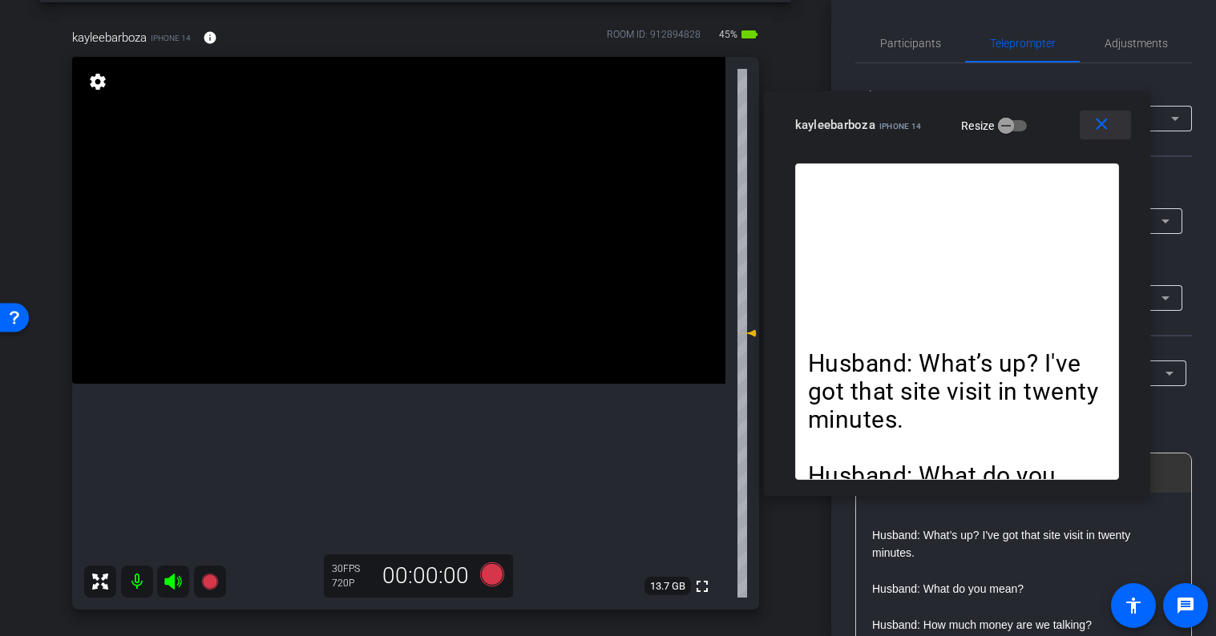
click at [1108, 129] on mat-icon "close" at bounding box center [1102, 125] width 20 height 20
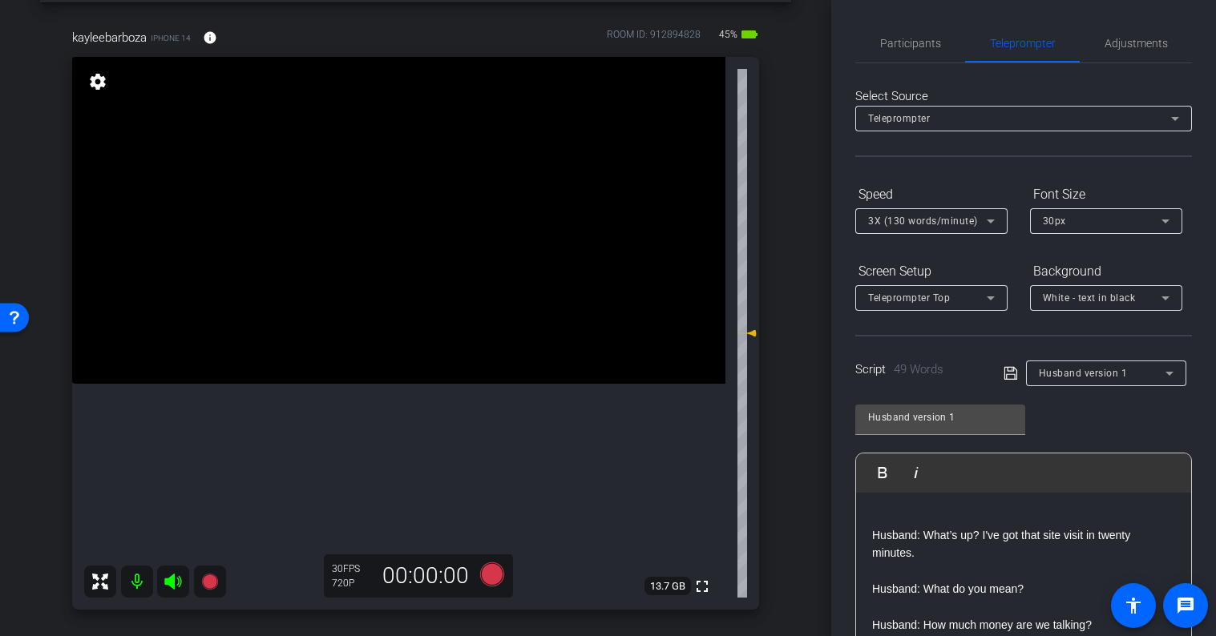
click at [1009, 335] on div "Script 49 Words Husband version 1" at bounding box center [1023, 360] width 337 height 51
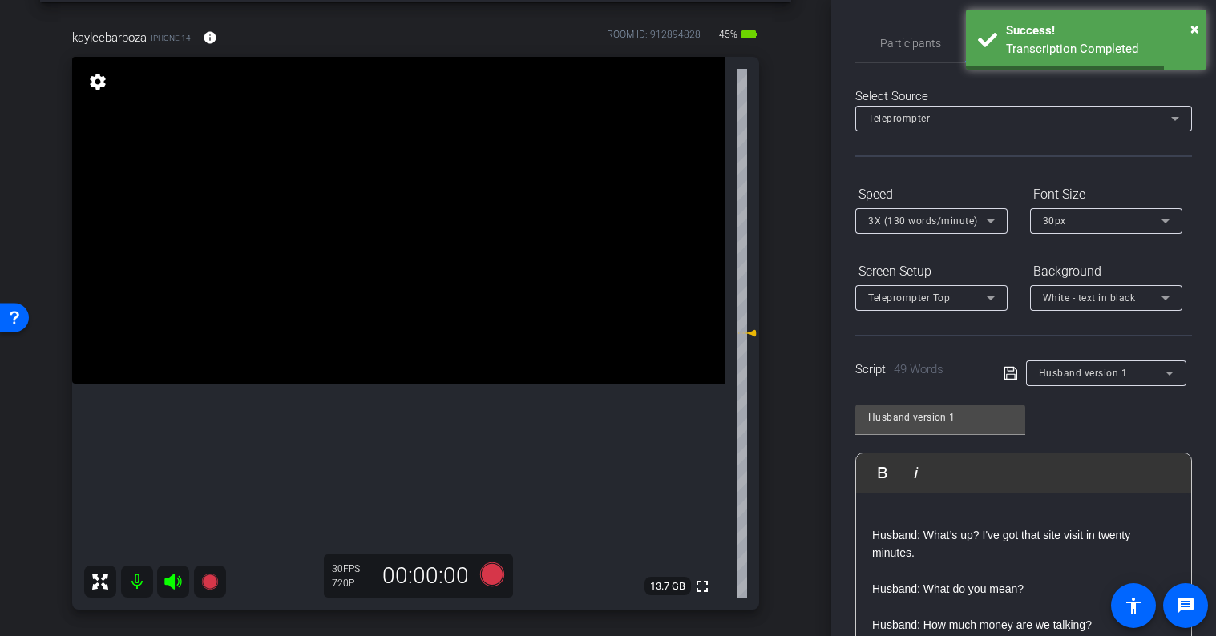
click at [1079, 374] on span "Husband version 1" at bounding box center [1083, 373] width 89 height 11
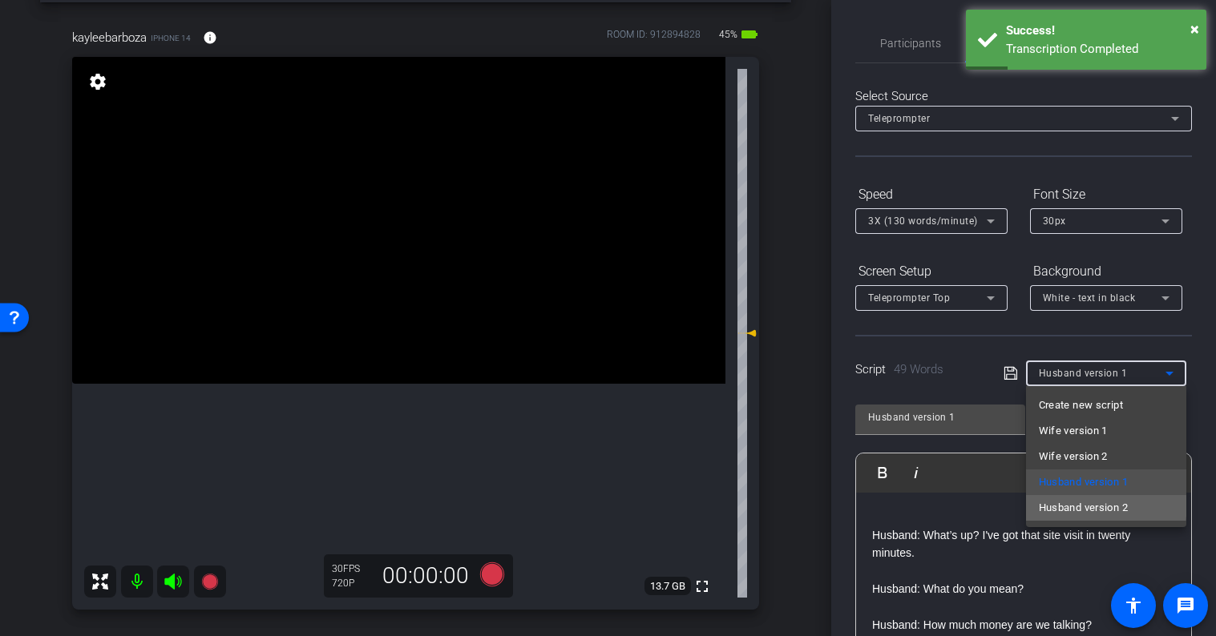
click at [1097, 505] on span "Husband version 2" at bounding box center [1083, 508] width 89 height 19
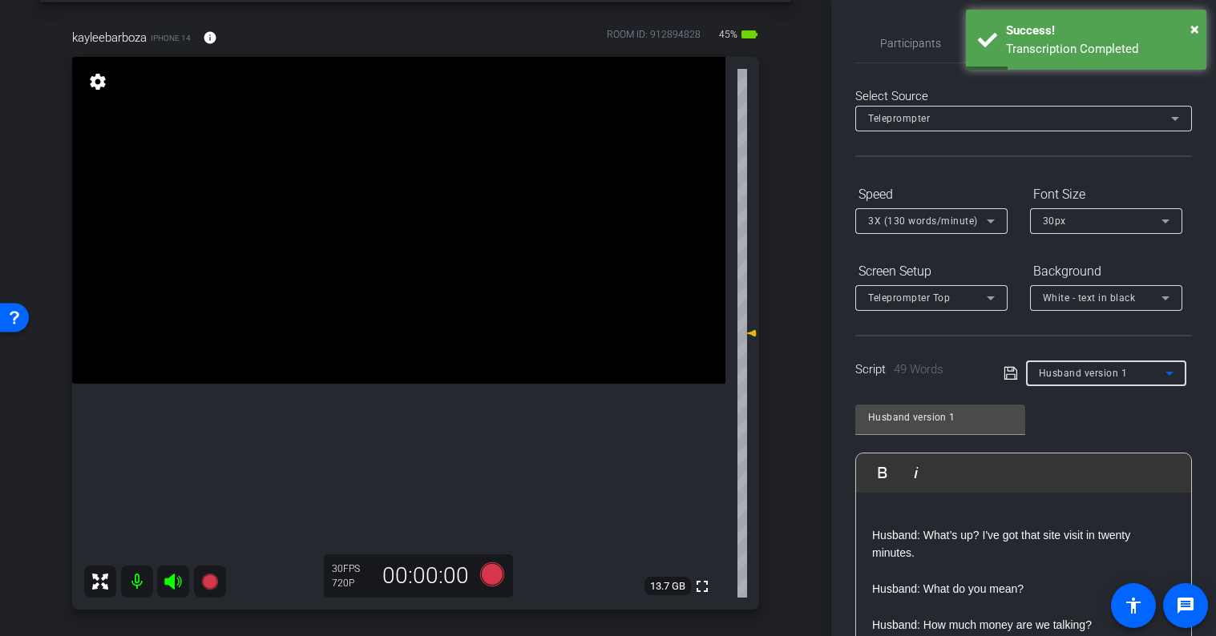
type input "Husband version 2"
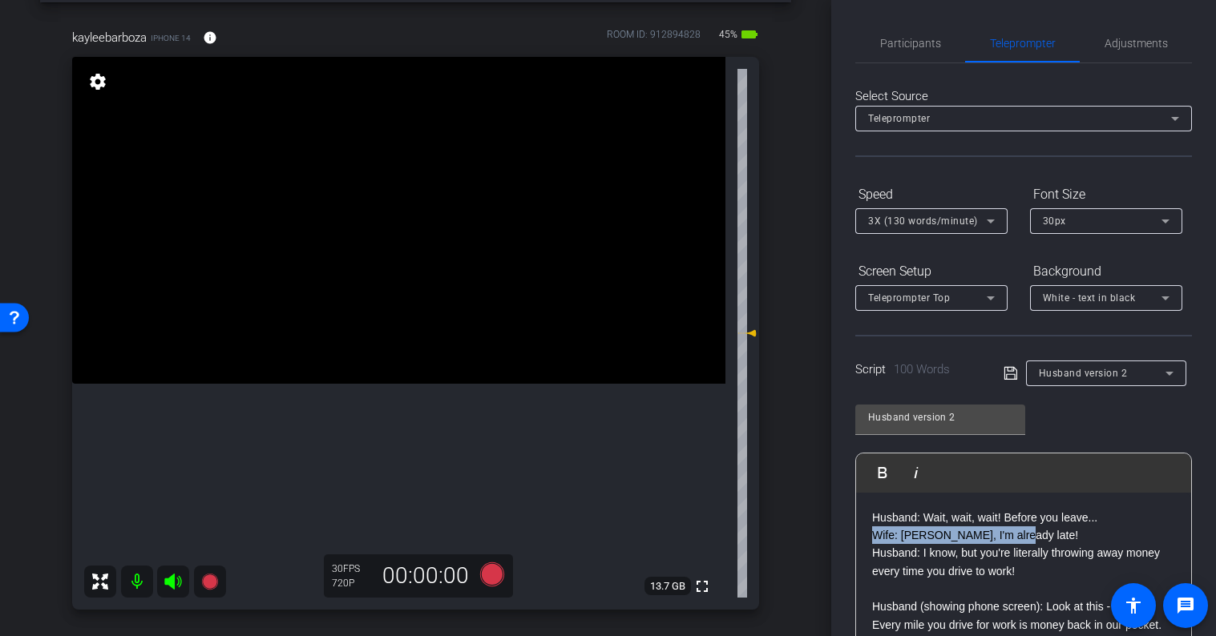
drag, startPoint x: 1049, startPoint y: 532, endPoint x: 842, endPoint y: 534, distance: 206.8
click at [842, 534] on div "Participants Teleprompter Adjustments settings Layn Pieratt flip Director Every…" at bounding box center [1023, 318] width 385 height 636
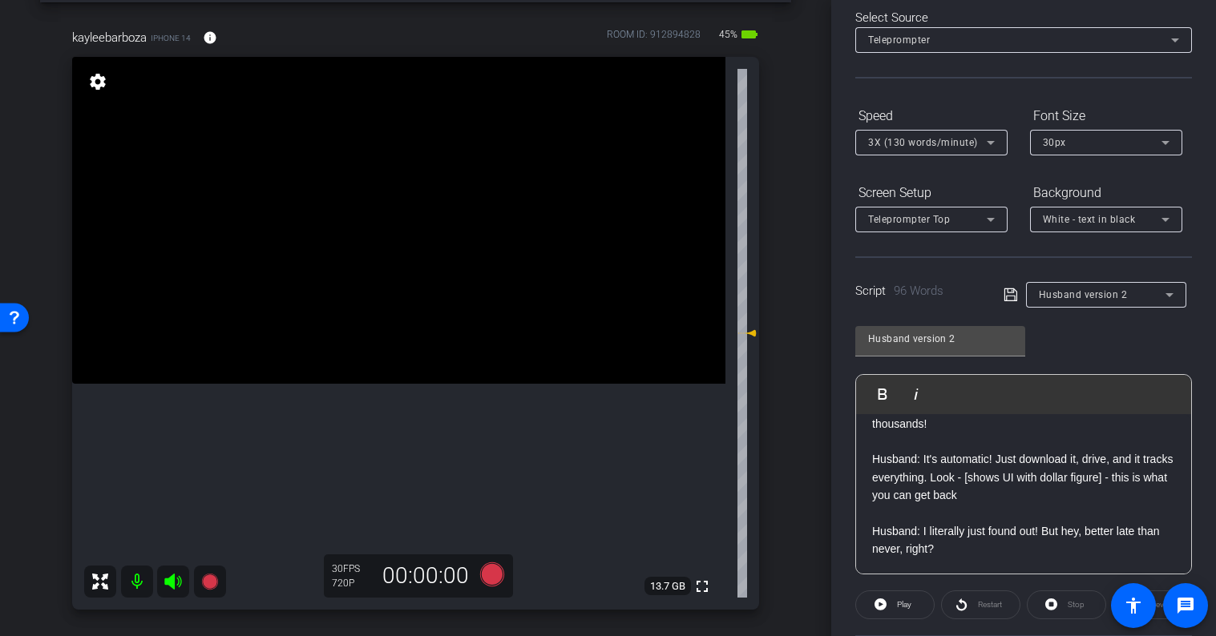
scroll to position [93, 0]
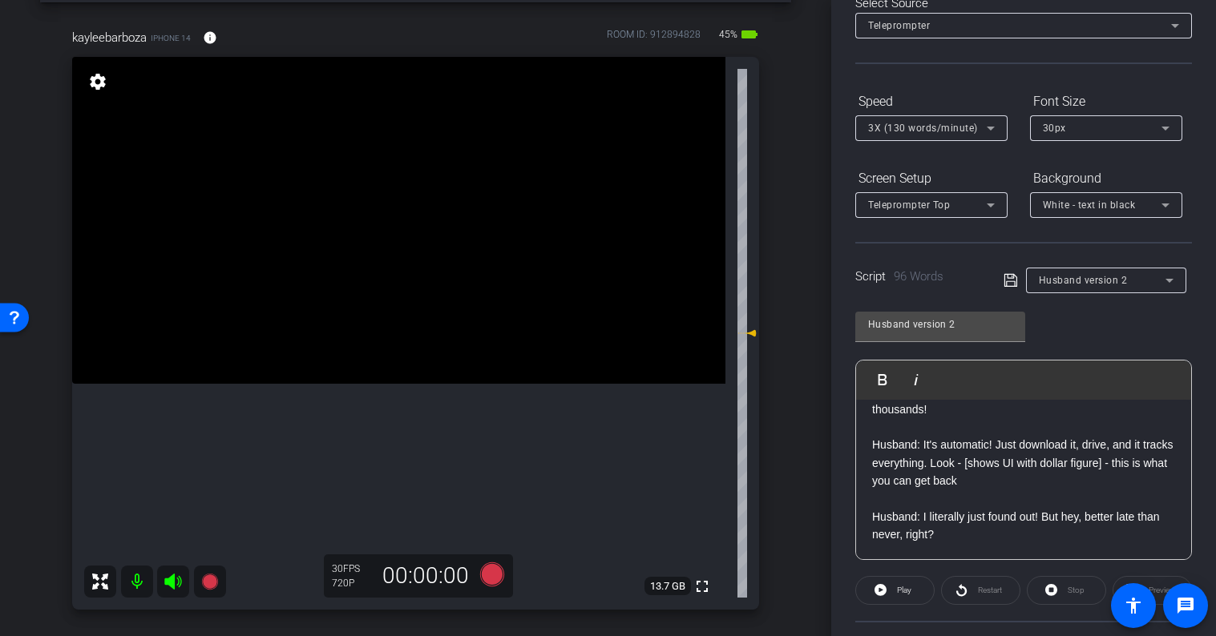
click at [1015, 288] on icon at bounding box center [1010, 280] width 14 height 19
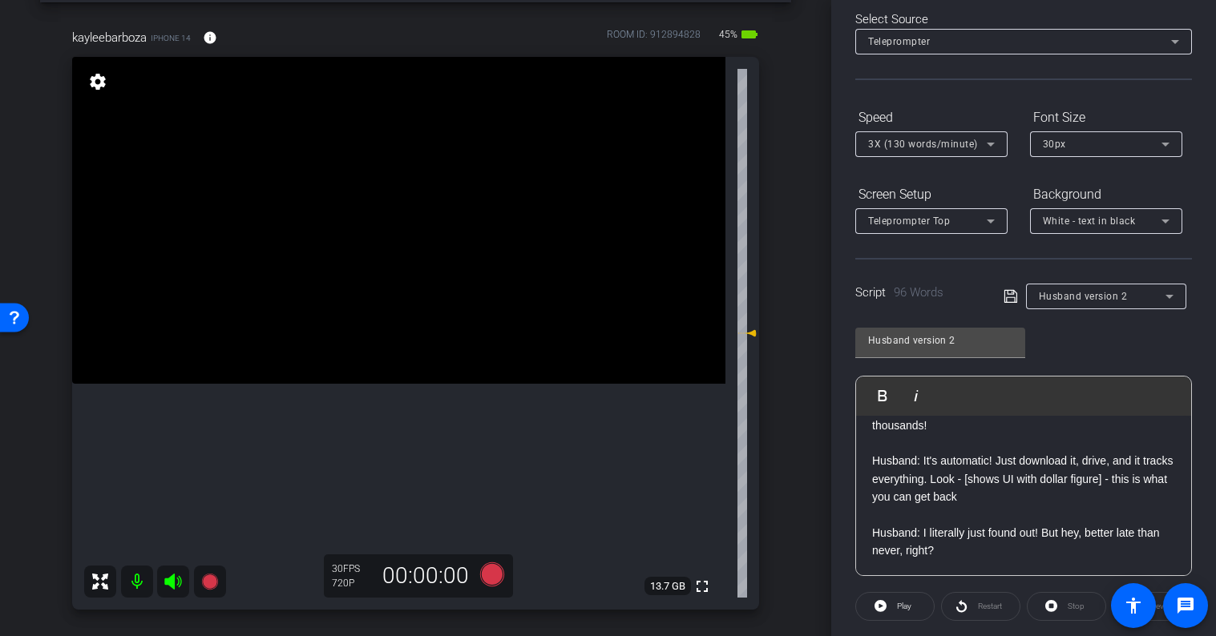
scroll to position [108, 0]
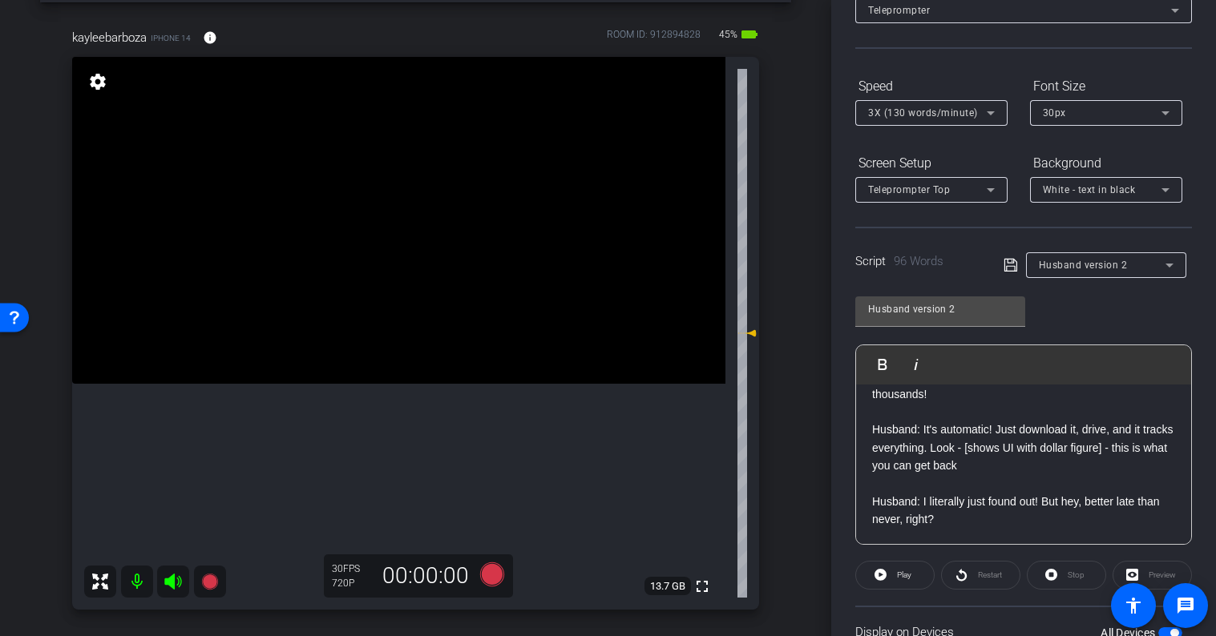
click at [975, 527] on p "Husband: I literally just found out! But hey, better late than never, right?" at bounding box center [1023, 511] width 303 height 36
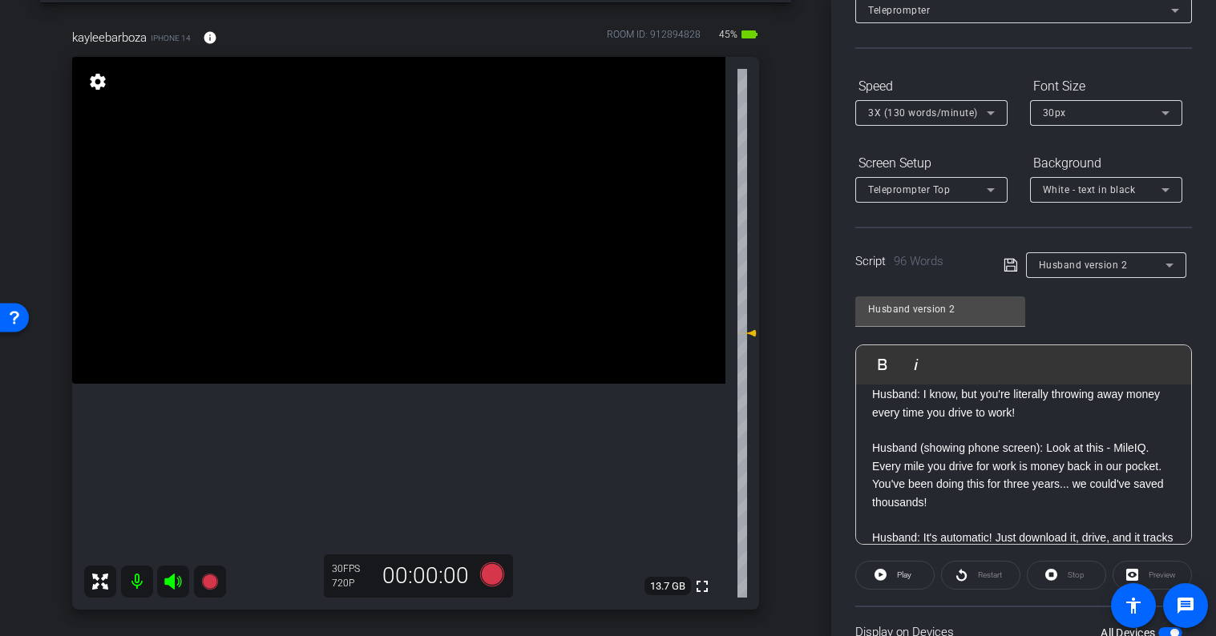
scroll to position [0, 0]
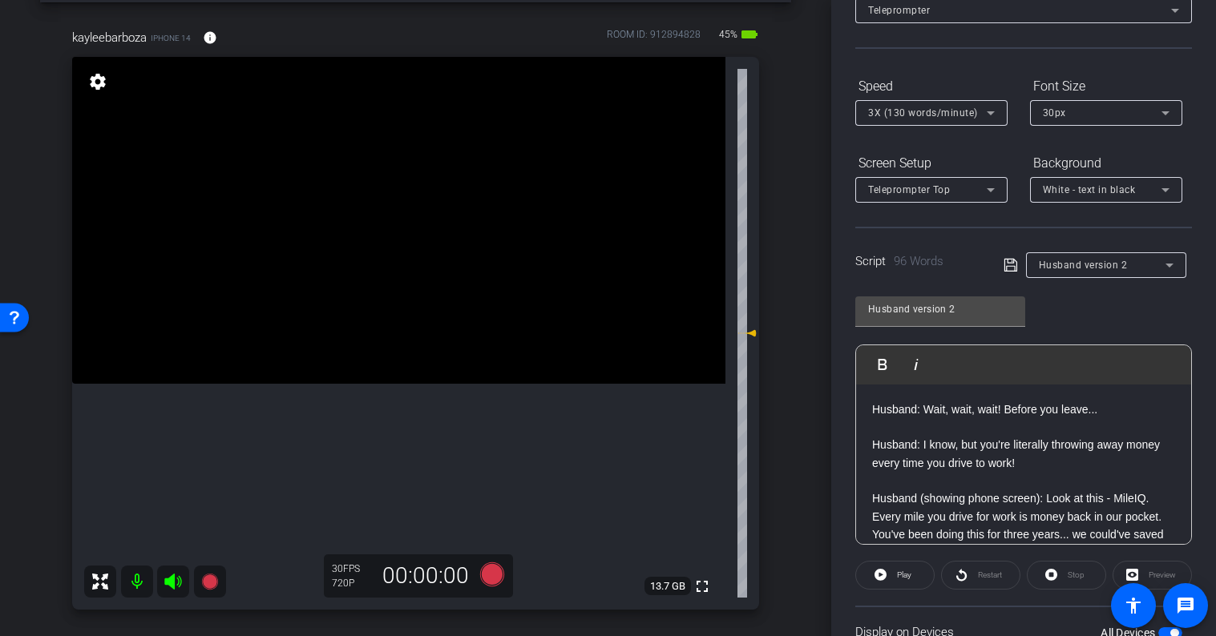
click at [1048, 499] on p "Husband (showing phone screen): Look at this - MileIQ. Every mile you drive for…" at bounding box center [1023, 526] width 303 height 72
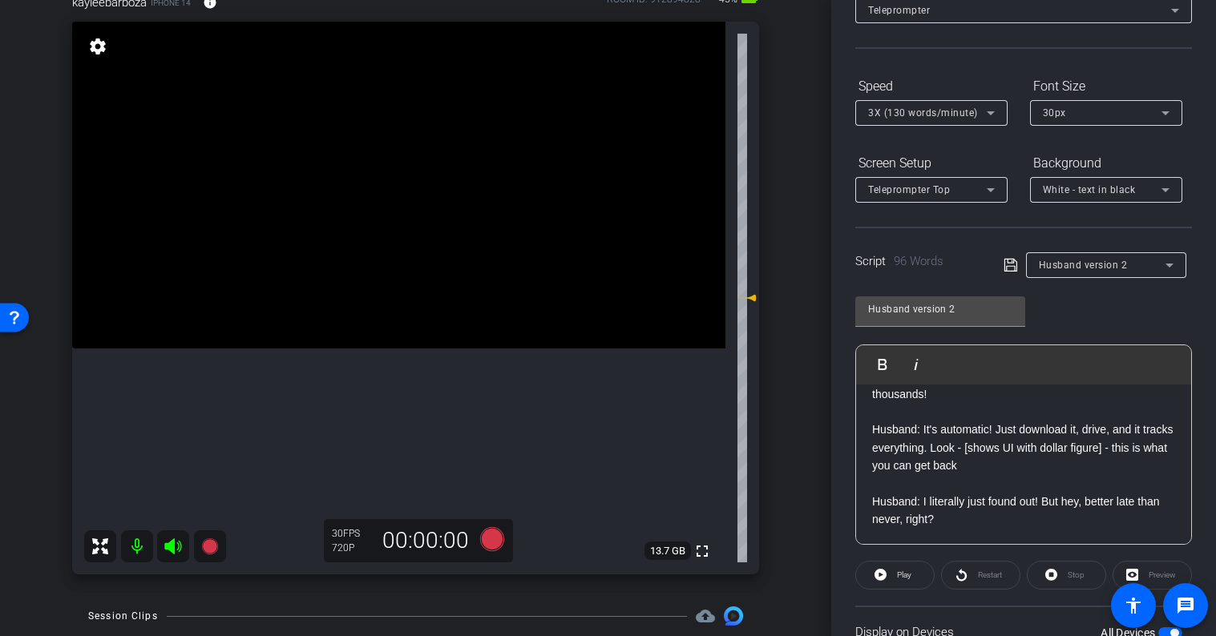
scroll to position [98, 0]
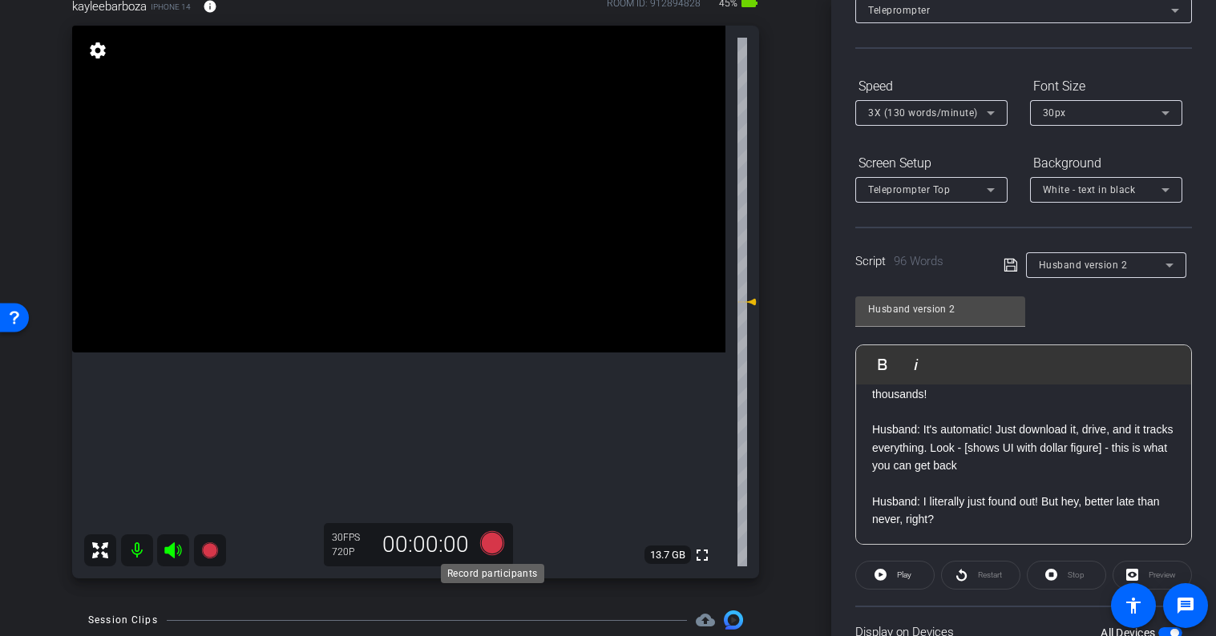
click at [489, 547] on icon at bounding box center [491, 543] width 24 height 24
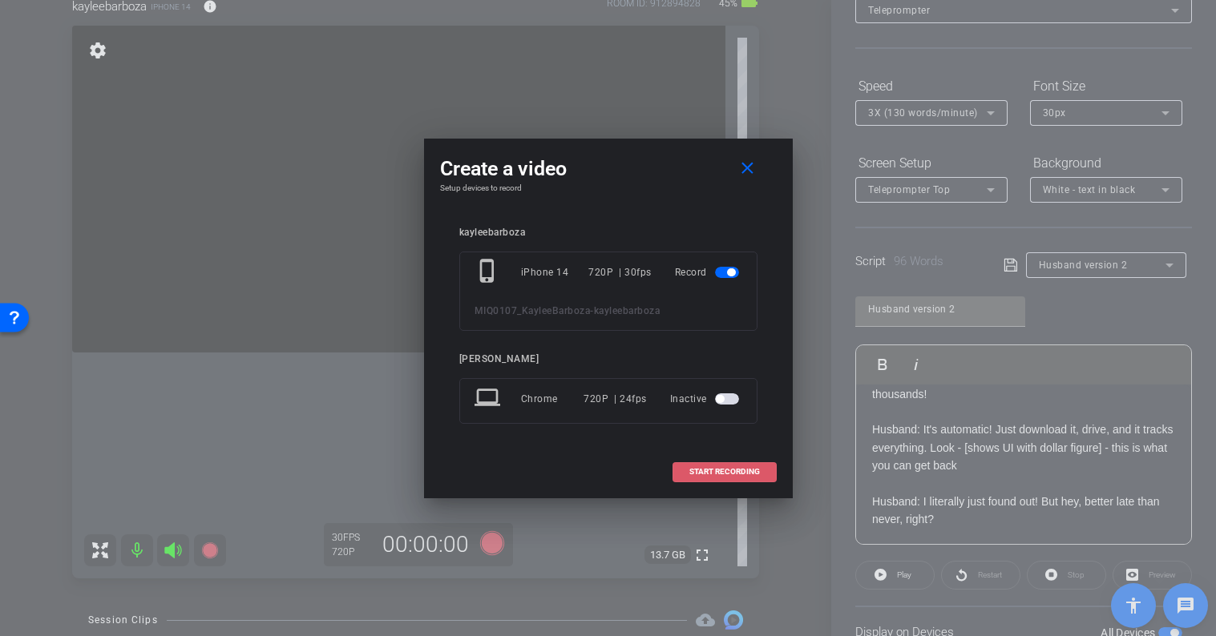
click at [724, 469] on span "START RECORDING" at bounding box center [724, 472] width 71 height 8
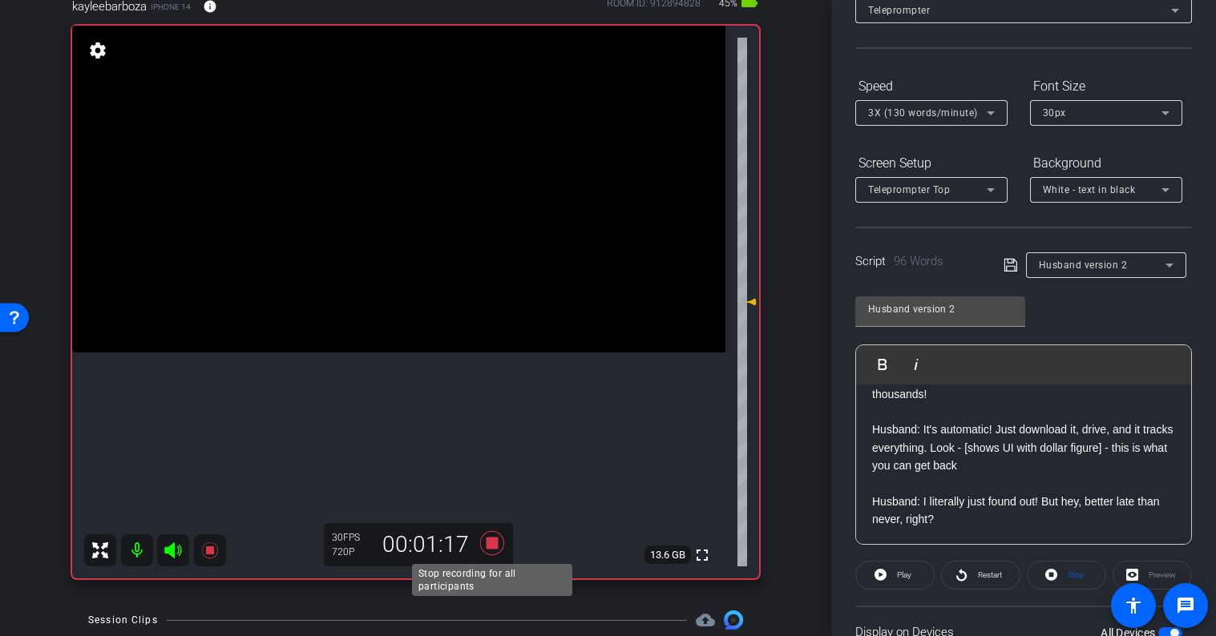
click at [489, 539] on icon at bounding box center [491, 543] width 24 height 24
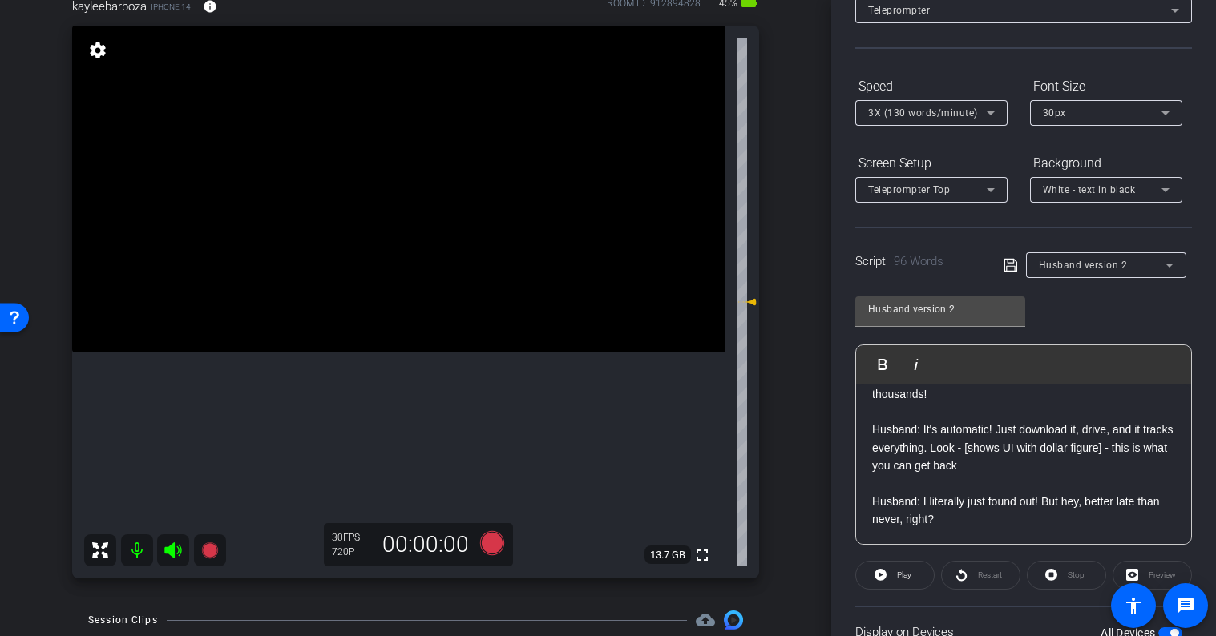
click at [499, 539] on icon at bounding box center [491, 543] width 24 height 24
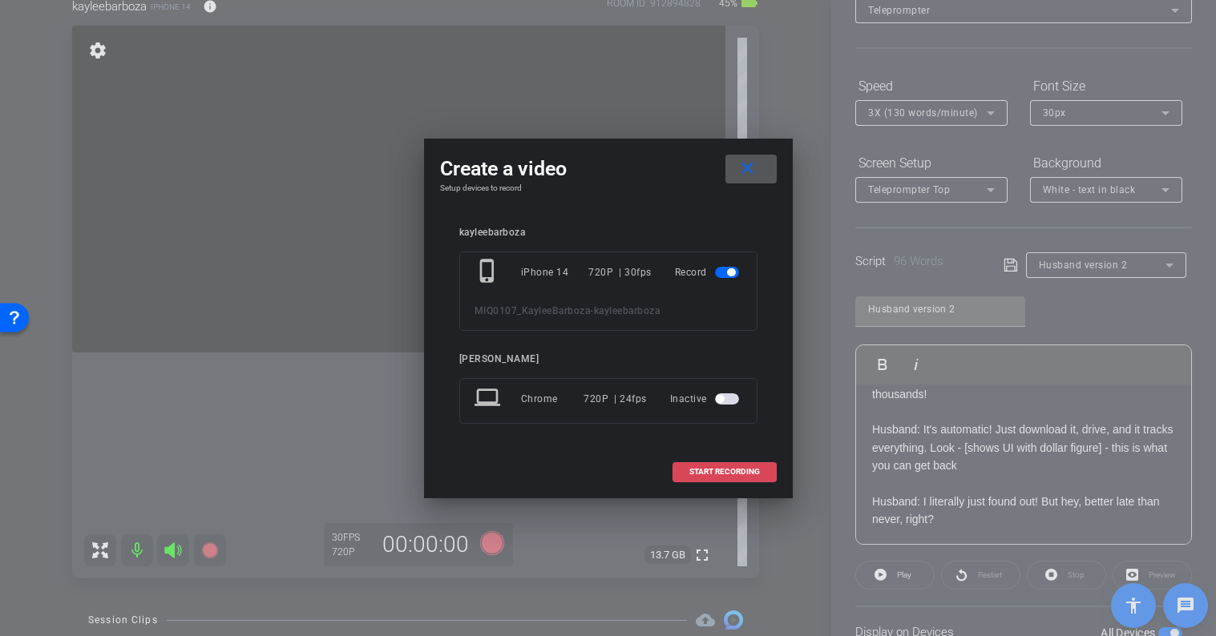
click at [724, 475] on span "START RECORDING" at bounding box center [724, 472] width 71 height 8
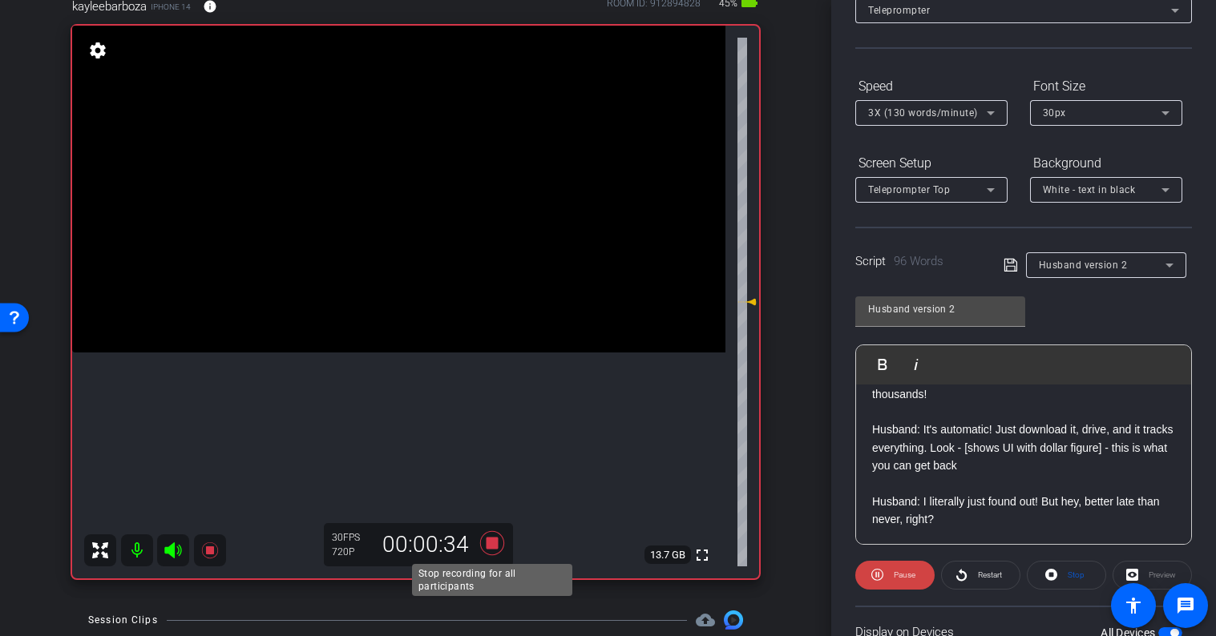
click at [499, 547] on icon at bounding box center [492, 543] width 38 height 29
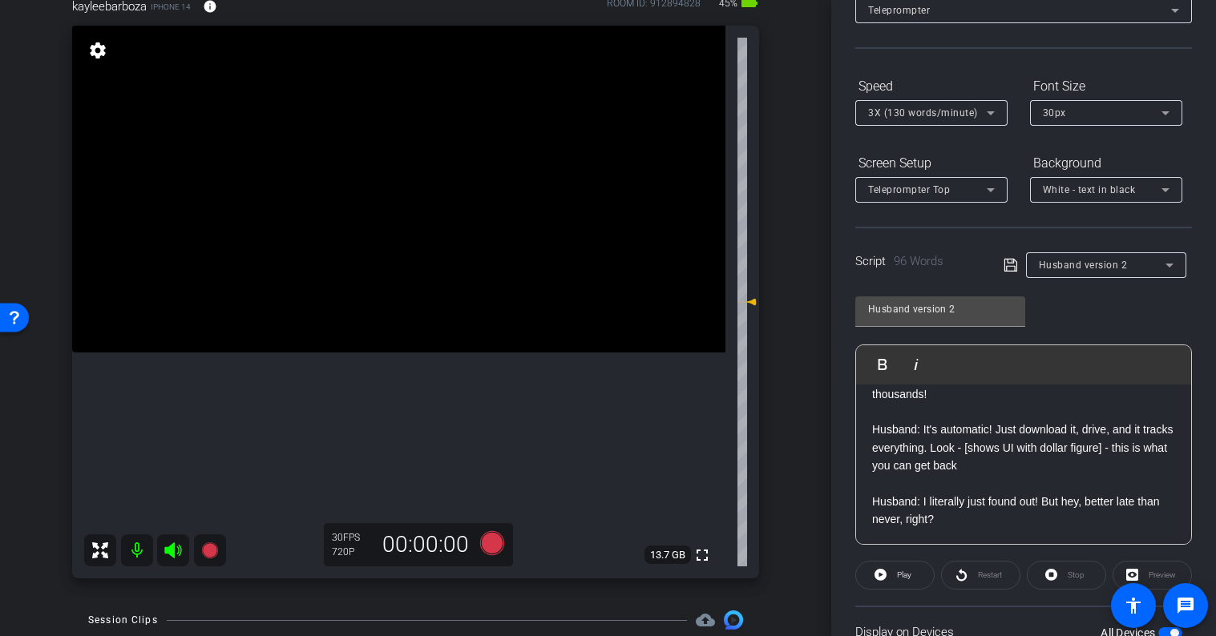
click at [507, 600] on div "arrow_back MIQ0107_KayleeBarboza Back to project Send invite account_box grid_o…" at bounding box center [415, 318] width 831 height 636
click at [493, 543] on icon at bounding box center [491, 543] width 24 height 24
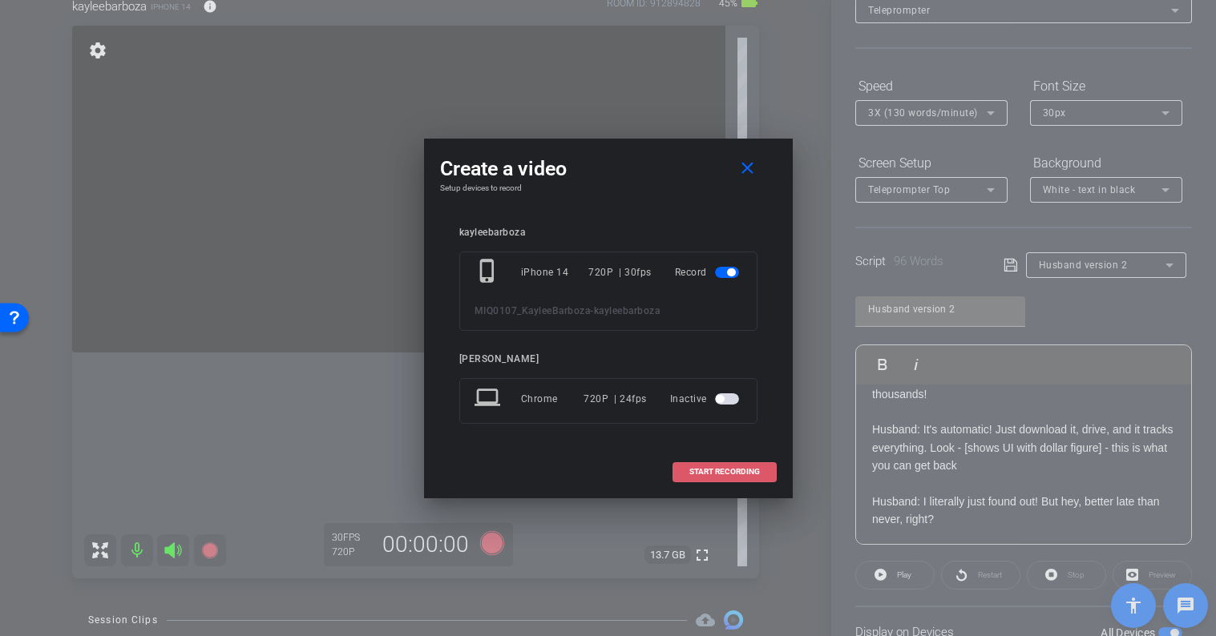
click at [706, 476] on span "START RECORDING" at bounding box center [724, 472] width 71 height 8
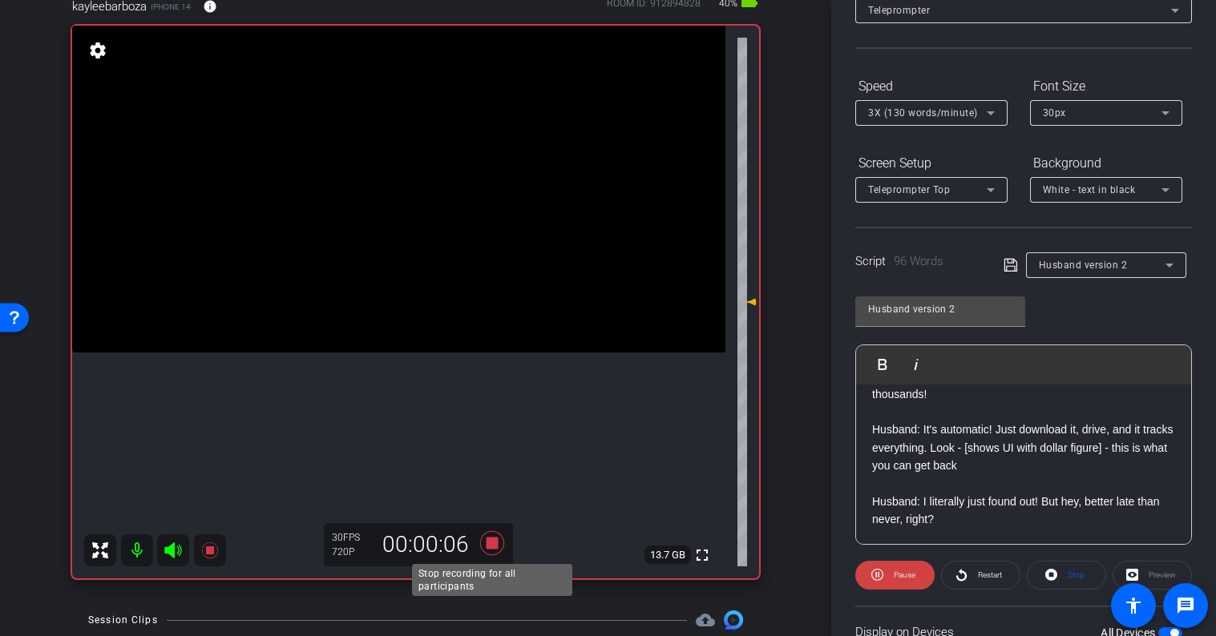
click at [492, 536] on icon at bounding box center [492, 543] width 38 height 29
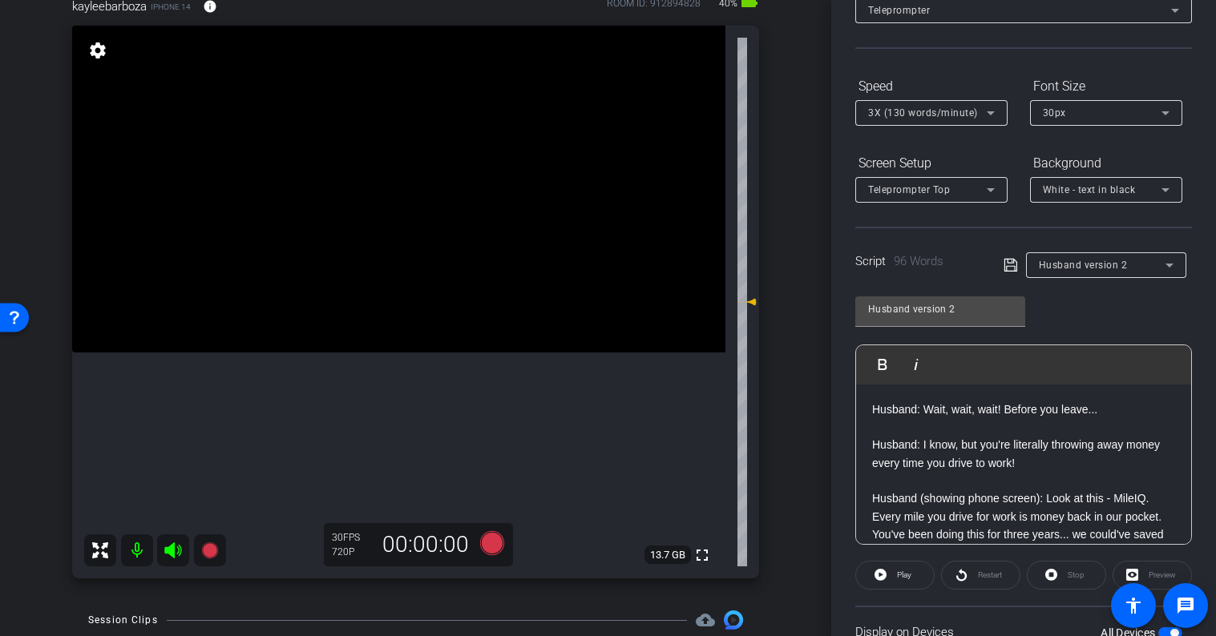
scroll to position [0, 0]
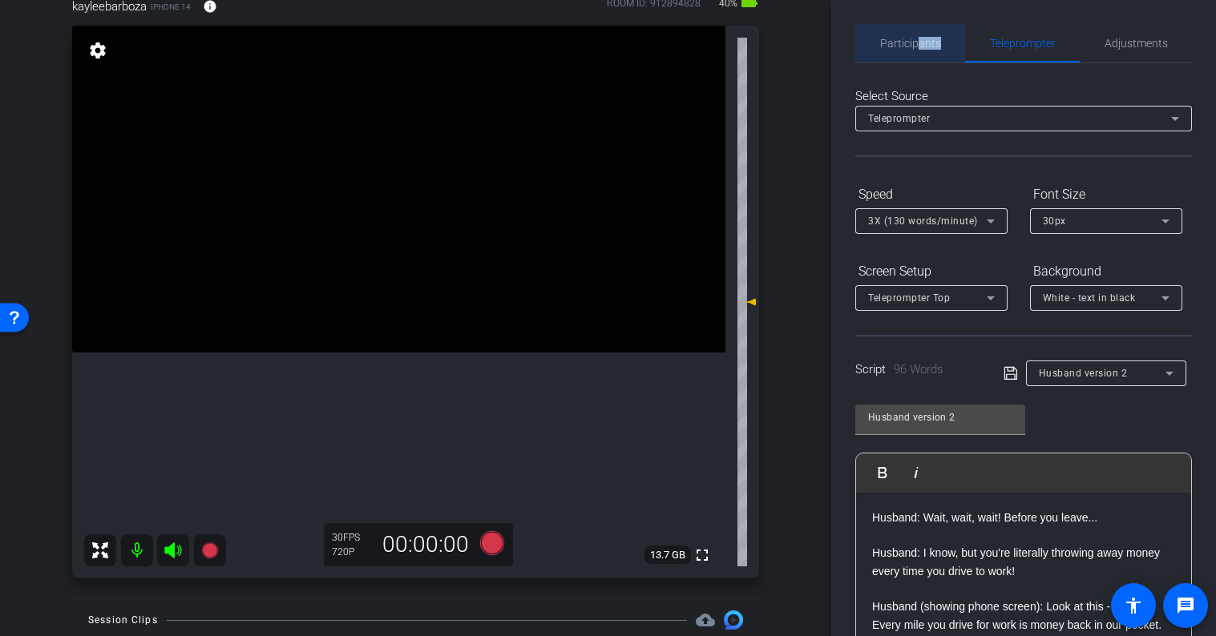
click at [918, 50] on span "Participants" at bounding box center [910, 43] width 61 height 38
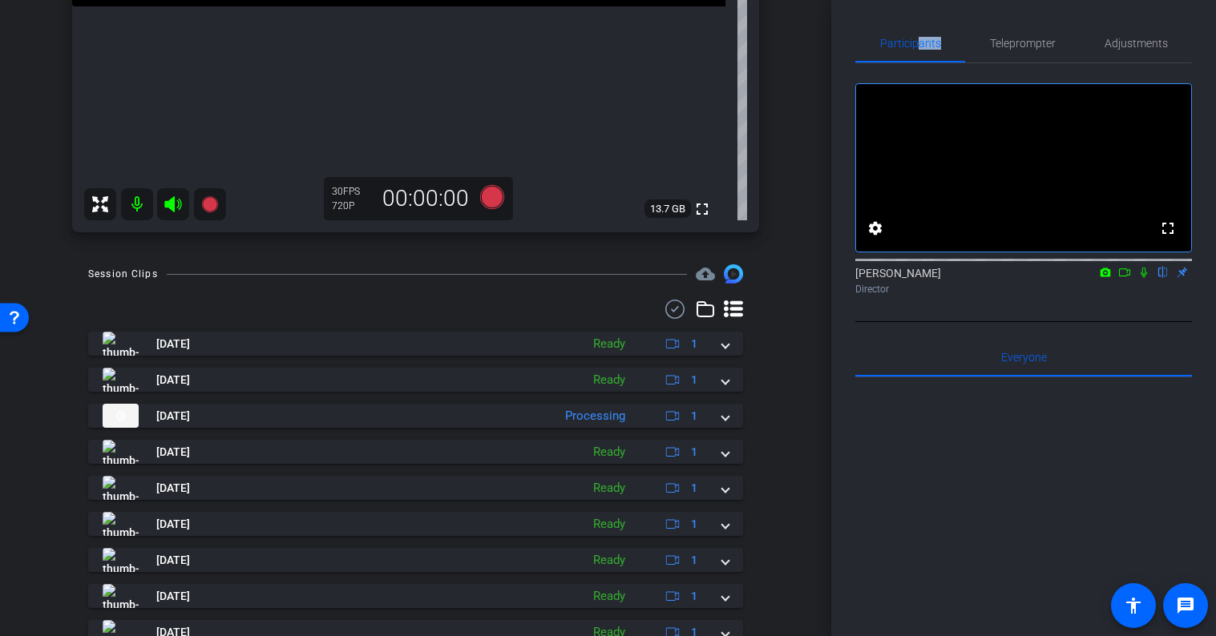
scroll to position [449, 0]
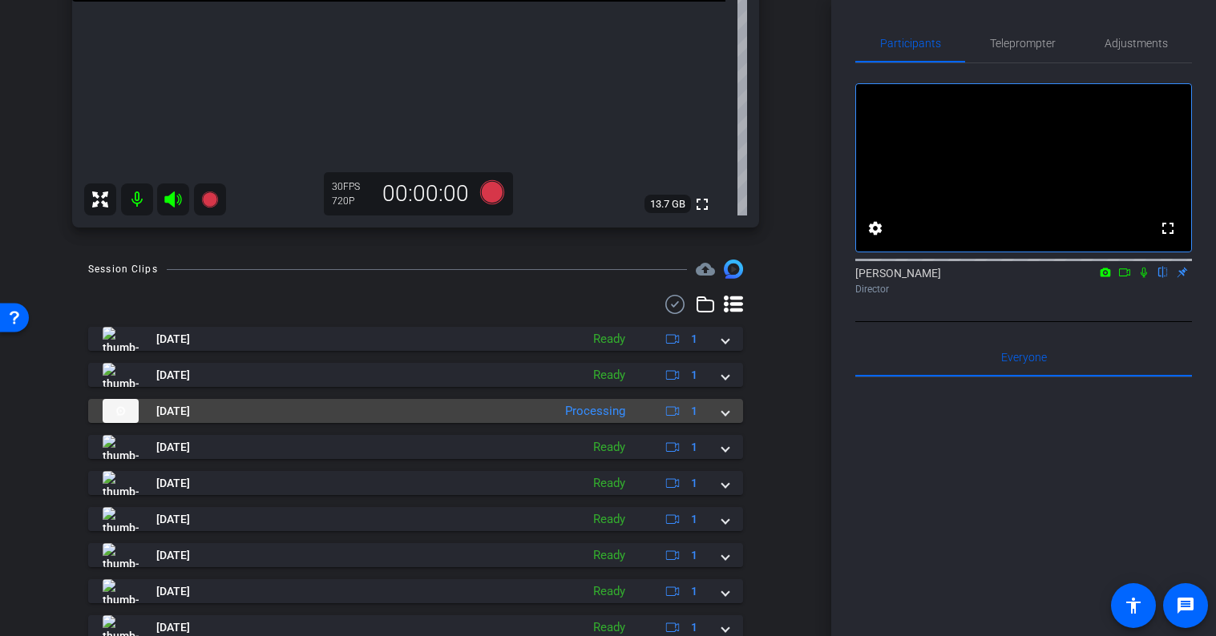
click at [724, 411] on span at bounding box center [725, 411] width 6 height 17
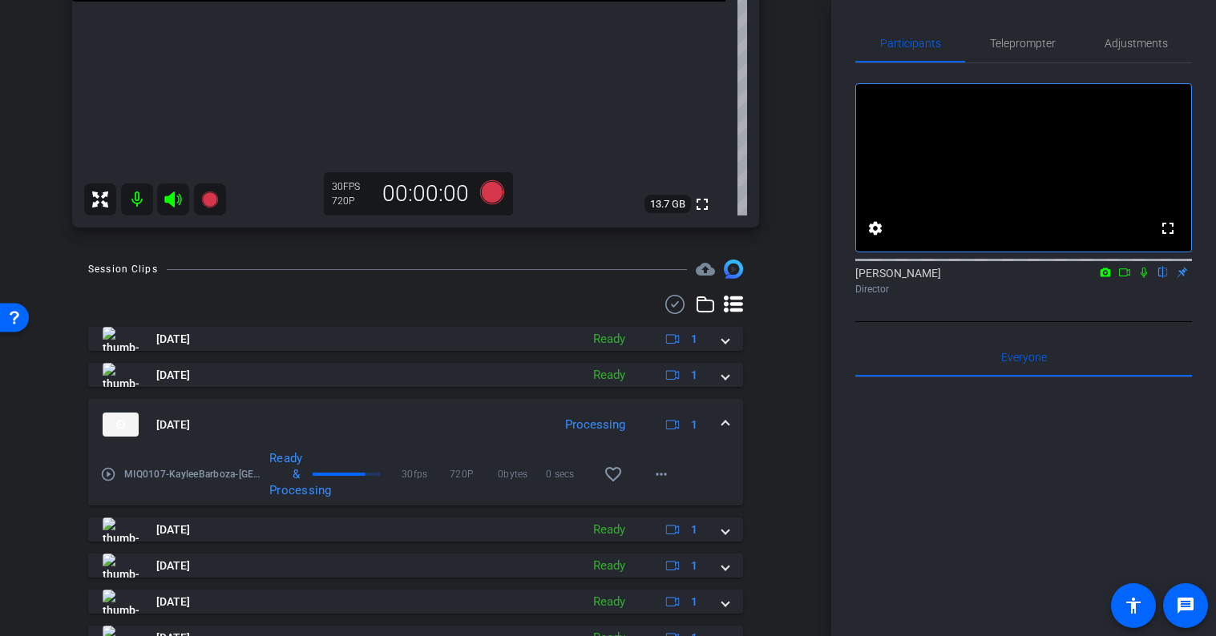
click at [724, 418] on span at bounding box center [725, 425] width 6 height 17
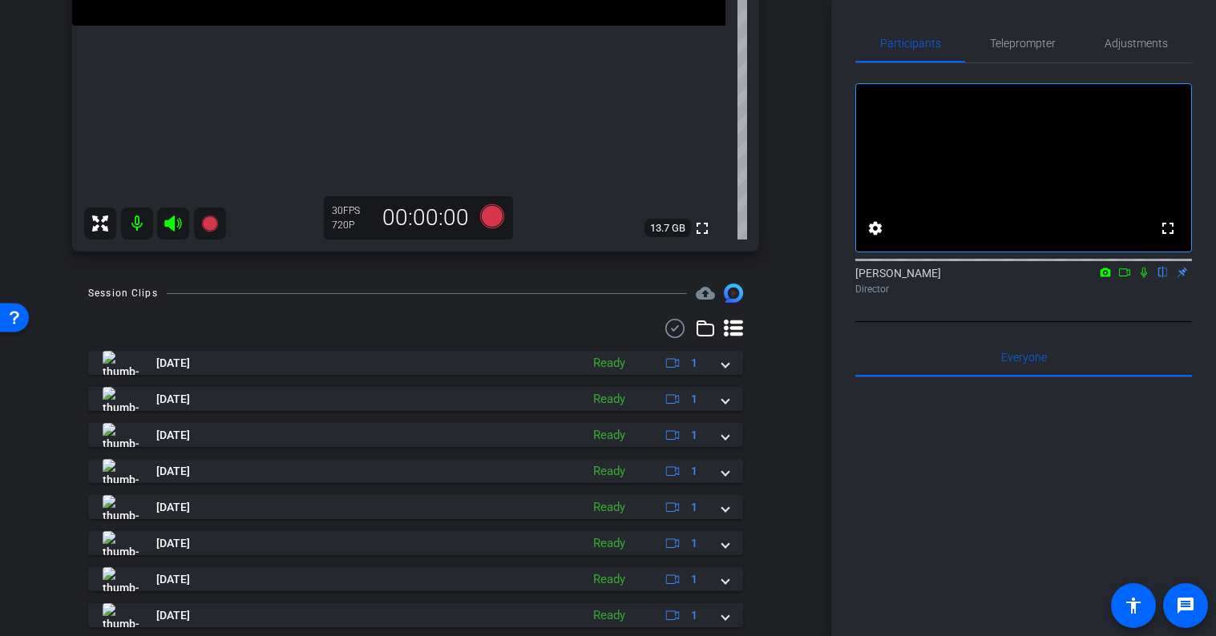
scroll to position [545, 0]
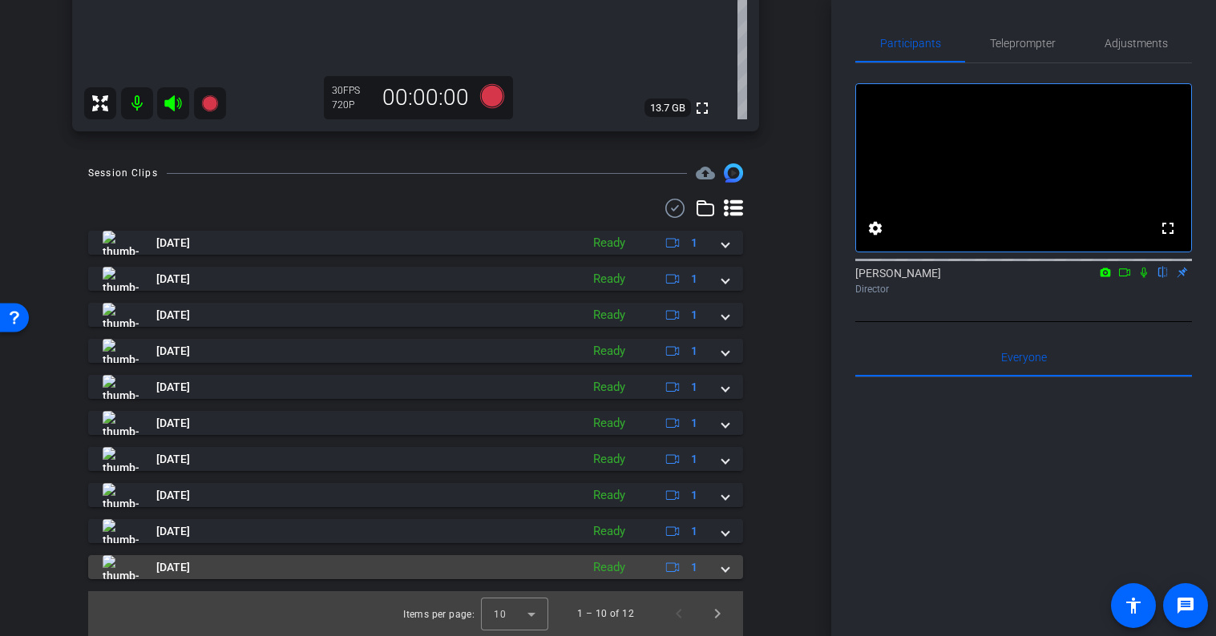
click at [726, 570] on span at bounding box center [725, 567] width 6 height 17
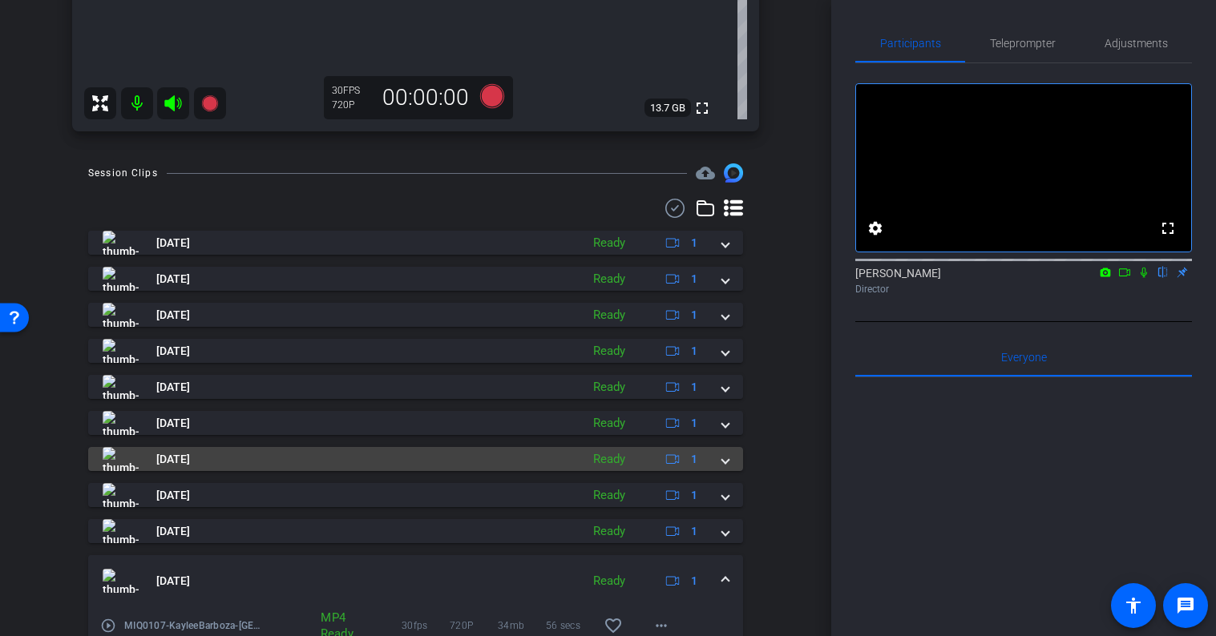
scroll to position [628, 0]
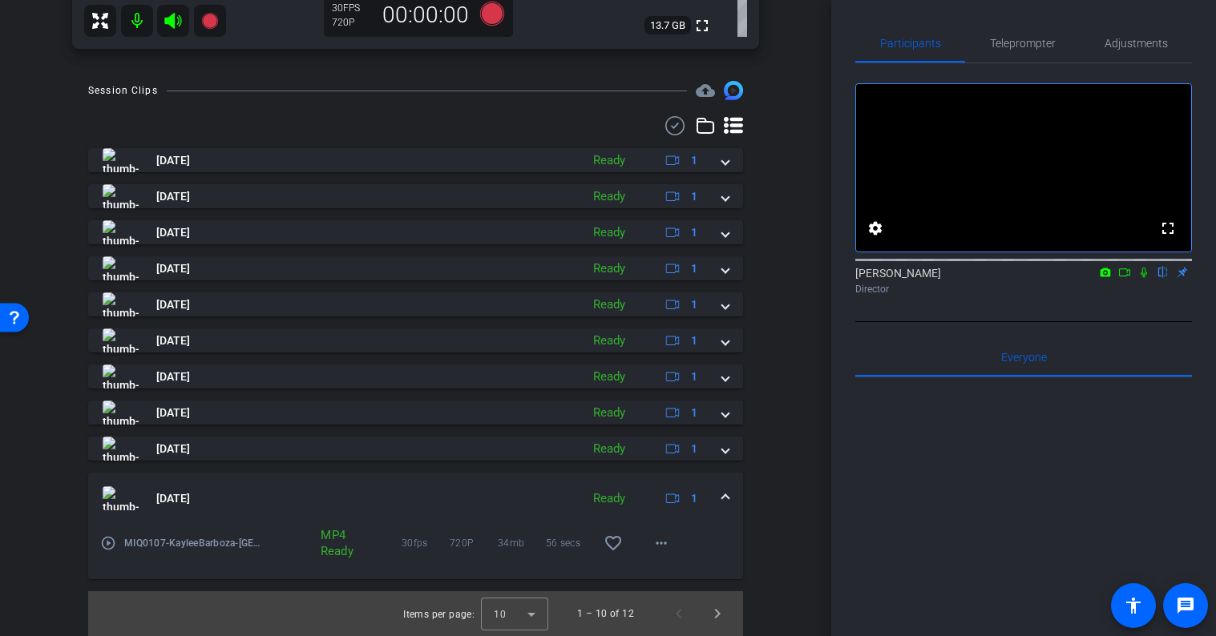
click at [113, 543] on mat-icon "play_circle_outline" at bounding box center [108, 543] width 16 height 16
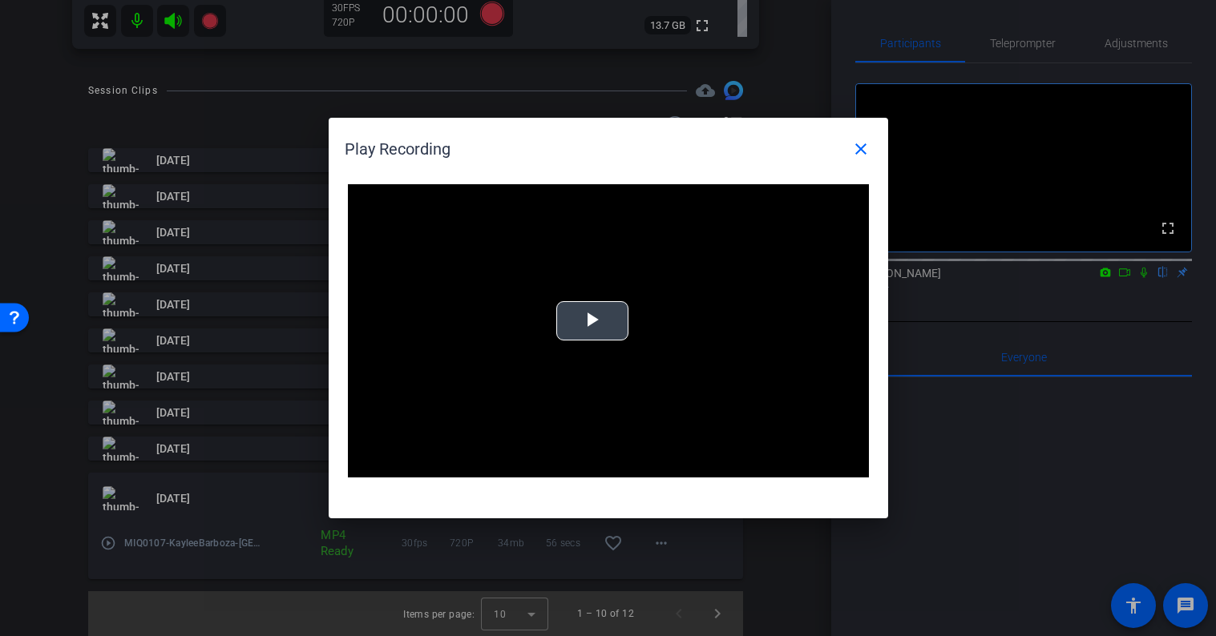
click at [592, 321] on span "Video Player" at bounding box center [592, 321] width 0 height 0
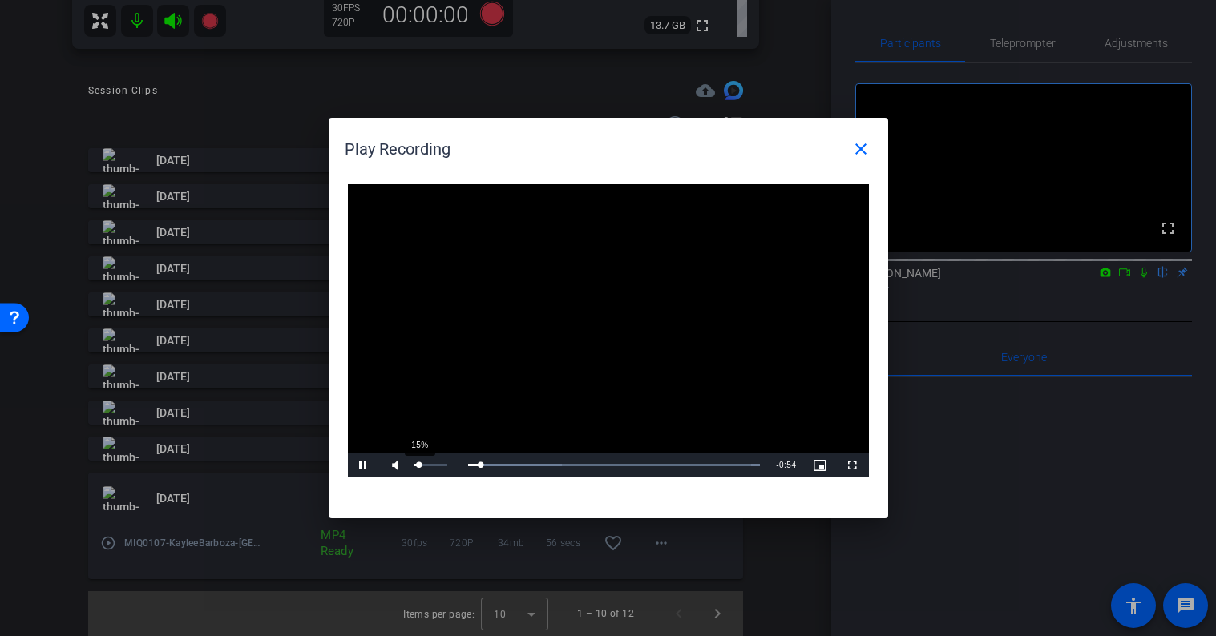
click at [418, 465] on div "15%" at bounding box center [430, 465] width 33 height 2
click at [364, 466] on span "Video Player" at bounding box center [364, 466] width 32 height 0
click at [865, 149] on mat-icon "close" at bounding box center [860, 148] width 19 height 19
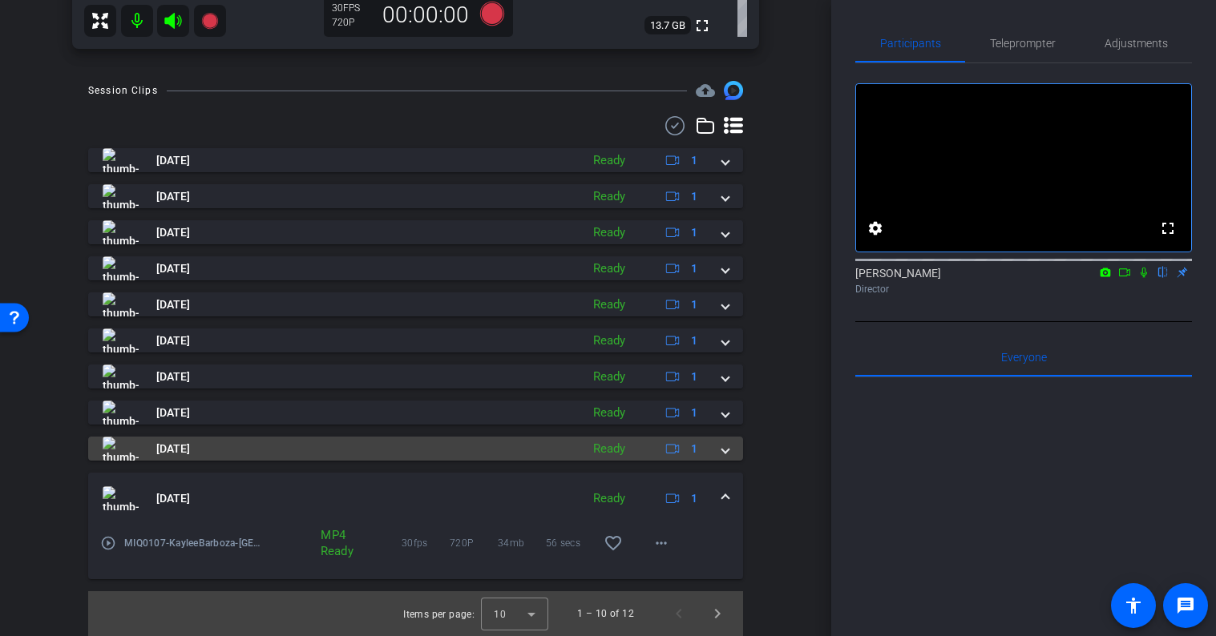
click at [190, 452] on span "Sep 29, 2025" at bounding box center [173, 449] width 34 height 17
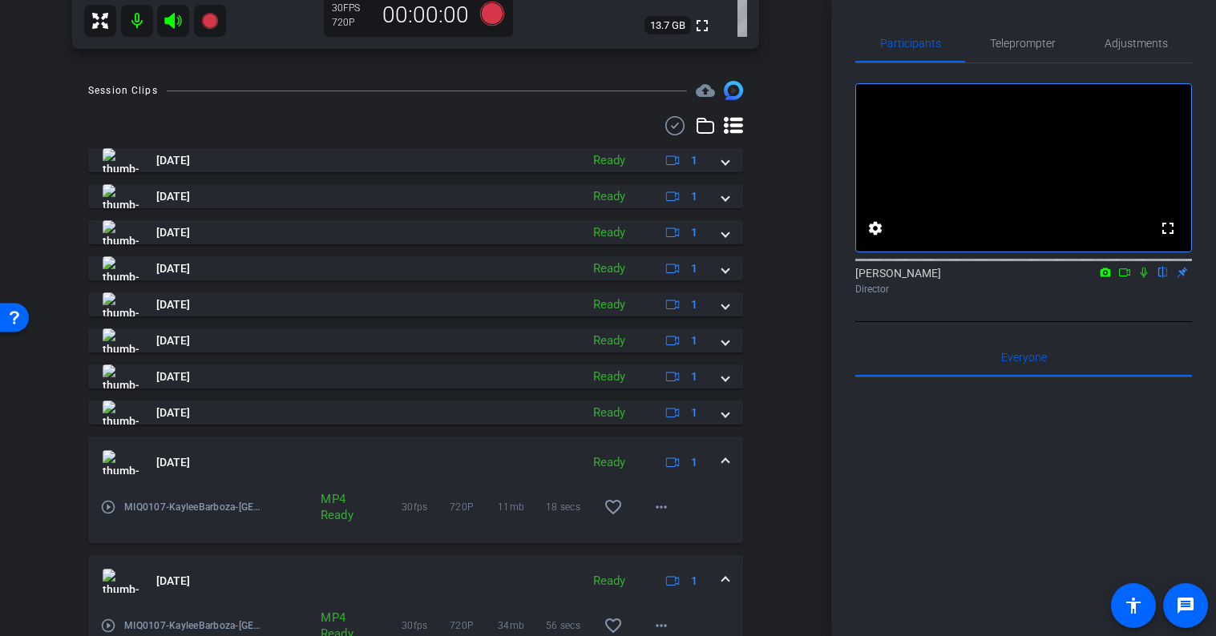
click at [113, 503] on mat-icon "play_circle_outline" at bounding box center [108, 507] width 16 height 16
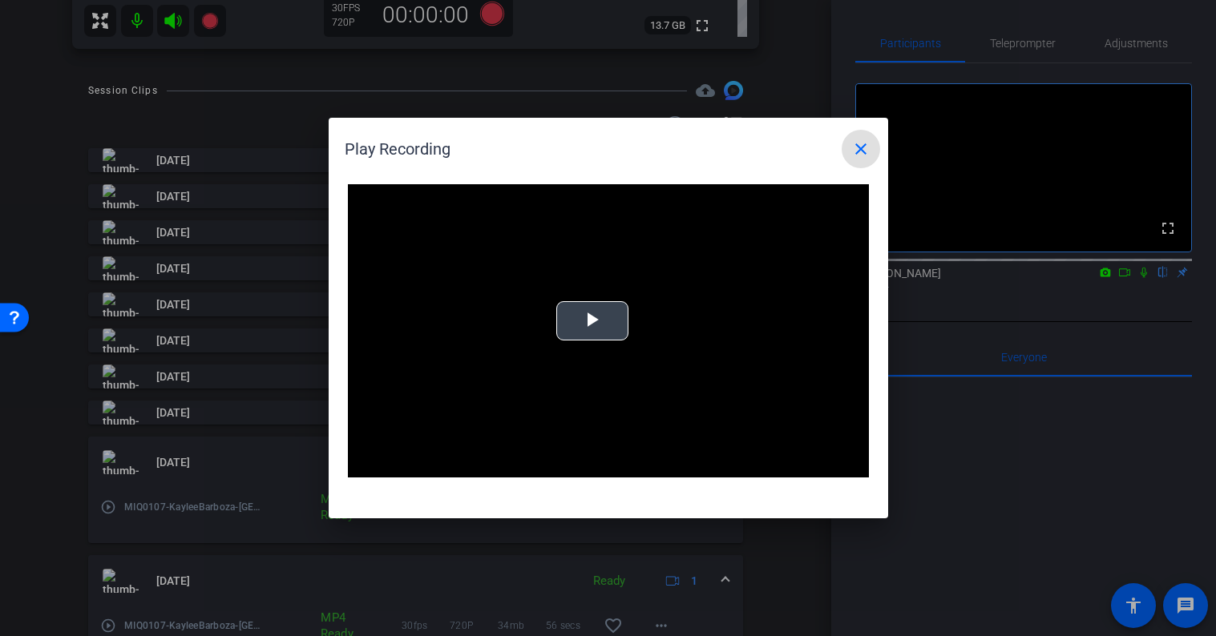
click at [592, 321] on span "Video Player" at bounding box center [592, 321] width 0 height 0
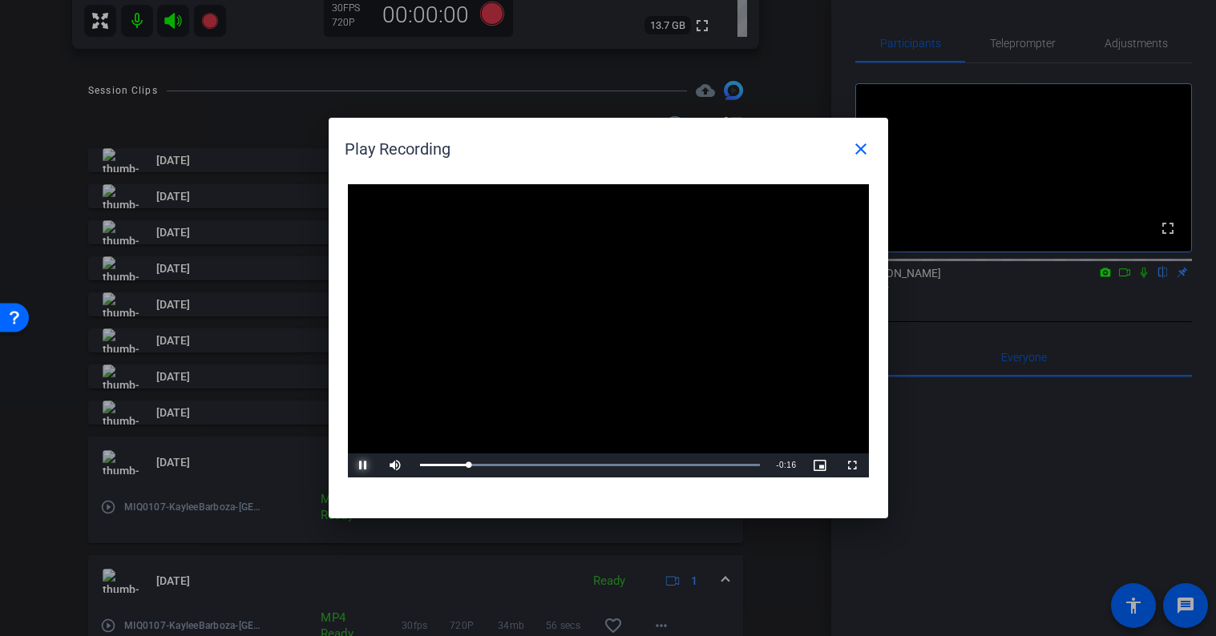
click at [364, 466] on span "Video Player" at bounding box center [364, 466] width 32 height 0
click at [857, 143] on mat-icon "close" at bounding box center [860, 148] width 19 height 19
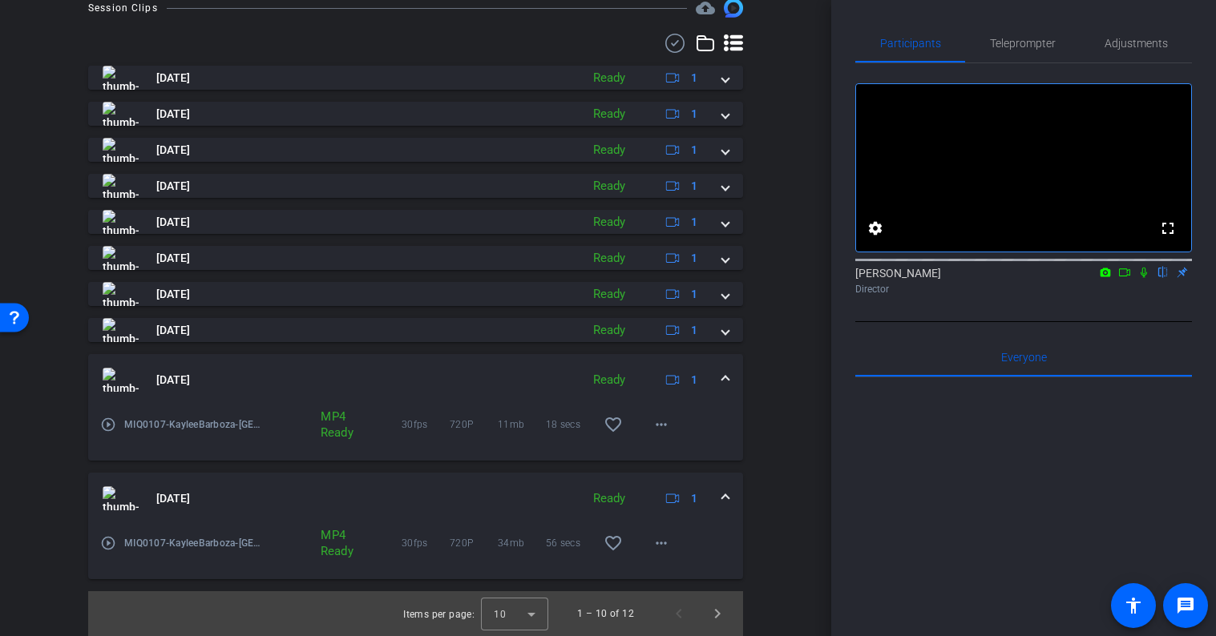
click at [724, 373] on span at bounding box center [725, 380] width 6 height 17
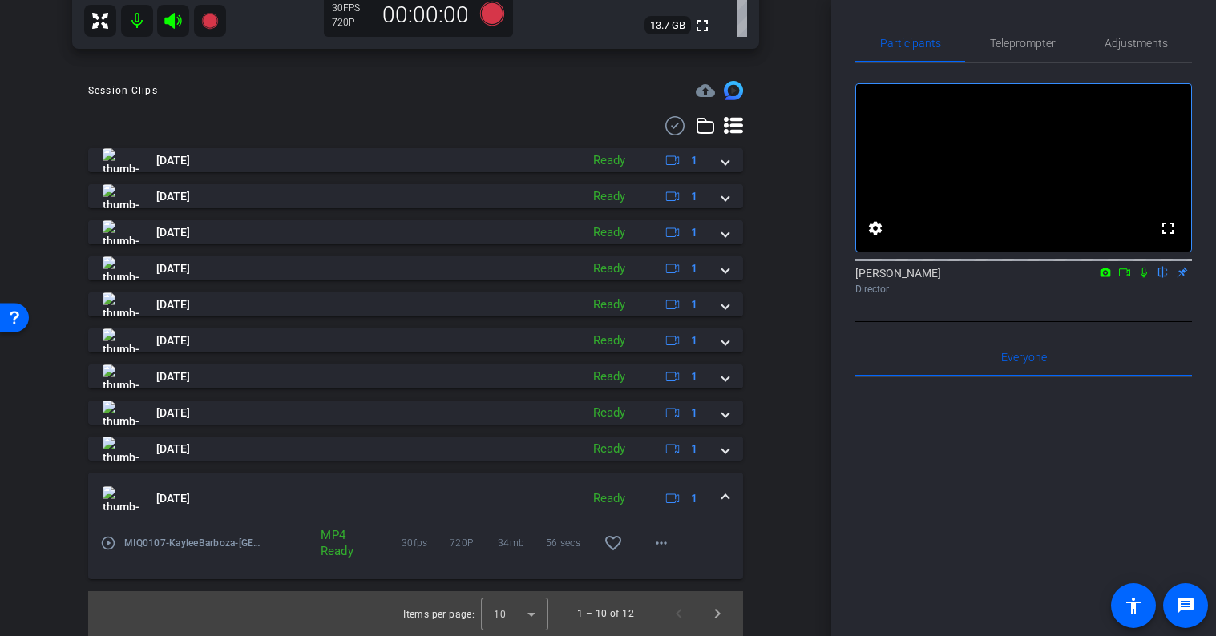
click at [723, 496] on span at bounding box center [725, 499] width 6 height 17
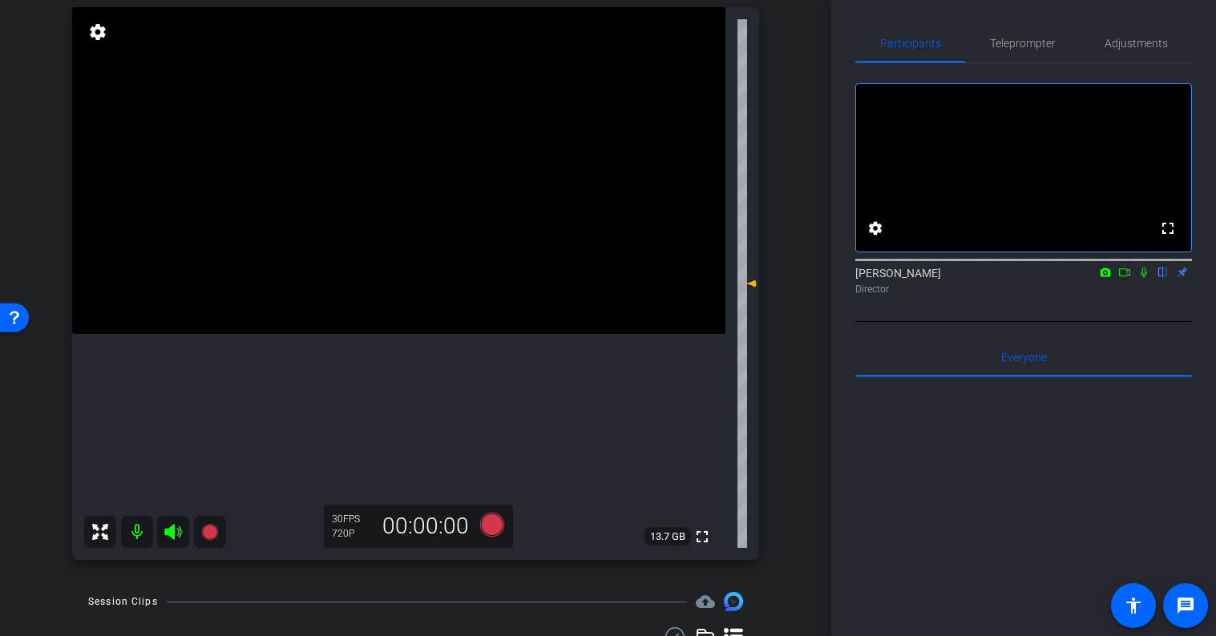
scroll to position [117, 0]
click at [793, 380] on div "arrow_back MIQ0107_KayleeBarboza Back to project Send invite account_box grid_o…" at bounding box center [415, 201] width 831 height 636
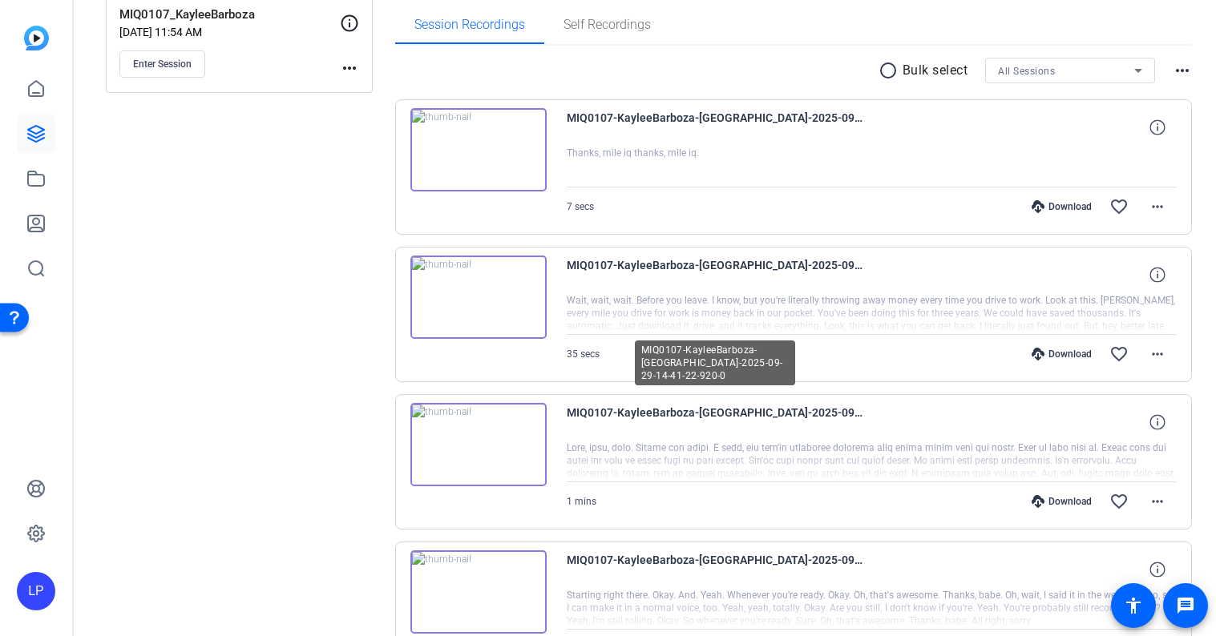
scroll to position [252, 0]
